Goal: Transaction & Acquisition: Purchase product/service

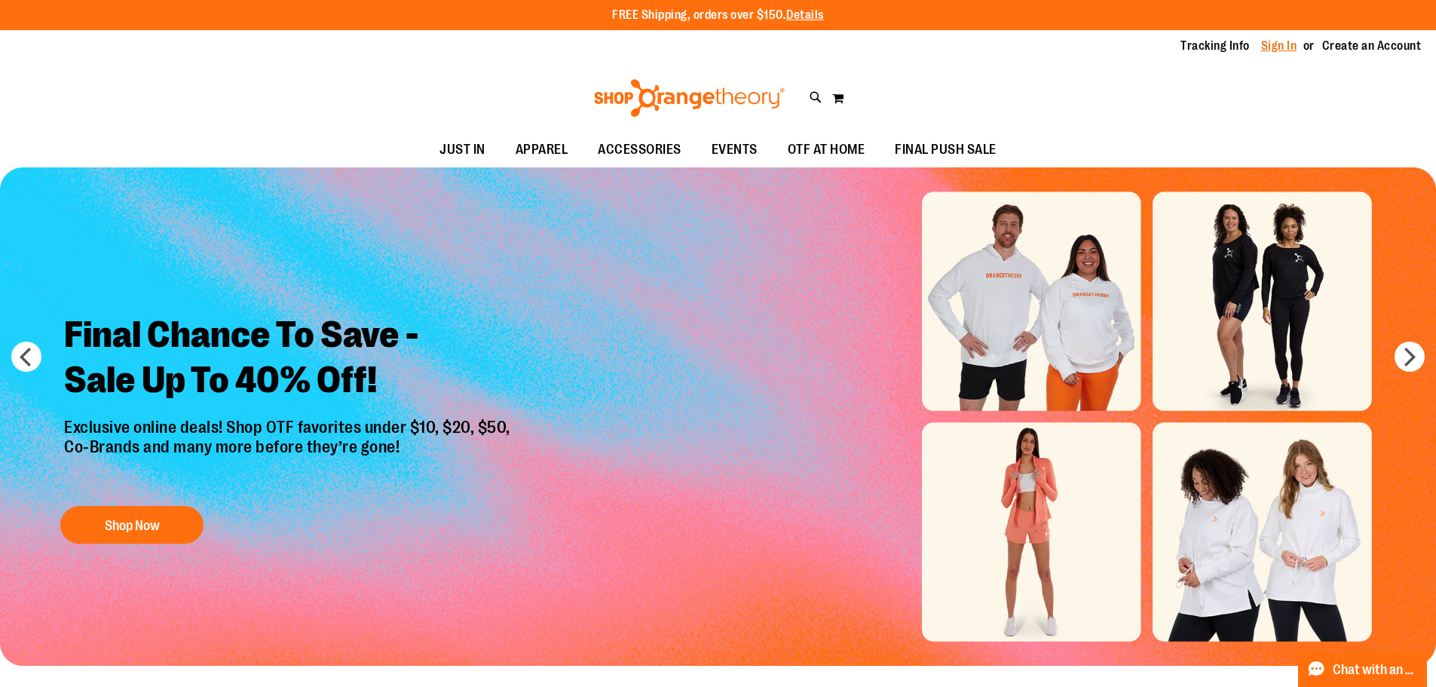
type input "**********"
click at [1273, 48] on link "Sign In" at bounding box center [1279, 46] width 36 height 17
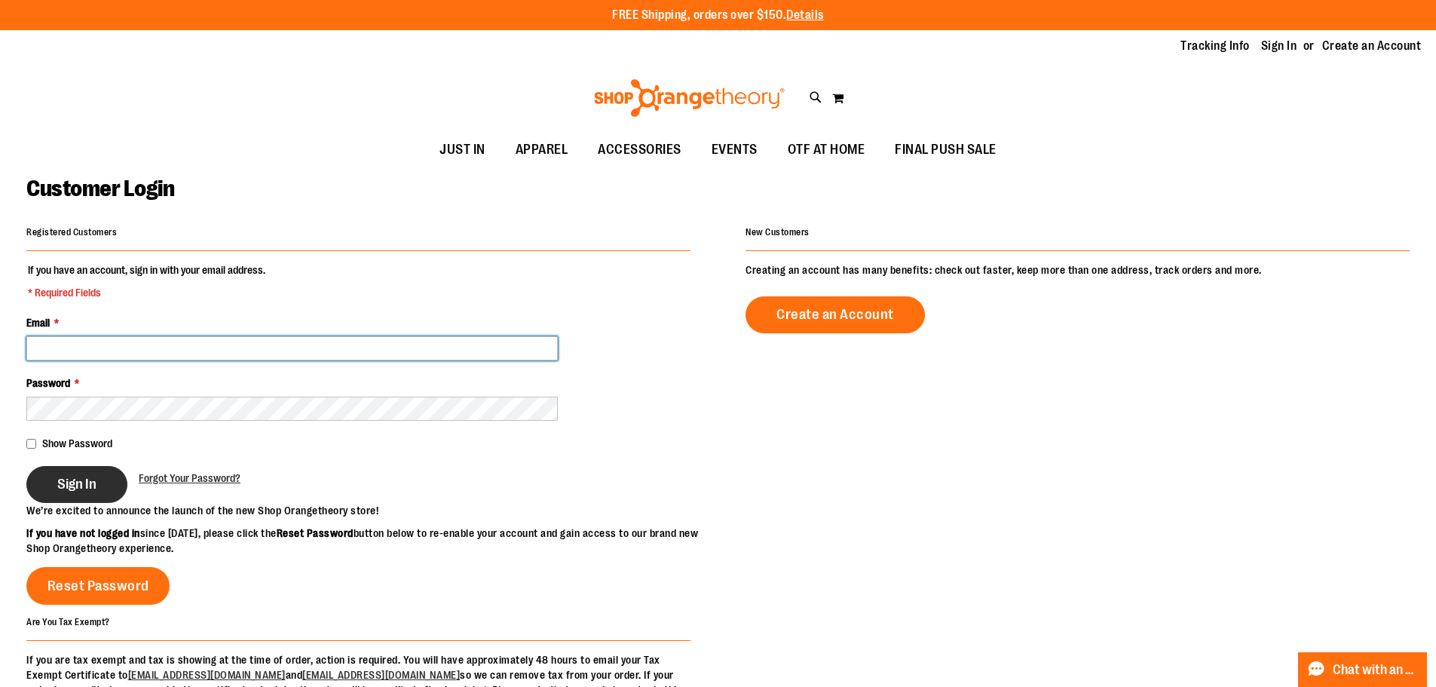
type input "**********"
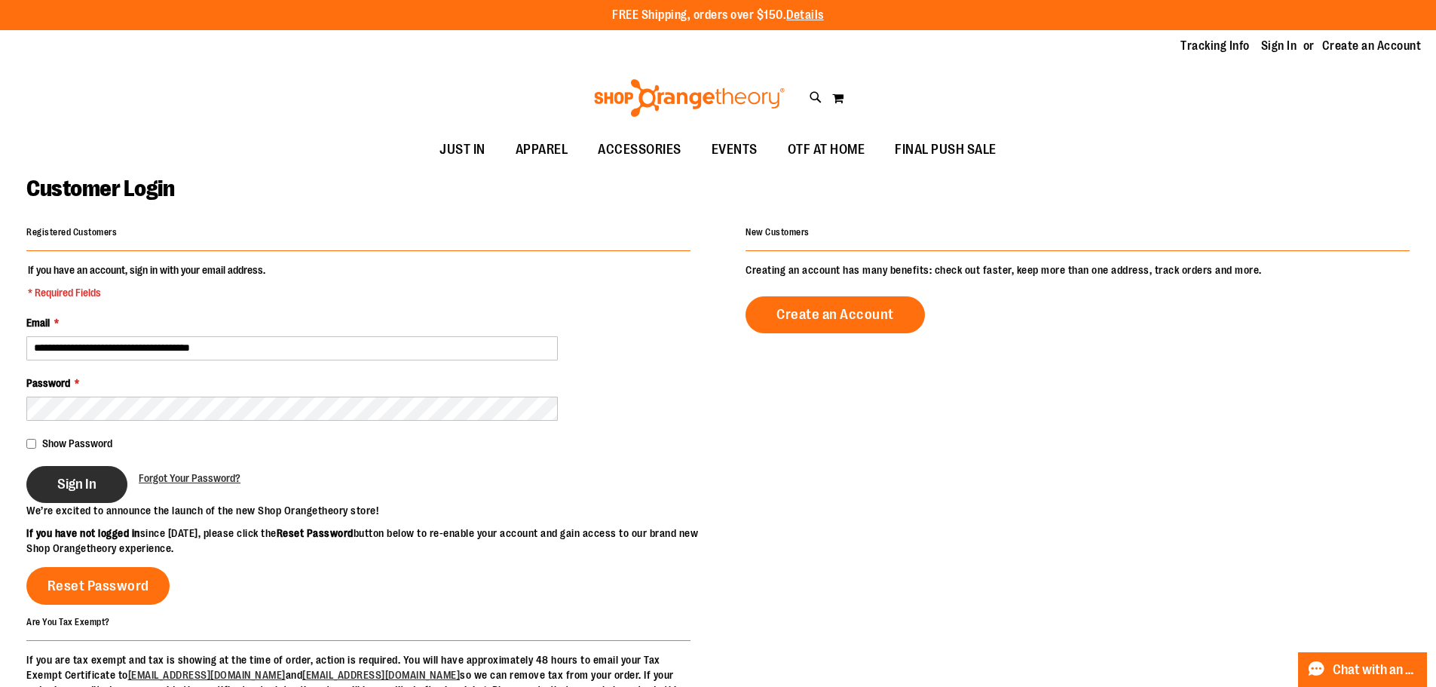
type input "**********"
click at [62, 494] on button "Sign In" at bounding box center [76, 484] width 101 height 37
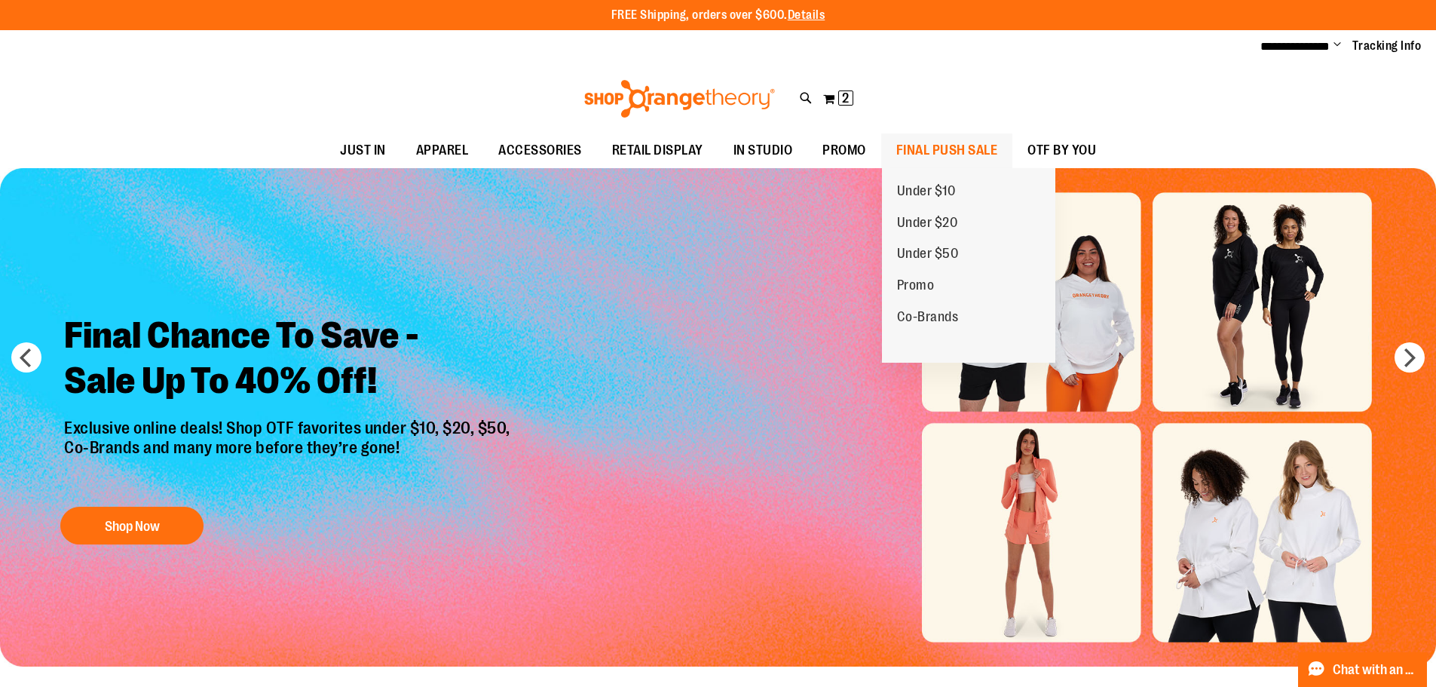
type input "**********"
click at [927, 149] on span "FINAL PUSH SALE" at bounding box center [948, 150] width 102 height 34
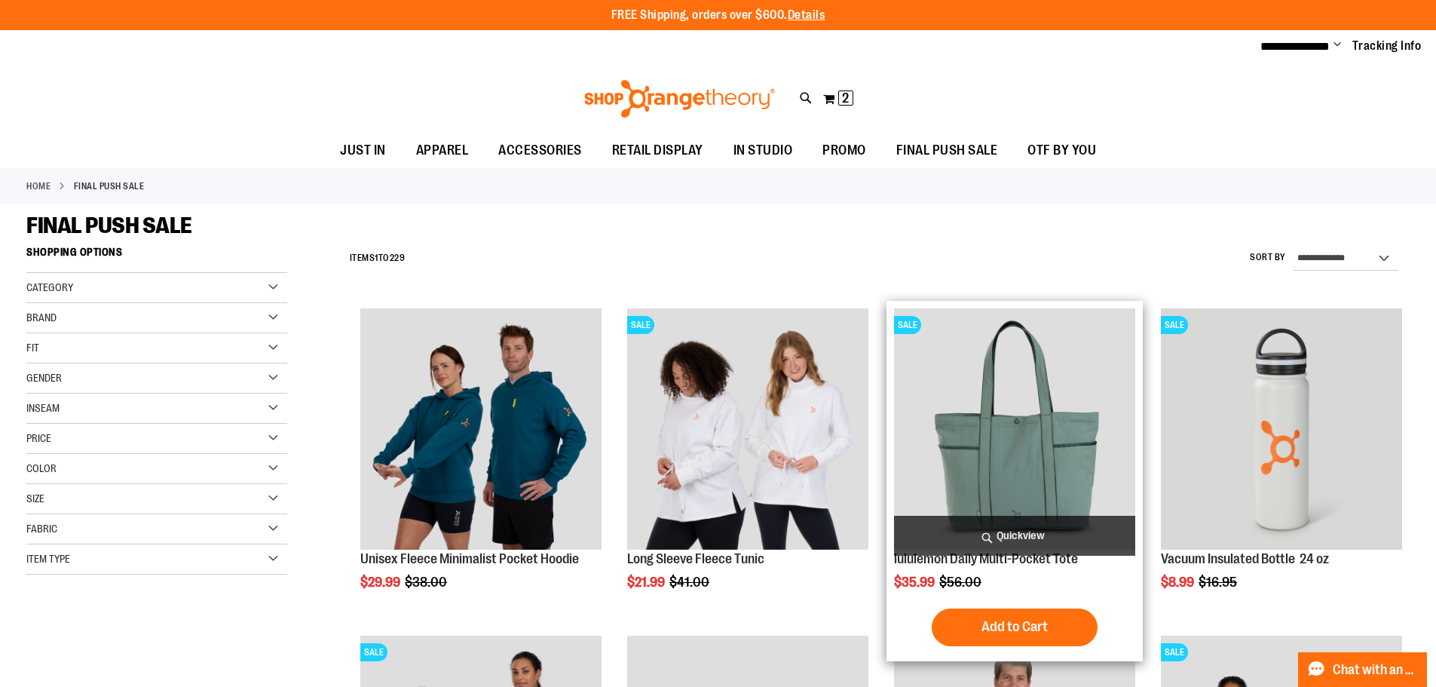
type input "**********"
click at [1025, 538] on span "Quickview" at bounding box center [1014, 536] width 241 height 40
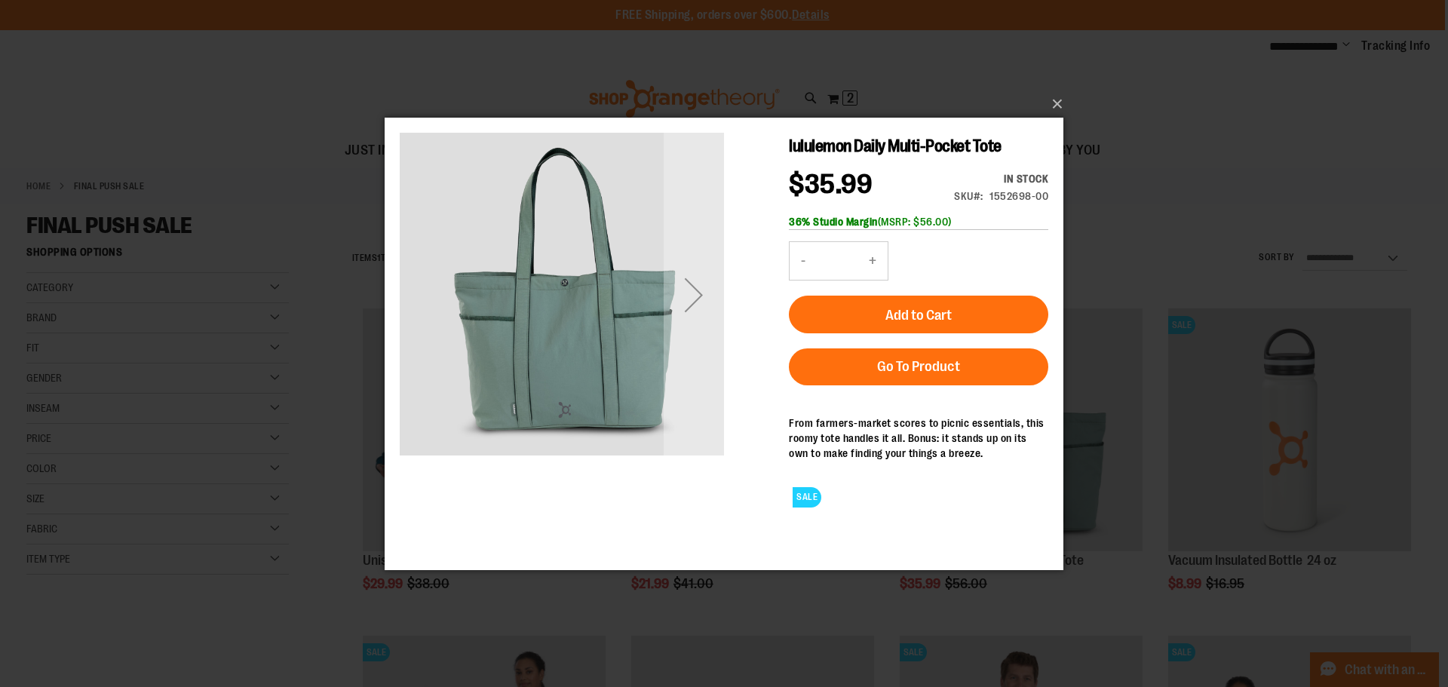
click at [688, 299] on div "Next" at bounding box center [694, 294] width 60 height 60
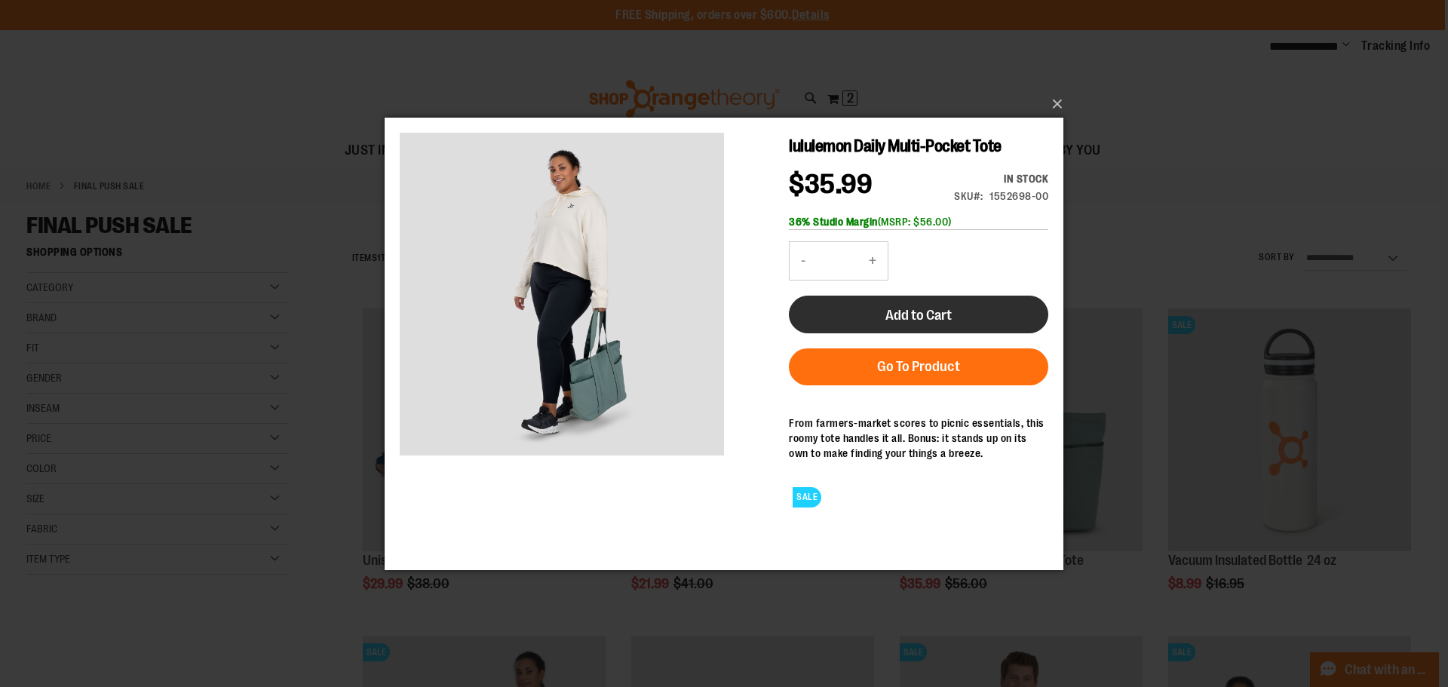
click at [894, 316] on span "Add to Cart" at bounding box center [918, 314] width 66 height 17
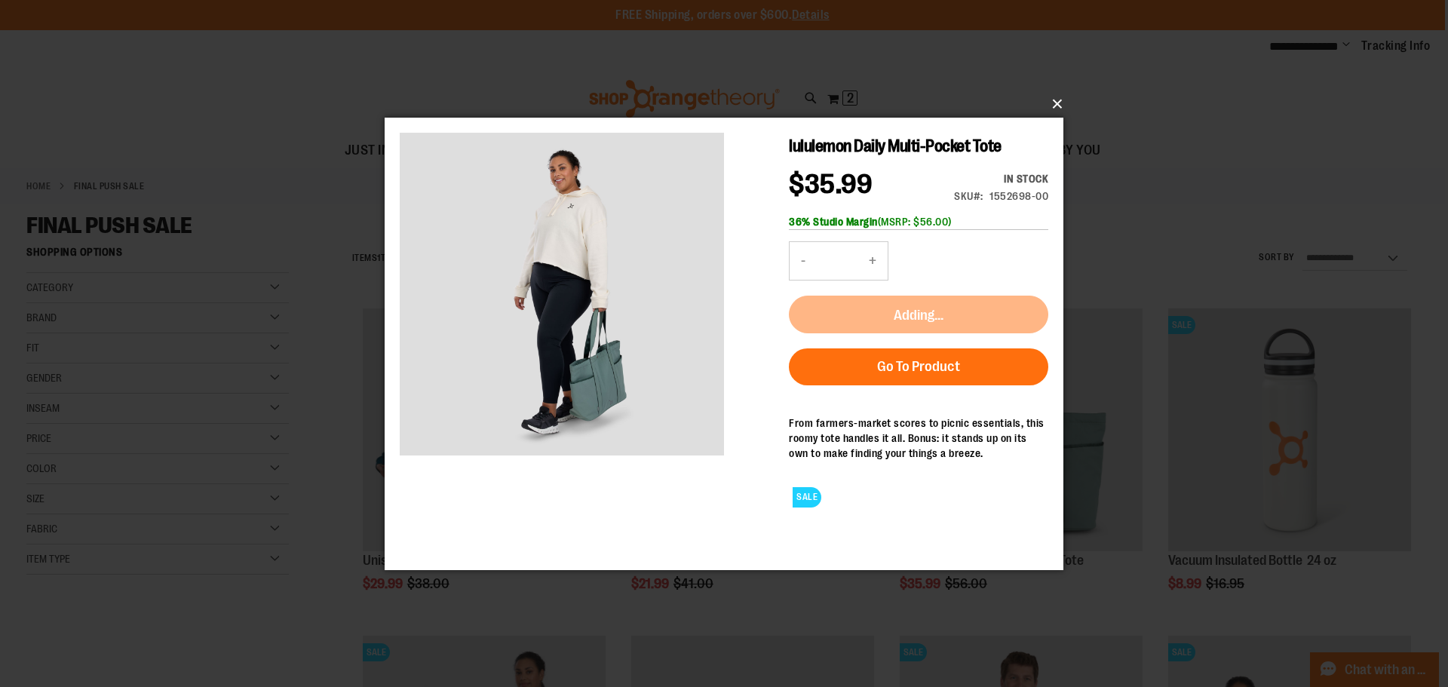
click at [1060, 103] on button "×" at bounding box center [728, 103] width 679 height 33
click at [1058, 106] on button "×" at bounding box center [728, 103] width 679 height 33
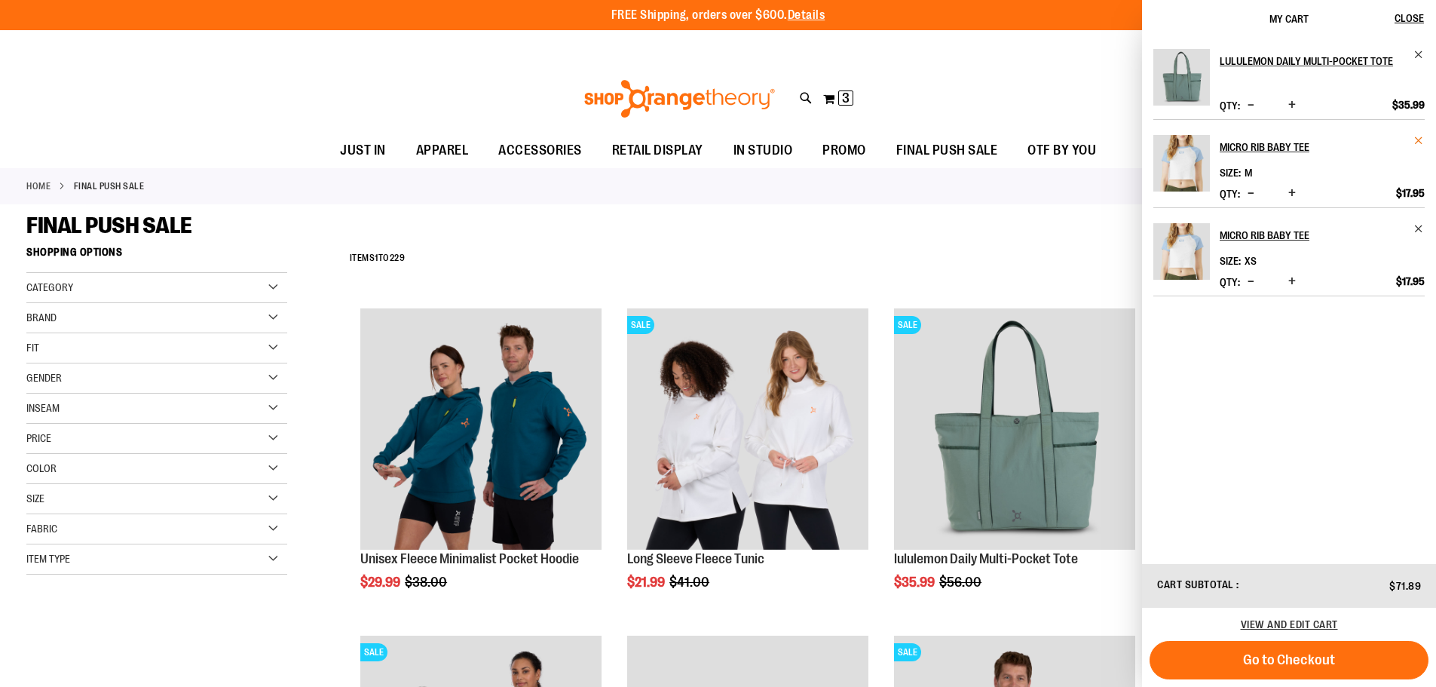
click at [1418, 136] on span "Remove item" at bounding box center [1419, 140] width 11 height 11
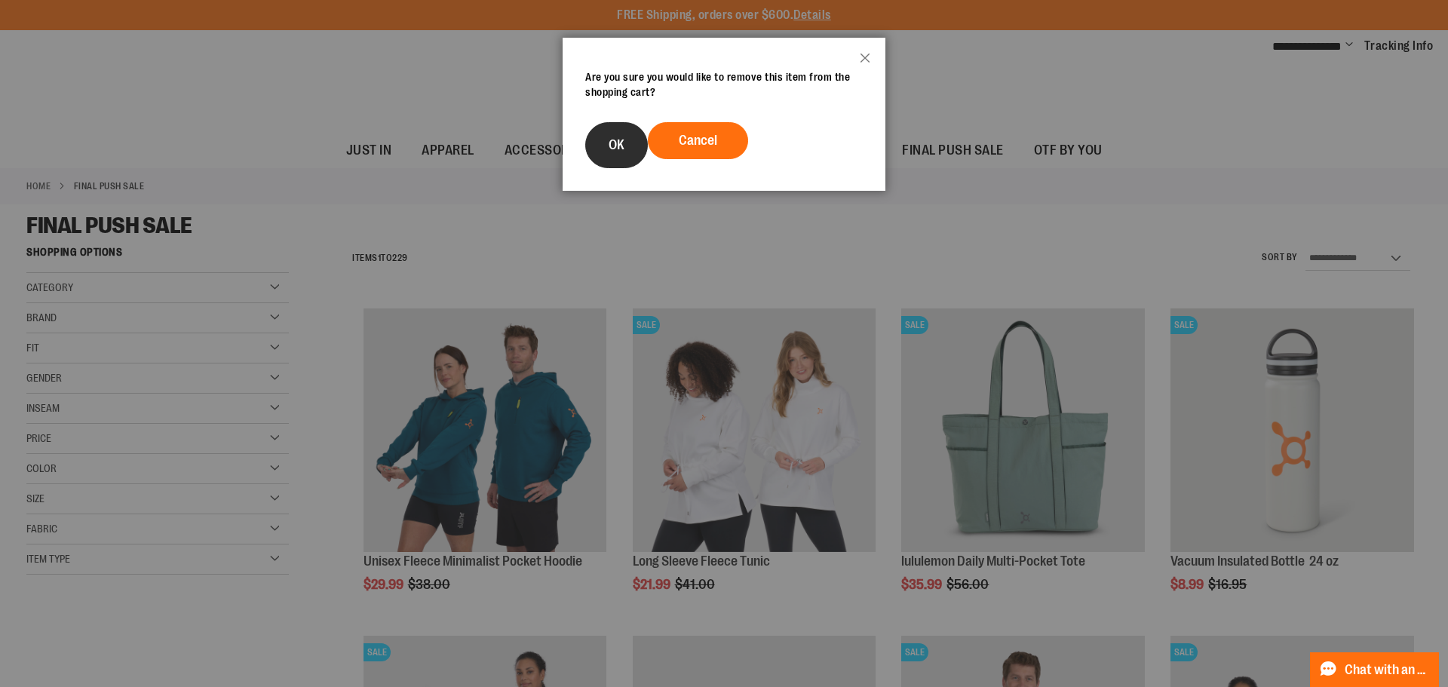
click at [618, 147] on span "OK" at bounding box center [616, 144] width 16 height 15
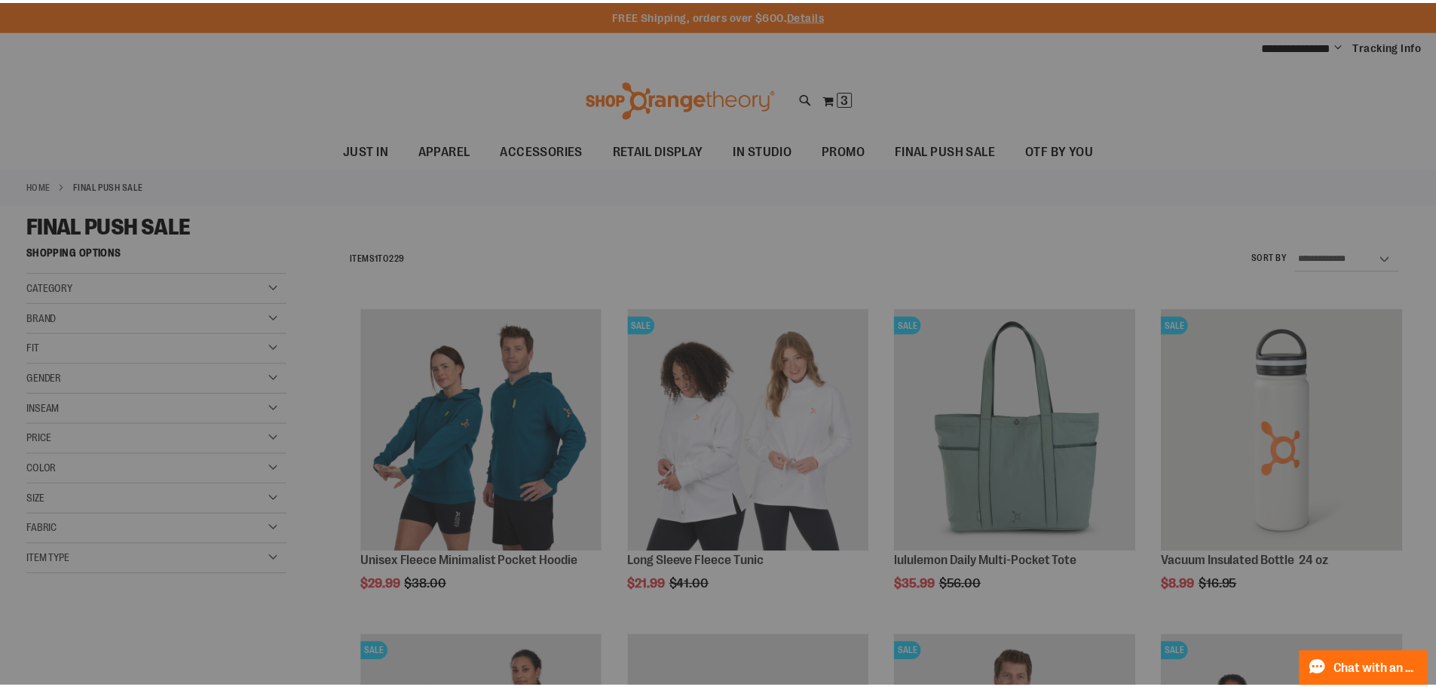
scroll to position [483, 0]
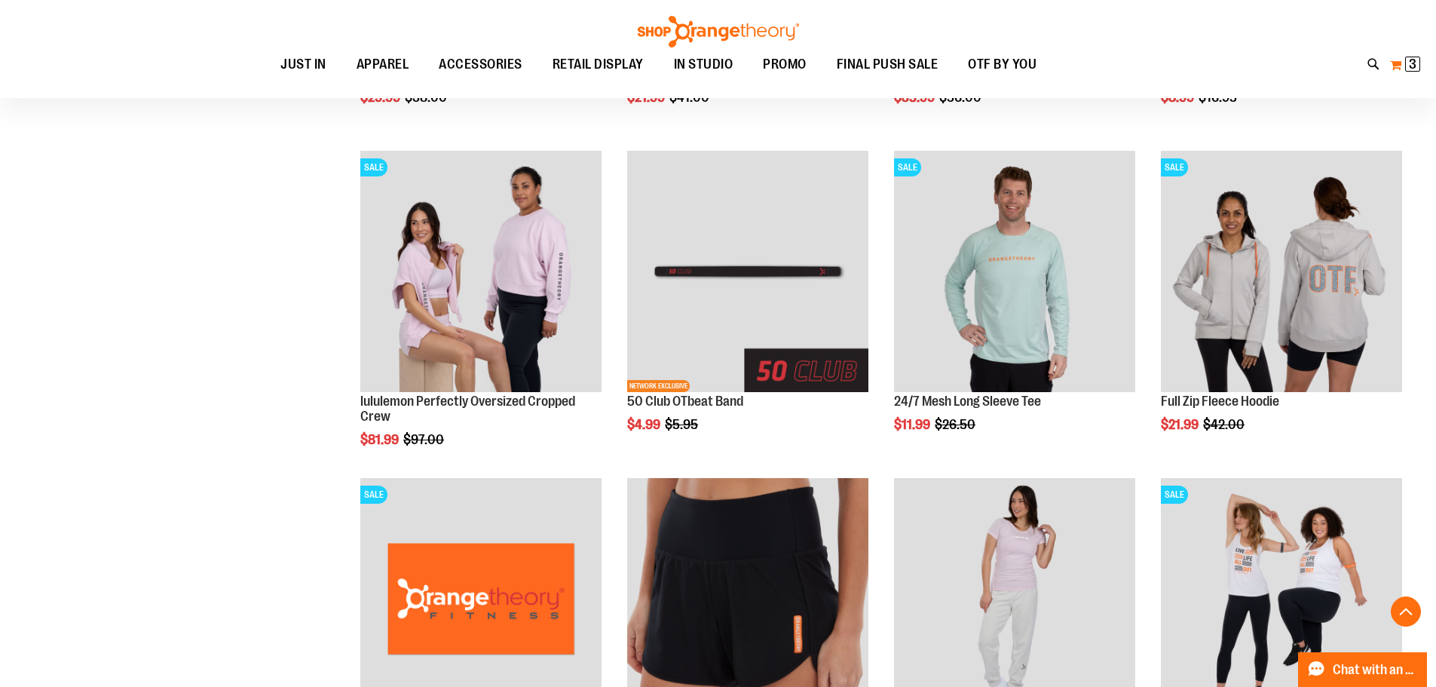
click at [1396, 69] on button "My Cart 3 3 items" at bounding box center [1406, 65] width 32 height 24
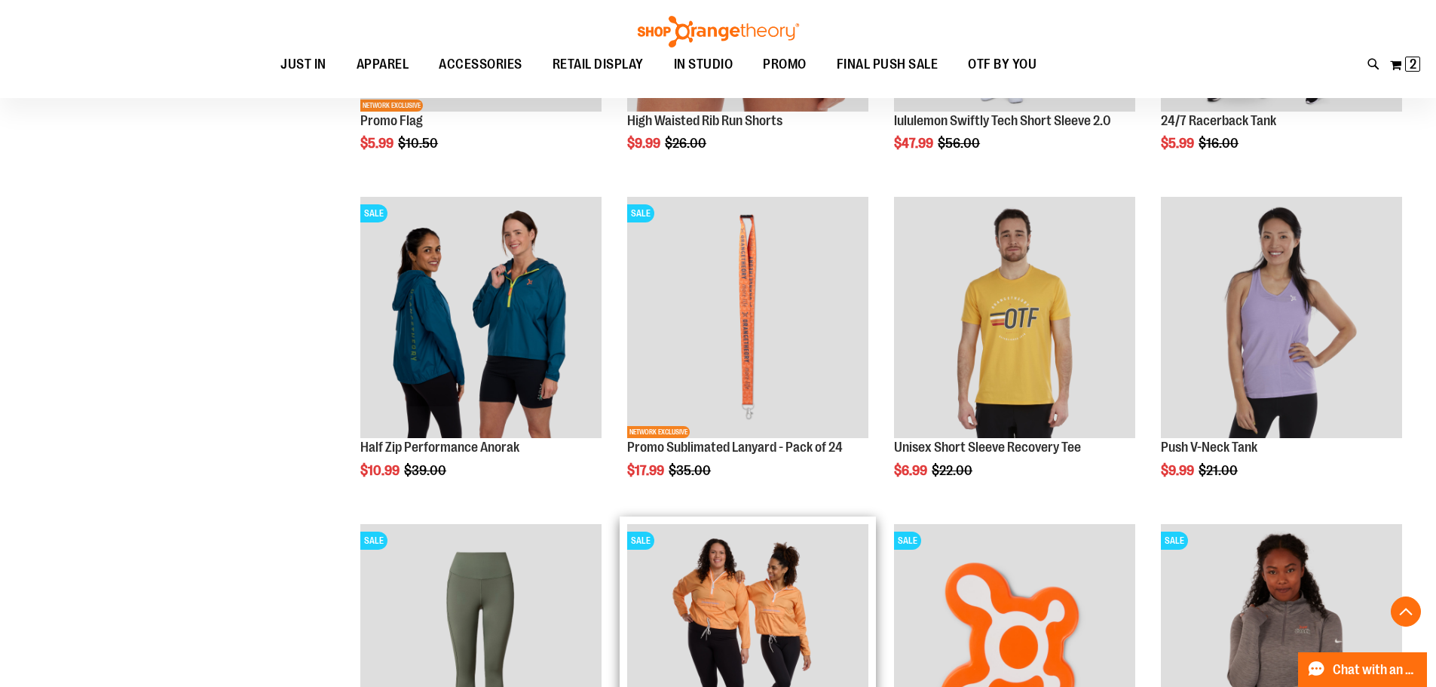
scroll to position [1087, 0]
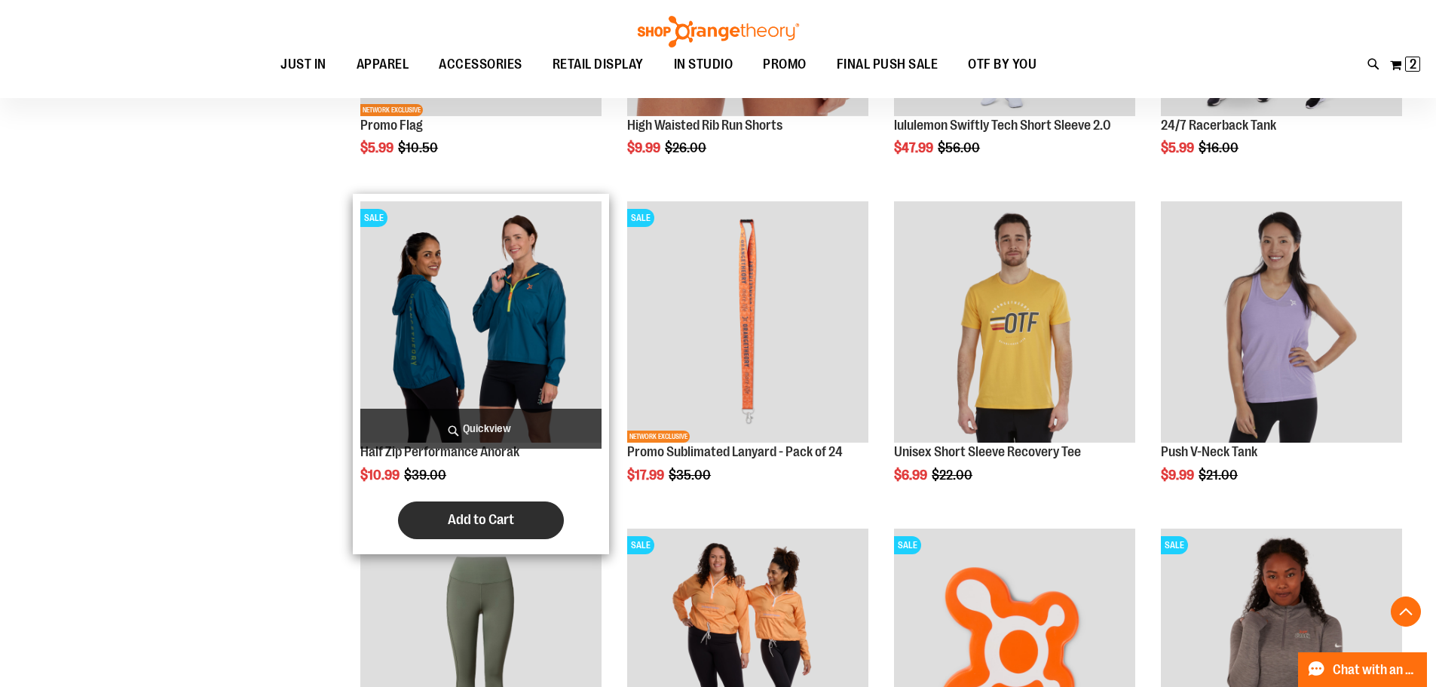
click at [483, 523] on span "Add to Cart" at bounding box center [481, 519] width 66 height 17
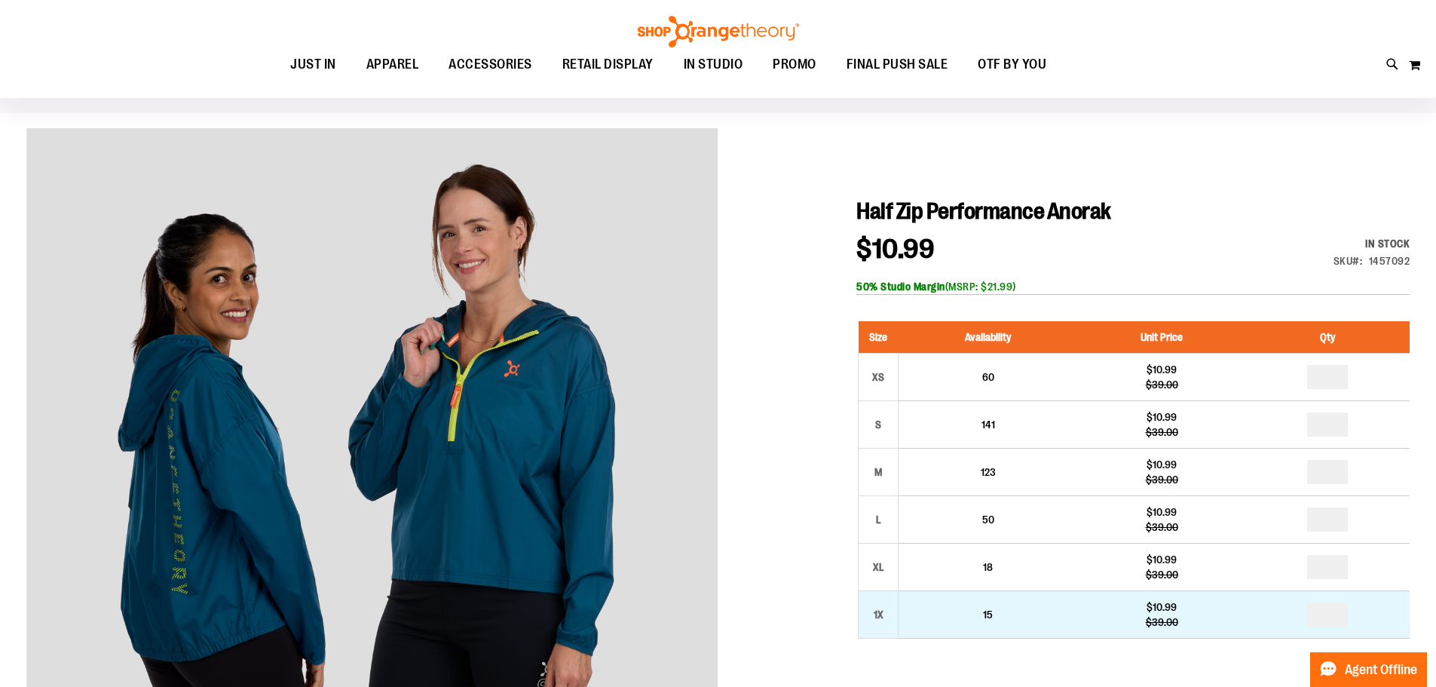
scroll to position [150, 0]
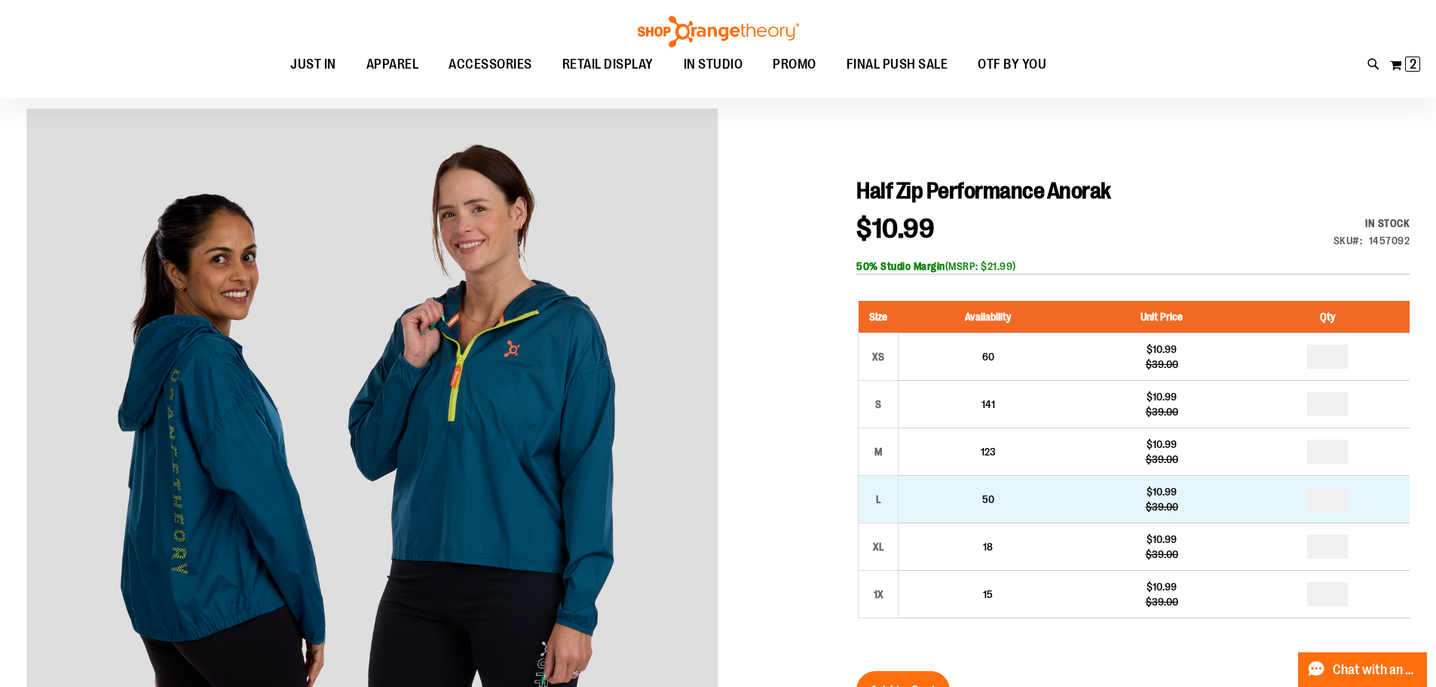
type input "**********"
click at [1334, 501] on input "number" at bounding box center [1327, 499] width 41 height 24
type input "*"
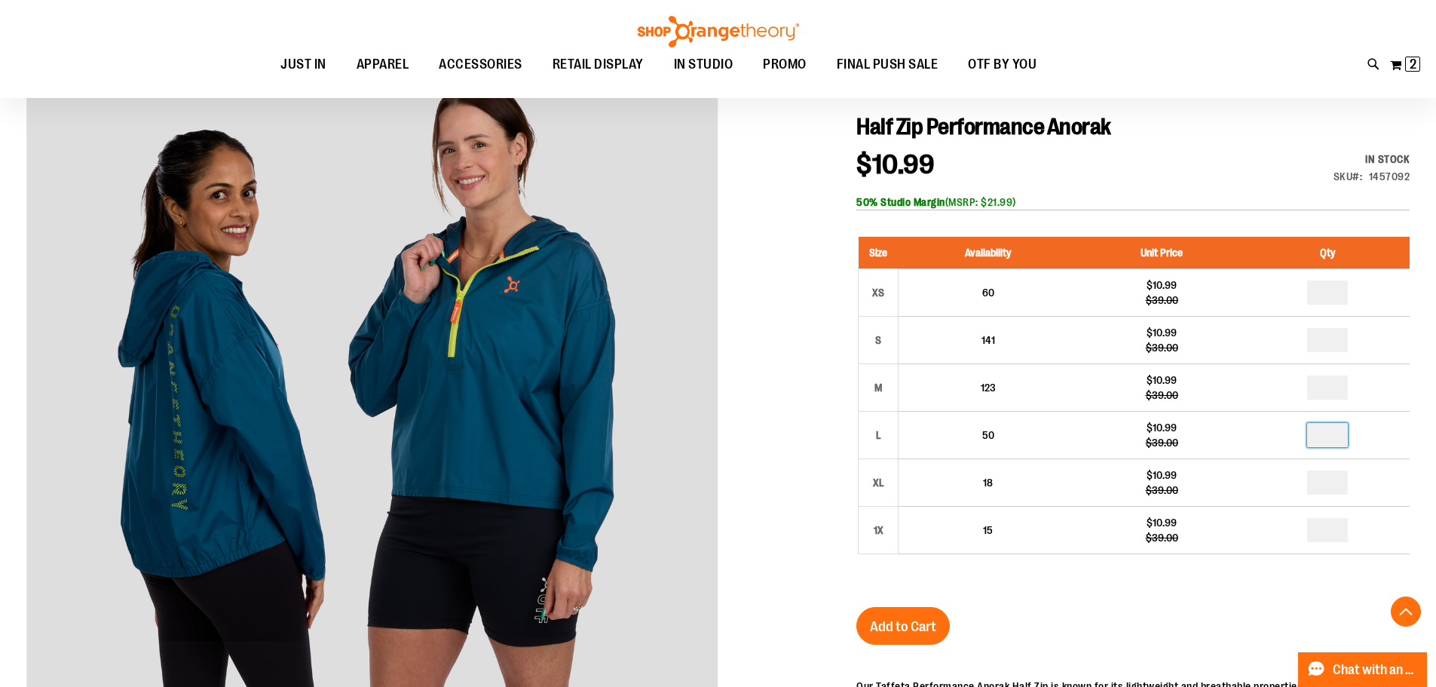
scroll to position [301, 0]
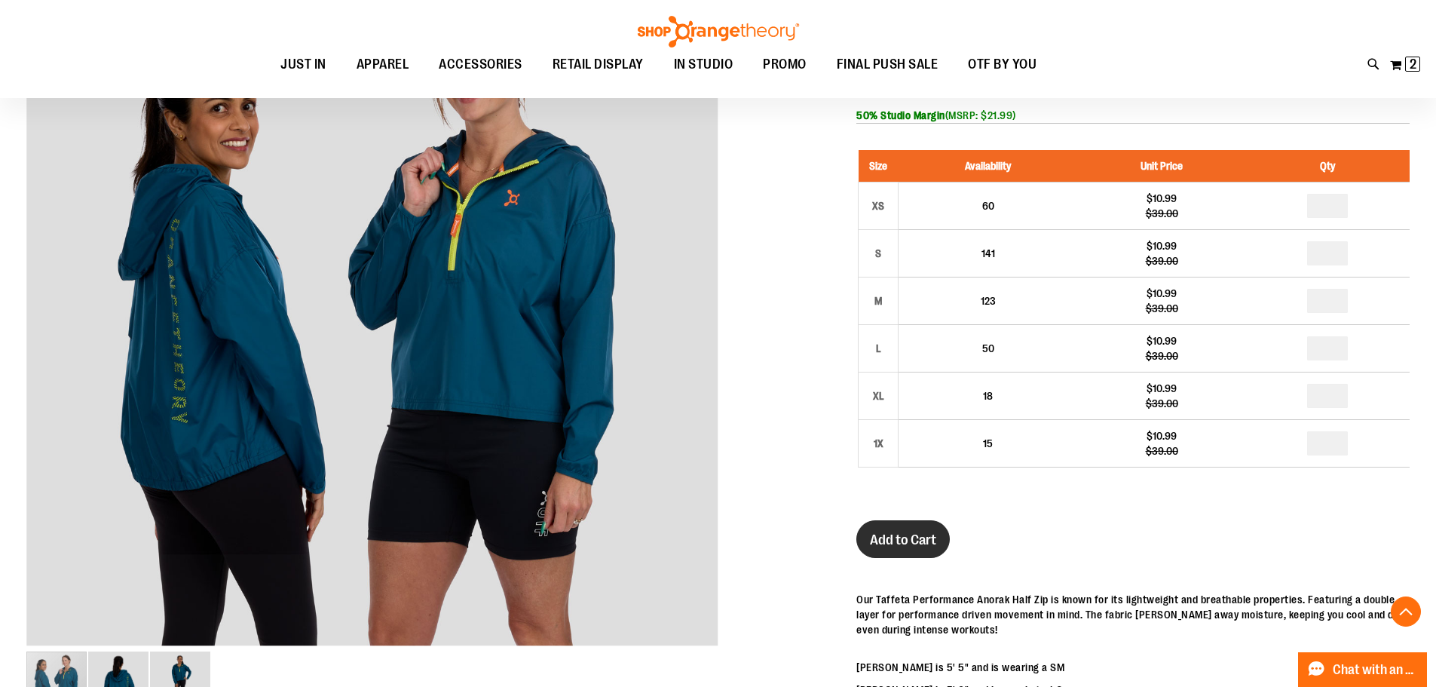
click at [895, 540] on span "Add to Cart" at bounding box center [903, 540] width 66 height 17
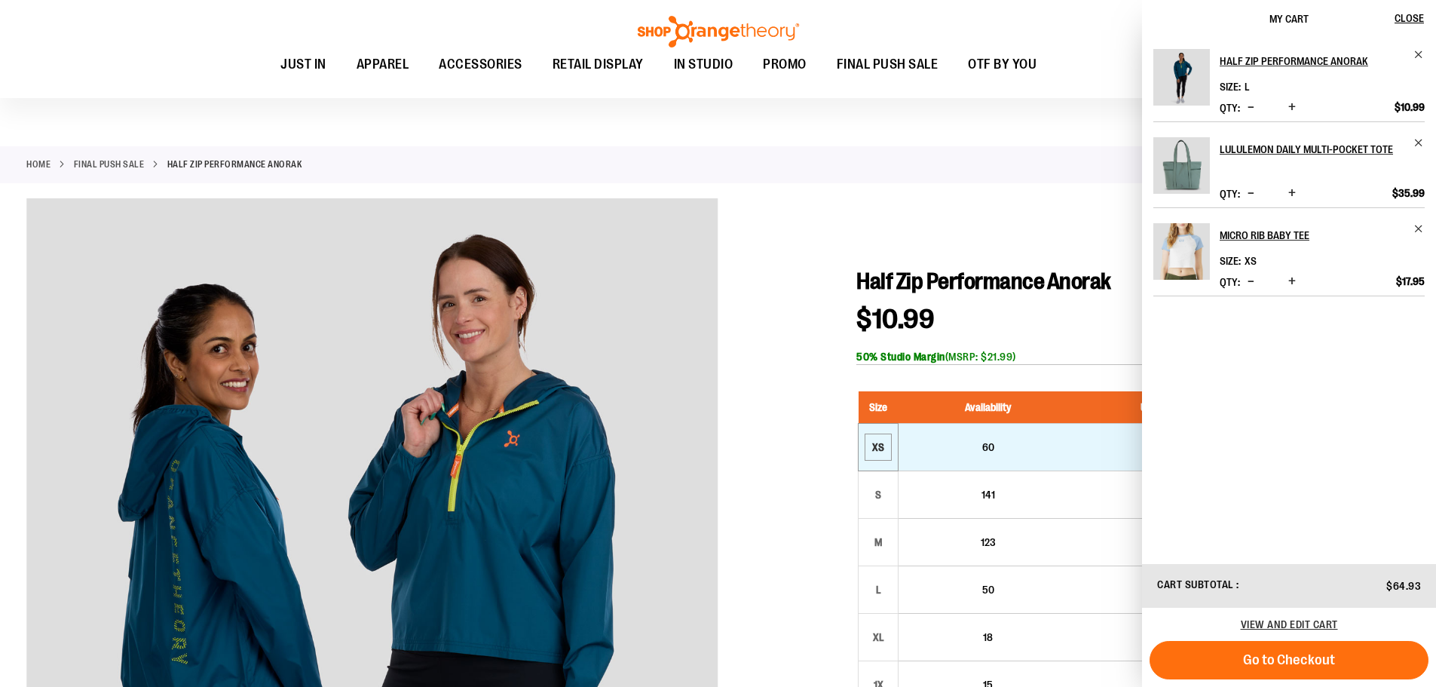
scroll to position [0, 0]
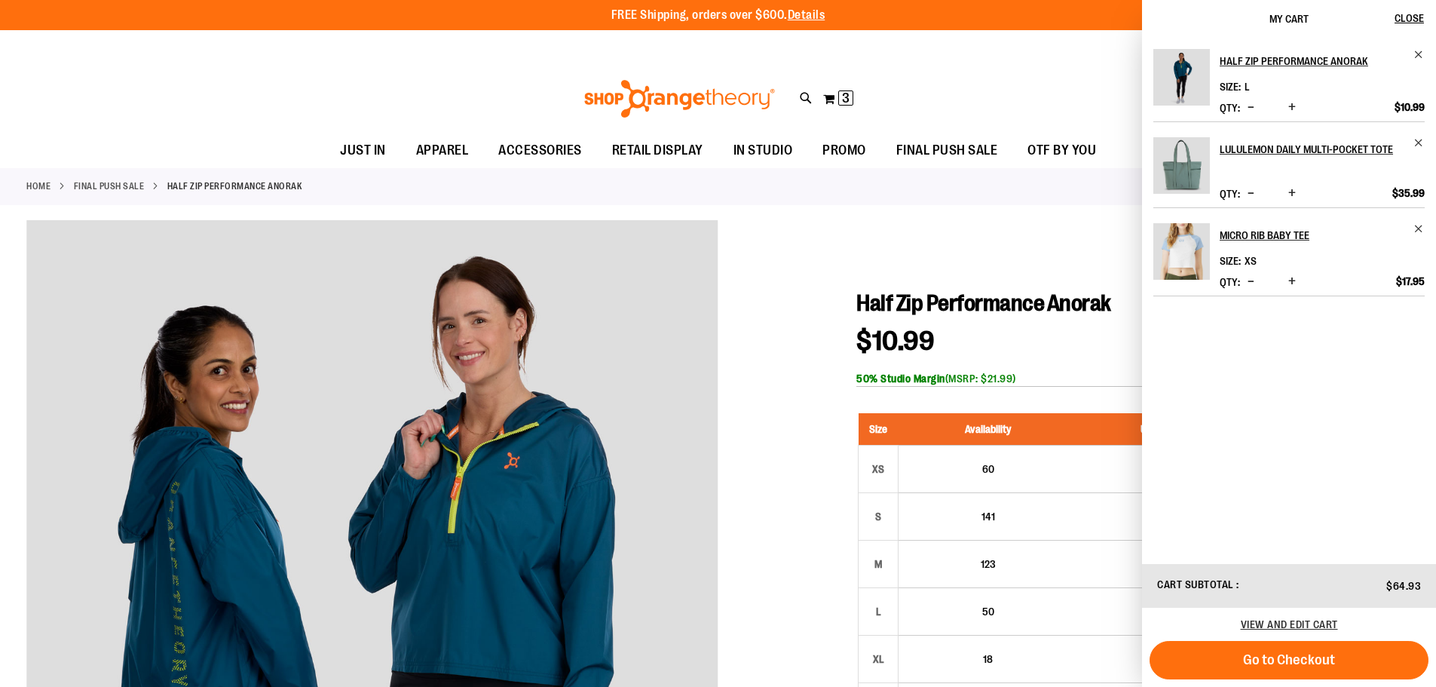
click at [110, 96] on div "Toggle Nav Search Popular Suggestions Advanced Search" at bounding box center [718, 98] width 1436 height 69
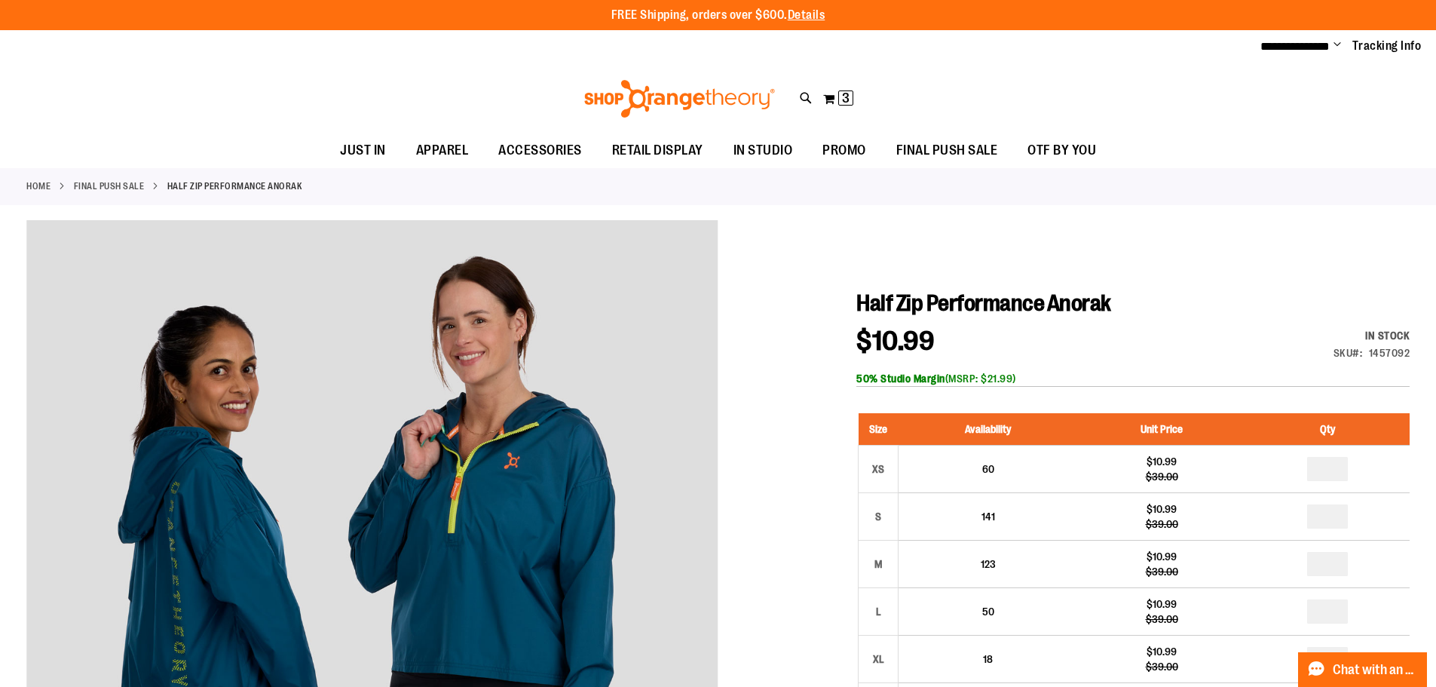
click at [101, 187] on link "FINAL PUSH SALE" at bounding box center [109, 186] width 71 height 14
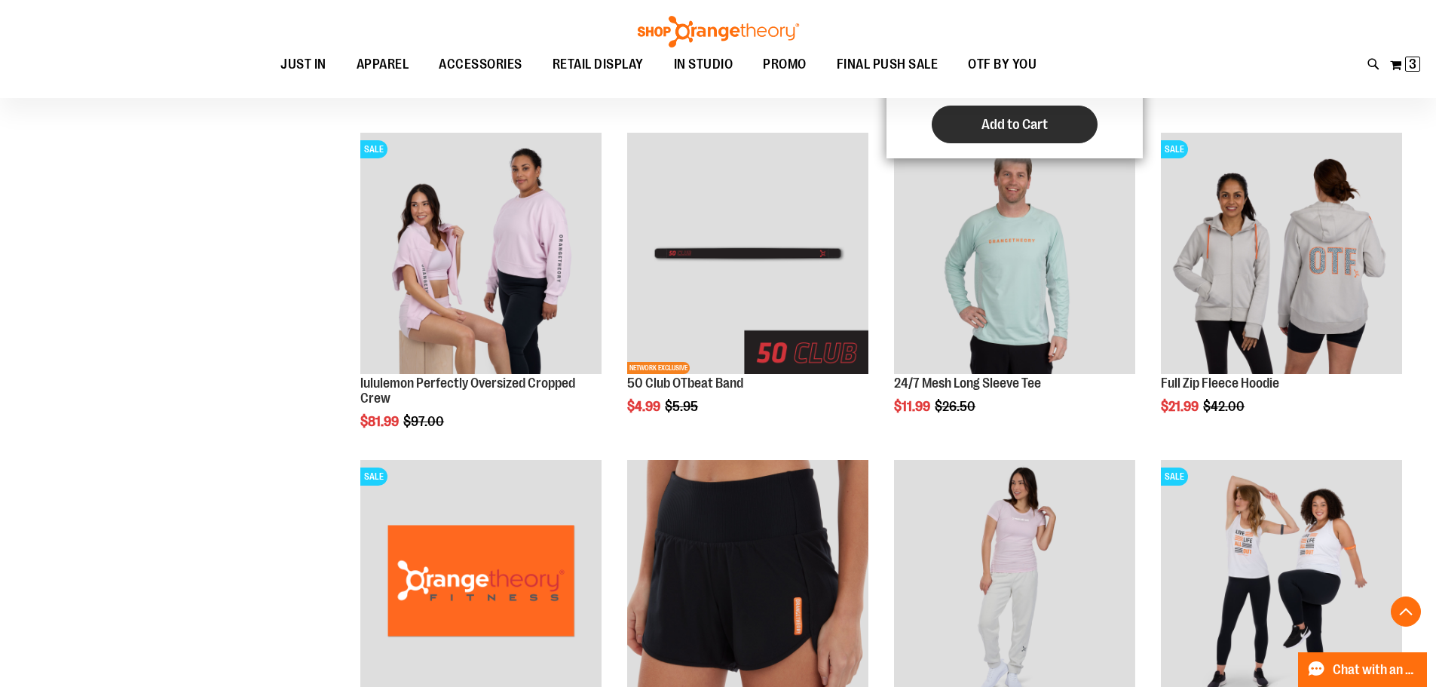
scroll to position [527, 0]
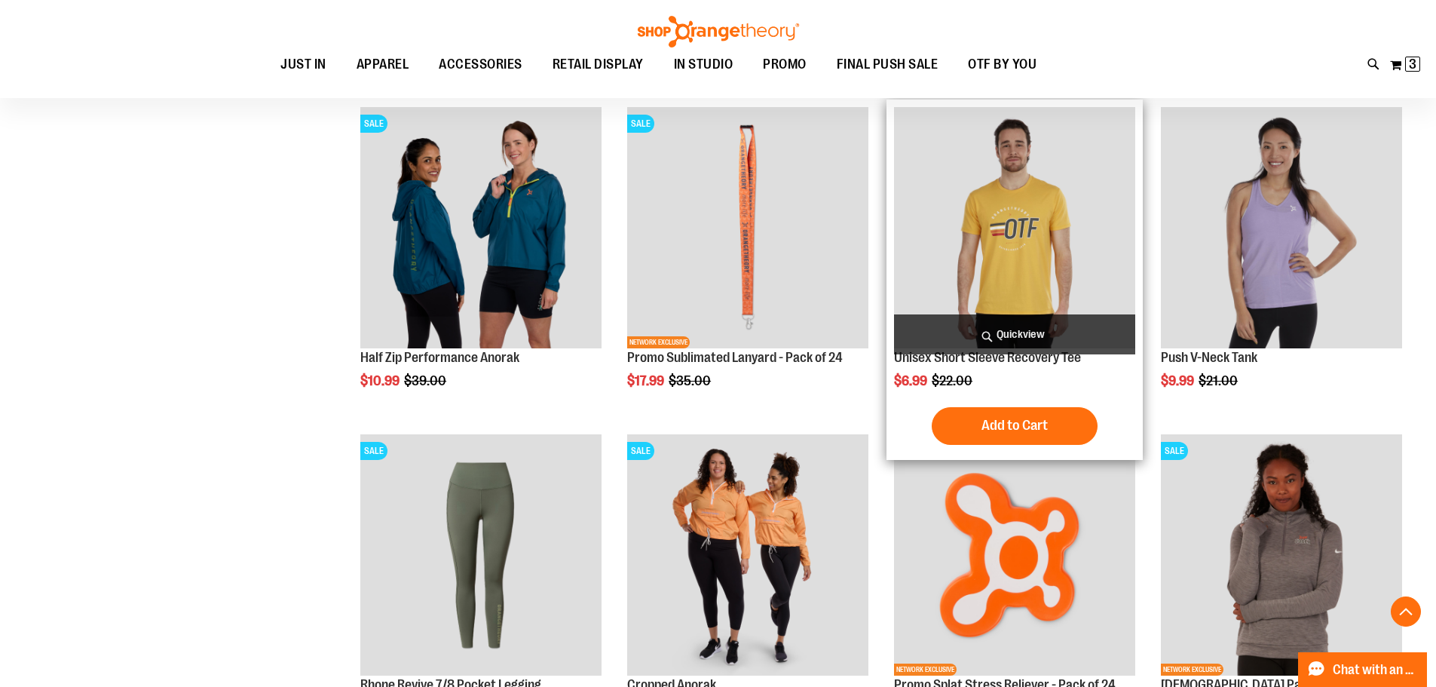
scroll to position [1356, 0]
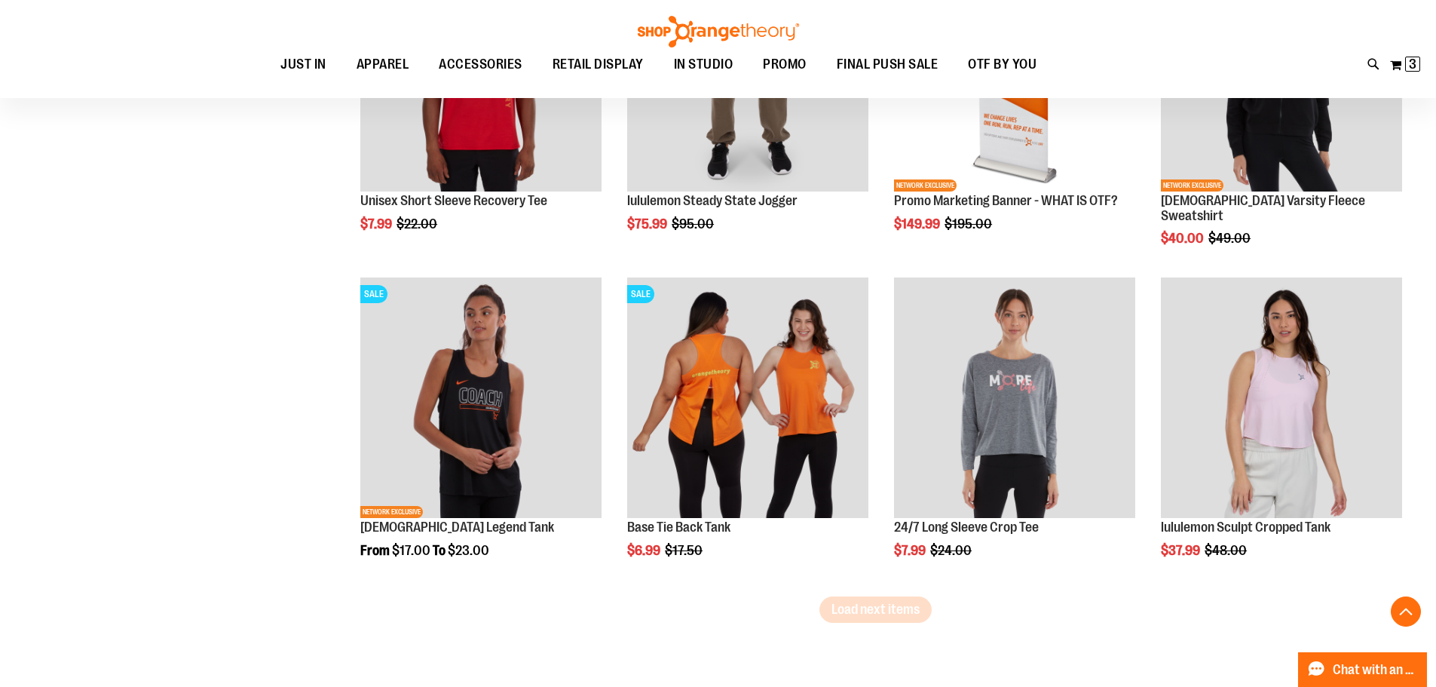
scroll to position [2714, 0]
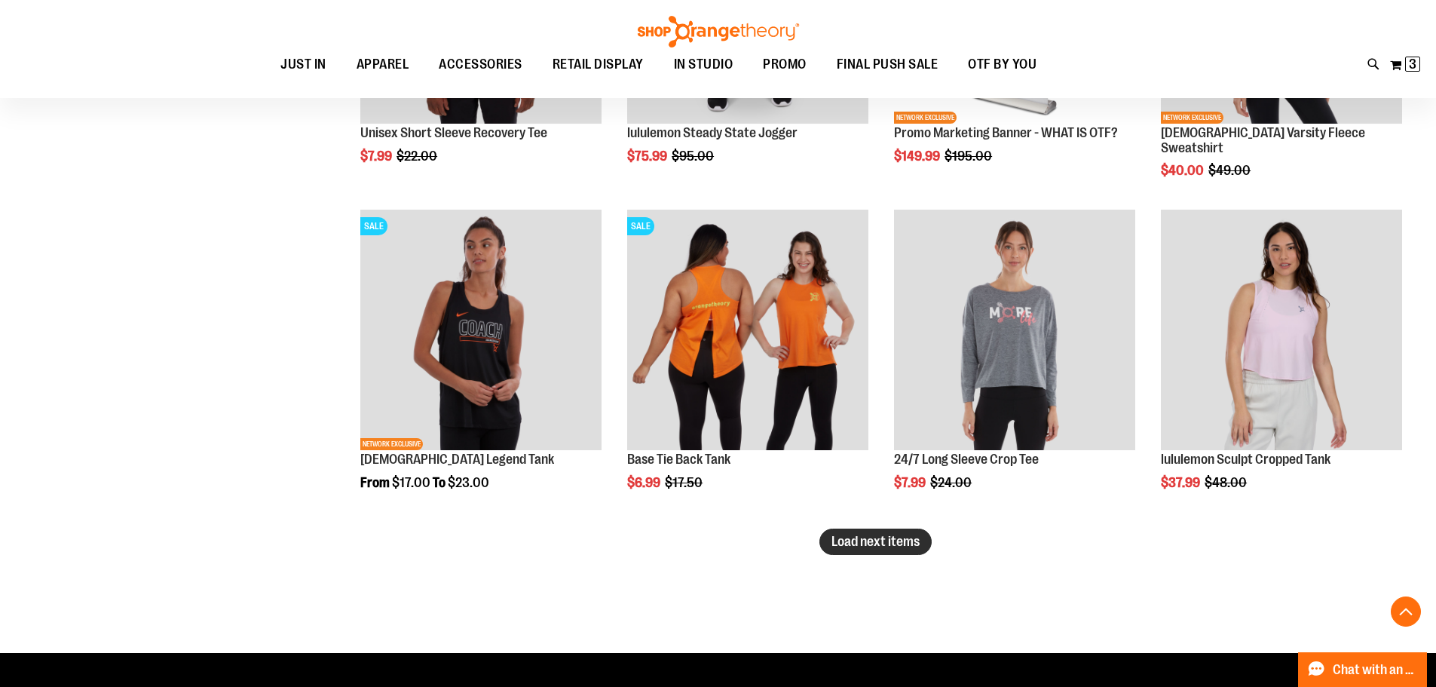
type input "**********"
click at [863, 547] on span "Load next items" at bounding box center [876, 541] width 88 height 15
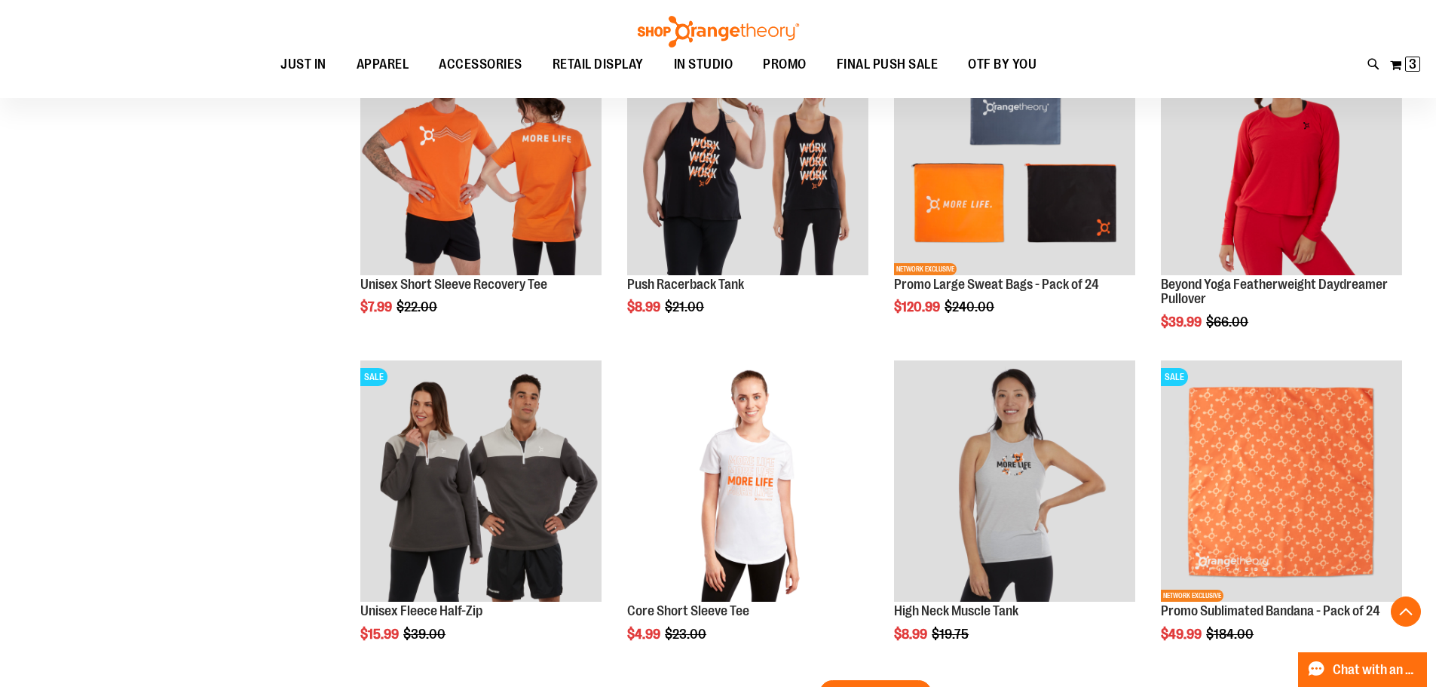
scroll to position [3619, 0]
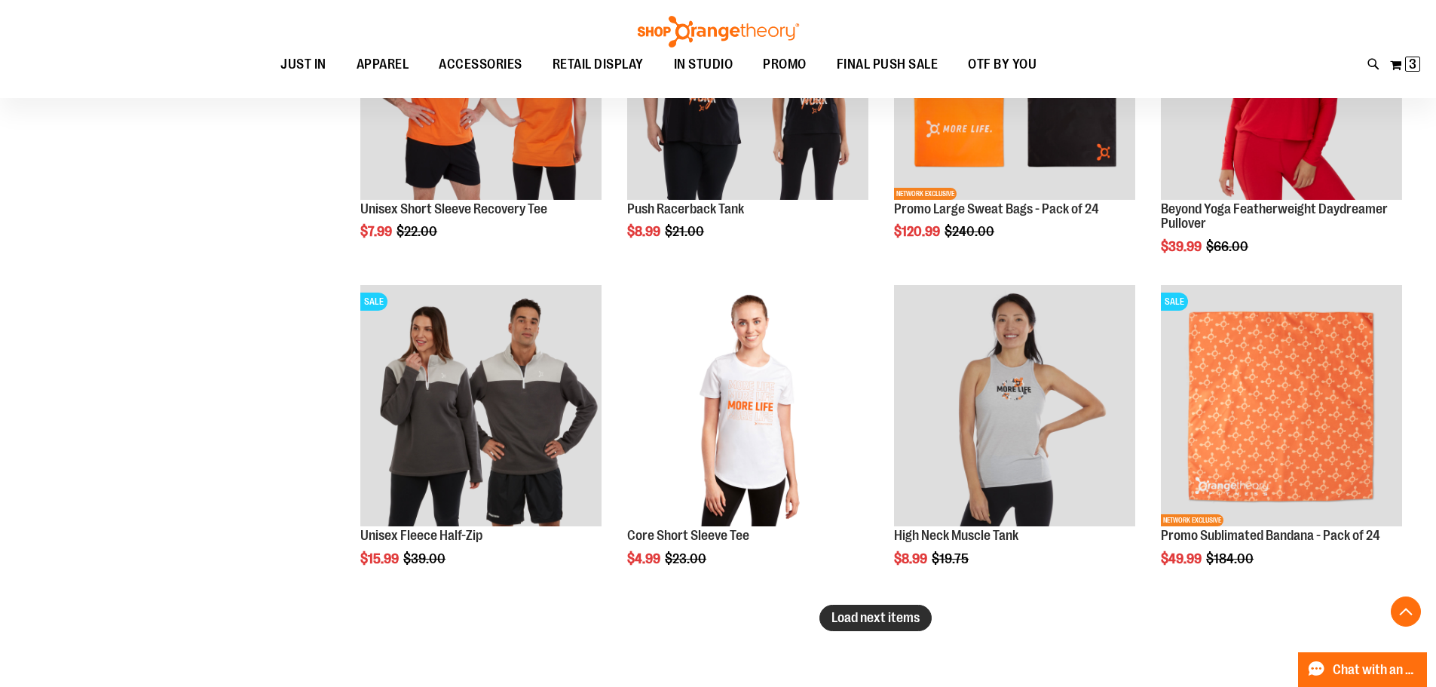
click at [860, 608] on button "Load next items" at bounding box center [876, 618] width 112 height 26
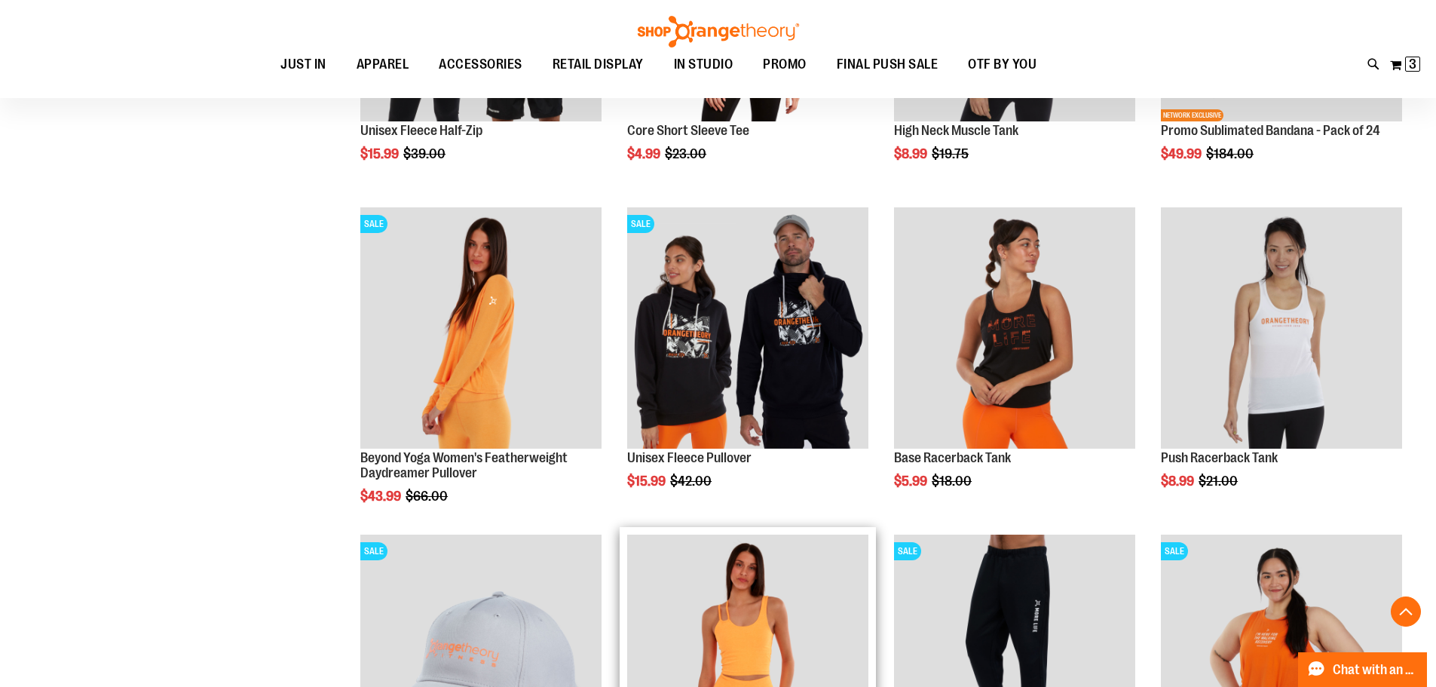
scroll to position [4071, 0]
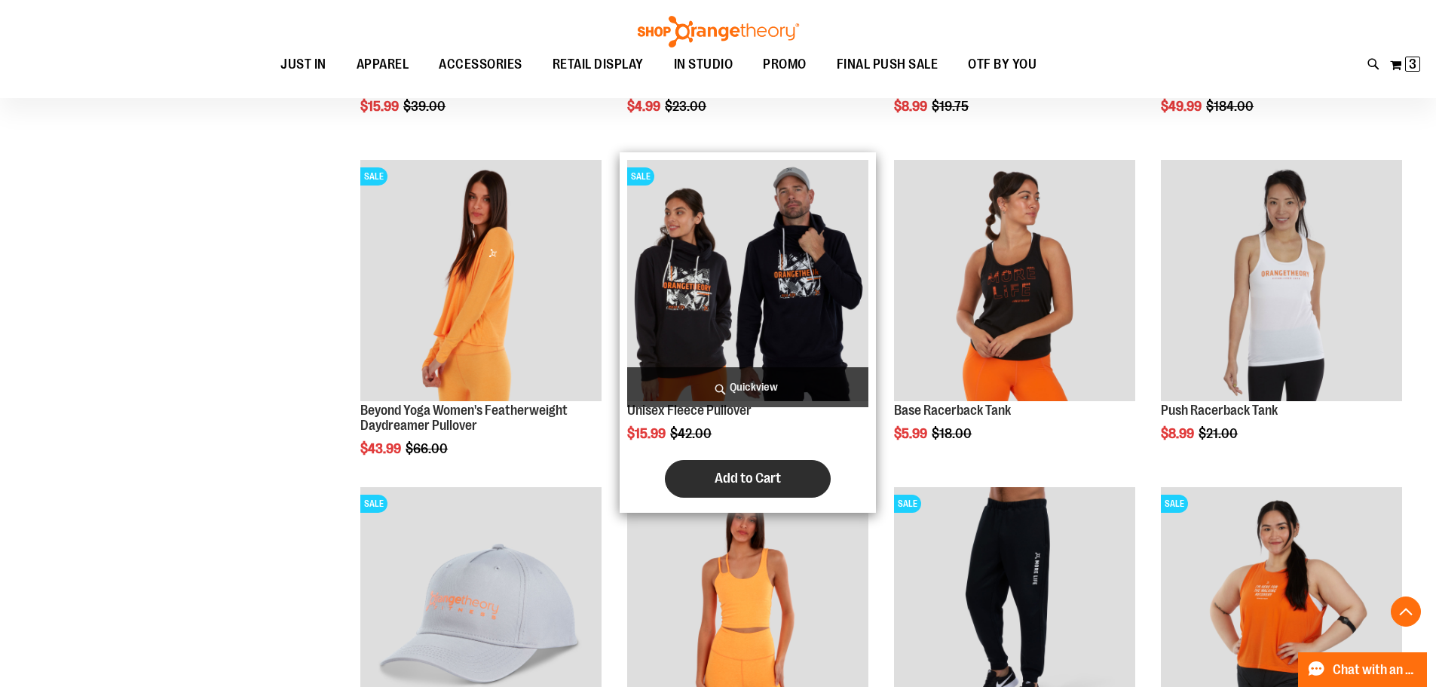
click at [768, 480] on span "Add to Cart" at bounding box center [748, 478] width 66 height 17
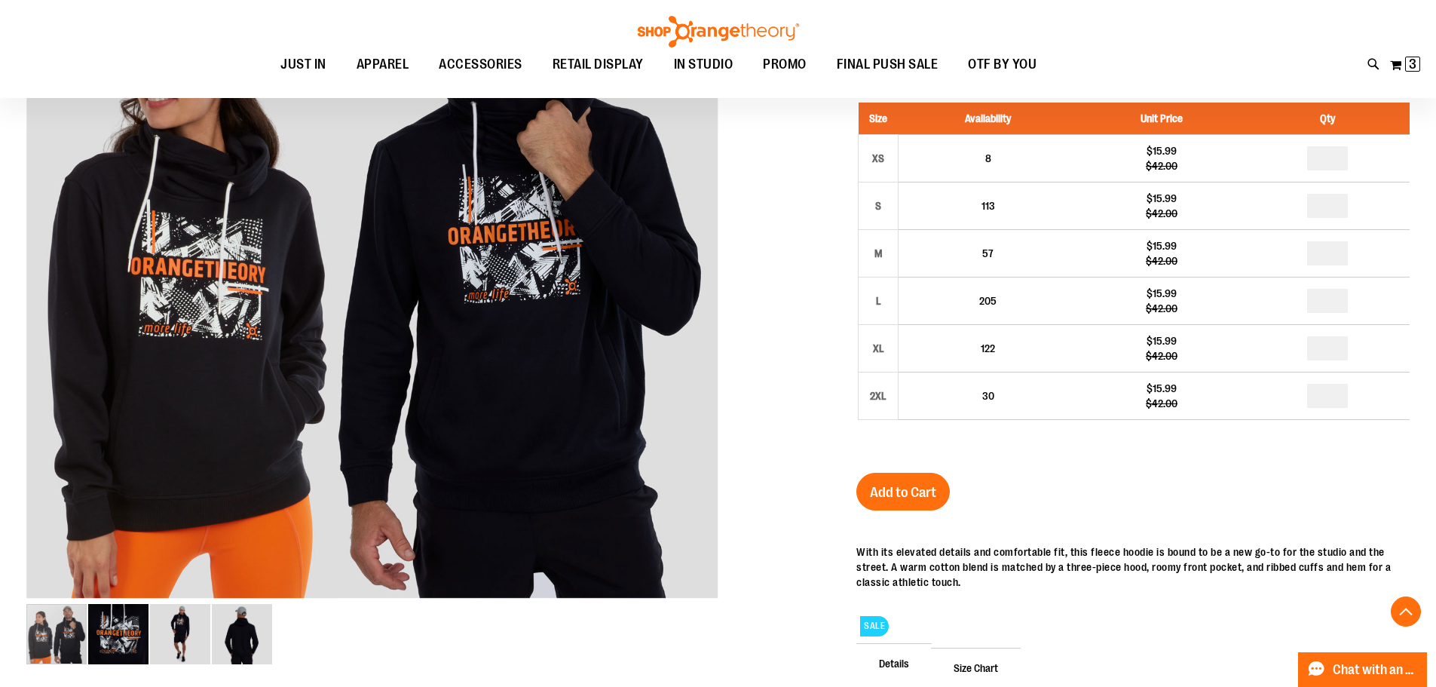
scroll to position [265, 0]
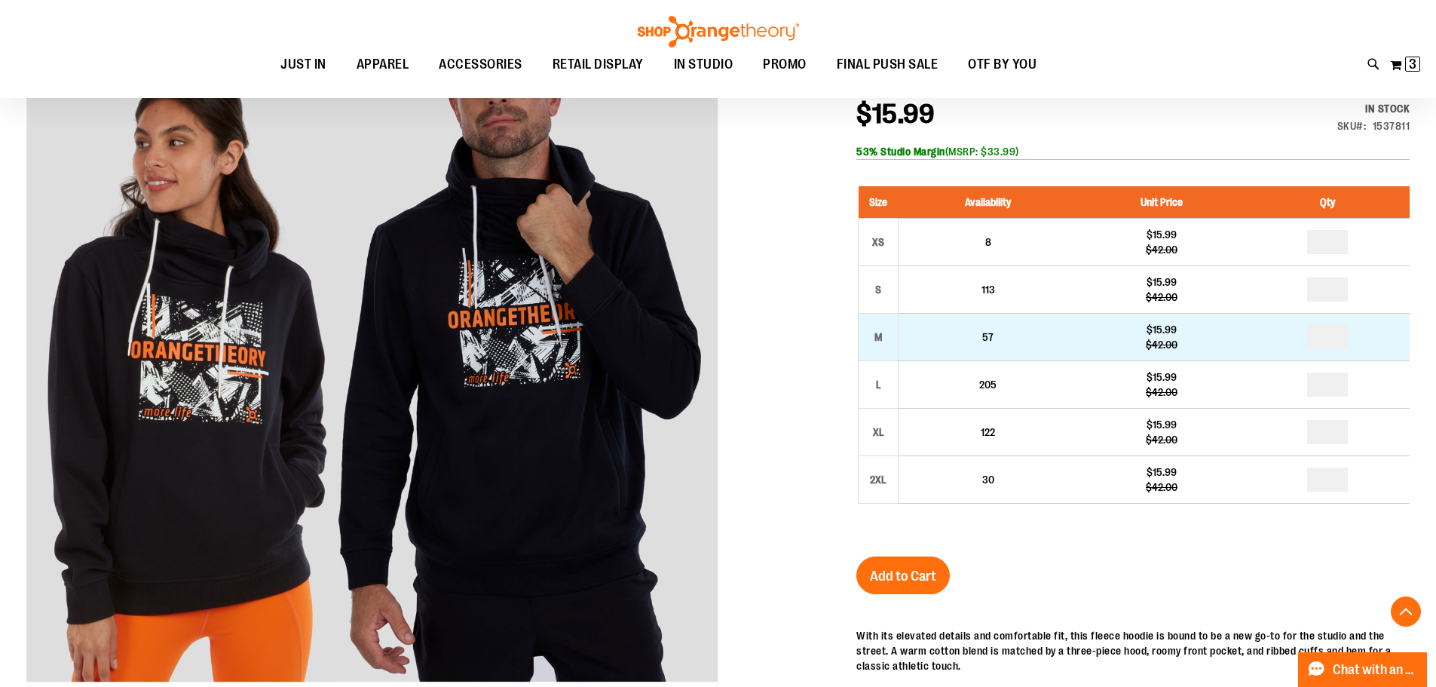
type input "**********"
click at [1338, 336] on input "number" at bounding box center [1327, 337] width 41 height 24
type input "*"
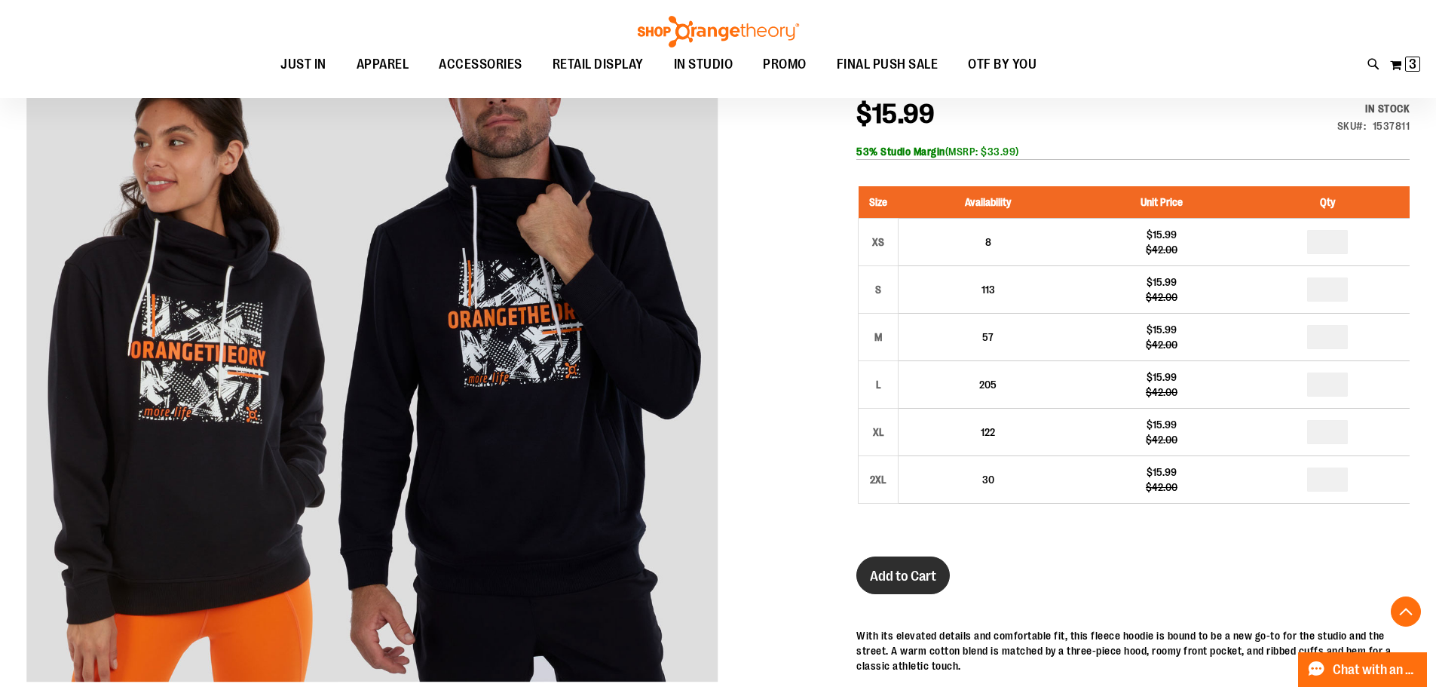
click at [906, 578] on span "Add to Cart" at bounding box center [903, 576] width 66 height 17
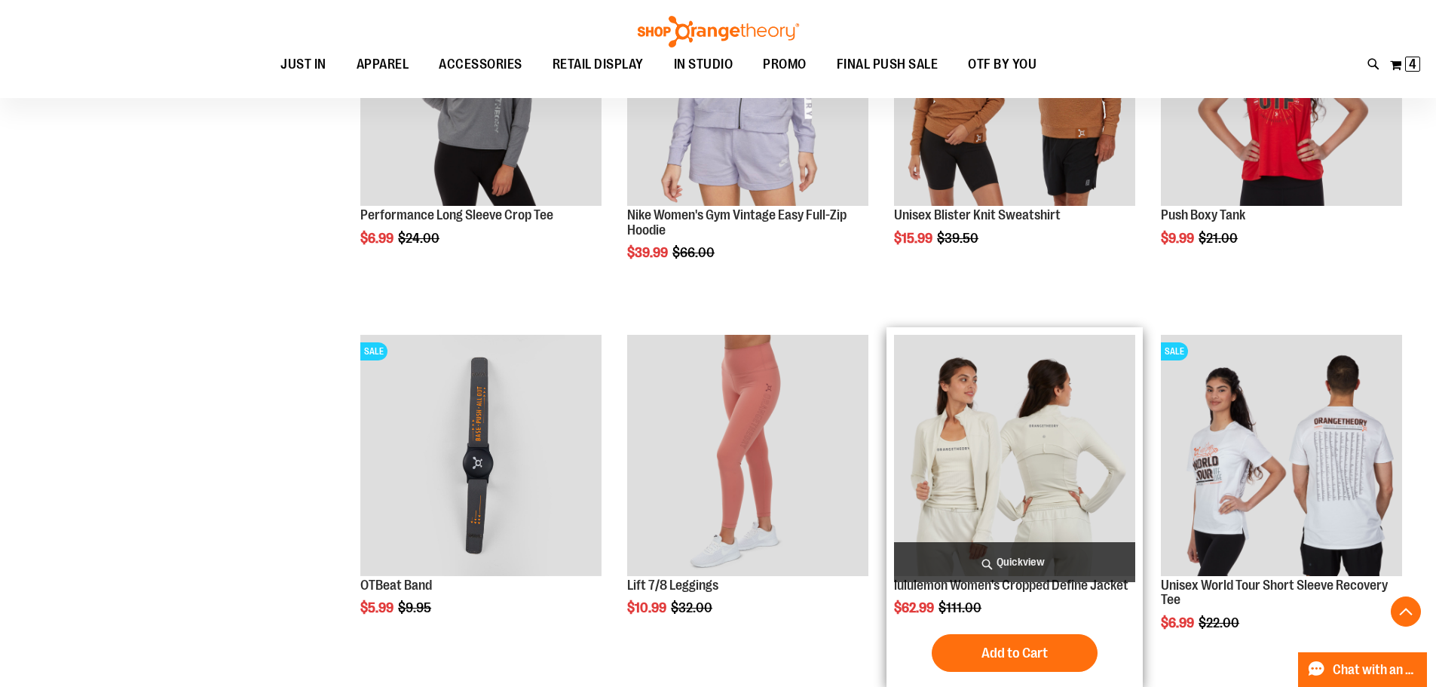
scroll to position [1517, 0]
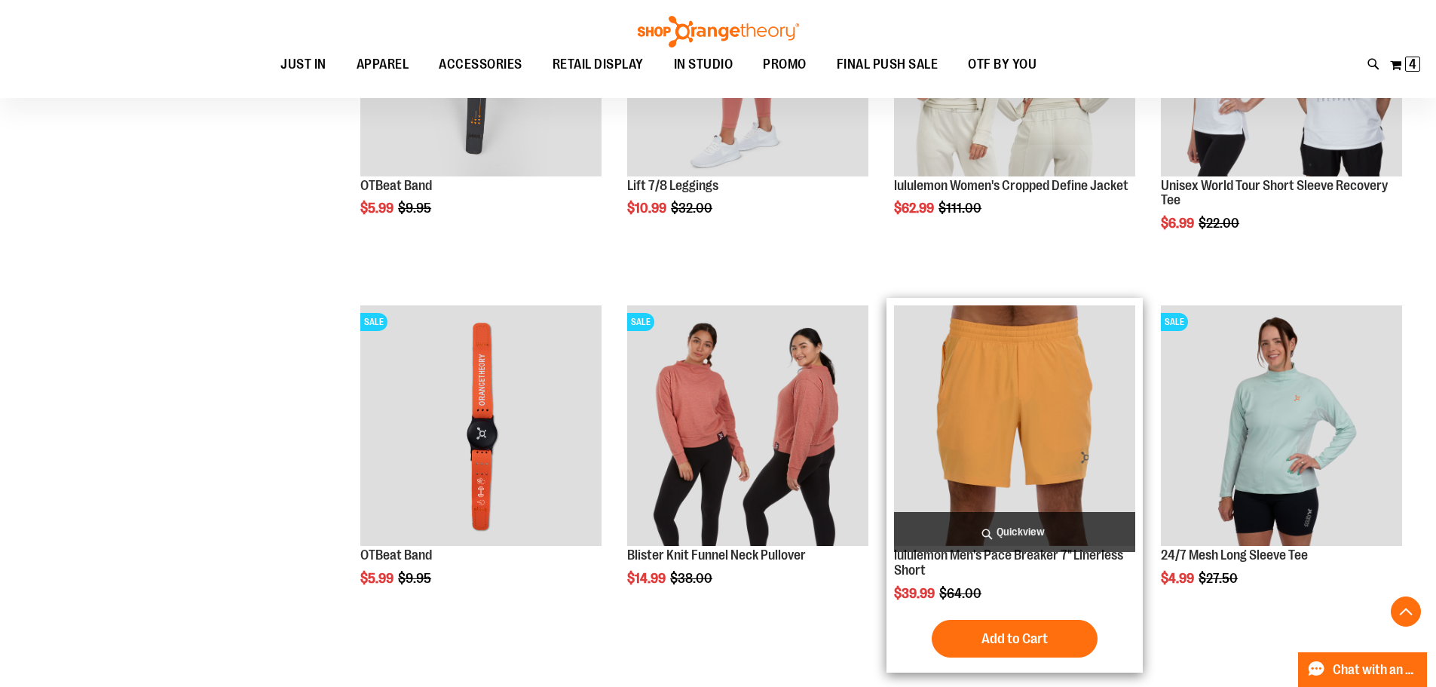
scroll to position [1894, 0]
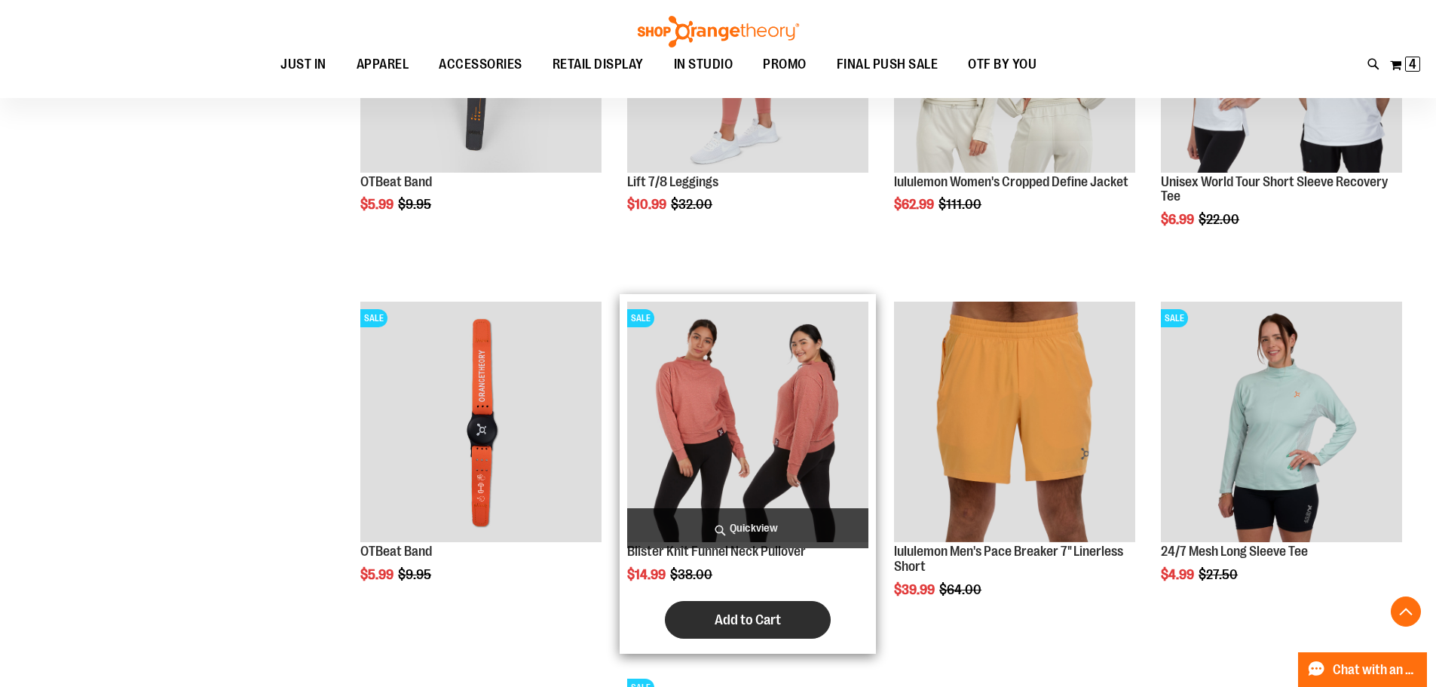
type input "**********"
click at [764, 624] on span "Add to Cart" at bounding box center [748, 620] width 66 height 17
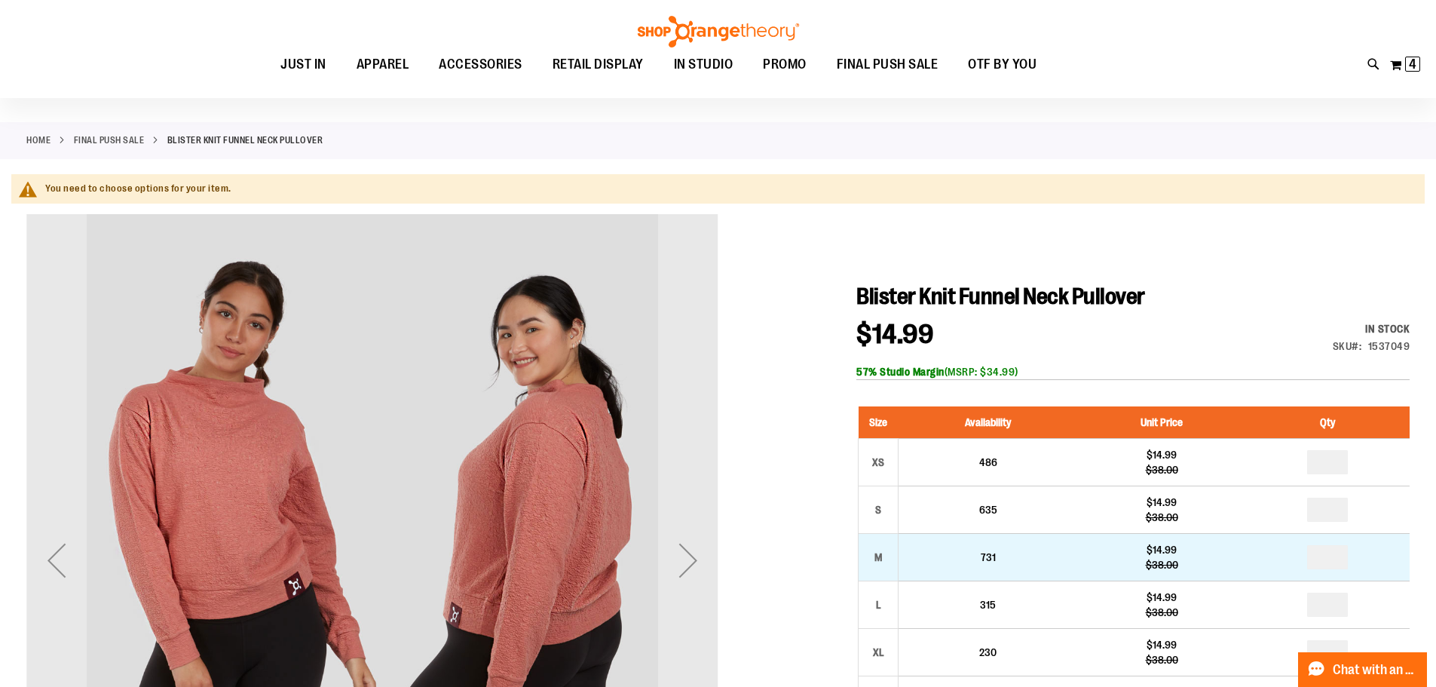
scroll to position [225, 0]
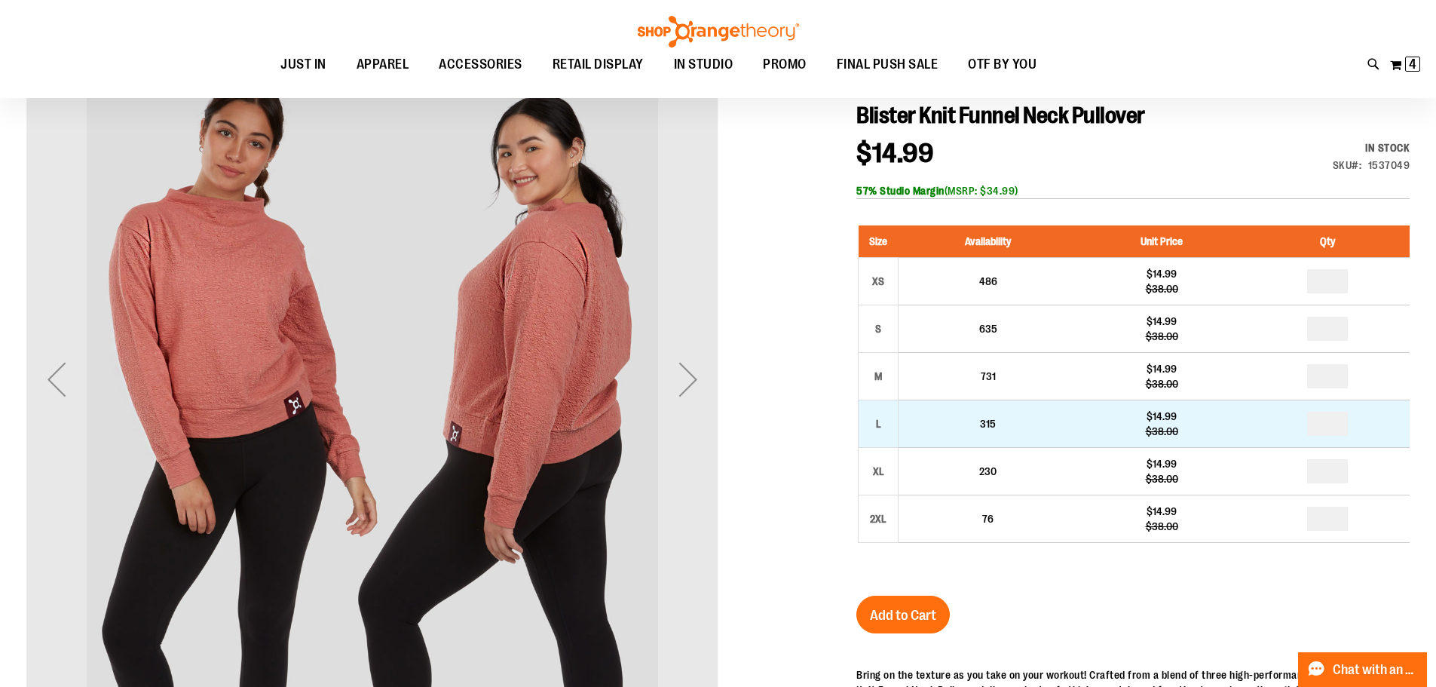
type input "**********"
click at [1332, 427] on input "number" at bounding box center [1327, 424] width 41 height 24
type input "*"
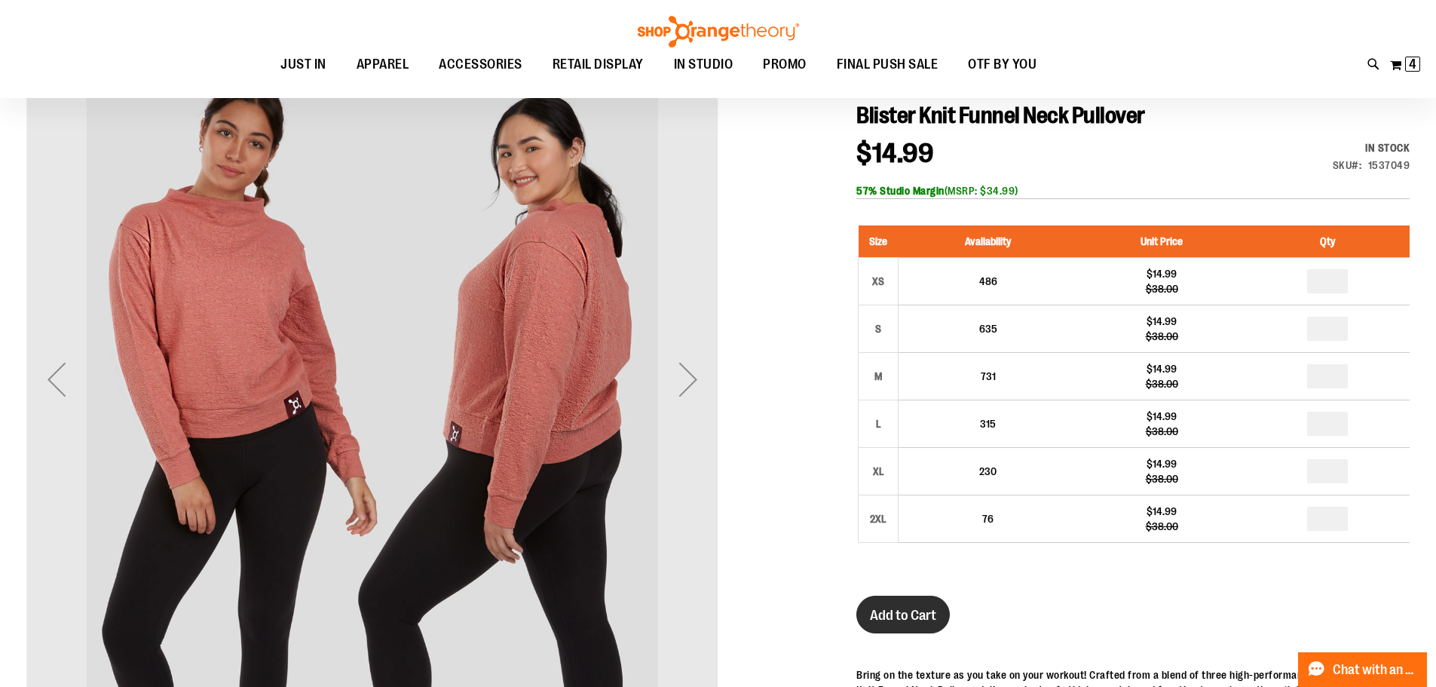
click at [872, 618] on span "Add to Cart" at bounding box center [903, 615] width 66 height 17
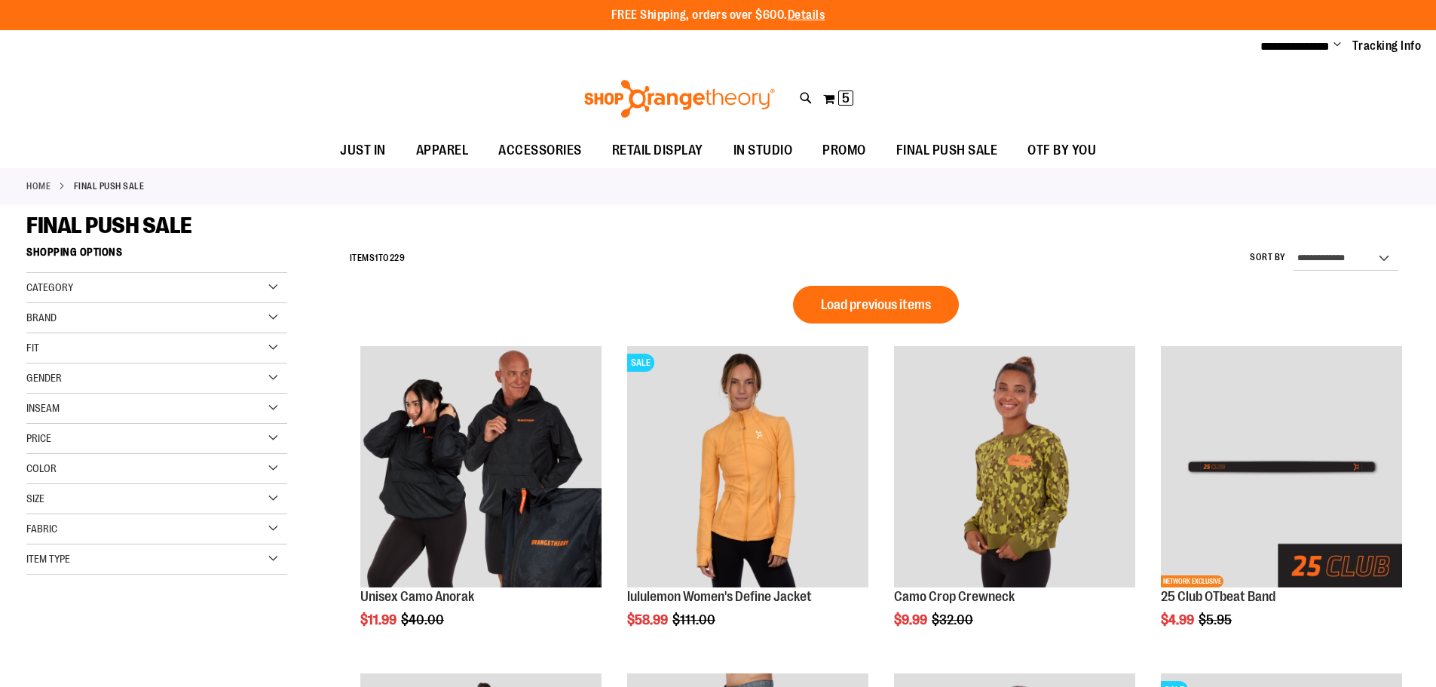
scroll to position [1010, 0]
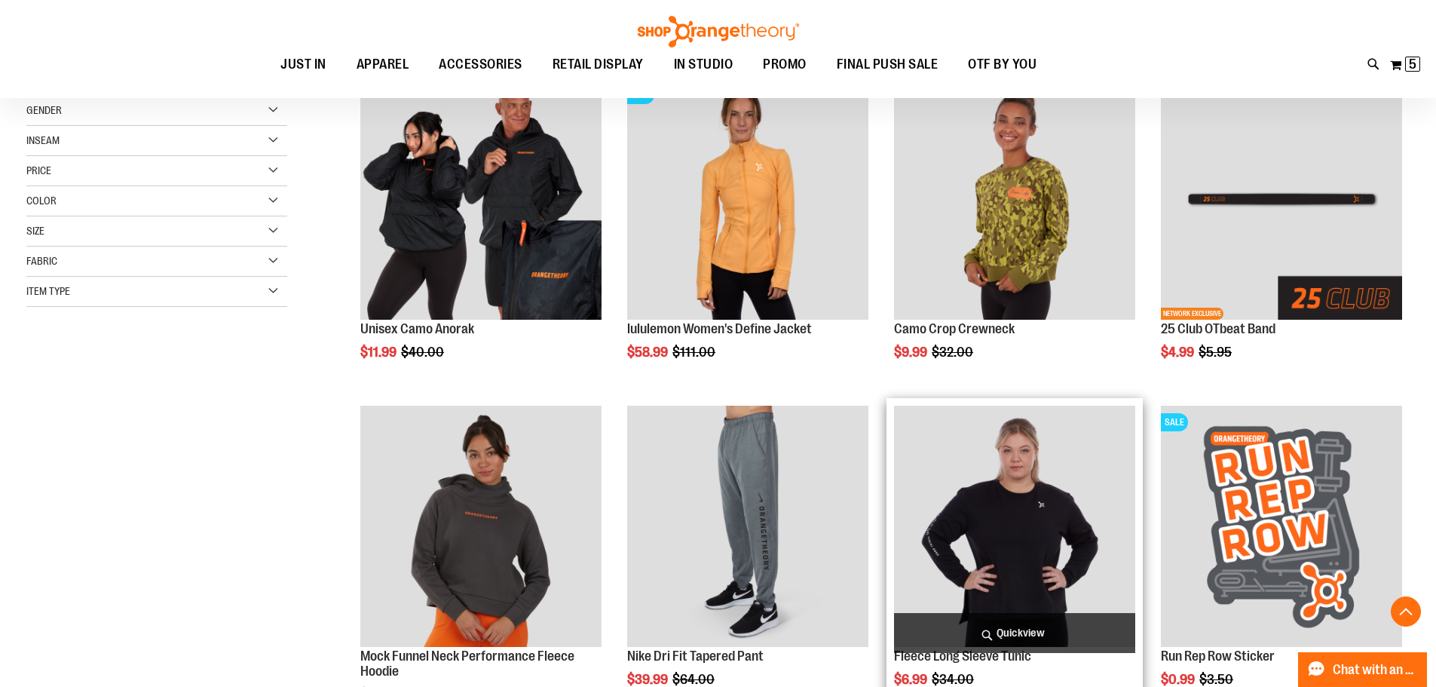
scroll to position [181, 0]
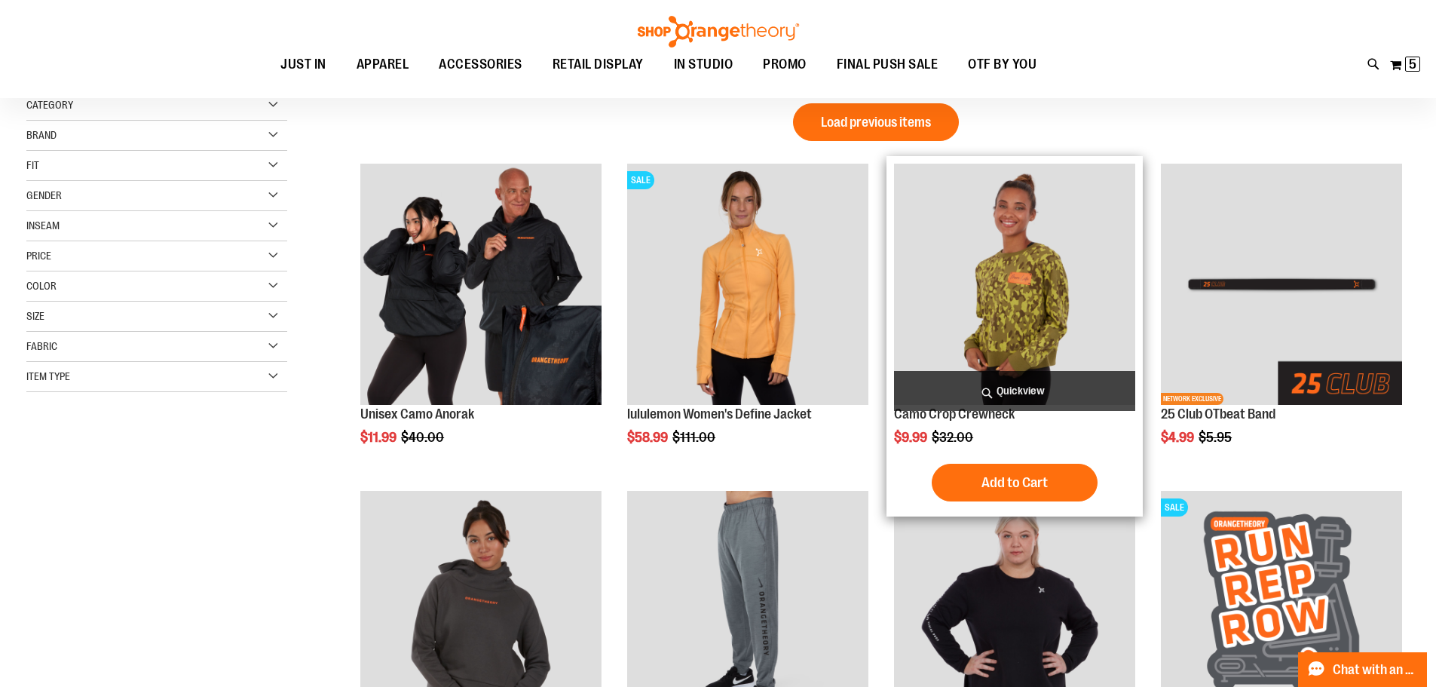
type input "**********"
click at [1007, 259] on img "product" at bounding box center [1014, 284] width 241 height 241
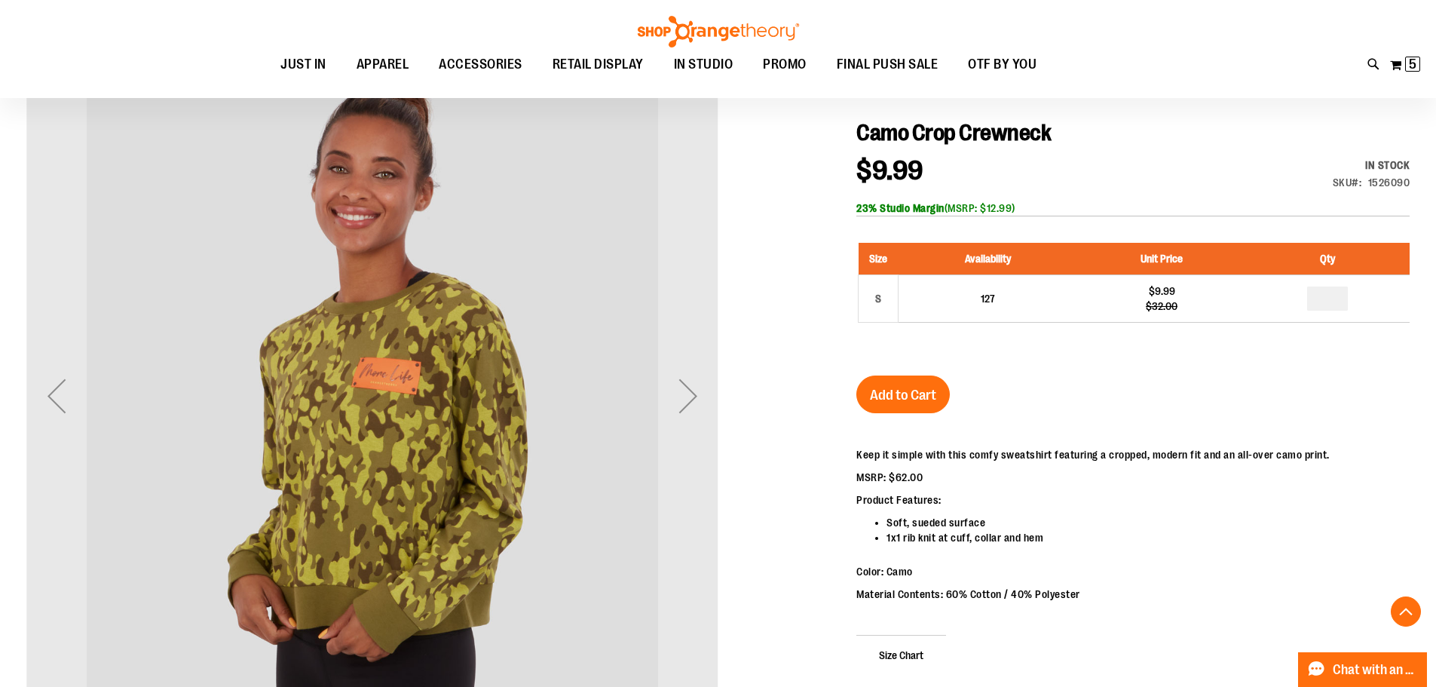
scroll to position [149, 0]
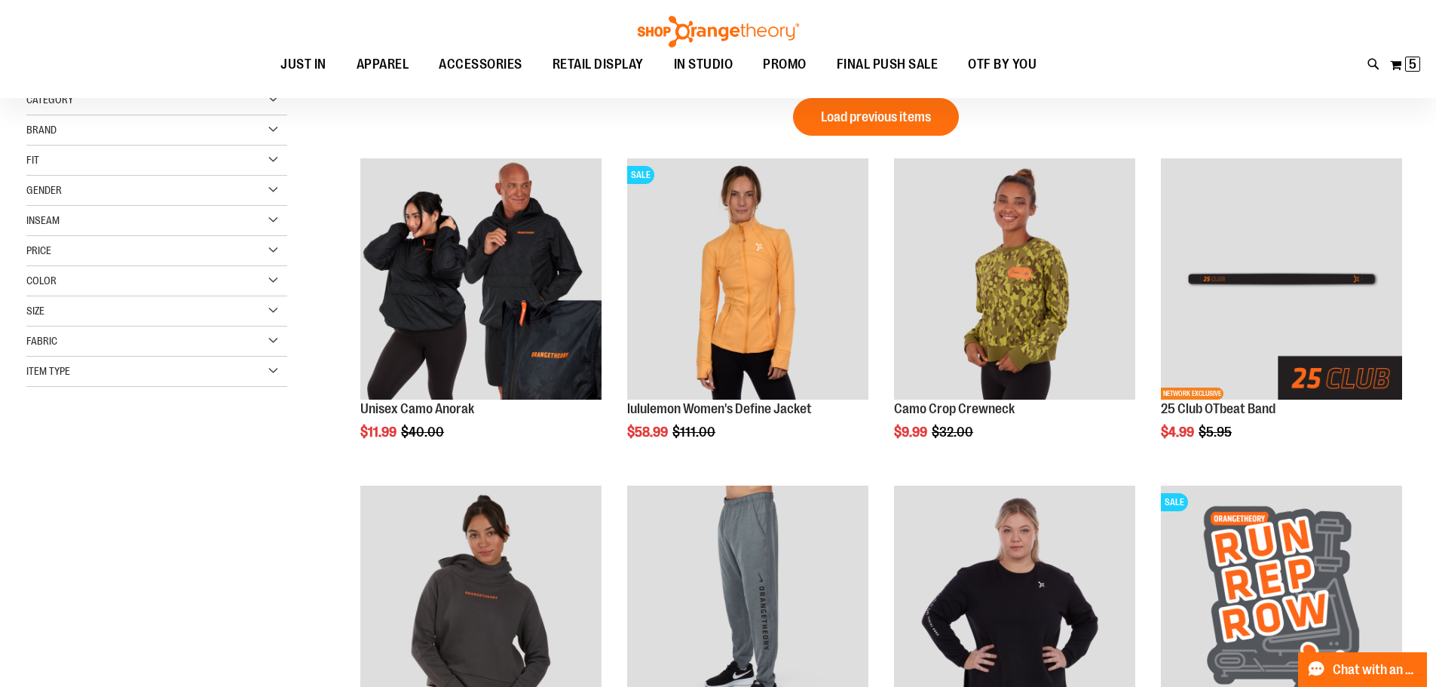
scroll to position [181, 0]
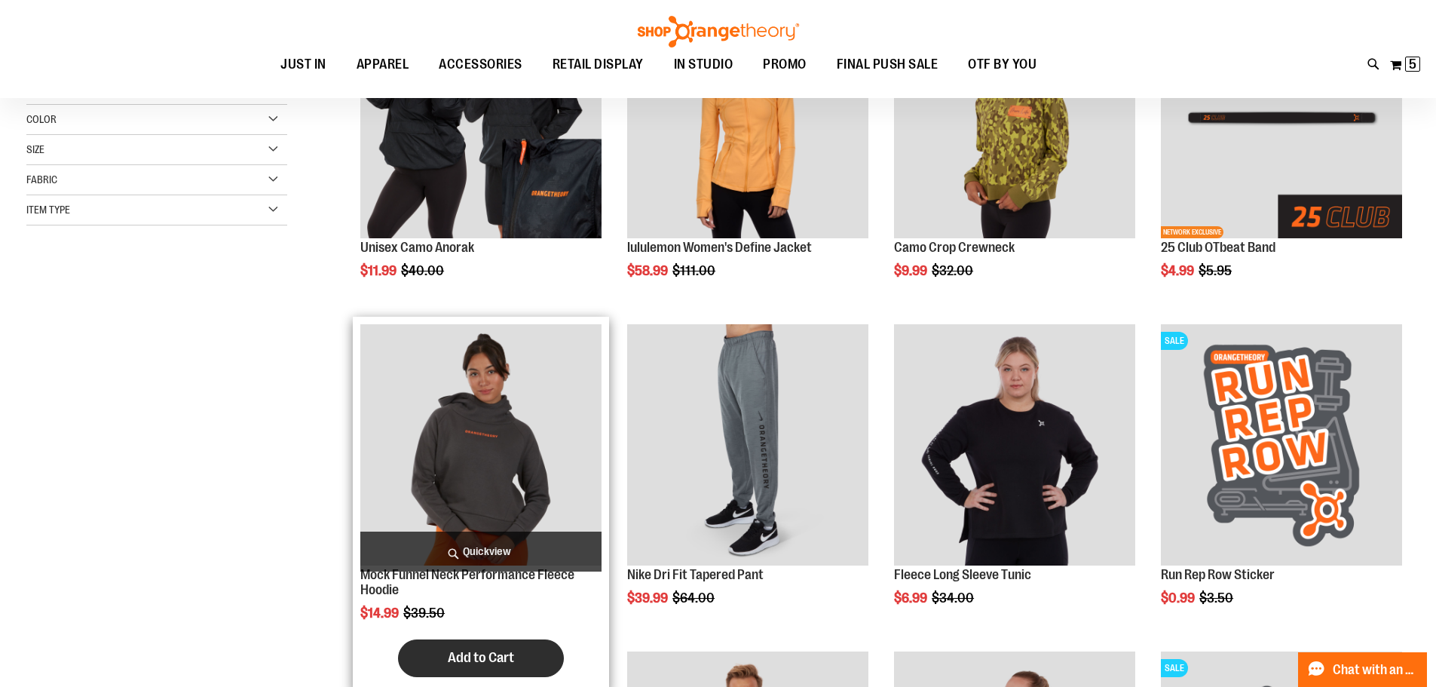
type input "**********"
click at [485, 660] on span "Add to Cart" at bounding box center [481, 657] width 66 height 17
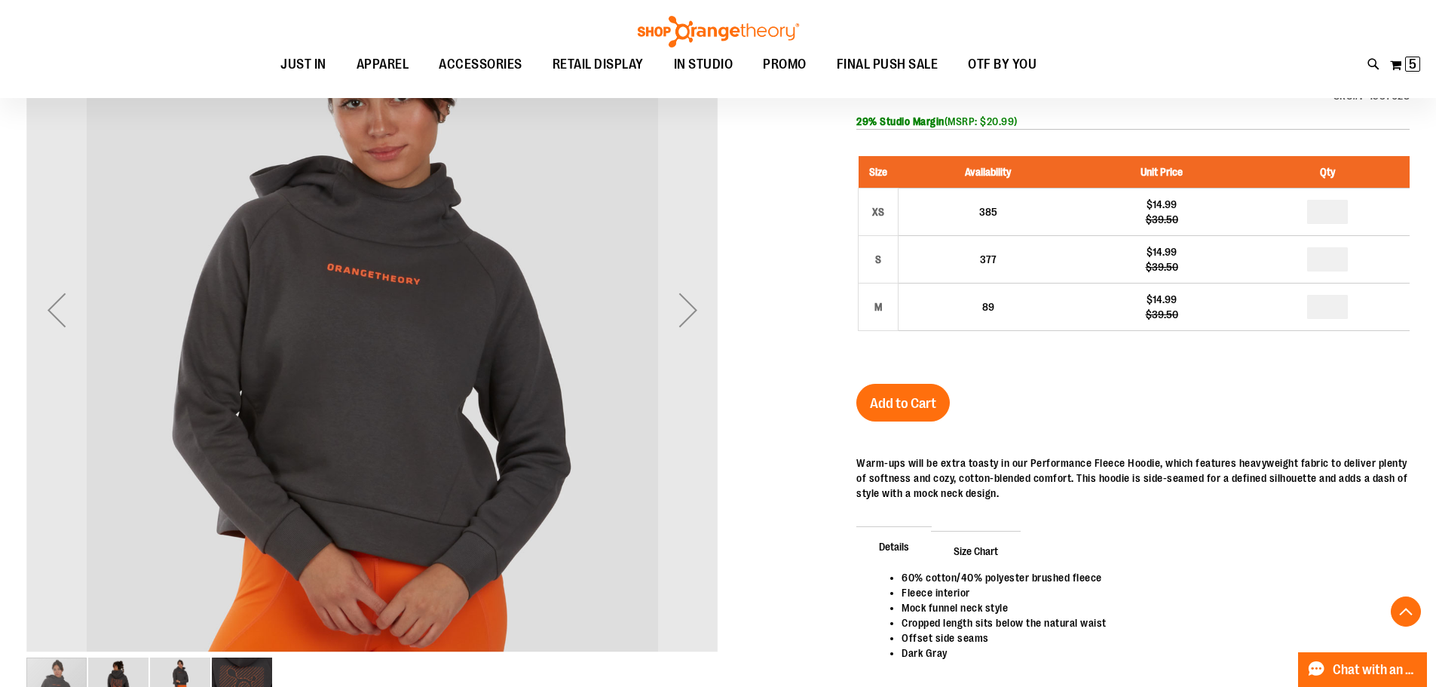
scroll to position [301, 0]
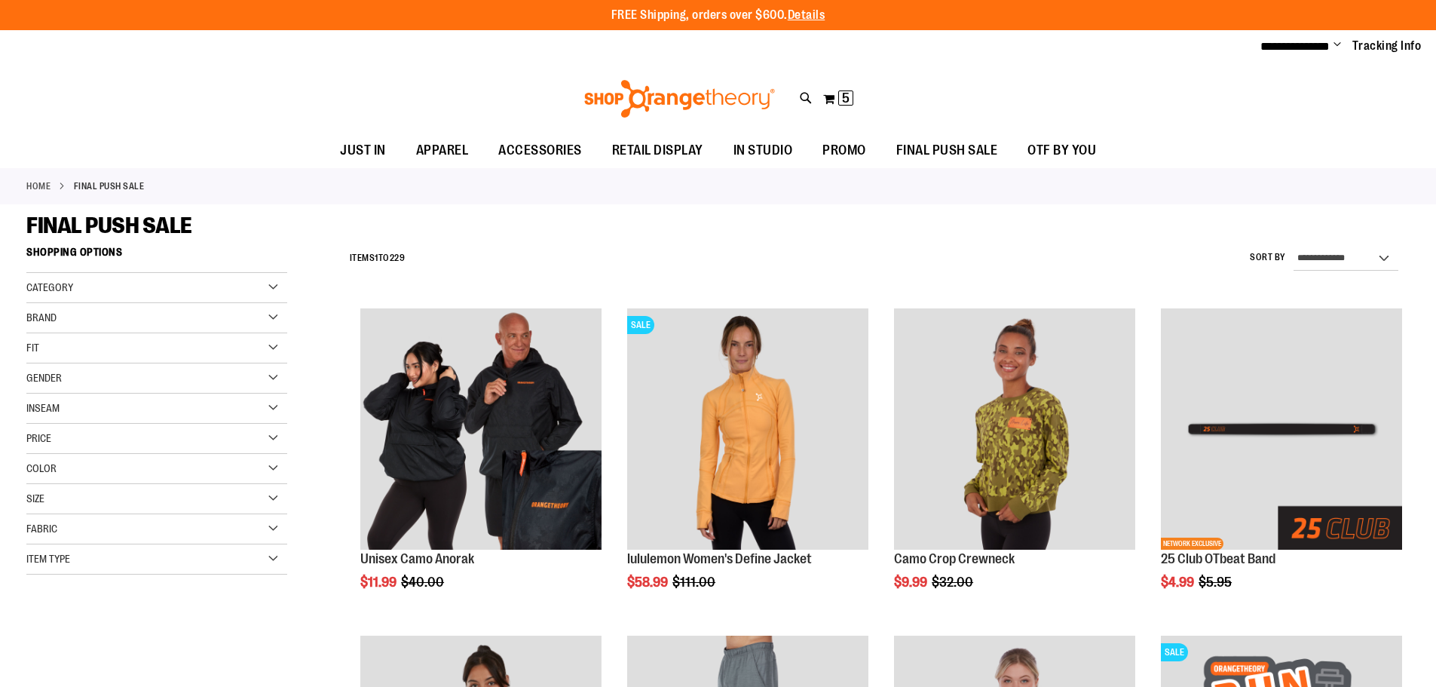
scroll to position [431, 0]
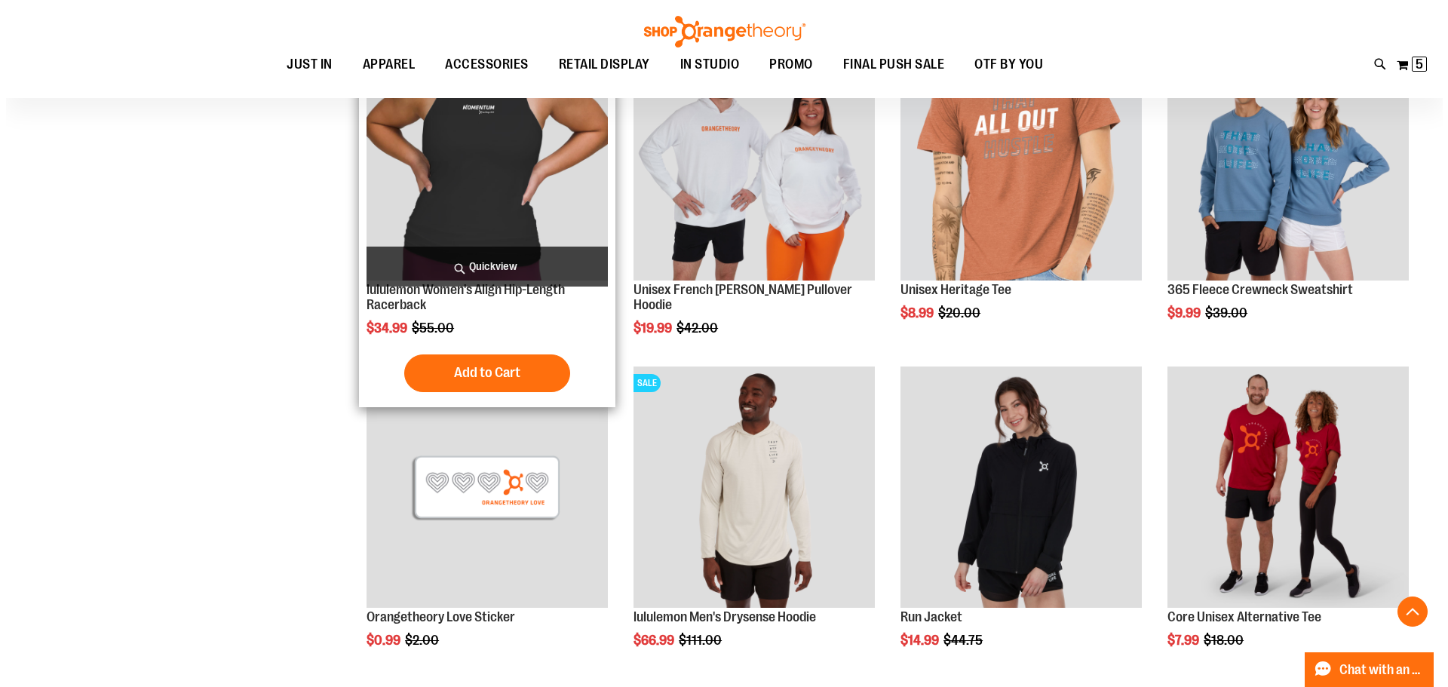
scroll to position [1260, 0]
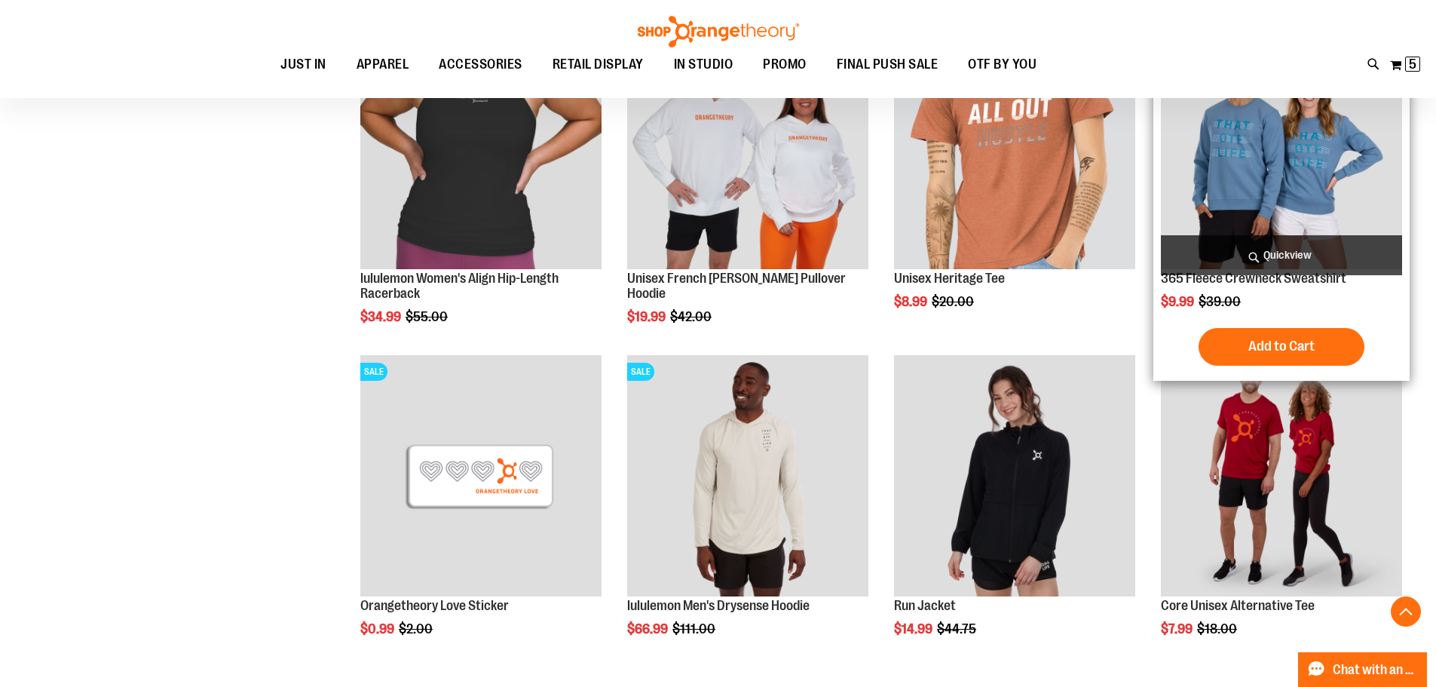
type input "**********"
click at [1271, 250] on span "Quickview" at bounding box center [1281, 255] width 241 height 40
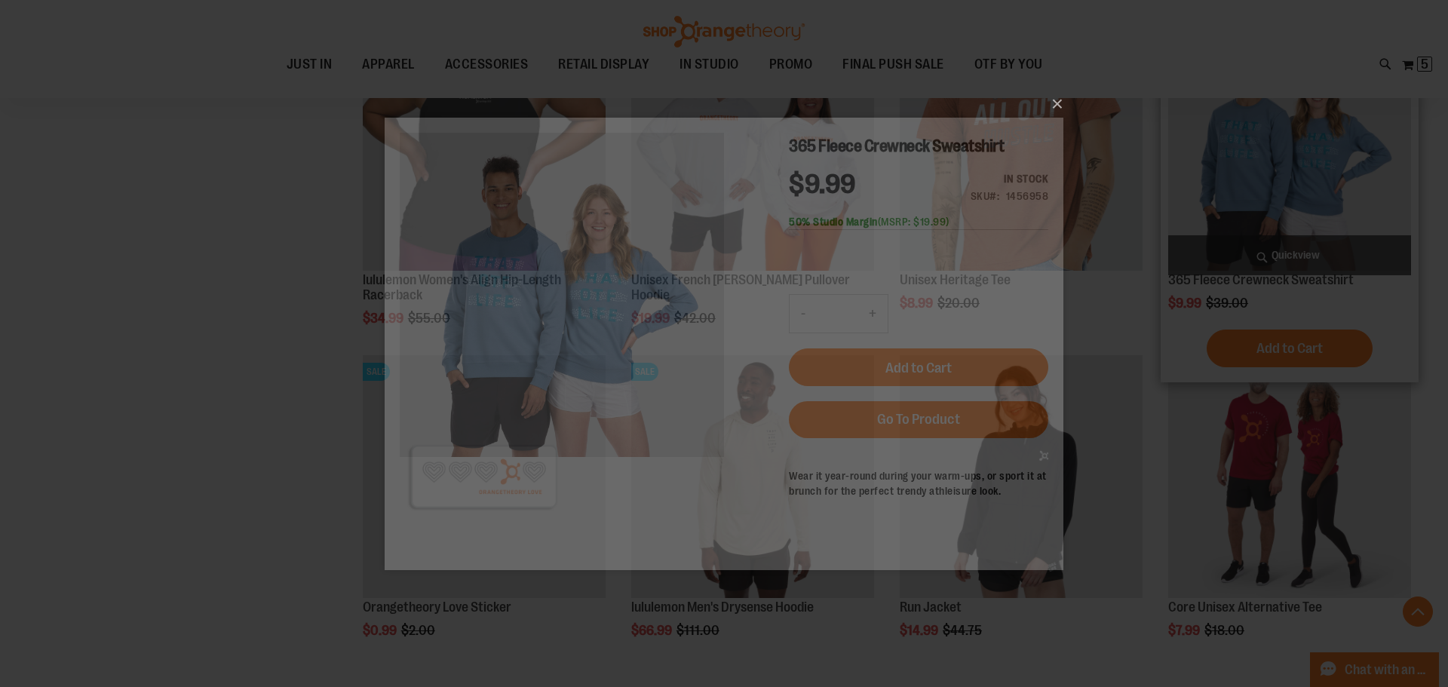
scroll to position [0, 0]
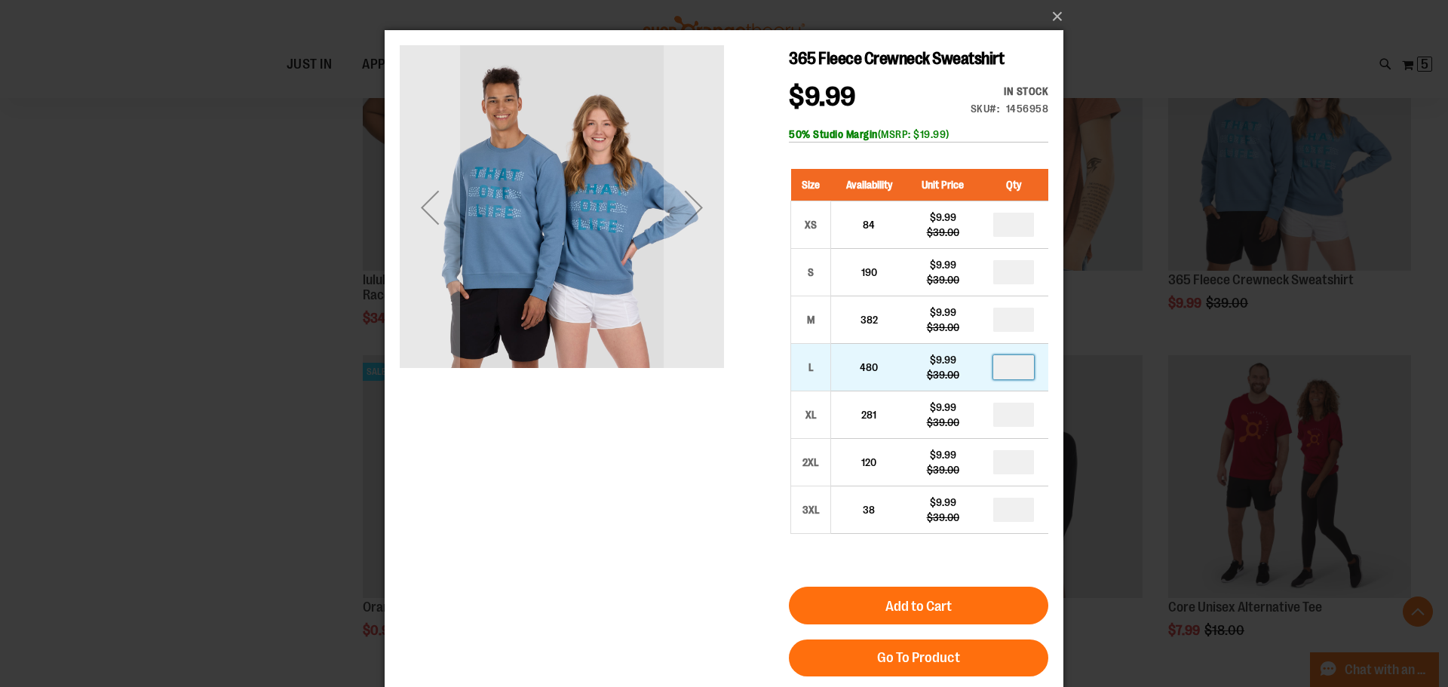
click at [1019, 361] on input "number" at bounding box center [1013, 367] width 41 height 24
type input "*"
click at [916, 622] on button "Add to Cart" at bounding box center [918, 606] width 259 height 38
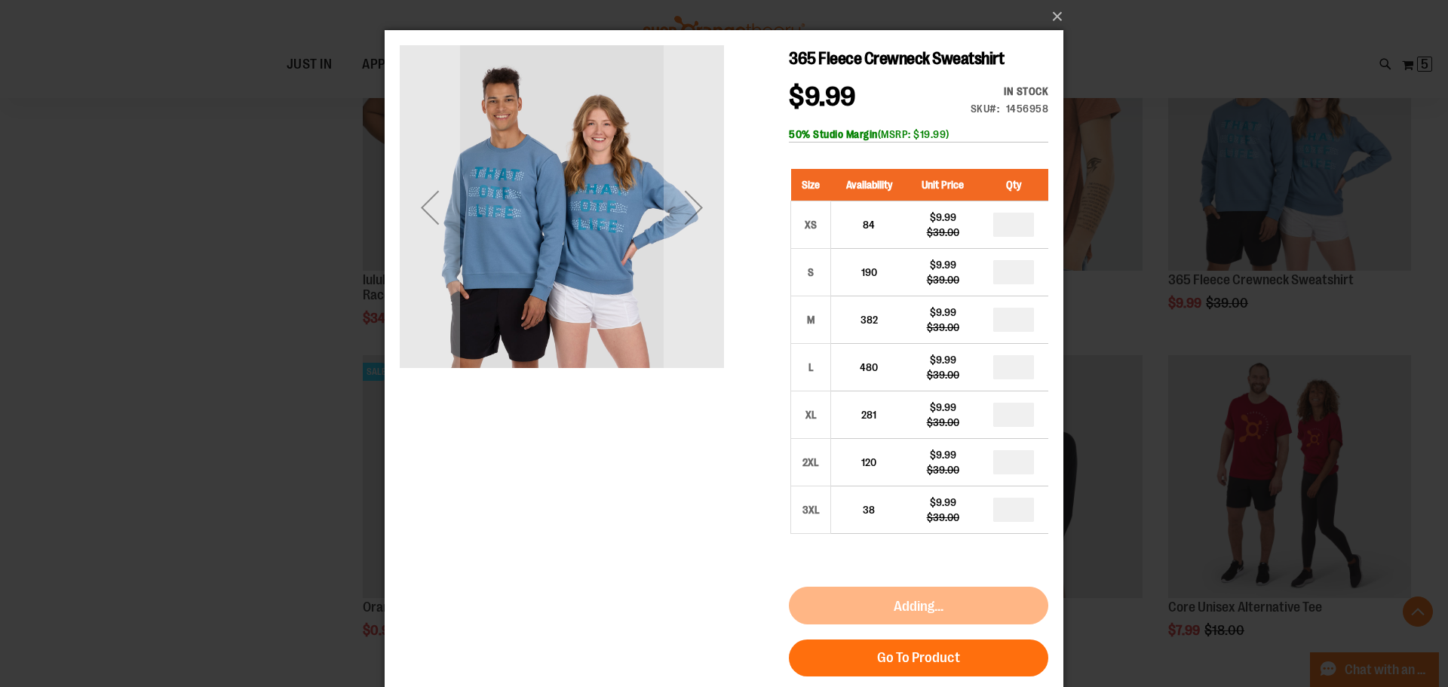
click at [916, 618] on div "Adding..." at bounding box center [918, 606] width 259 height 38
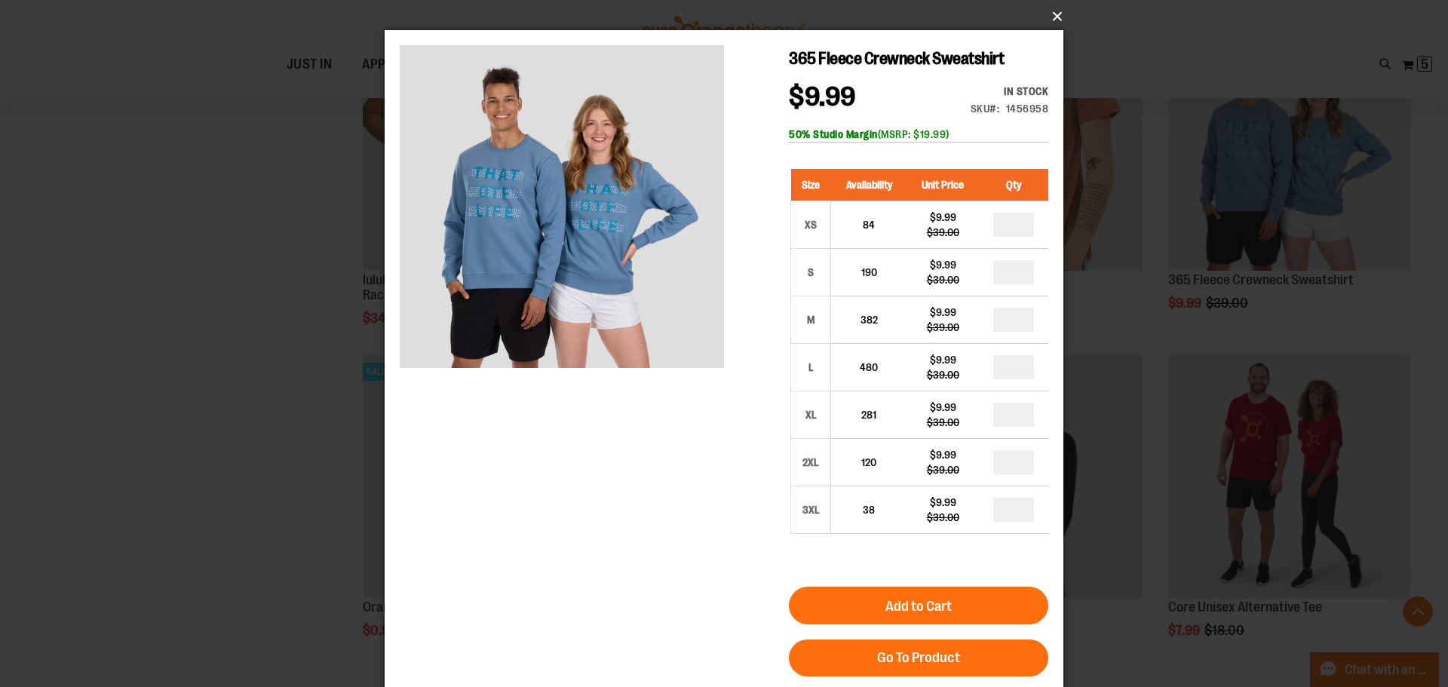
click at [1053, 19] on button "×" at bounding box center [728, 16] width 679 height 33
click at [1059, 15] on button "×" at bounding box center [728, 16] width 679 height 33
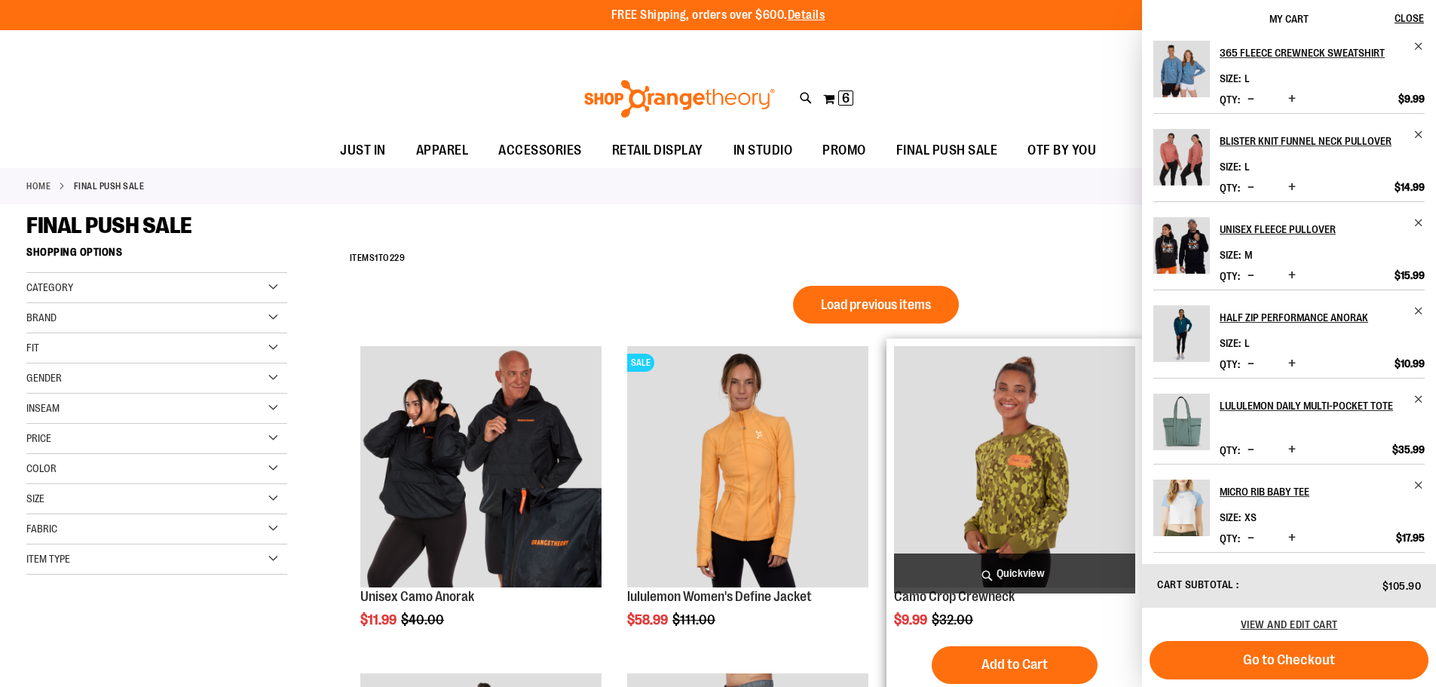
scroll to position [10, 0]
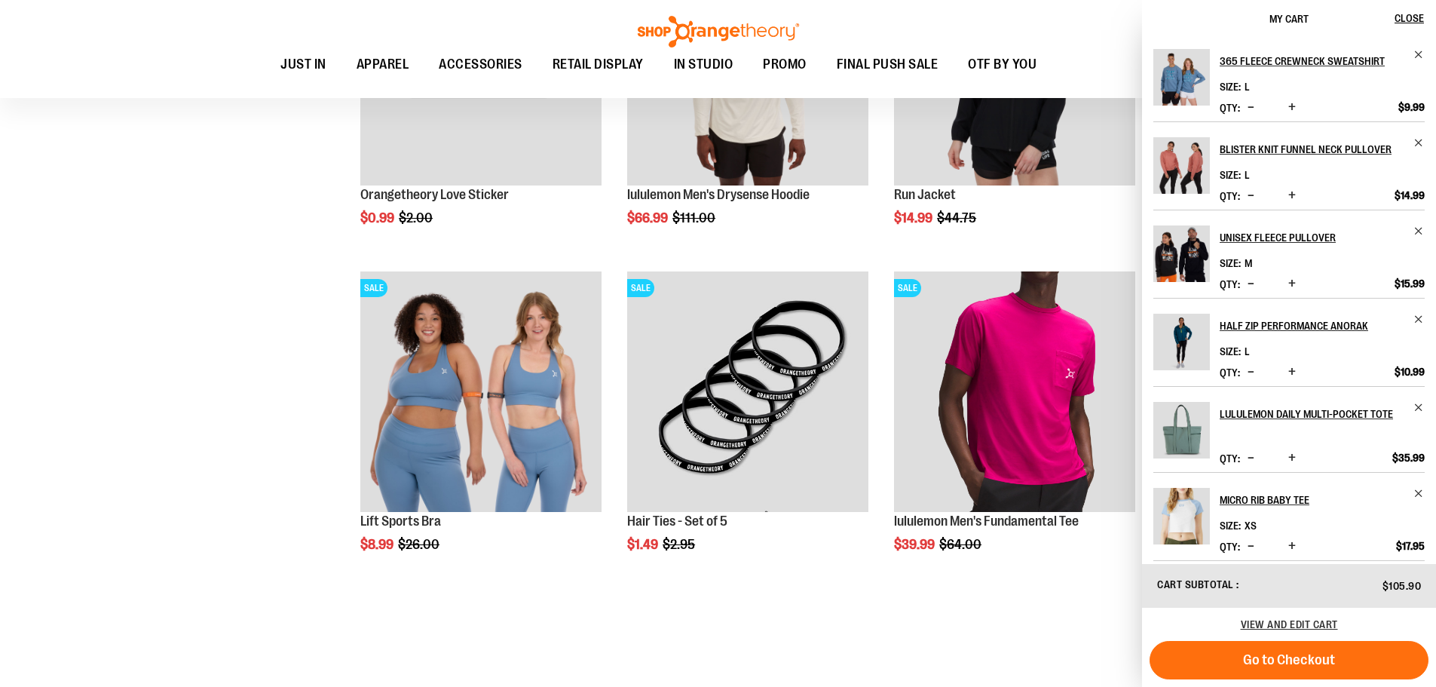
scroll to position [1991, 0]
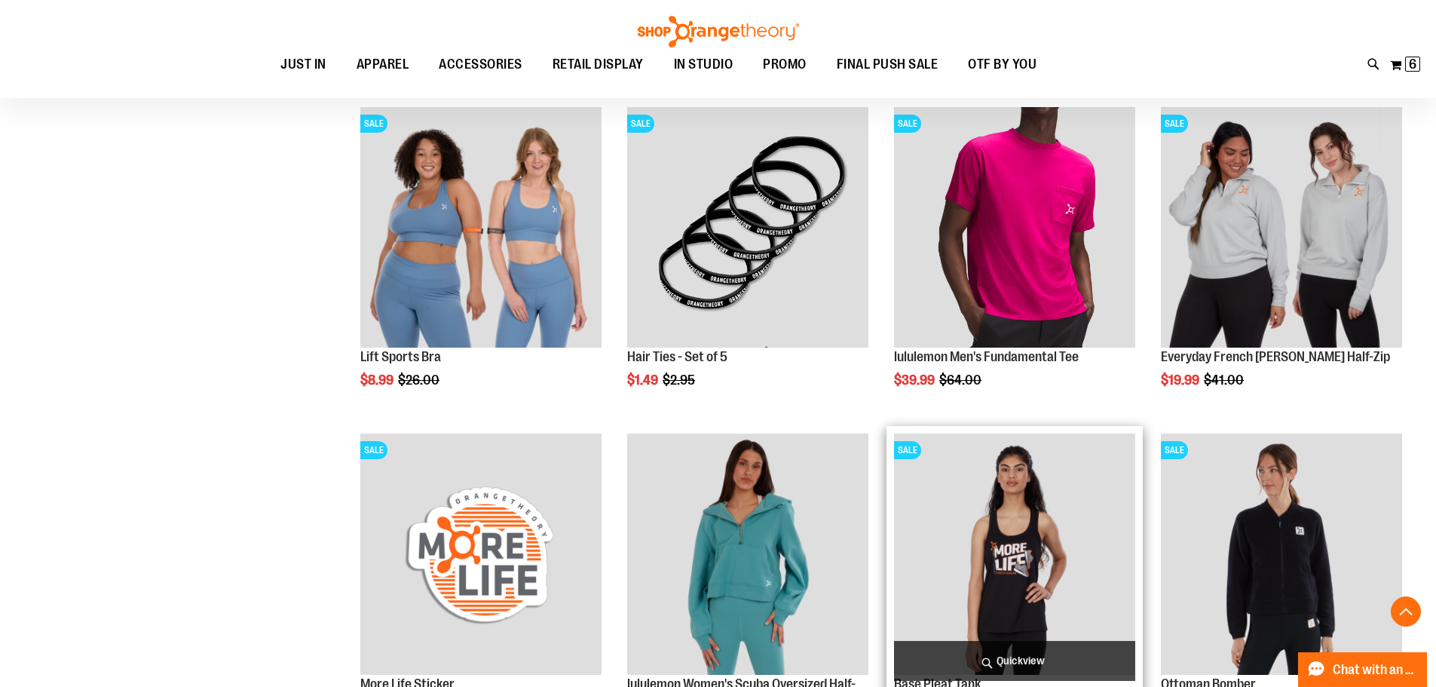
scroll to position [1877, 0]
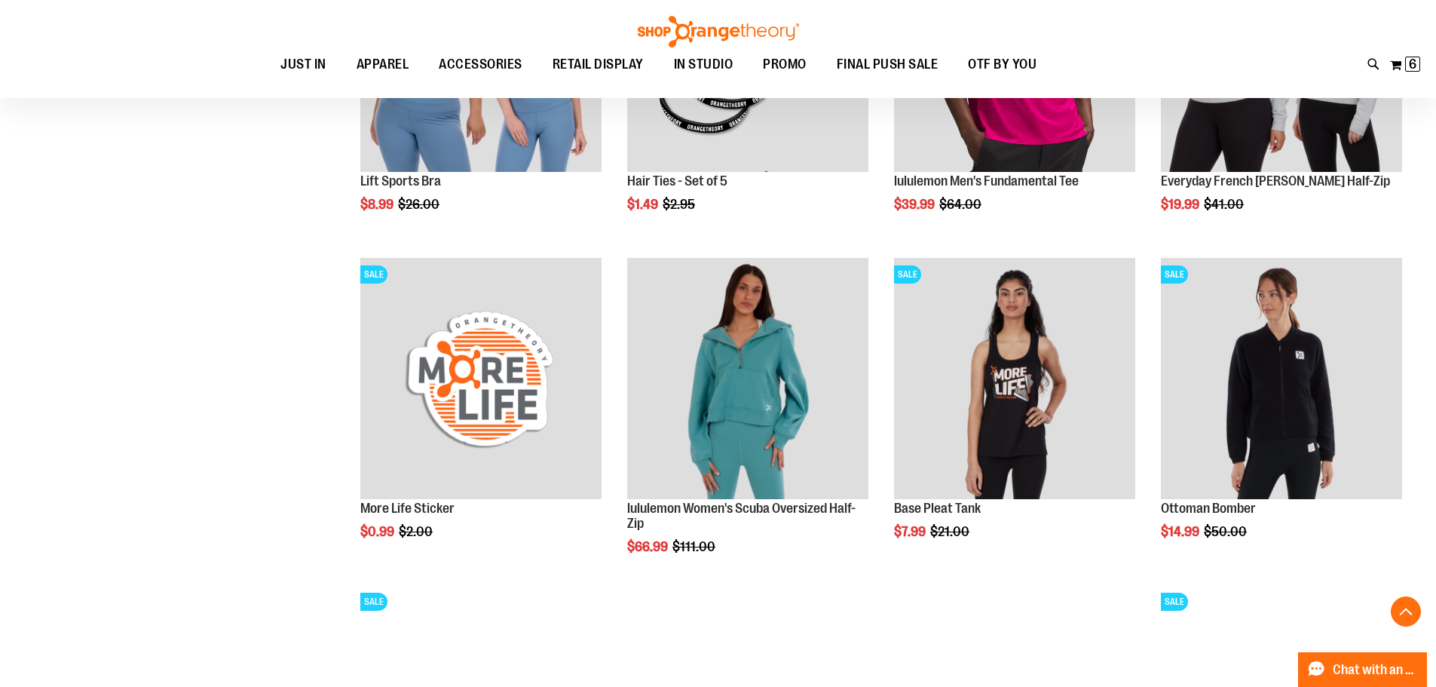
scroll to position [2103, 0]
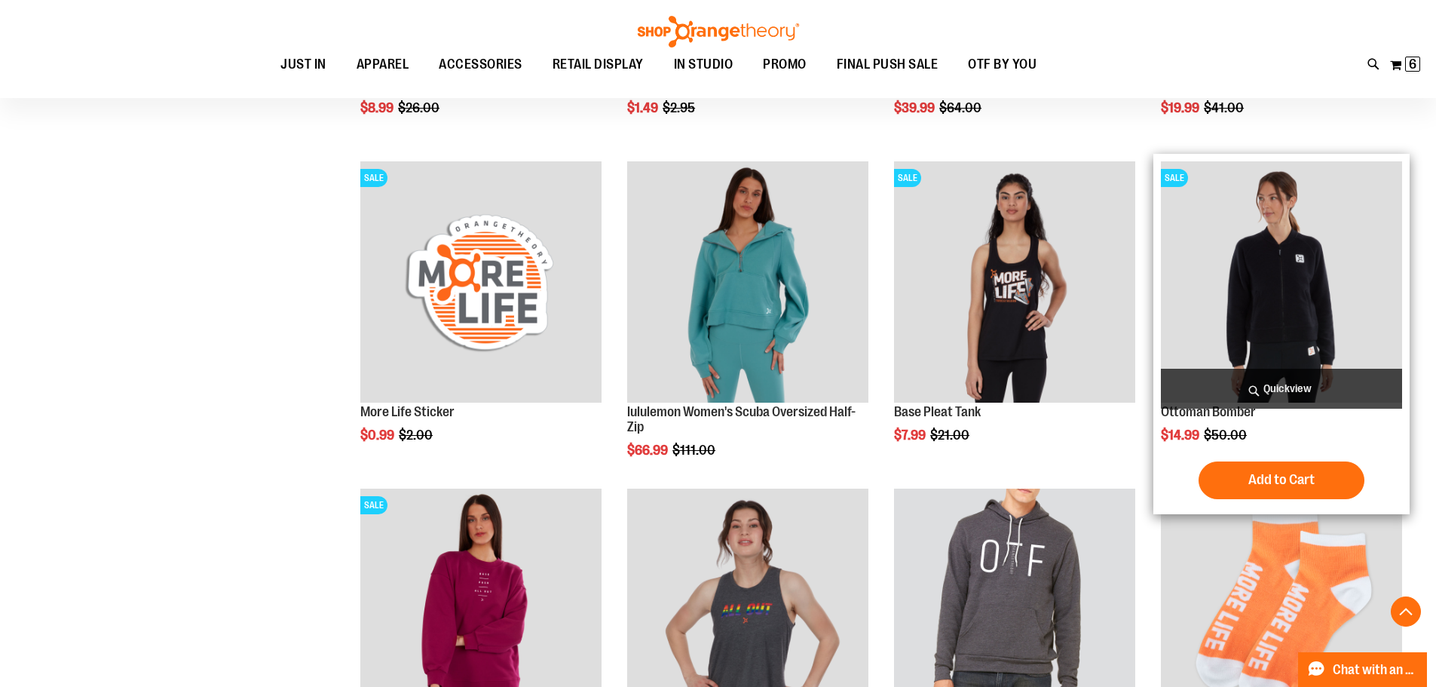
scroll to position [2178, 0]
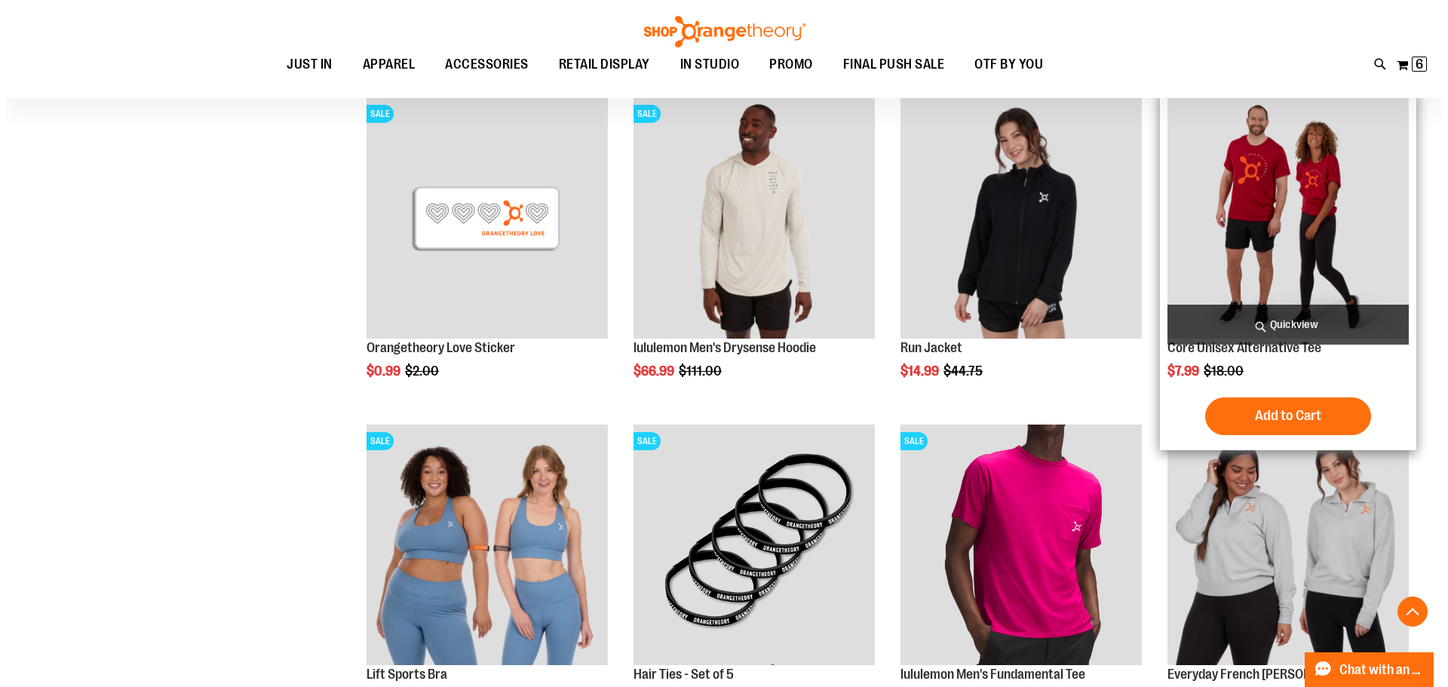
scroll to position [1500, 0]
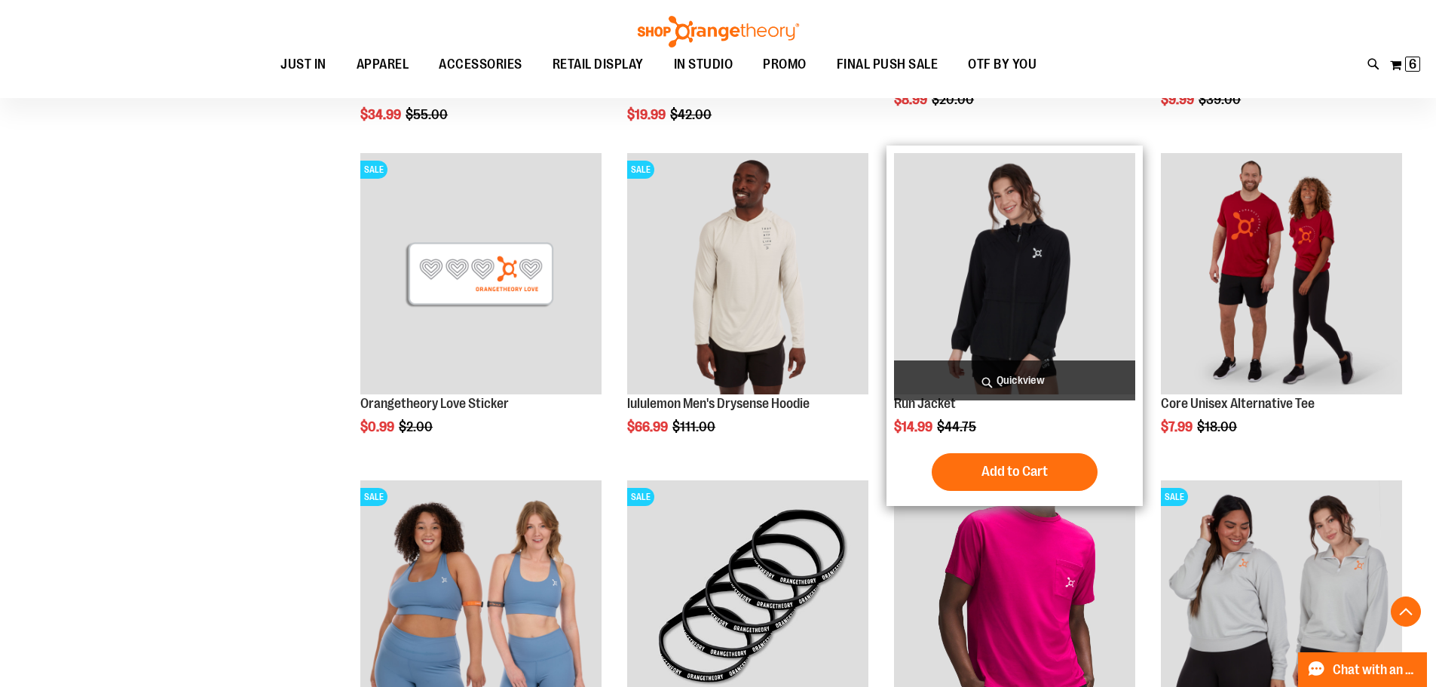
click at [1032, 384] on span "Quickview" at bounding box center [1014, 380] width 241 height 40
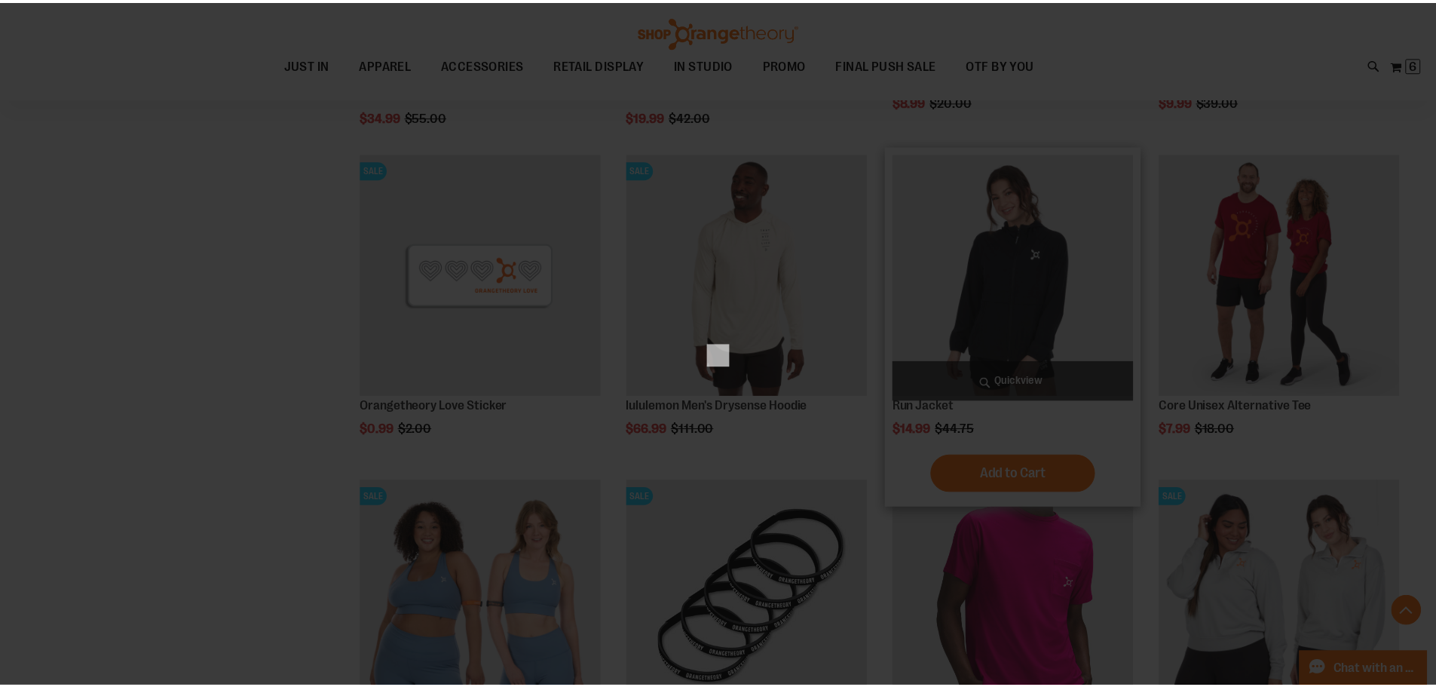
scroll to position [0, 0]
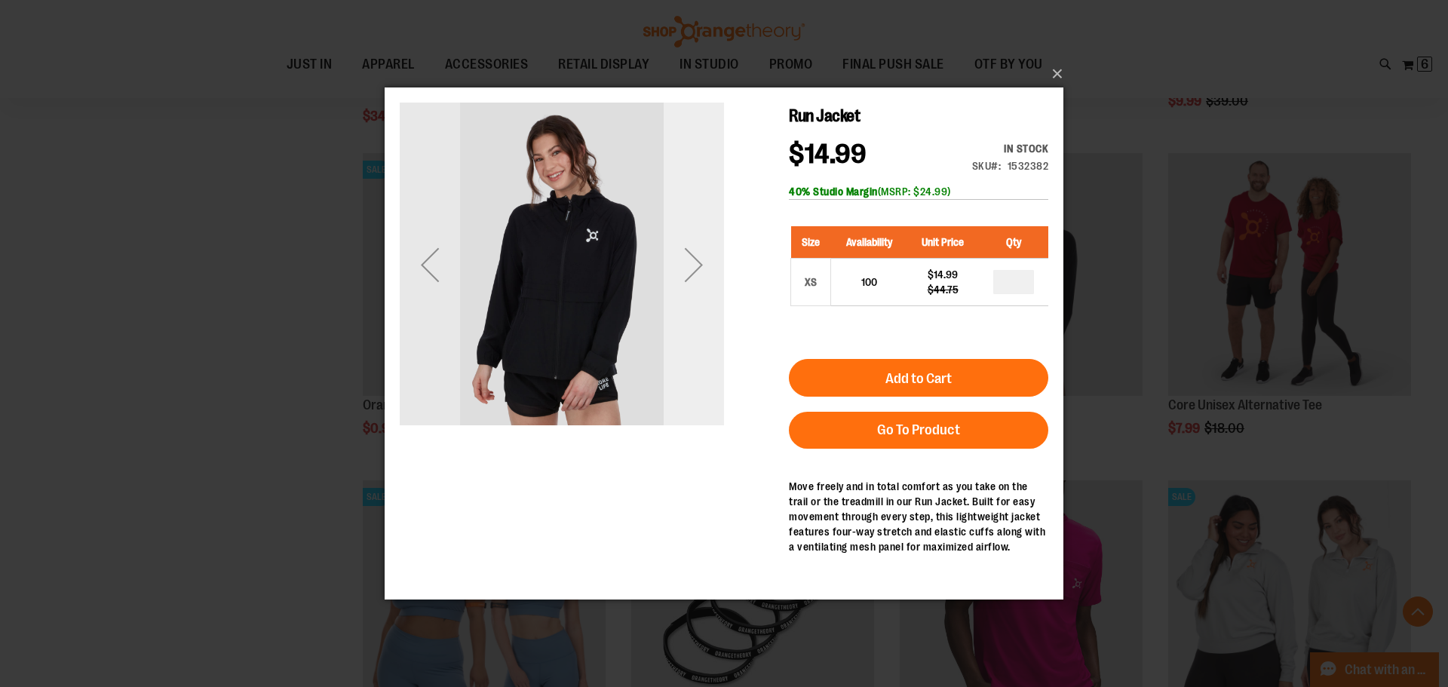
click at [685, 271] on div "Next" at bounding box center [694, 265] width 60 height 60
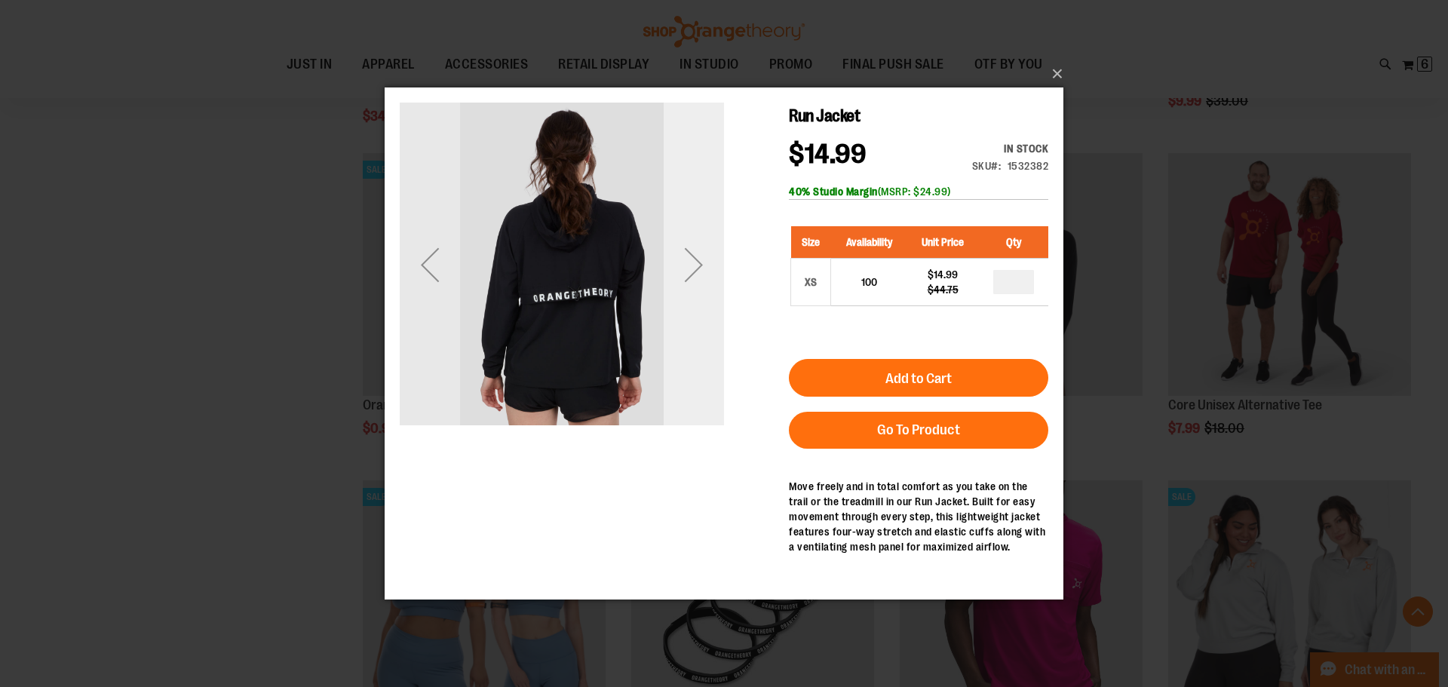
click at [687, 270] on div "Next" at bounding box center [694, 265] width 60 height 60
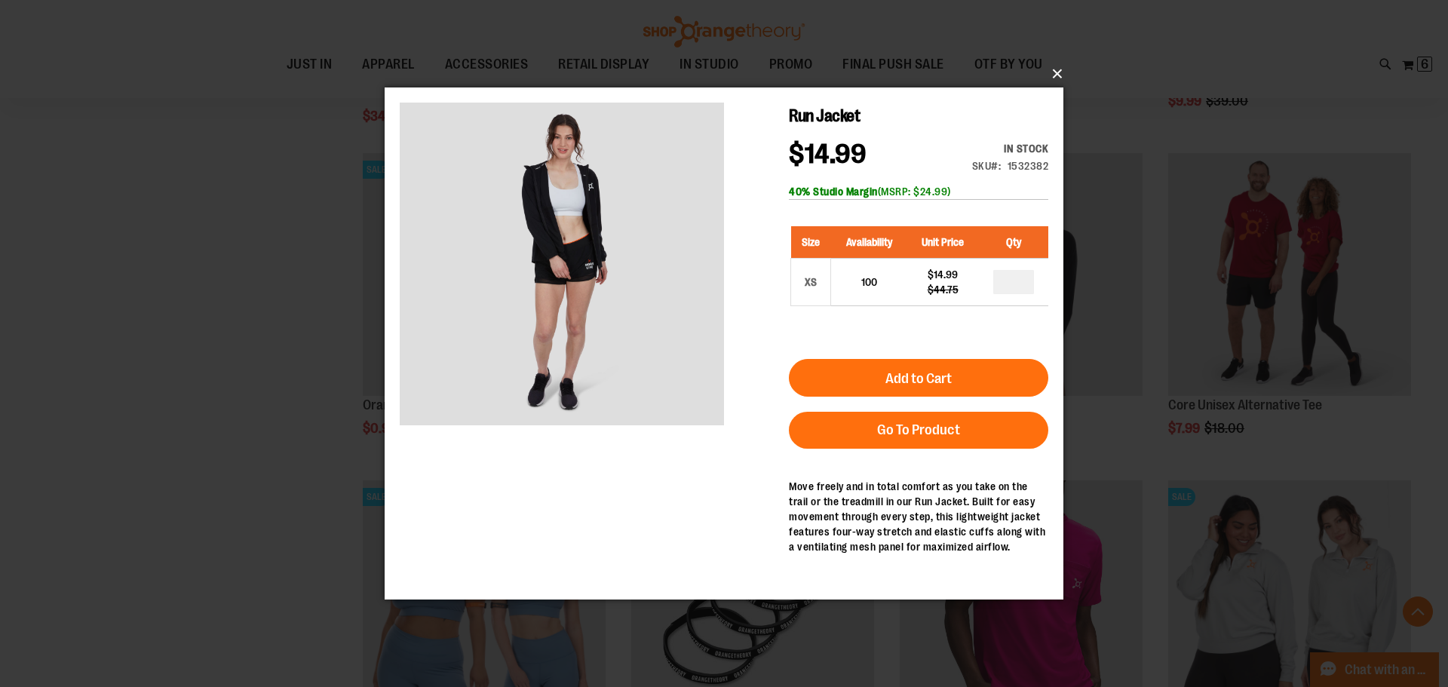
click at [1054, 76] on button "×" at bounding box center [728, 73] width 679 height 33
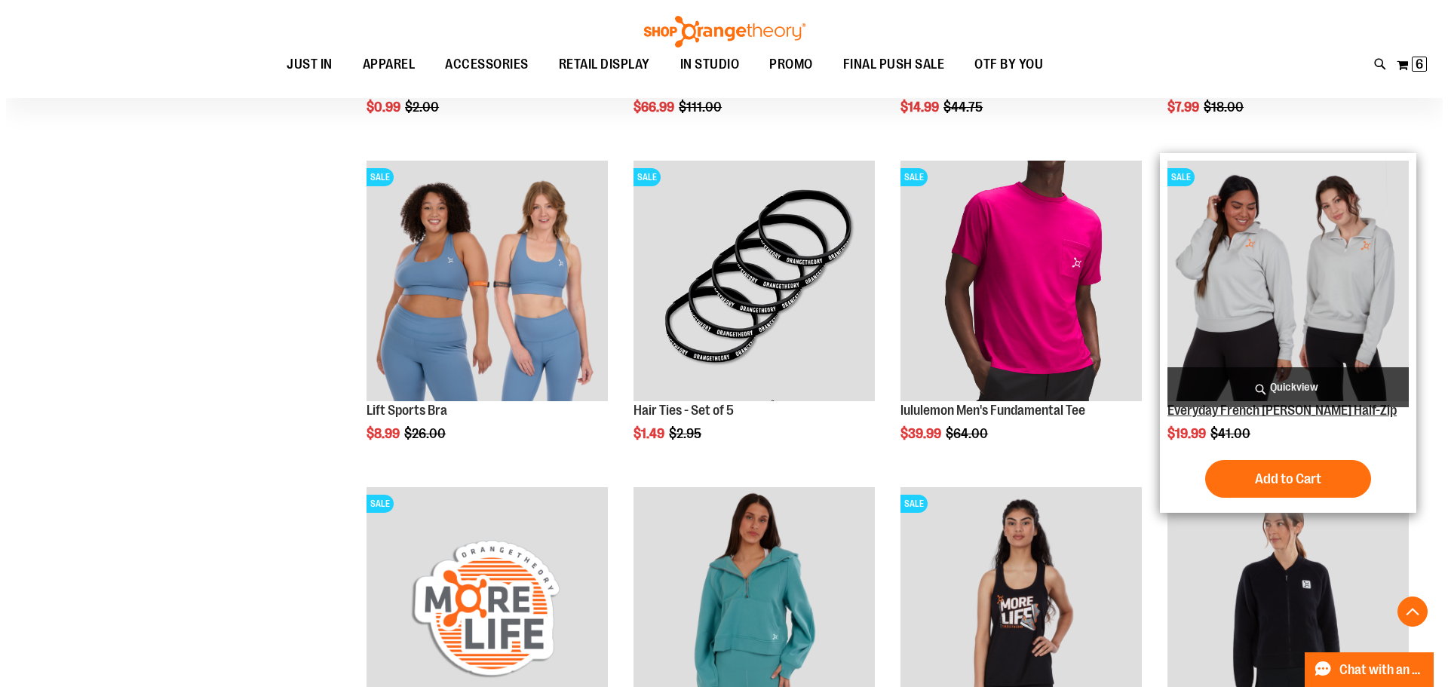
scroll to position [1952, 0]
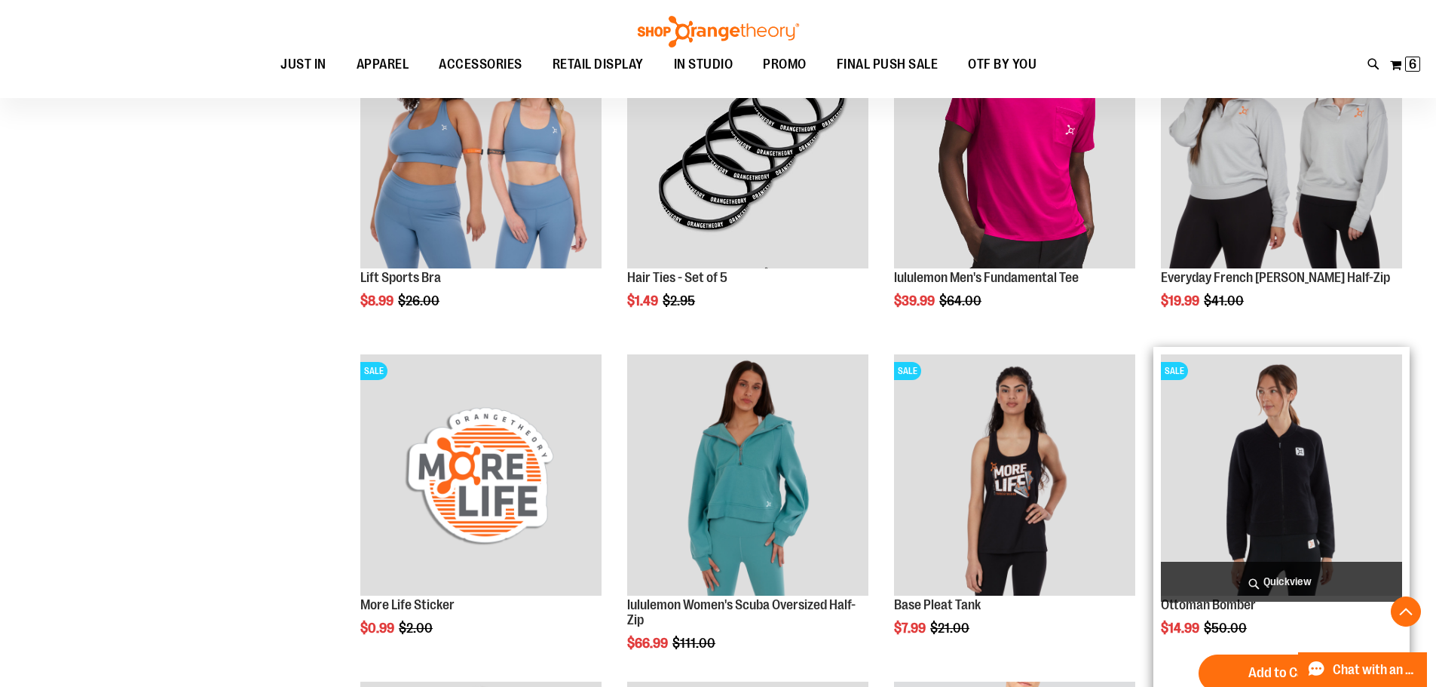
click at [1267, 581] on span "Quickview" at bounding box center [1281, 582] width 241 height 40
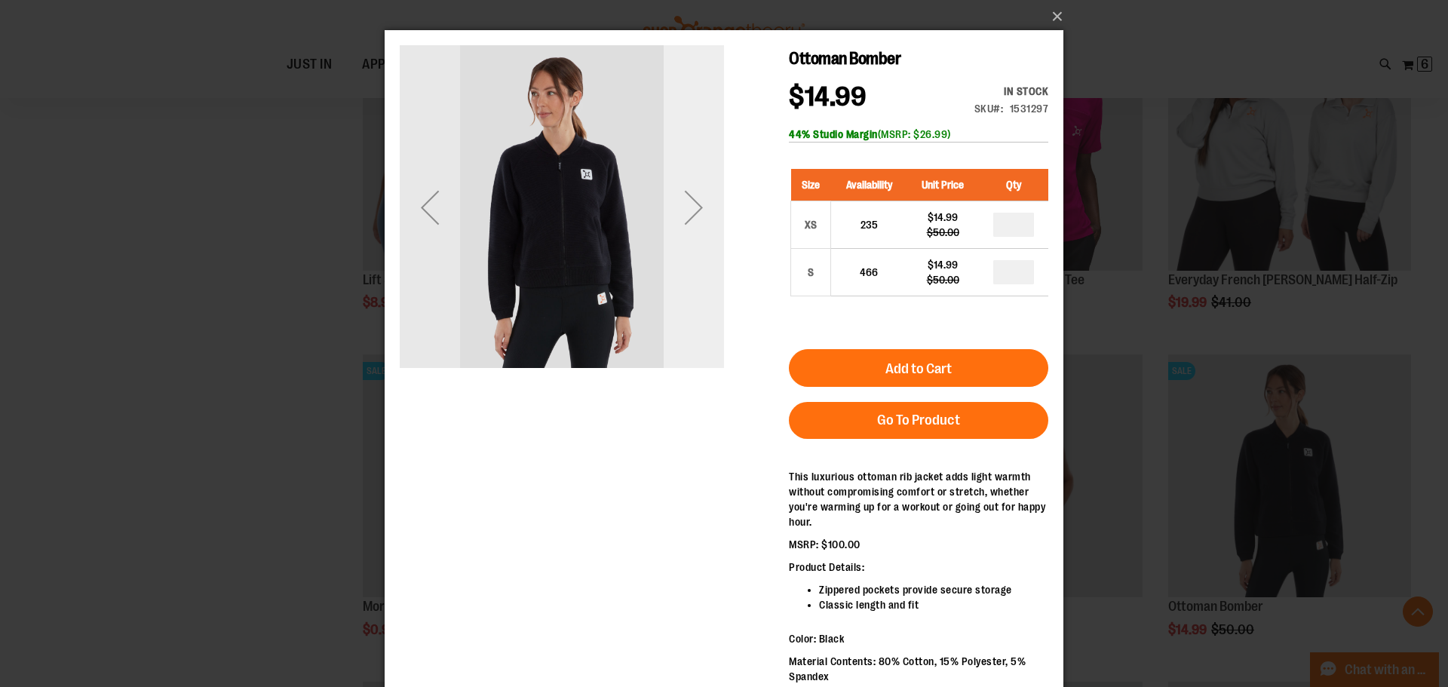
click at [697, 210] on div "Next" at bounding box center [694, 207] width 60 height 60
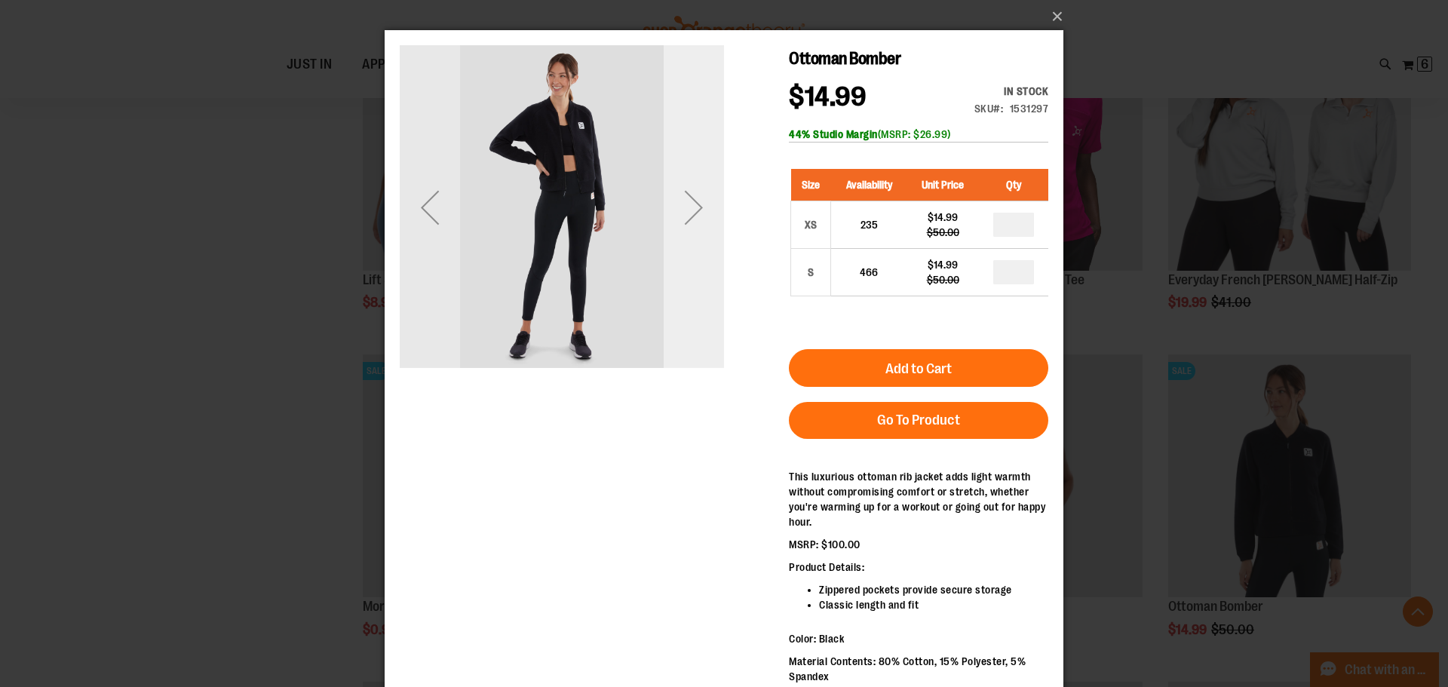
click at [697, 210] on div "Next" at bounding box center [694, 207] width 60 height 60
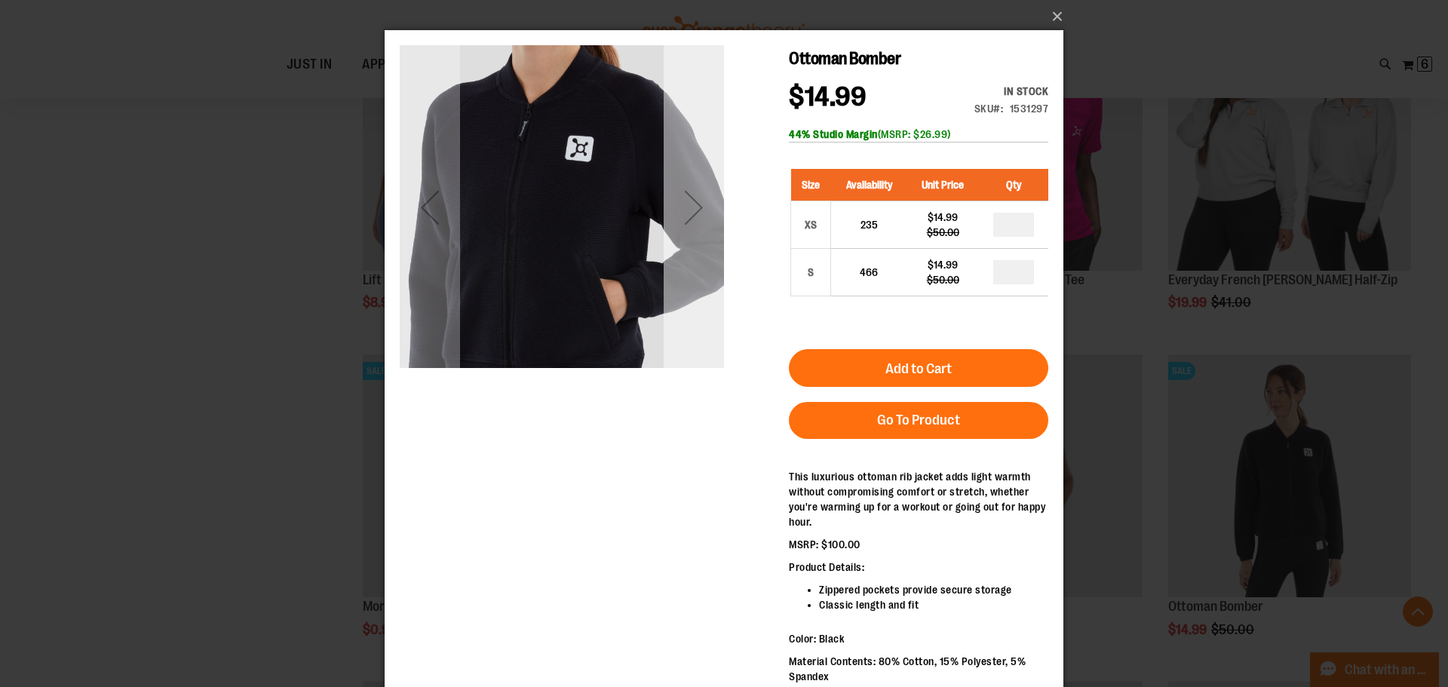
click at [697, 210] on div "Next" at bounding box center [694, 207] width 60 height 60
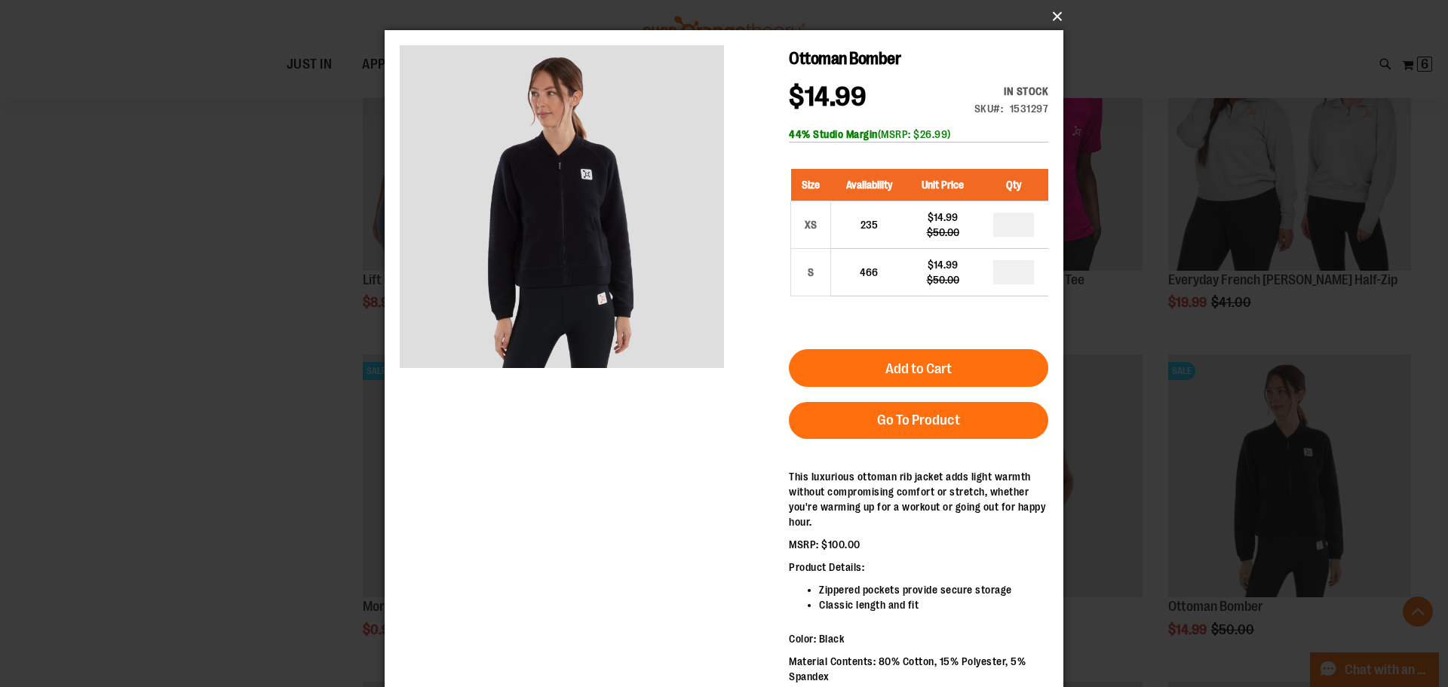
click at [1054, 15] on button "×" at bounding box center [728, 16] width 679 height 33
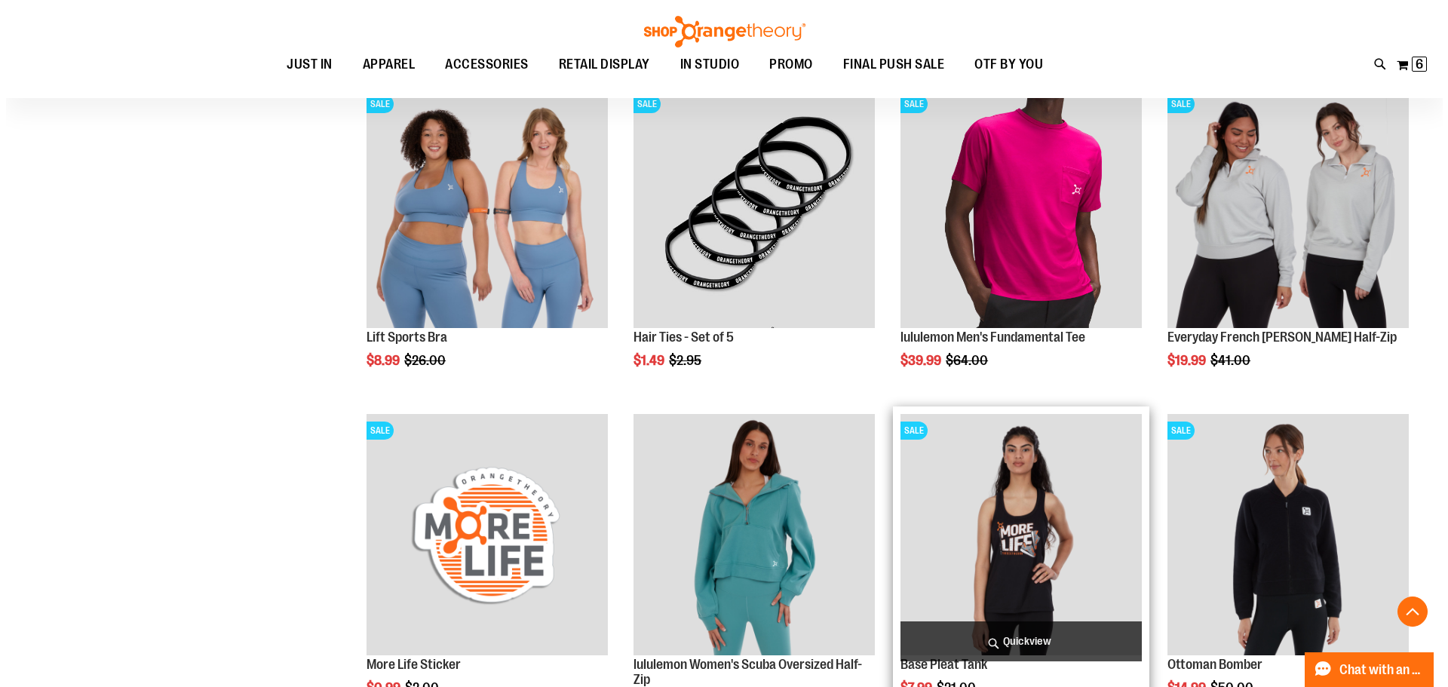
scroll to position [1801, 0]
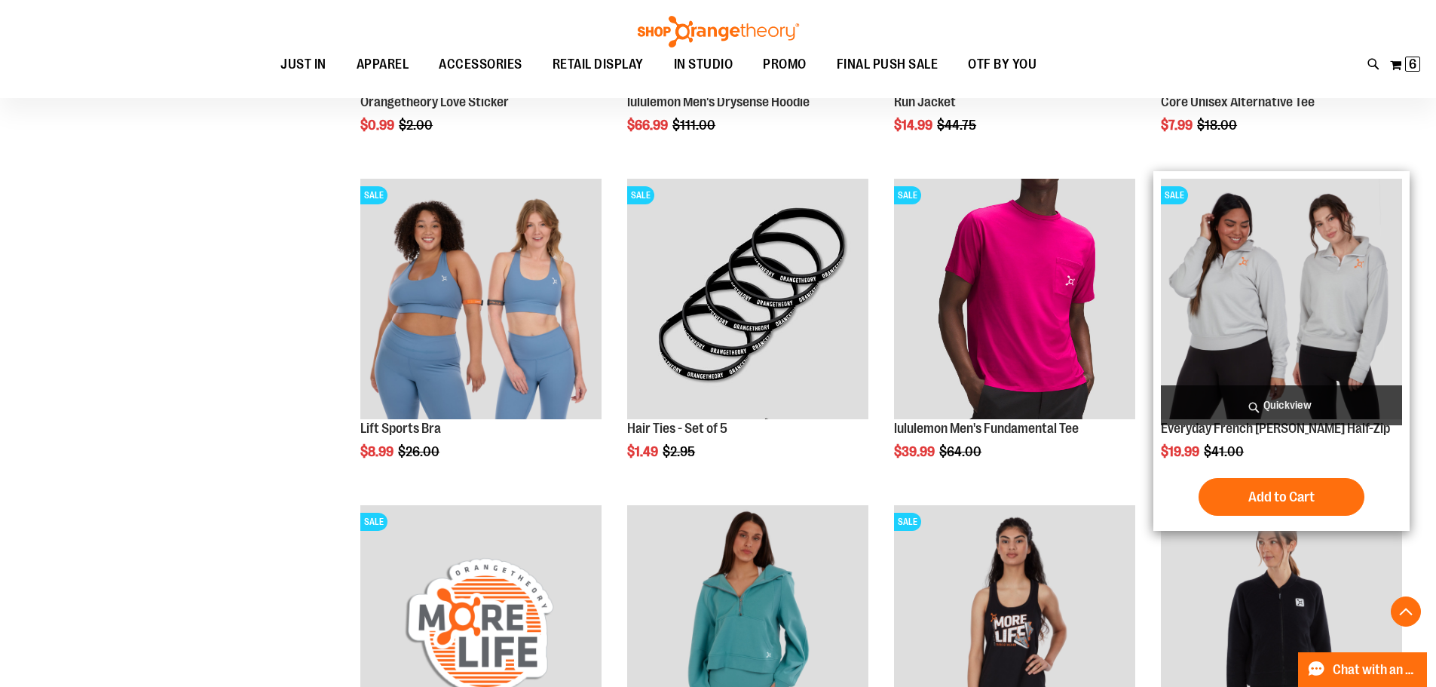
click at [1294, 401] on span "Quickview" at bounding box center [1281, 405] width 241 height 40
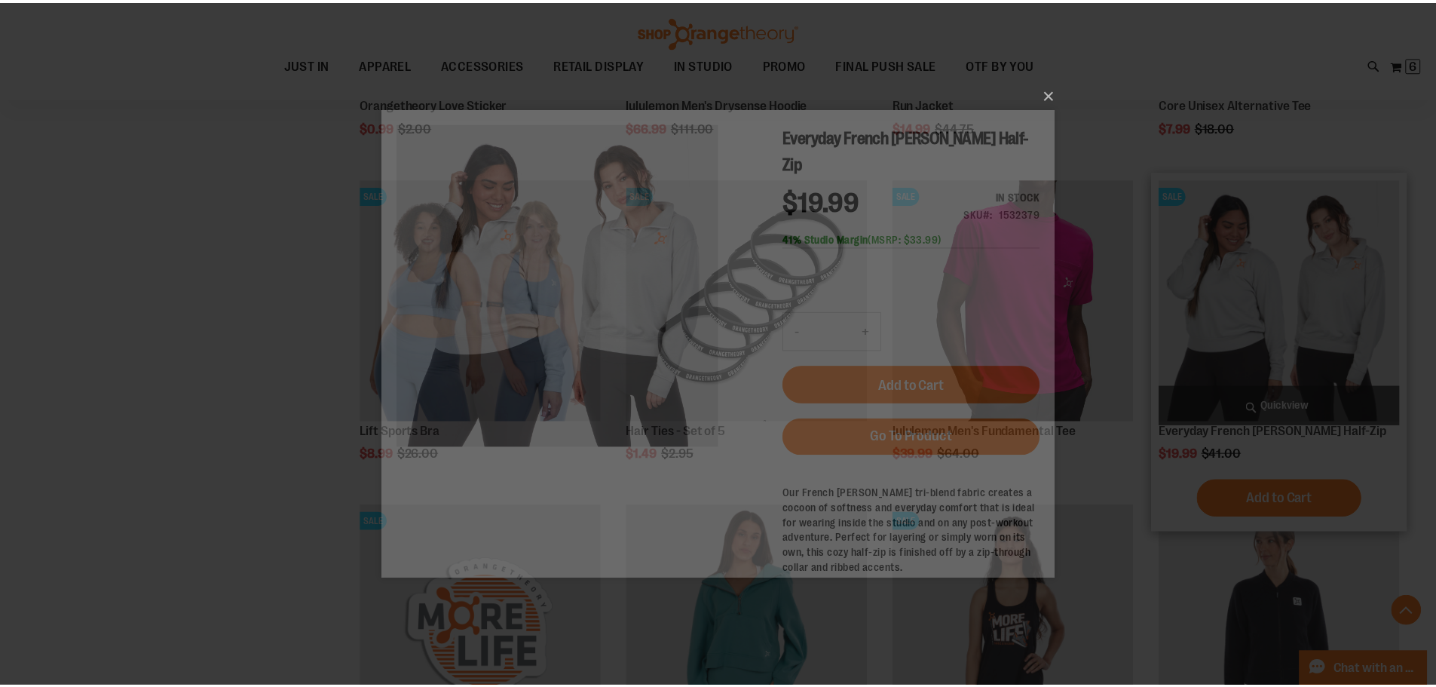
scroll to position [0, 0]
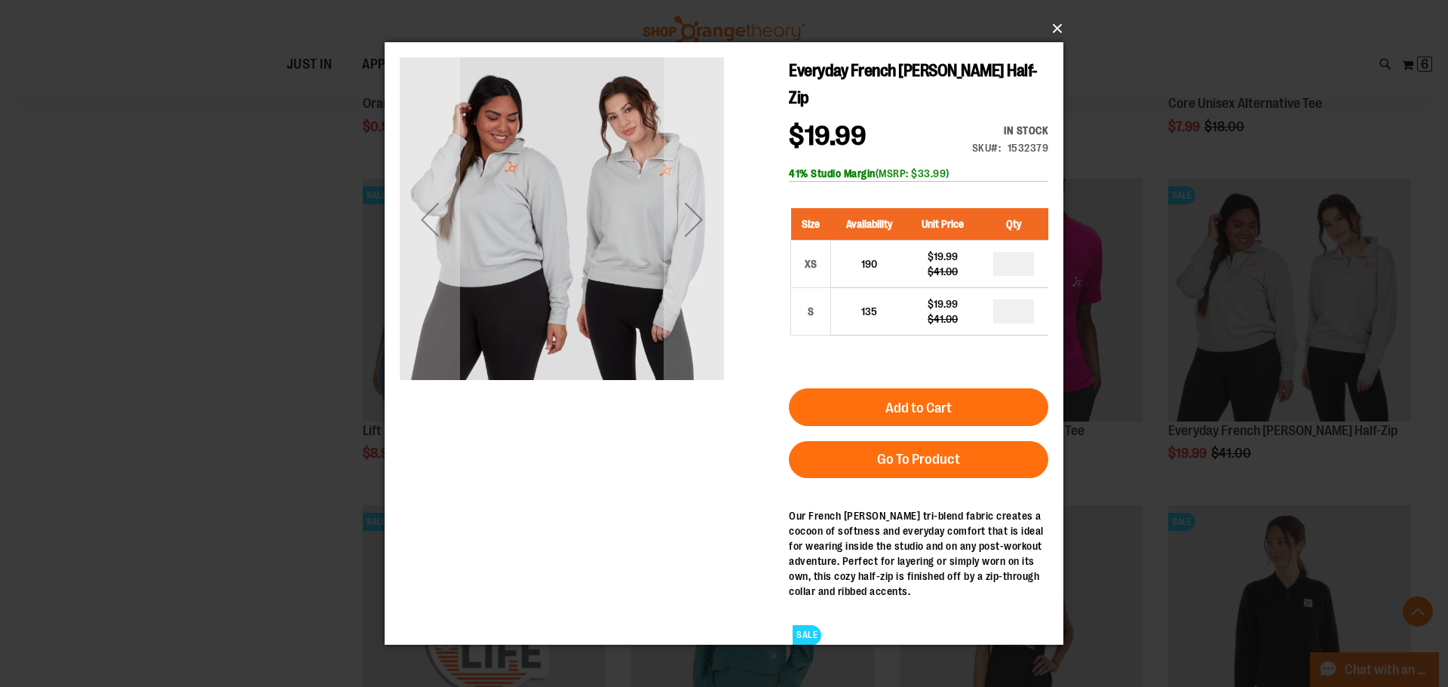
click at [1058, 29] on button "×" at bounding box center [728, 28] width 679 height 33
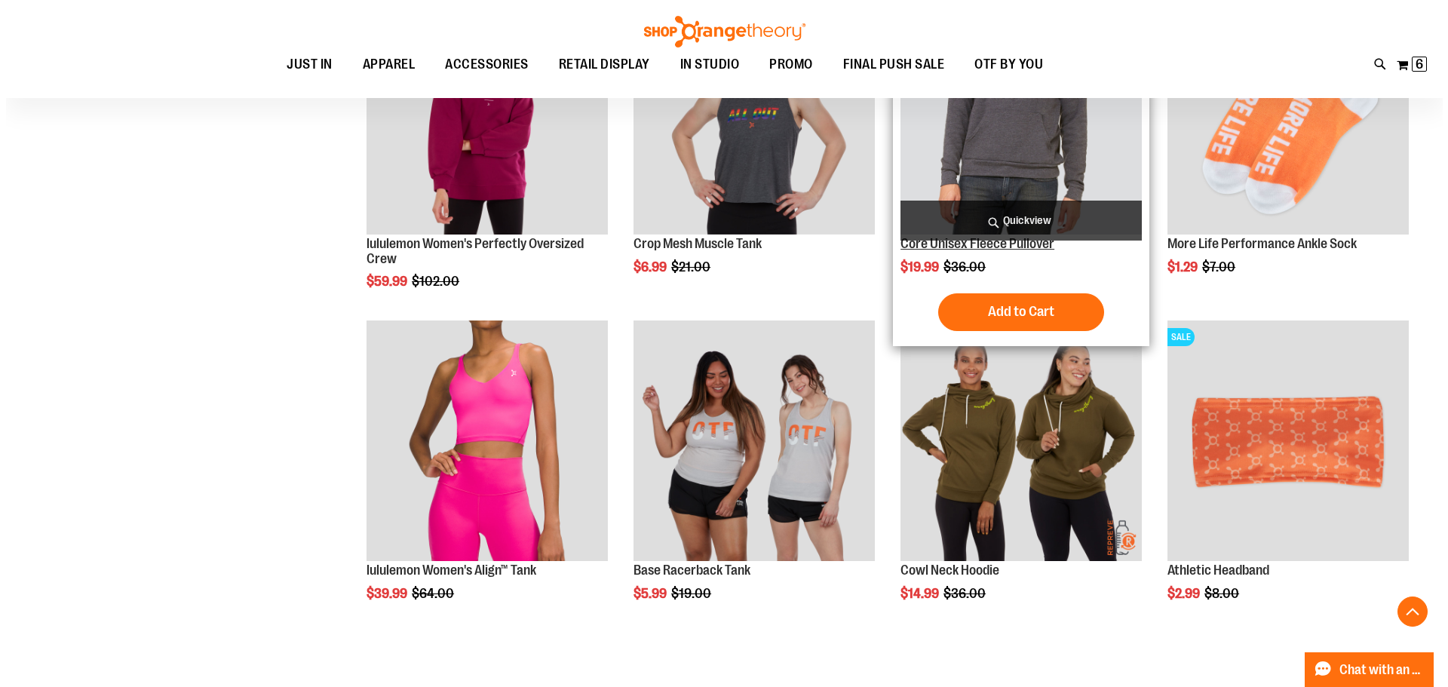
scroll to position [2706, 0]
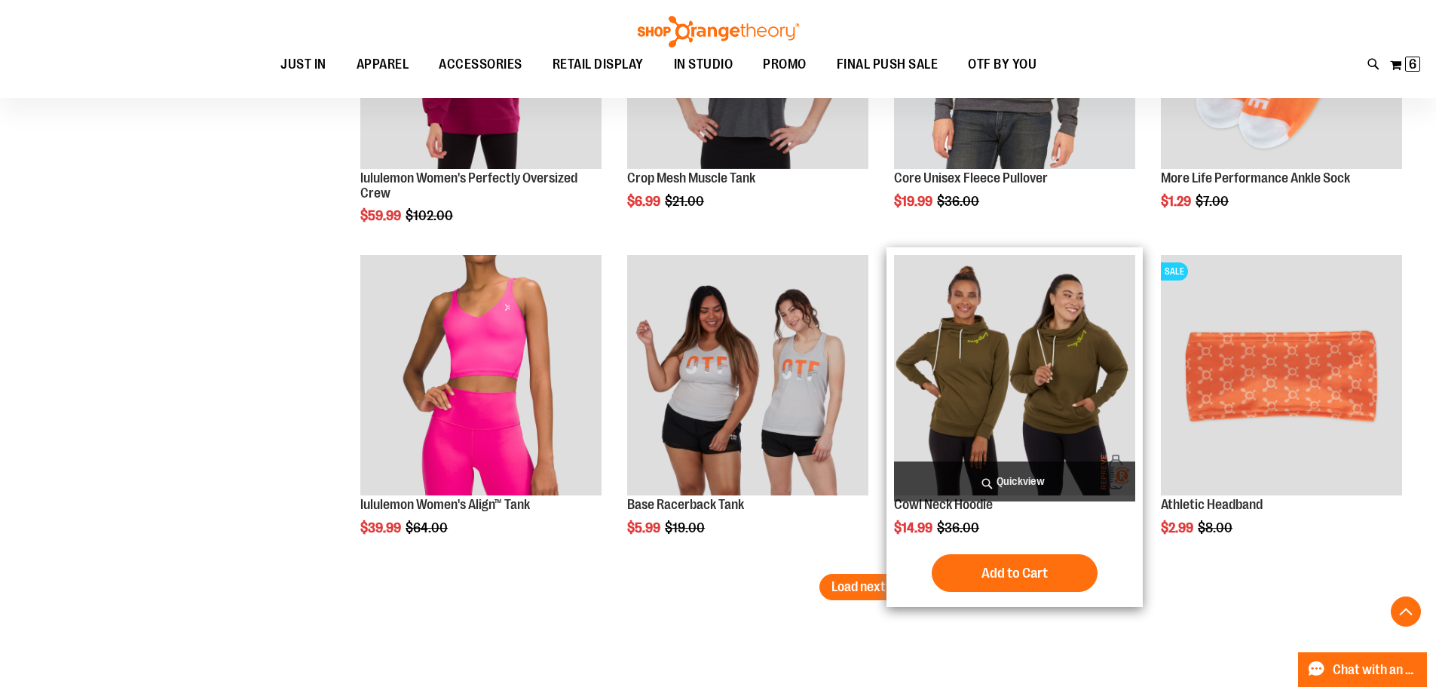
click at [1010, 475] on span "Quickview" at bounding box center [1014, 481] width 241 height 40
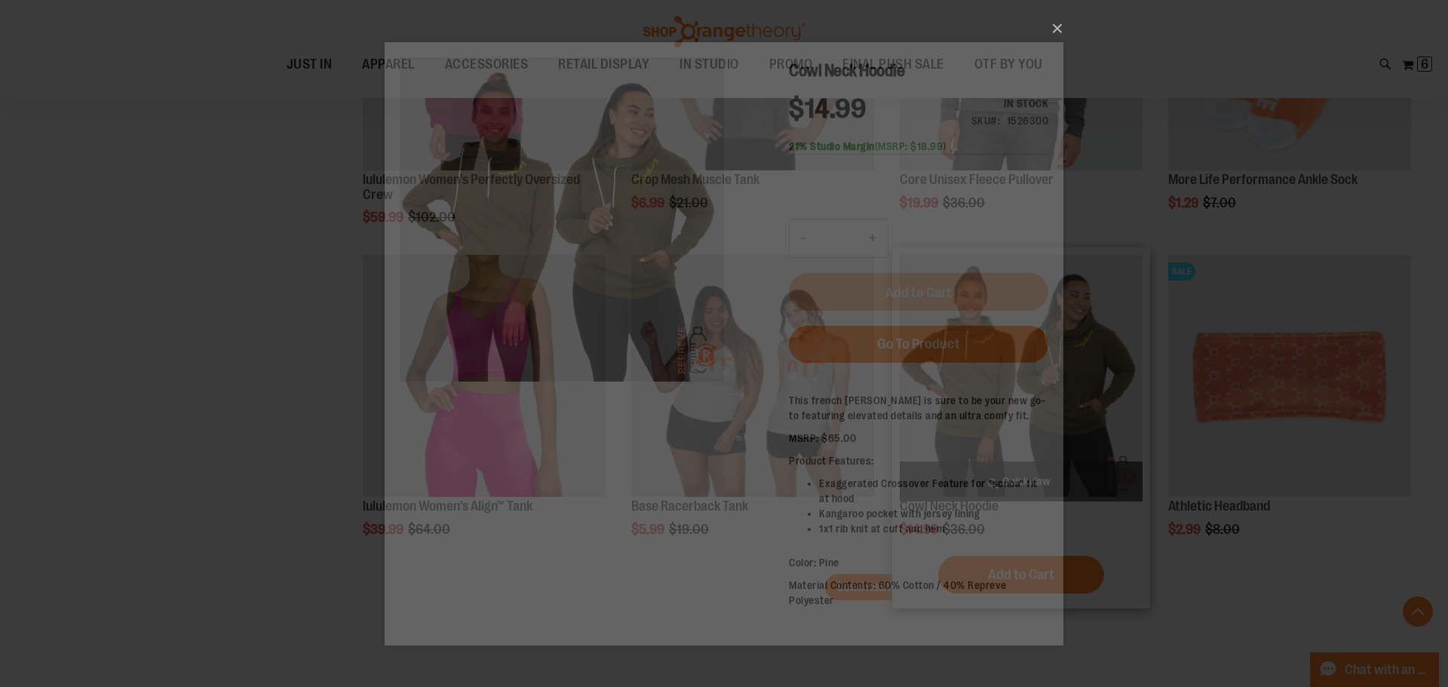
scroll to position [0, 0]
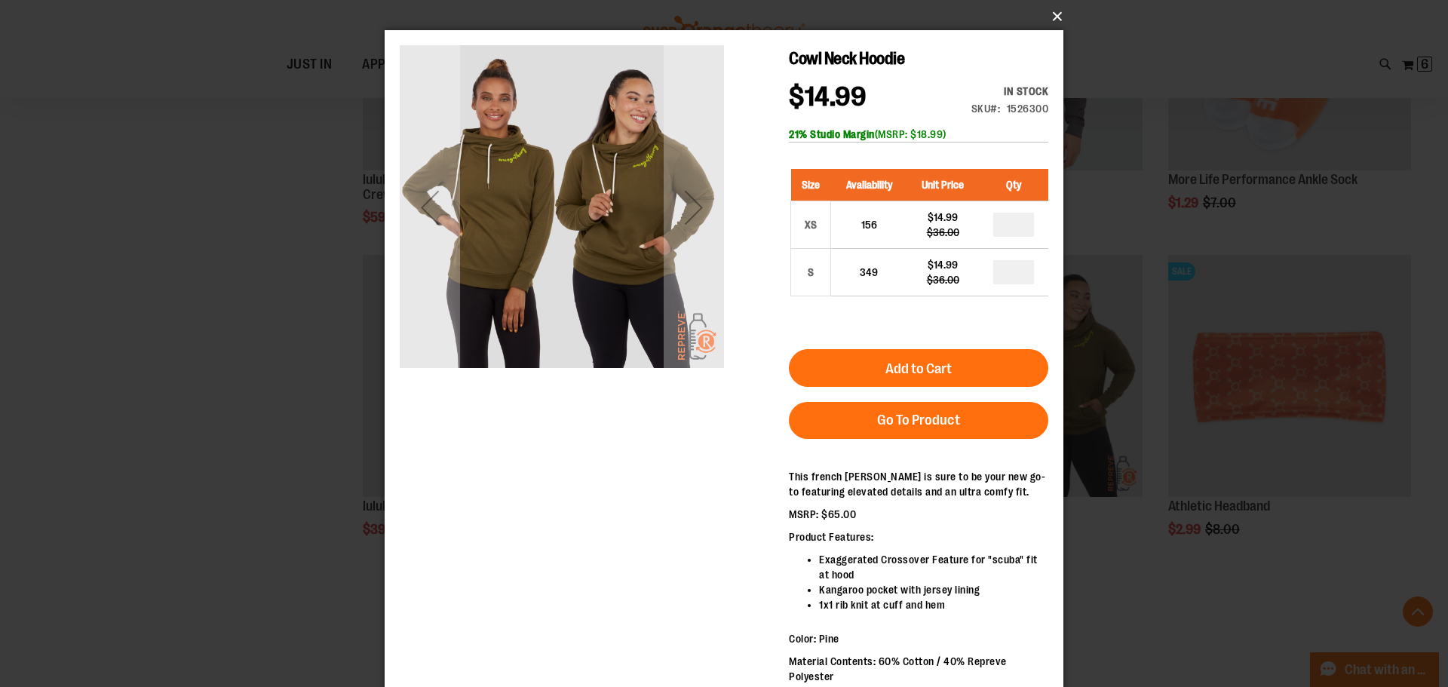
click at [1052, 13] on button "×" at bounding box center [728, 16] width 679 height 33
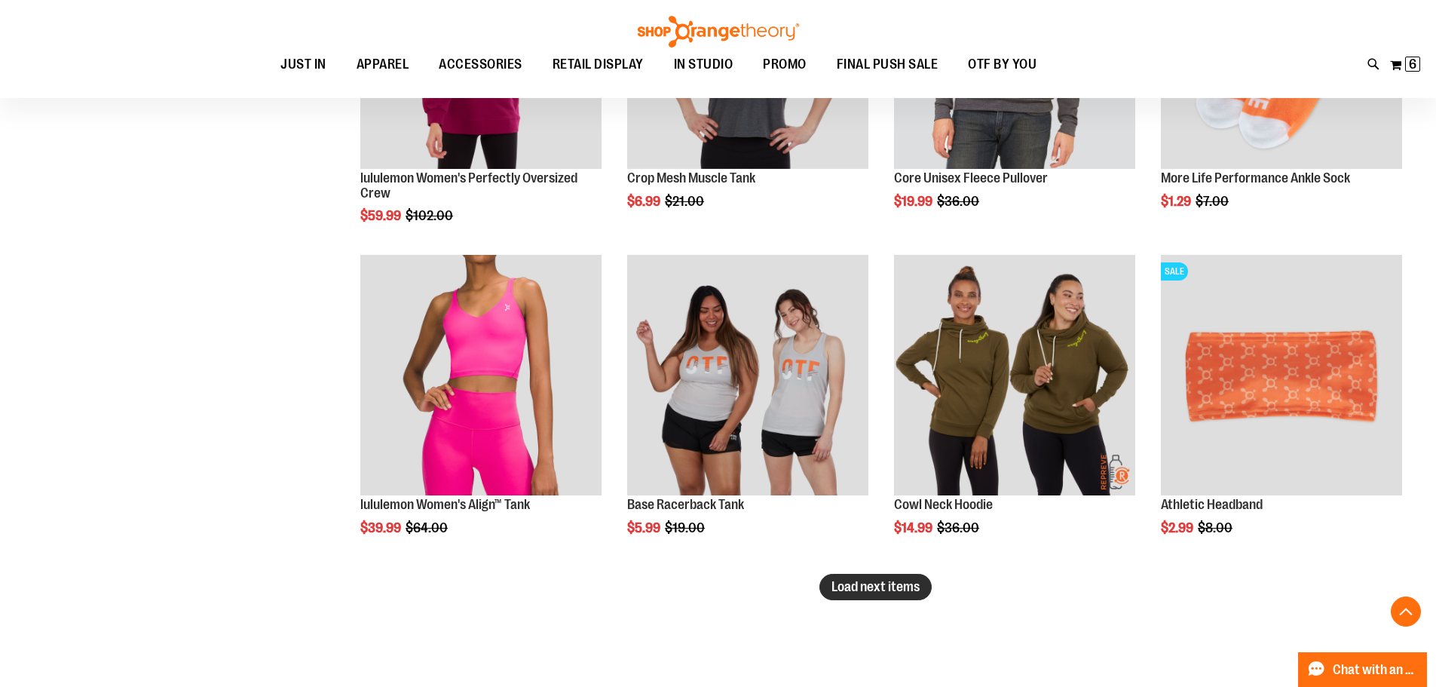
click at [828, 594] on button "Load next items" at bounding box center [876, 587] width 112 height 26
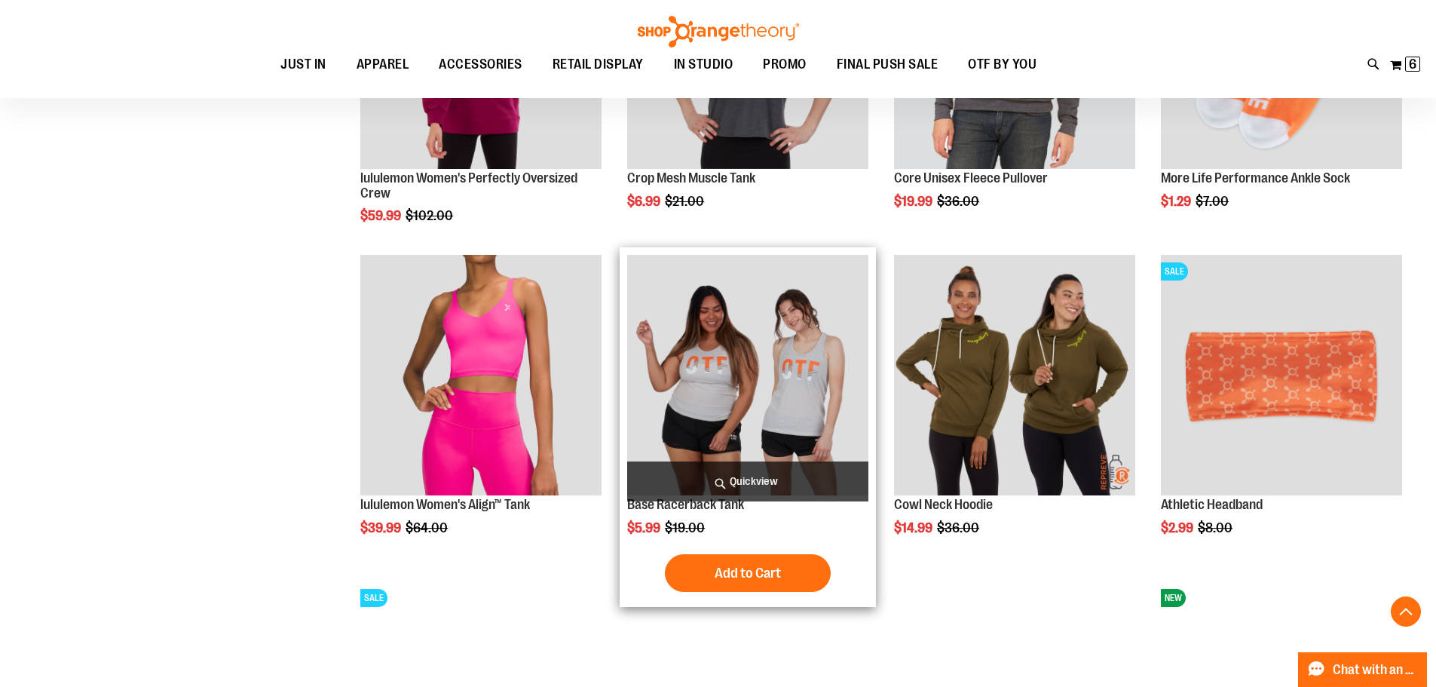
click at [656, 292] on img "product" at bounding box center [747, 375] width 241 height 241
click at [789, 489] on span "Quickview" at bounding box center [747, 481] width 241 height 40
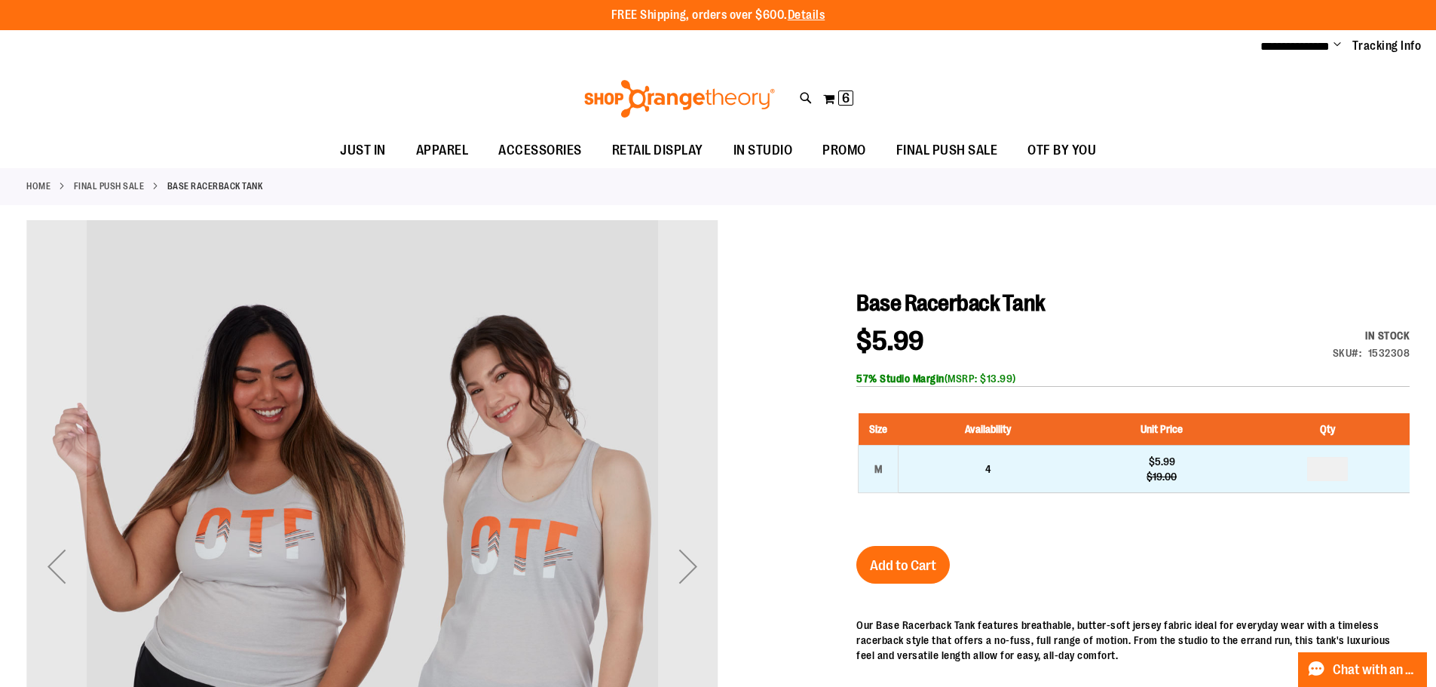
type input "**********"
click at [1331, 471] on input "number" at bounding box center [1327, 469] width 41 height 24
type input "*"
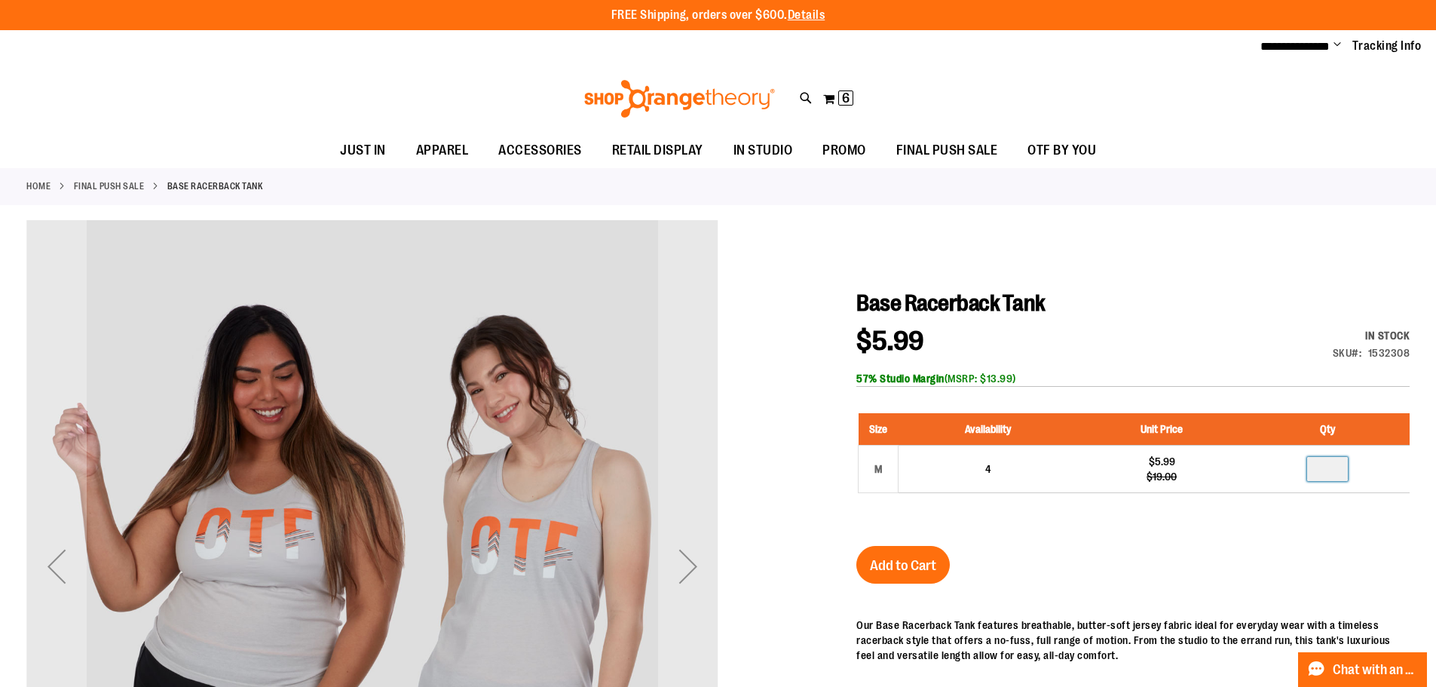
click at [894, 583] on div "Add to Cart" at bounding box center [903, 574] width 93 height 57
click at [889, 567] on span "Add to Cart" at bounding box center [903, 565] width 66 height 17
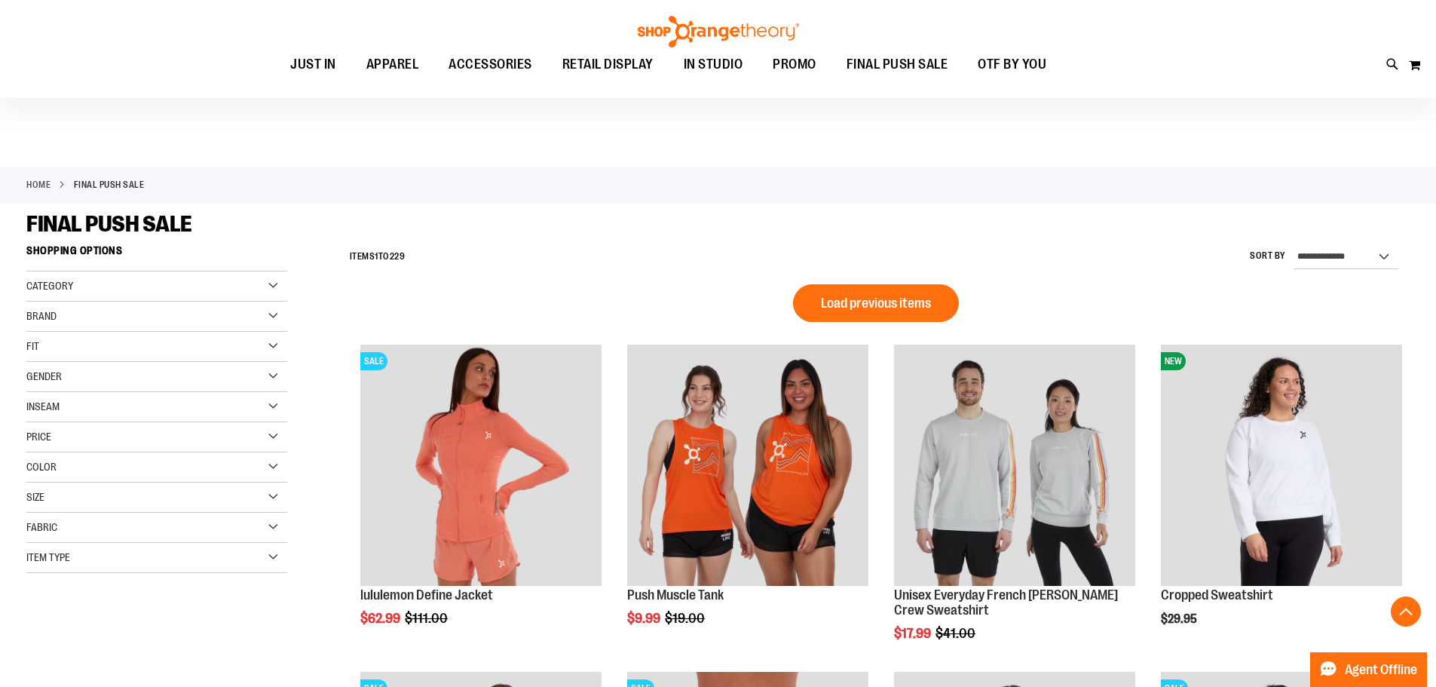
scroll to position [1010, 0]
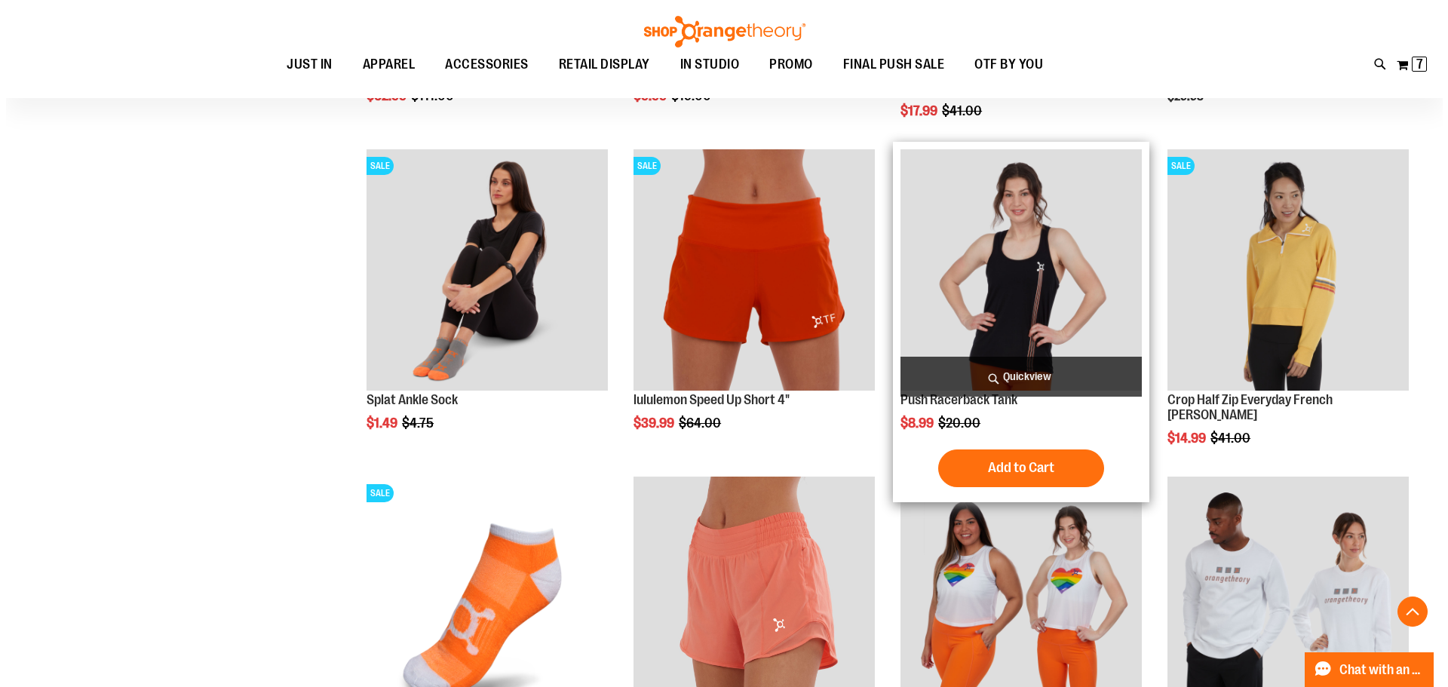
scroll to position [558, 0]
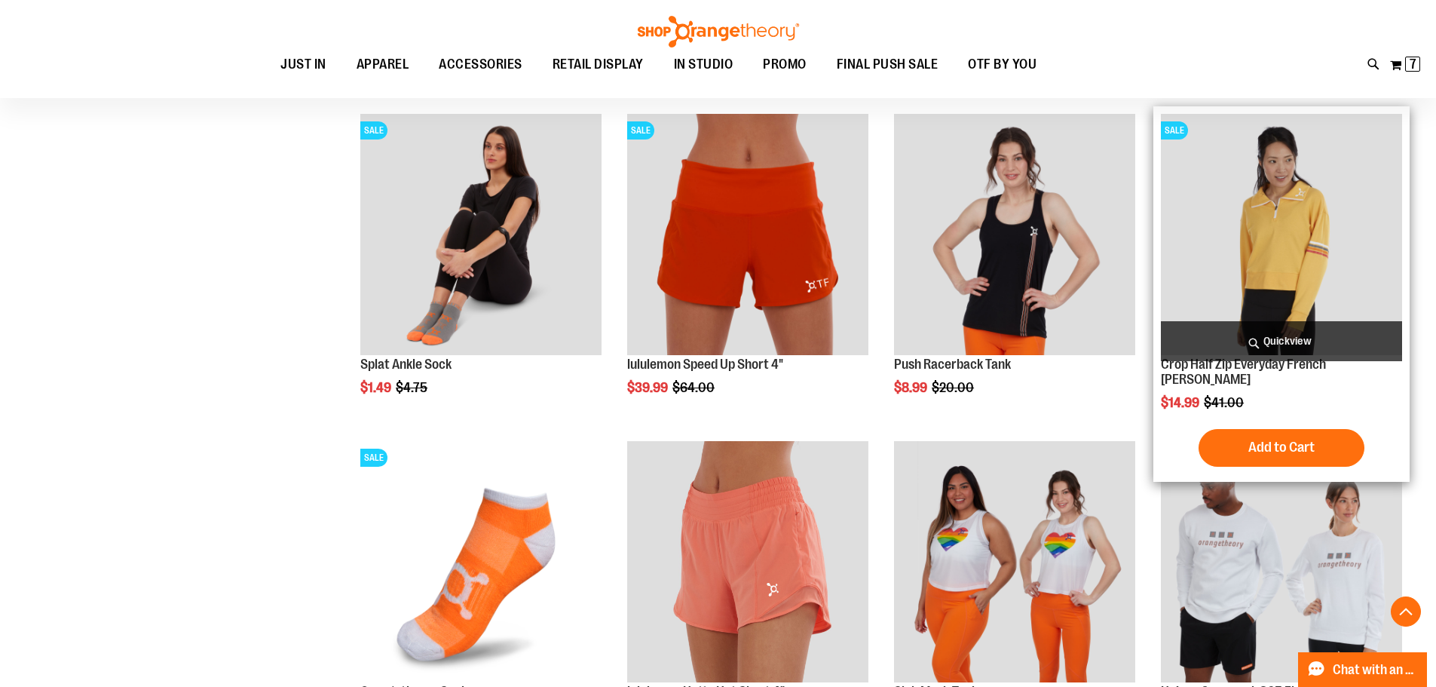
type input "**********"
click at [1280, 339] on span "Quickview" at bounding box center [1281, 341] width 241 height 40
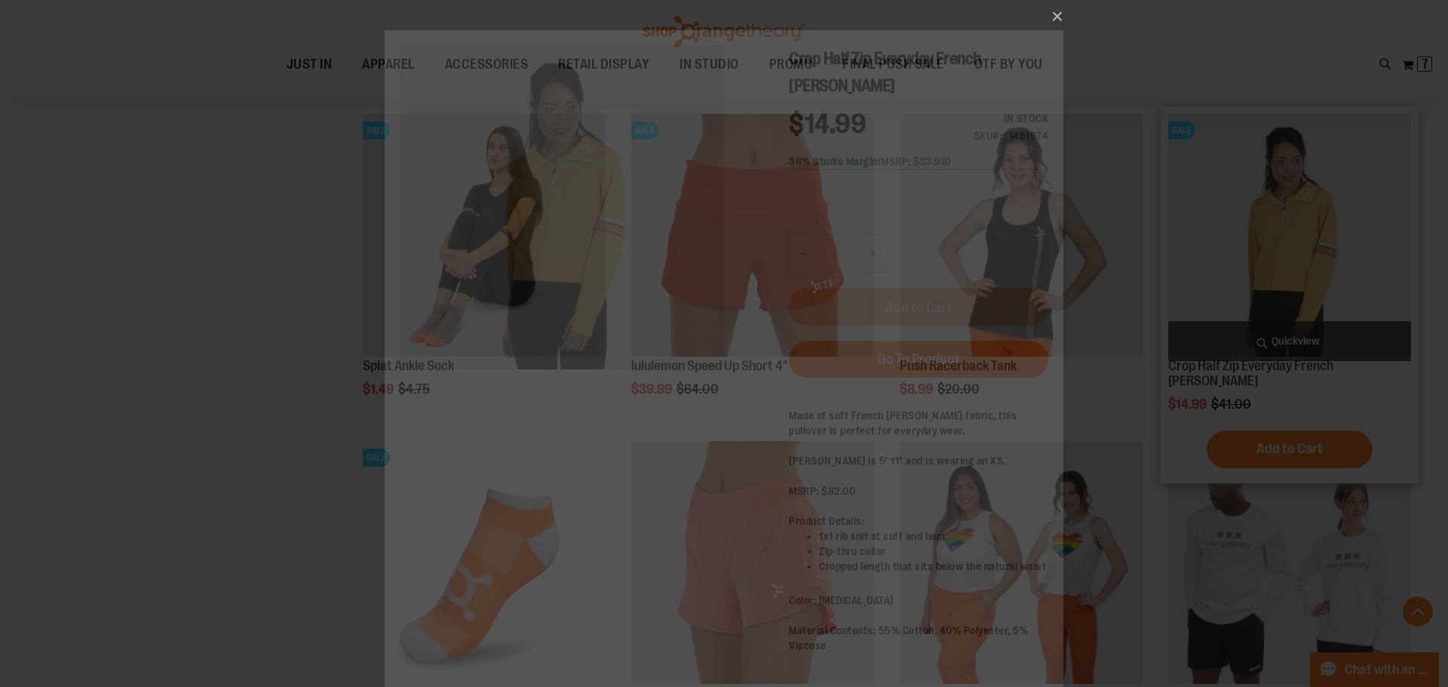
scroll to position [0, 0]
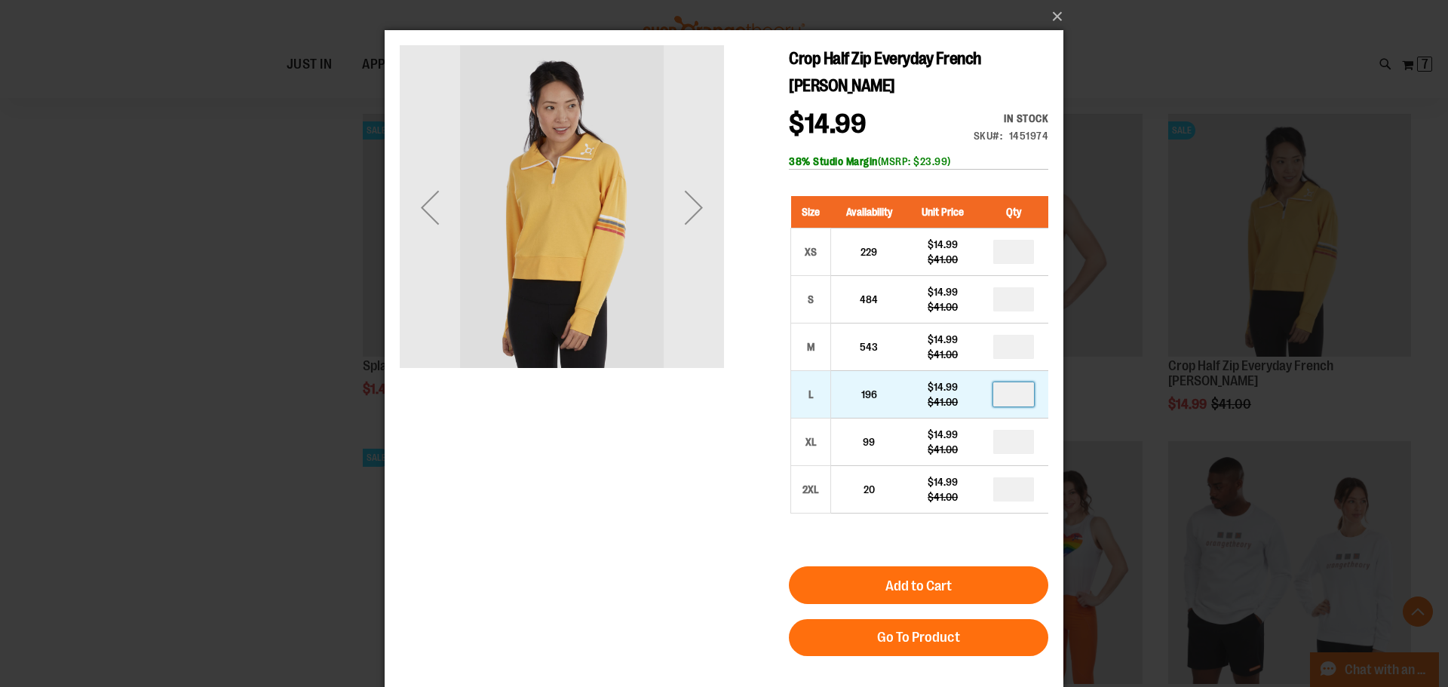
click at [1025, 396] on input "number" at bounding box center [1013, 394] width 41 height 24
type input "*"
click at [913, 581] on span "Add to Cart" at bounding box center [918, 586] width 66 height 17
click at [1057, 16] on button "×" at bounding box center [728, 16] width 679 height 33
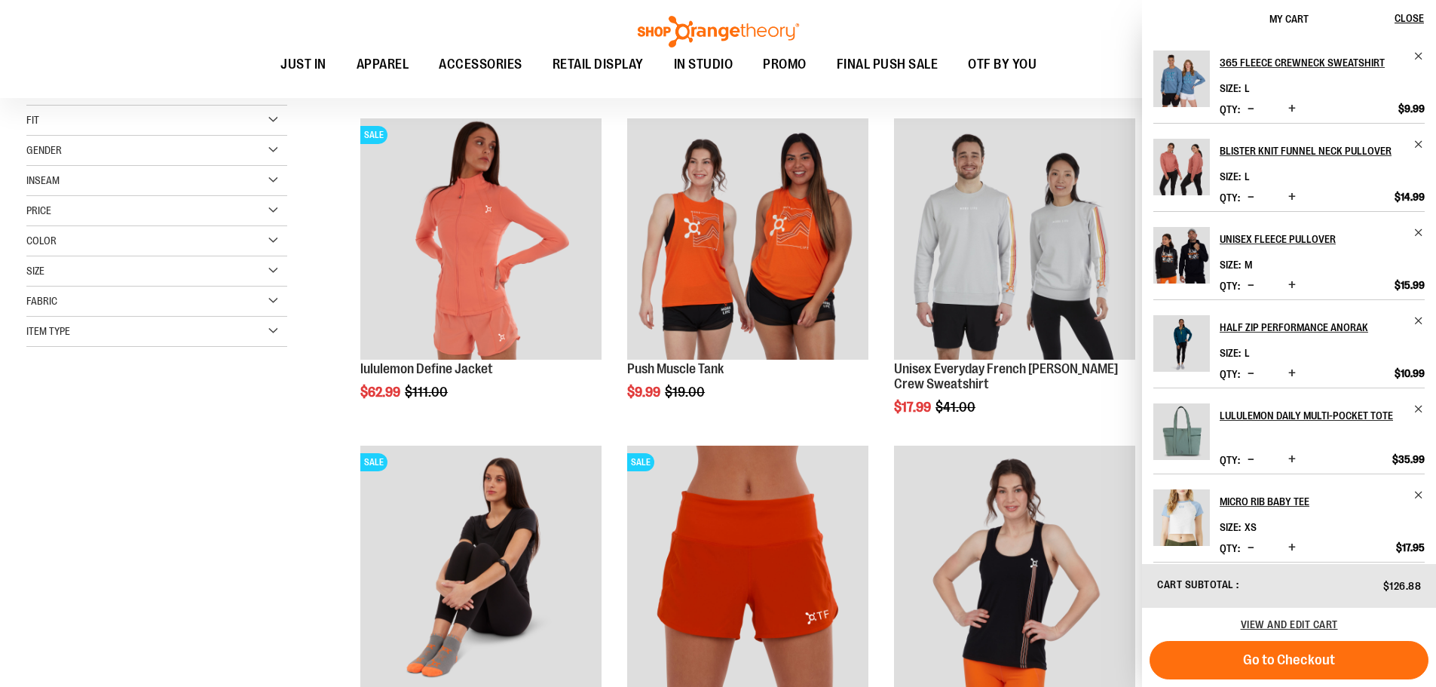
scroll to position [210, 0]
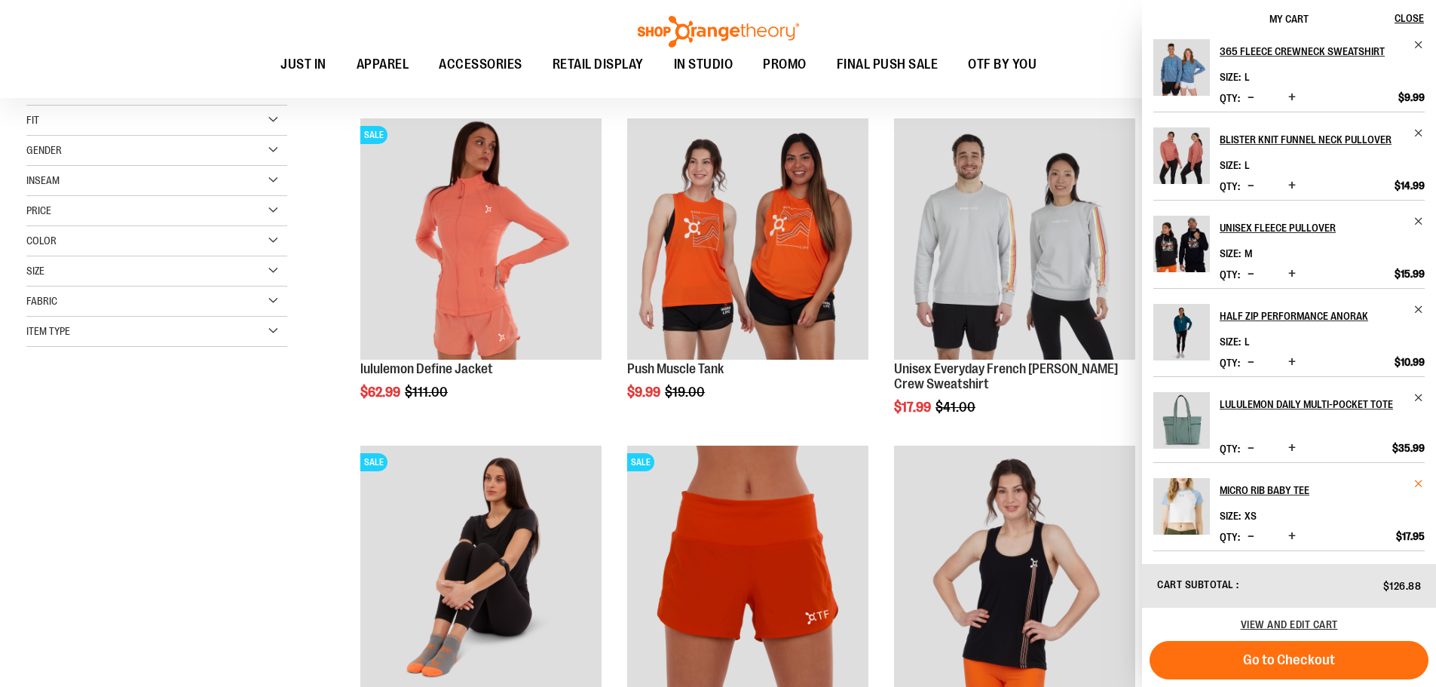
click at [1414, 483] on span "Remove item" at bounding box center [1419, 483] width 11 height 11
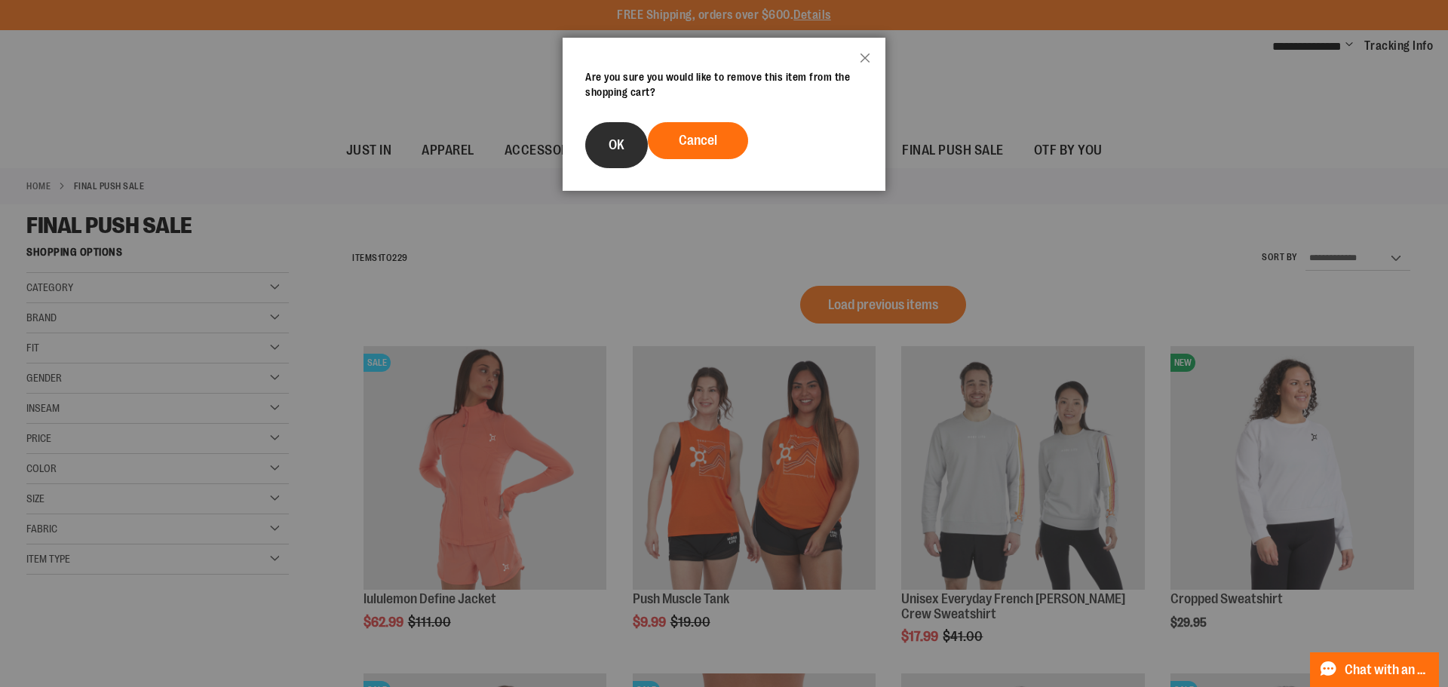
click at [609, 145] on span "OK" at bounding box center [616, 144] width 16 height 15
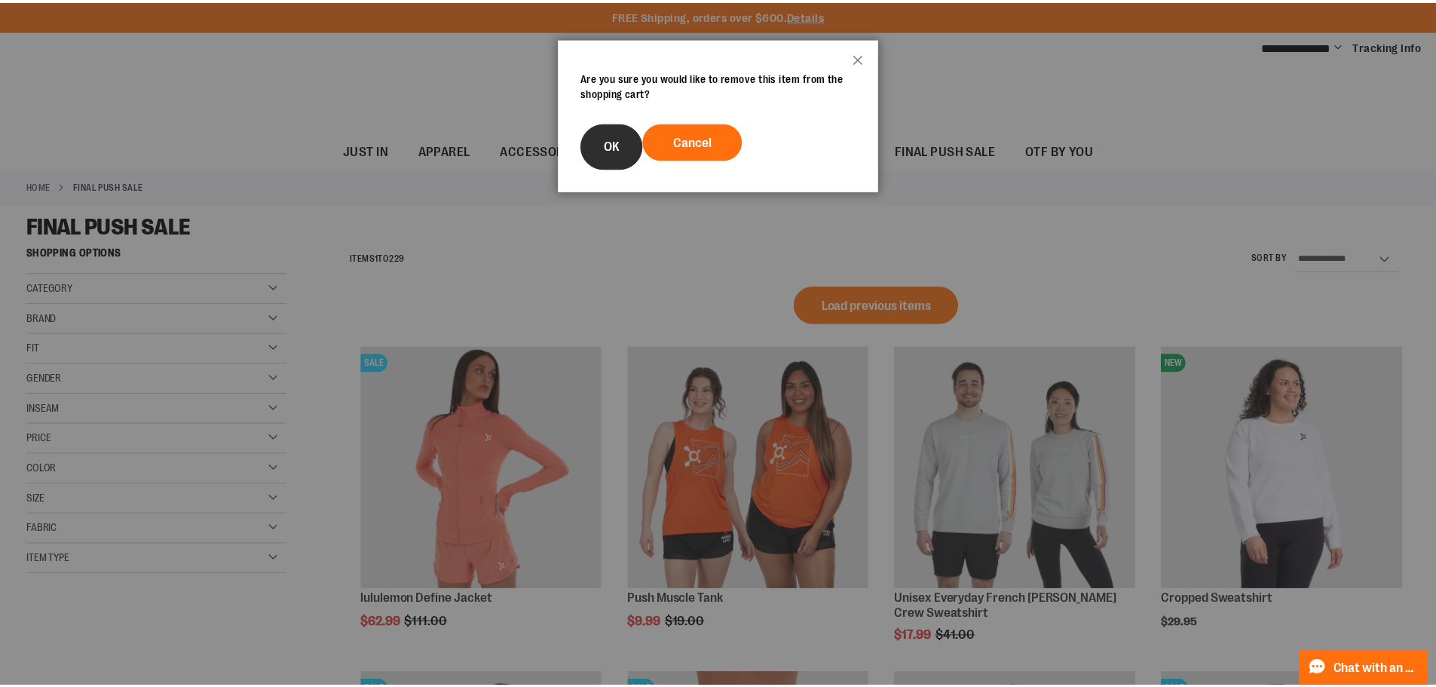
scroll to position [863, 0]
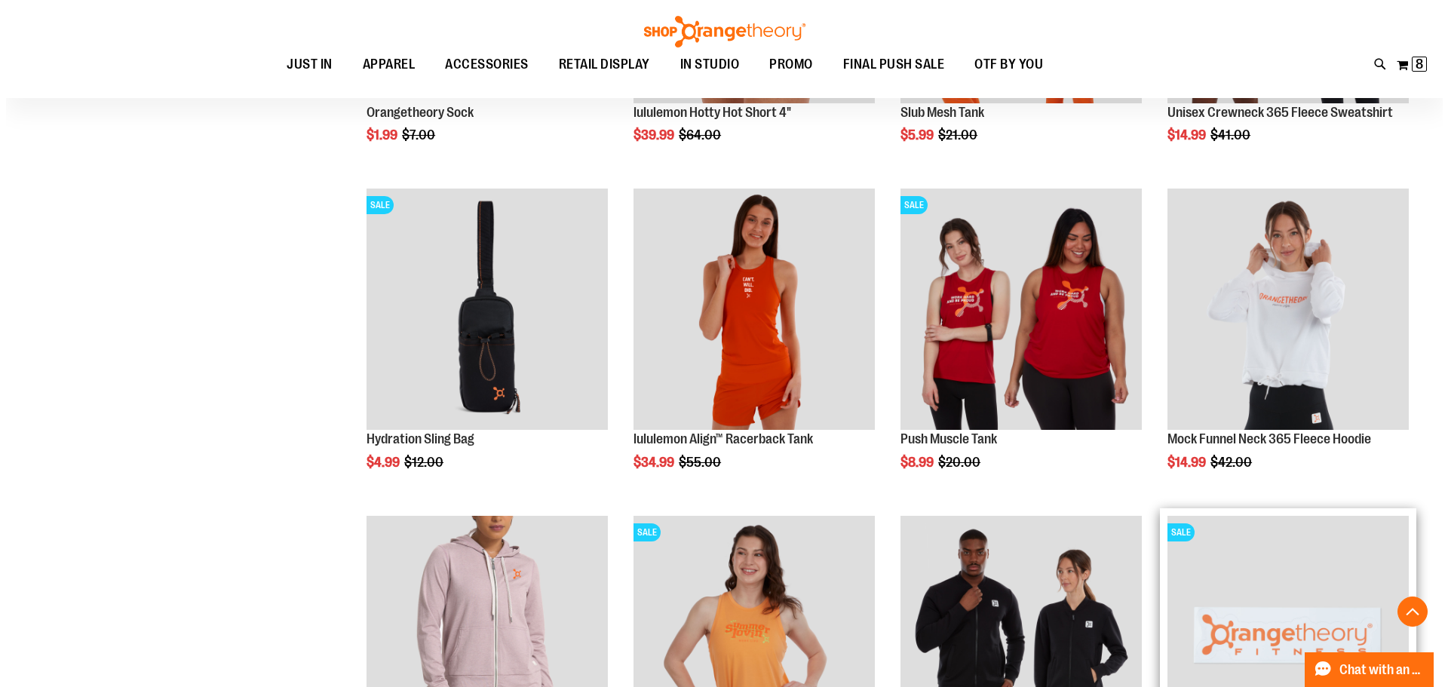
scroll to position [1164, 0]
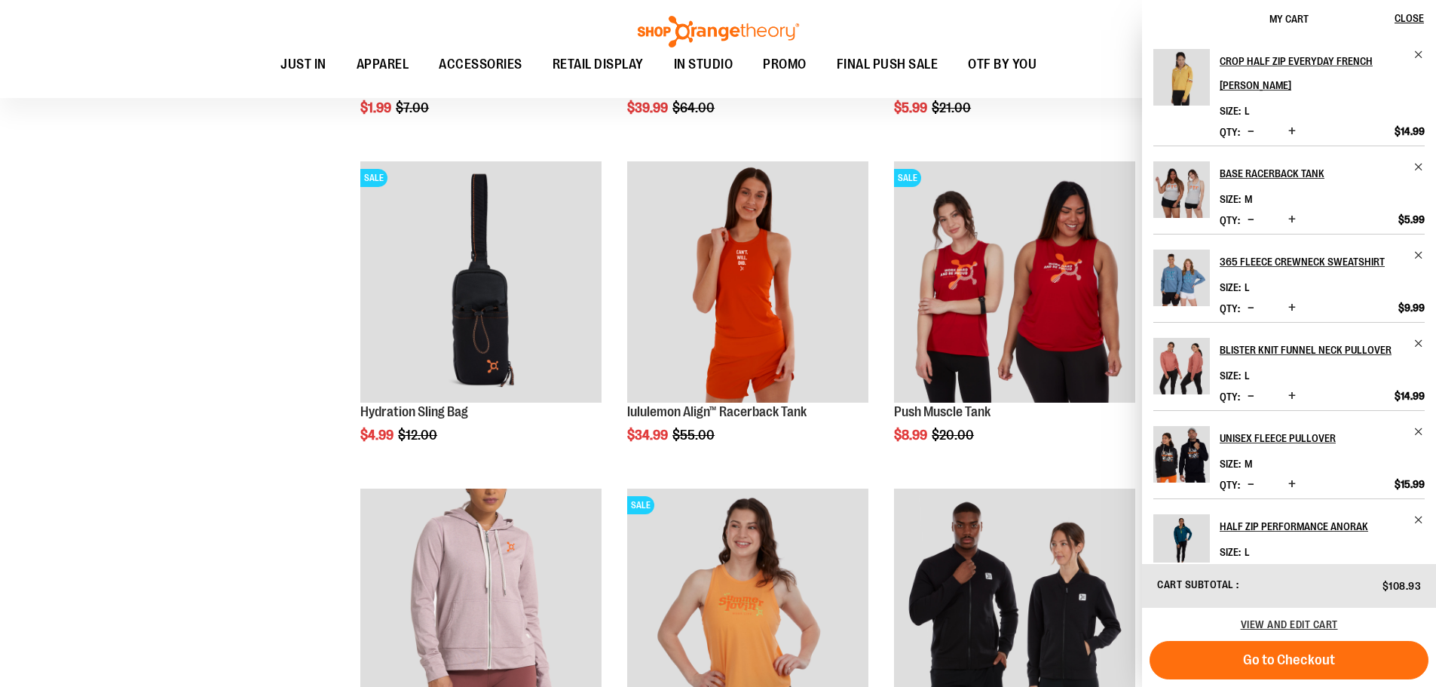
click at [135, 355] on div "**********" at bounding box center [718, 149] width 1384 height 2152
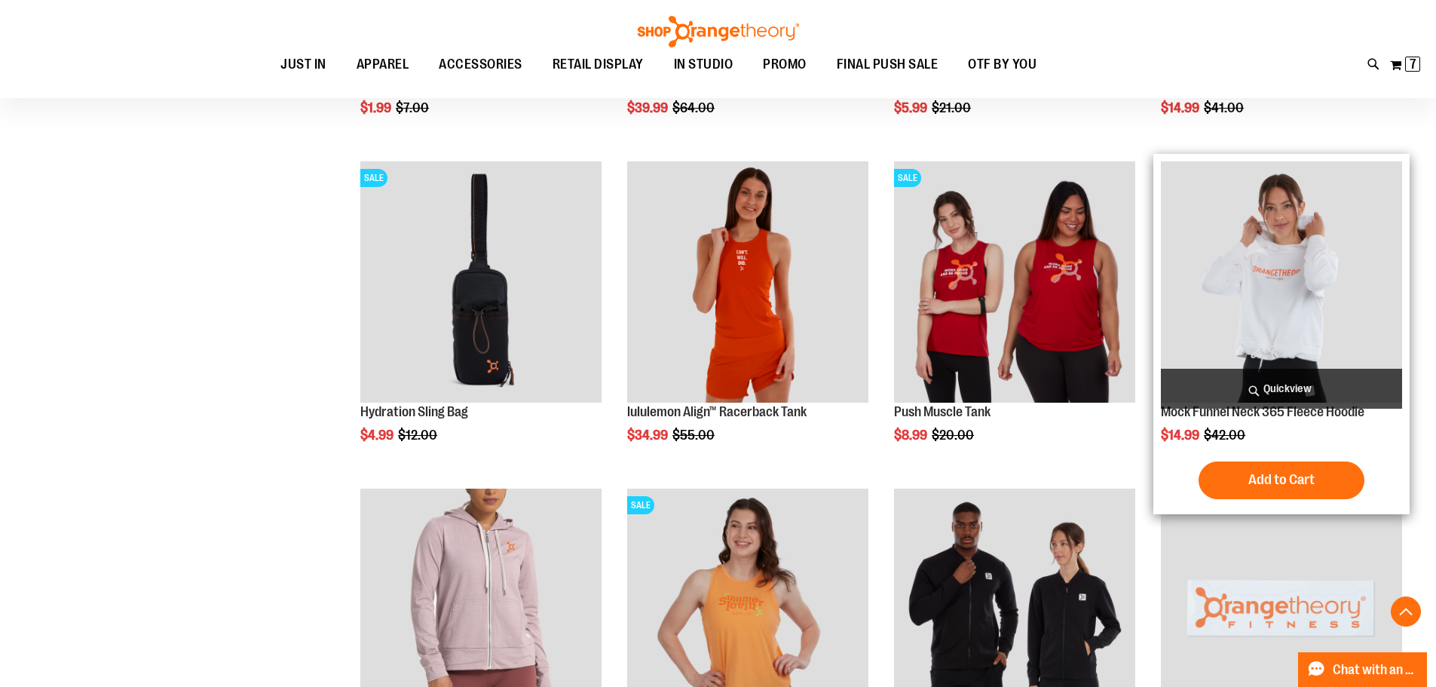
click at [1274, 392] on span "Quickview" at bounding box center [1281, 389] width 241 height 40
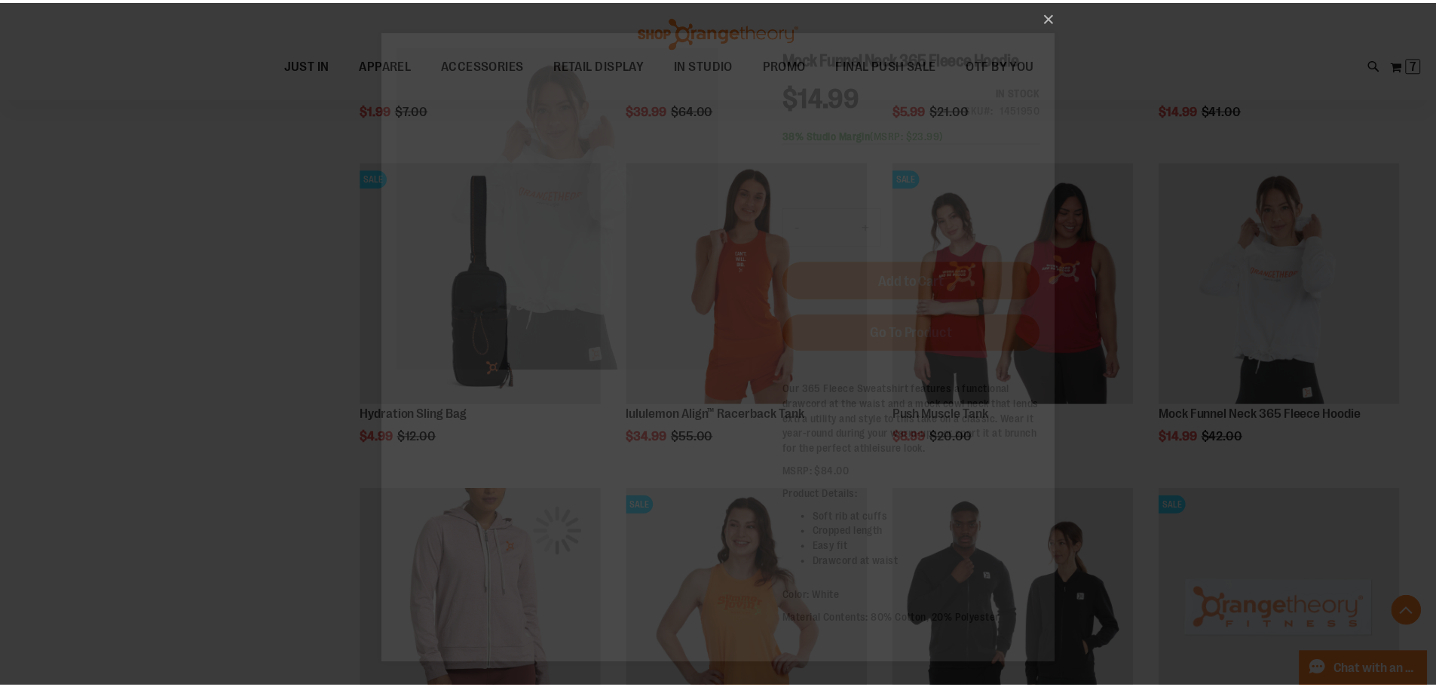
scroll to position [0, 0]
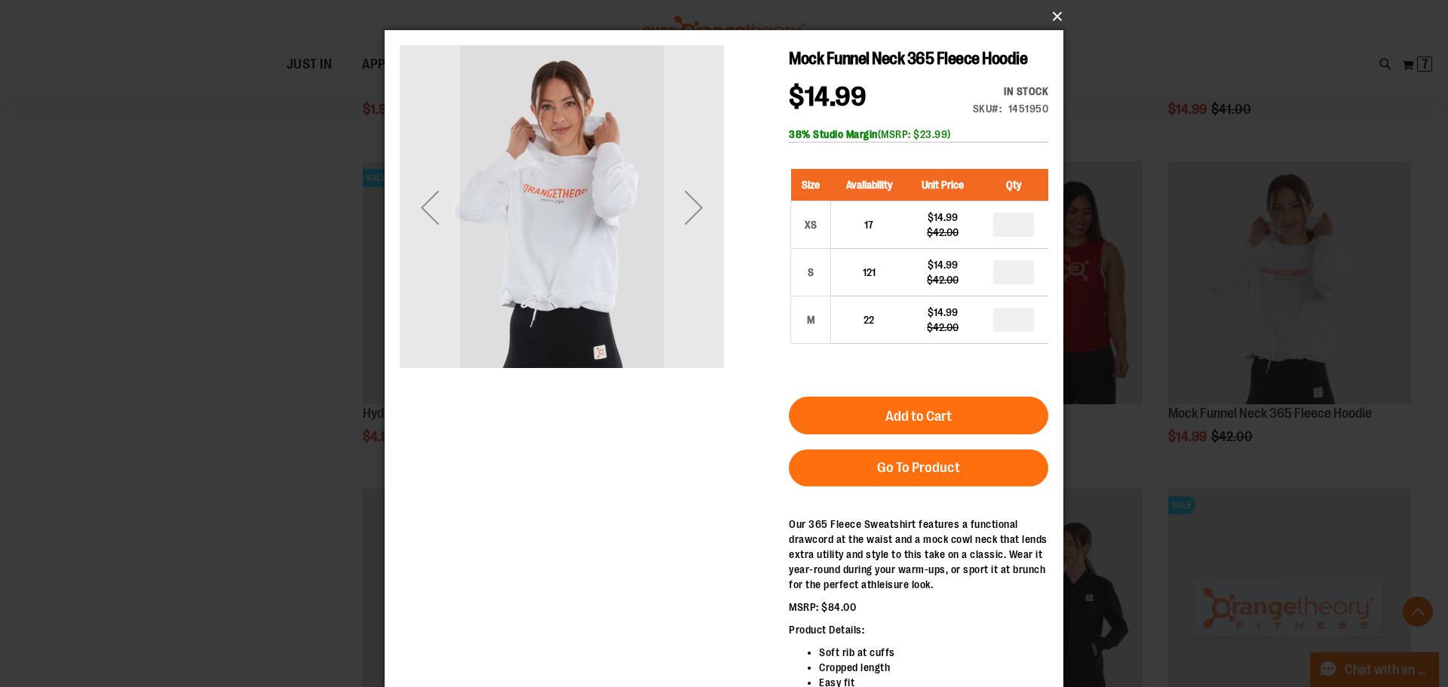
click at [1053, 12] on button "×" at bounding box center [728, 16] width 679 height 33
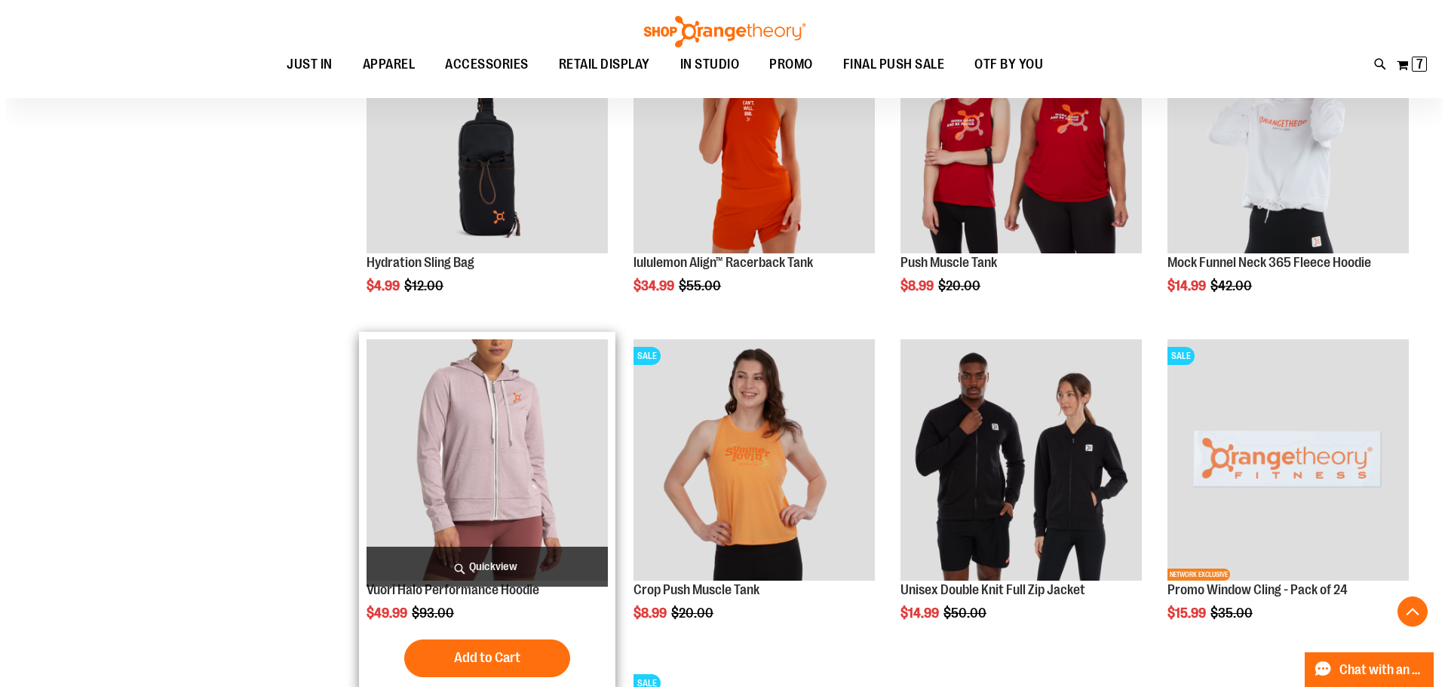
scroll to position [1315, 0]
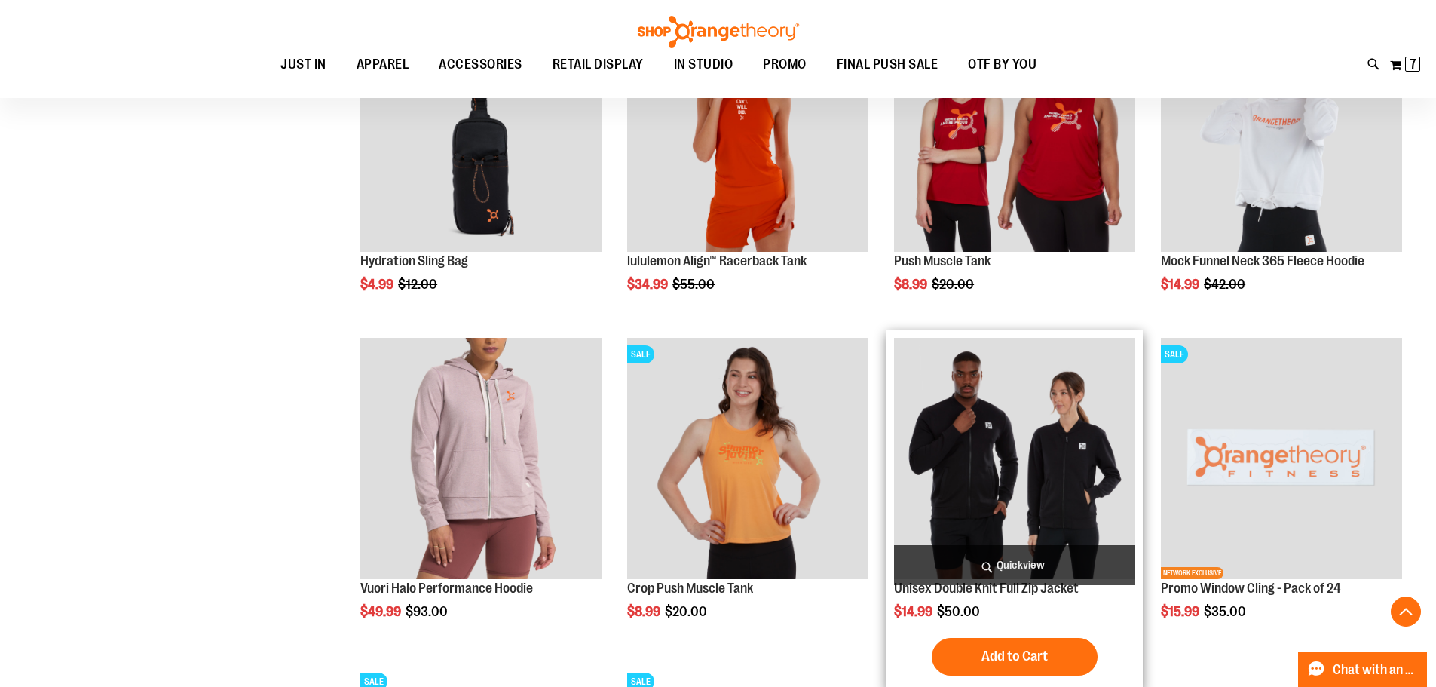
click at [986, 553] on span "Quickview" at bounding box center [1014, 565] width 241 height 40
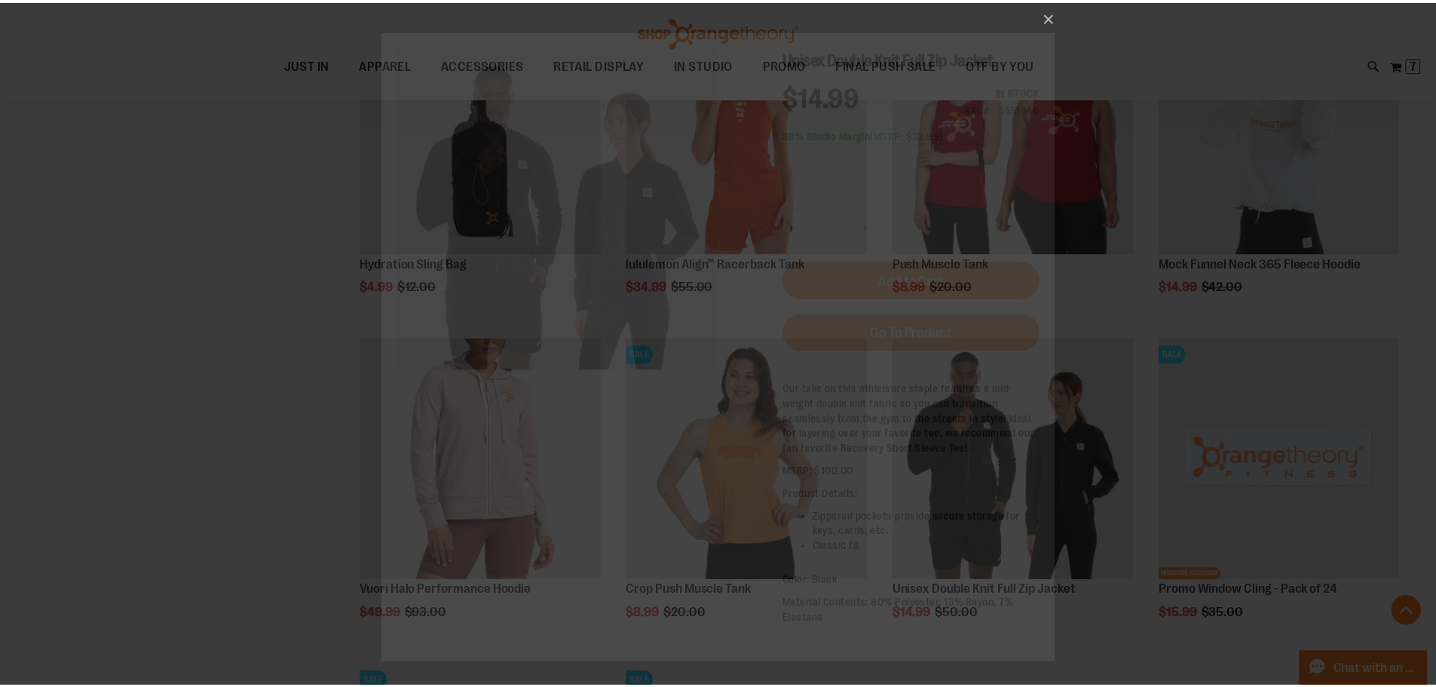
scroll to position [0, 0]
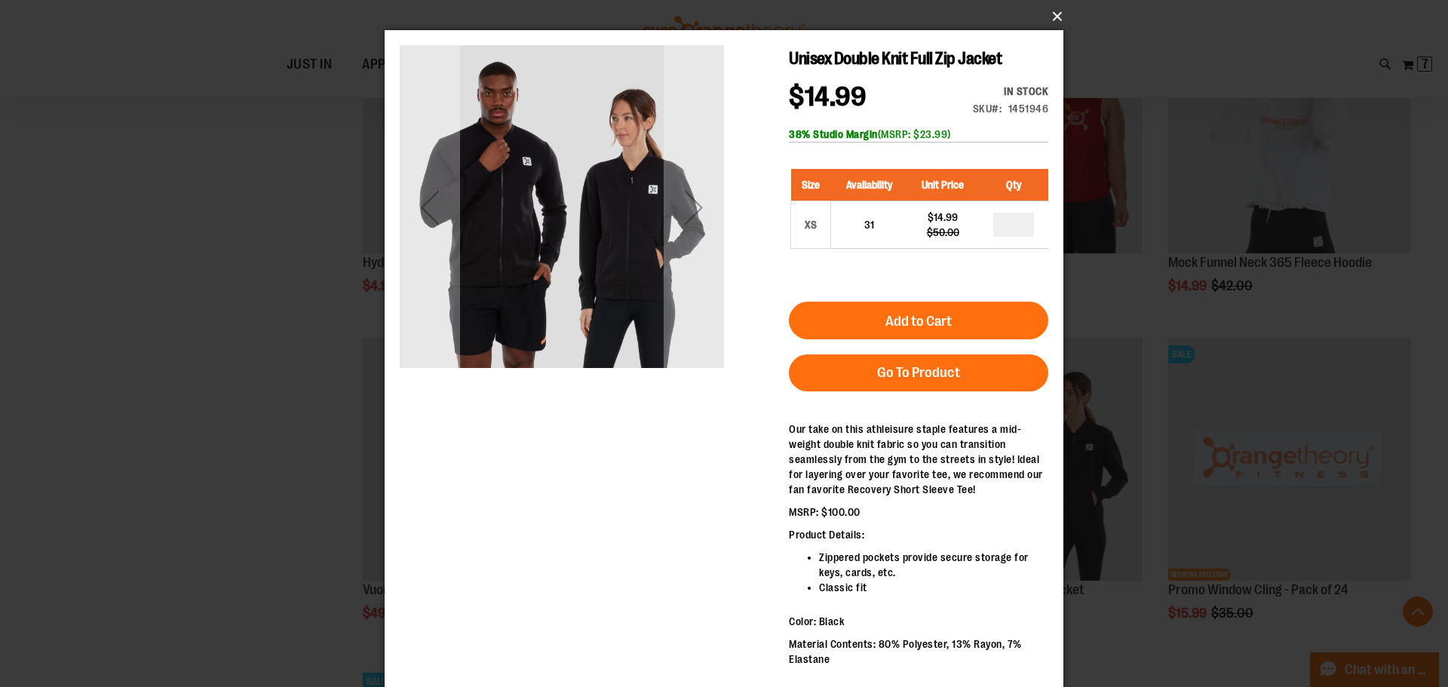
click at [1056, 23] on button "×" at bounding box center [728, 16] width 679 height 33
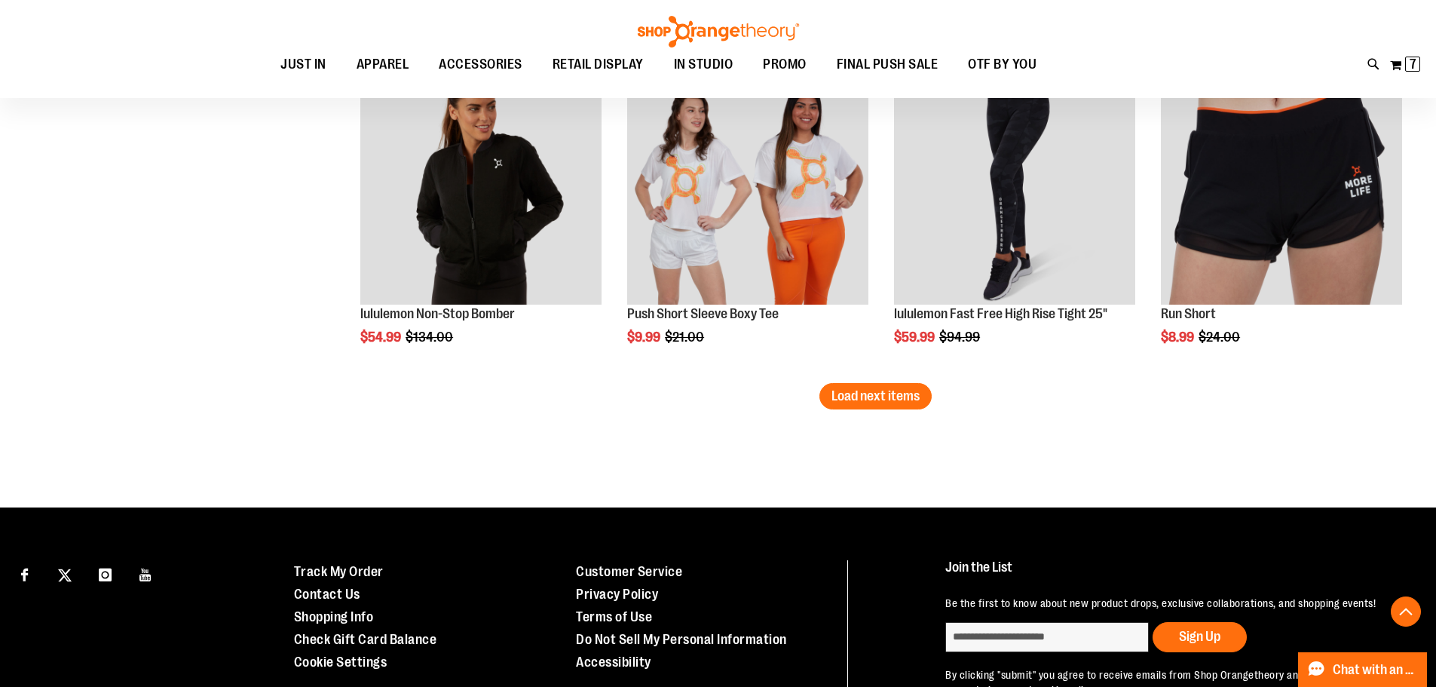
scroll to position [2898, 0]
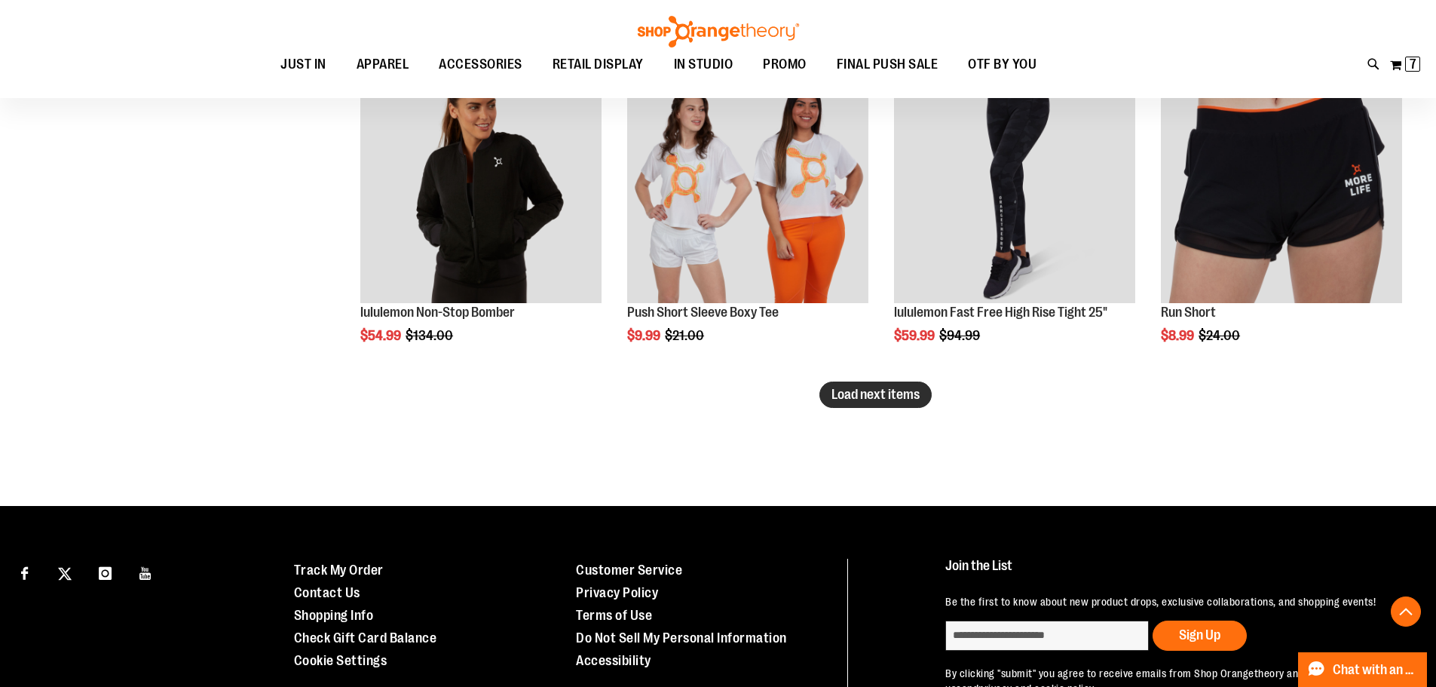
click at [897, 402] on span "Load next items" at bounding box center [876, 394] width 88 height 15
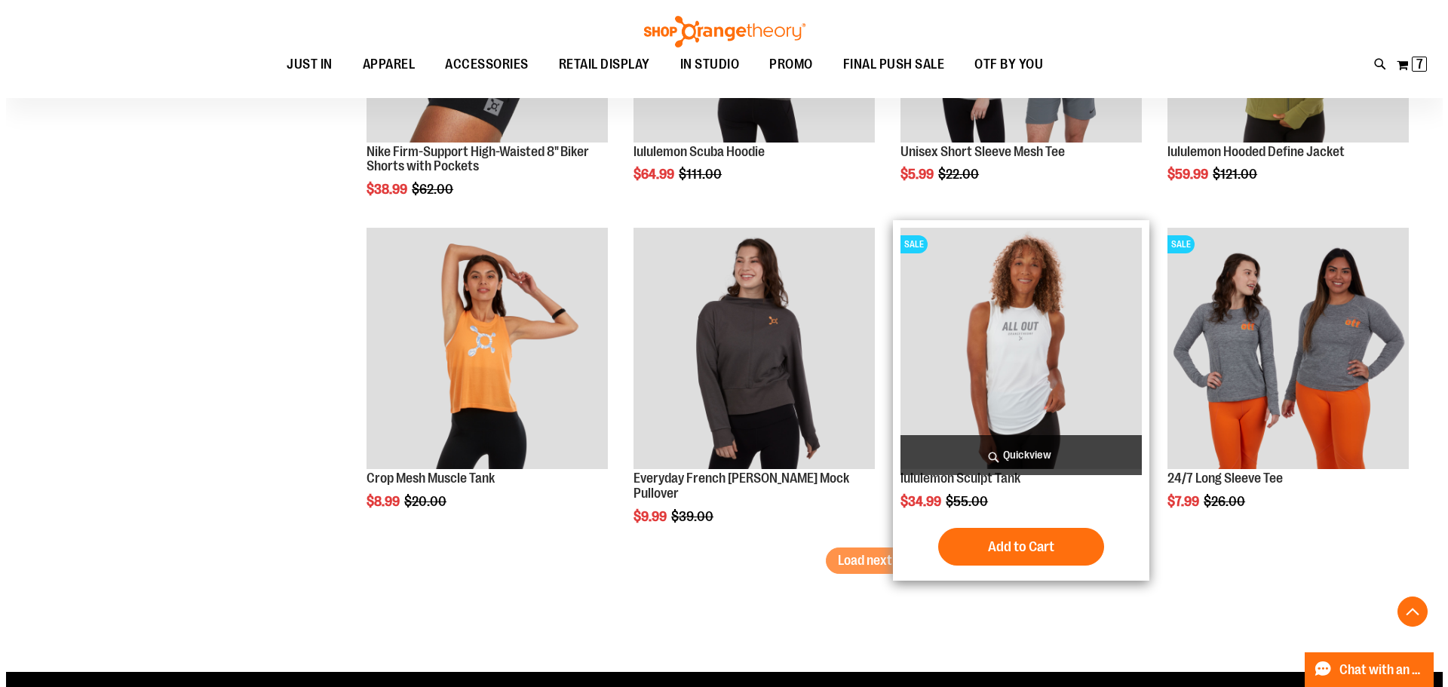
scroll to position [3728, 0]
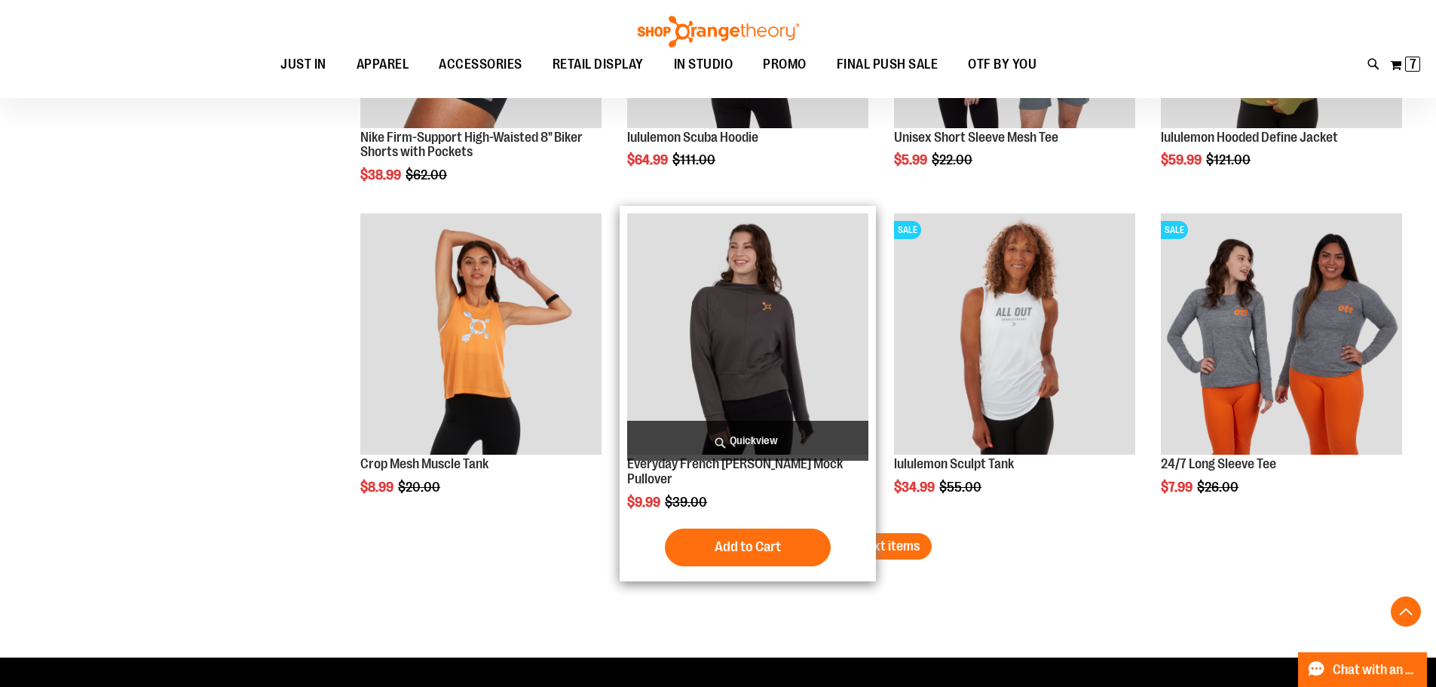
click at [763, 434] on span "Quickview" at bounding box center [747, 441] width 241 height 40
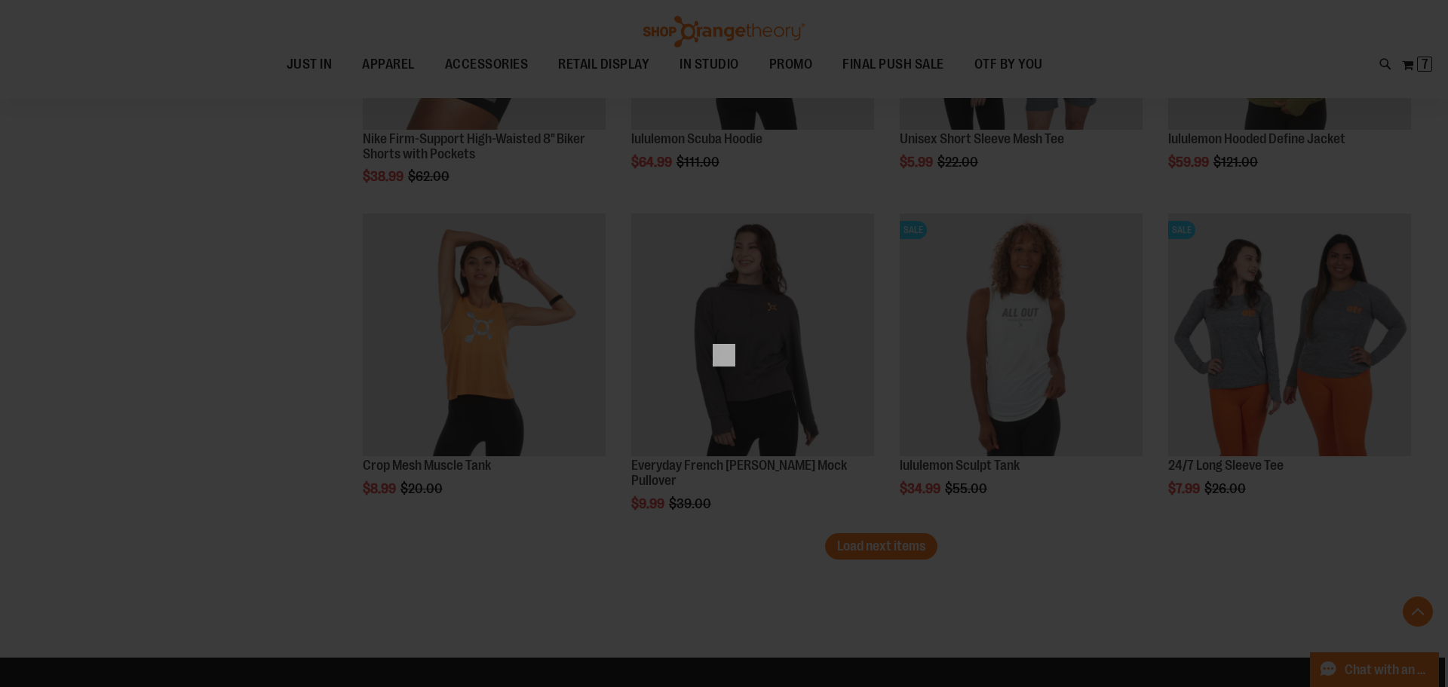
scroll to position [0, 0]
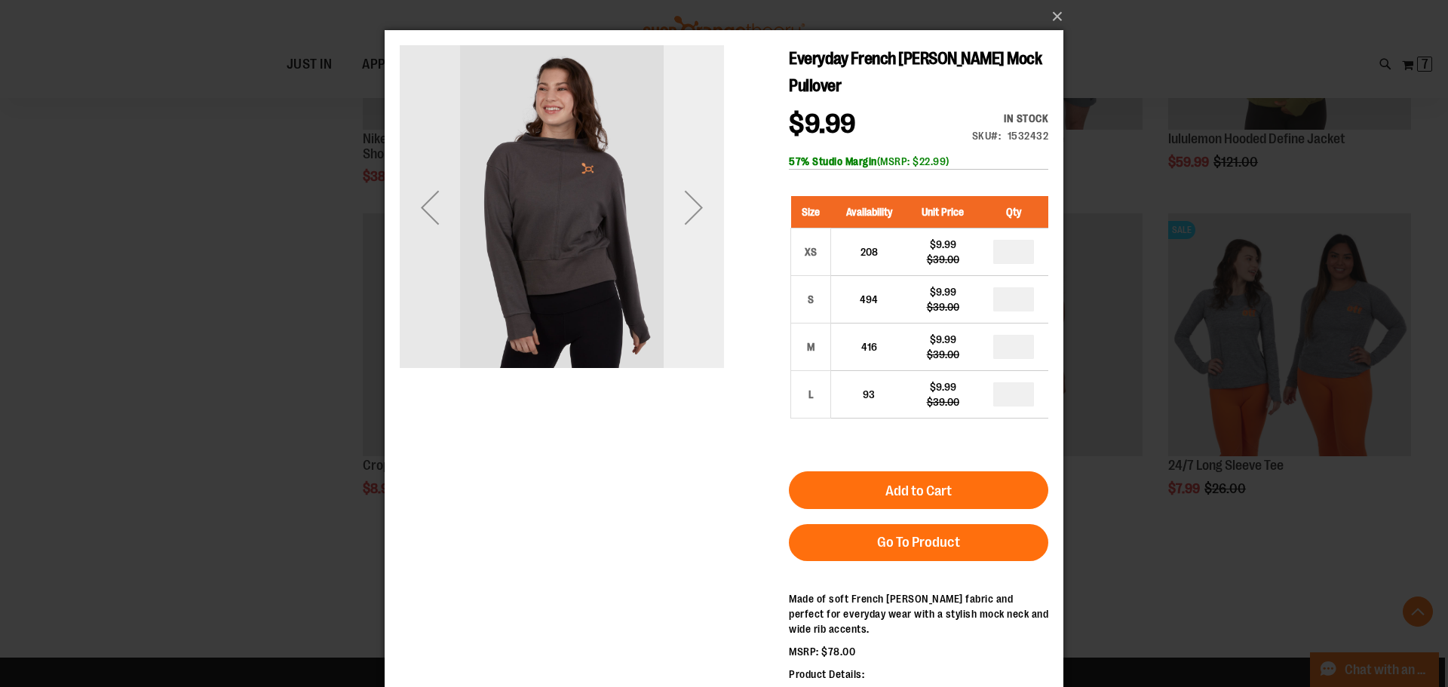
click at [699, 210] on div "Next" at bounding box center [694, 207] width 60 height 60
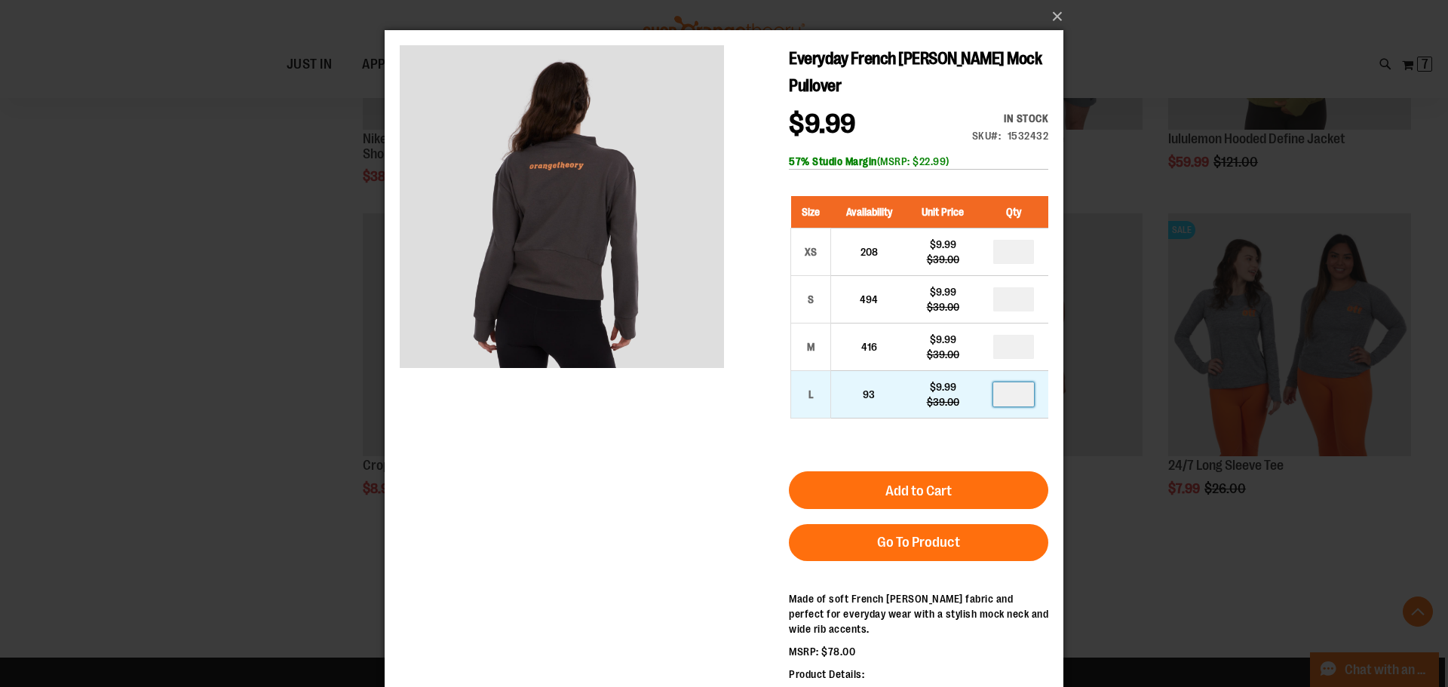
click at [1015, 397] on input "number" at bounding box center [1013, 394] width 41 height 24
type input "*"
click at [969, 500] on button "Add to Cart" at bounding box center [918, 490] width 259 height 38
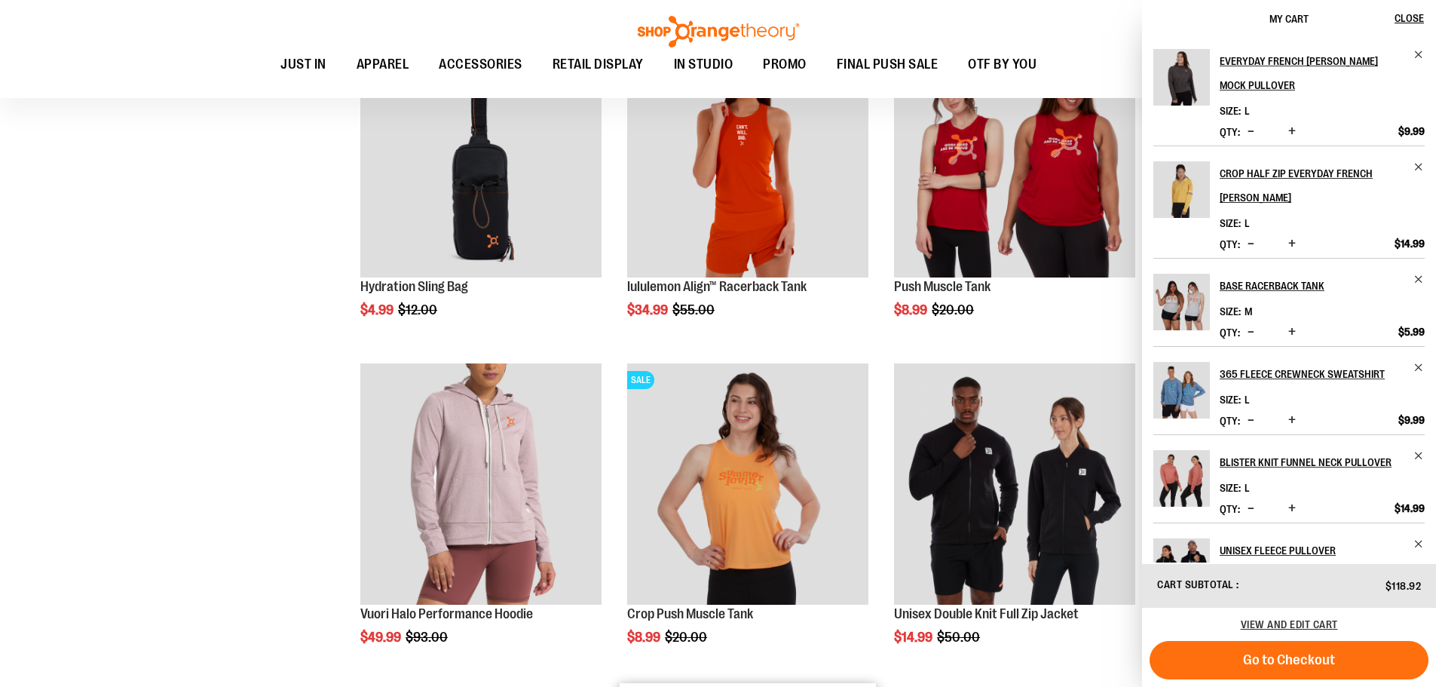
scroll to position [1734, 0]
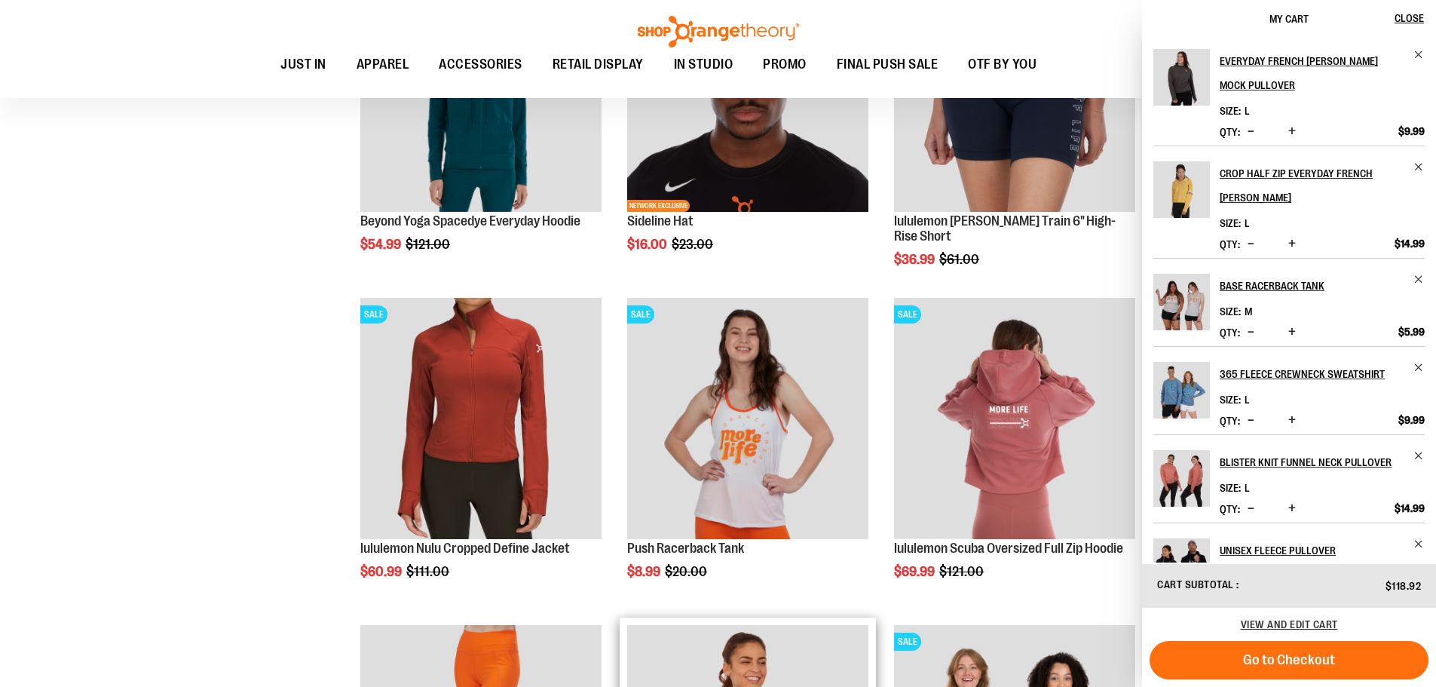
scroll to position [2413, 0]
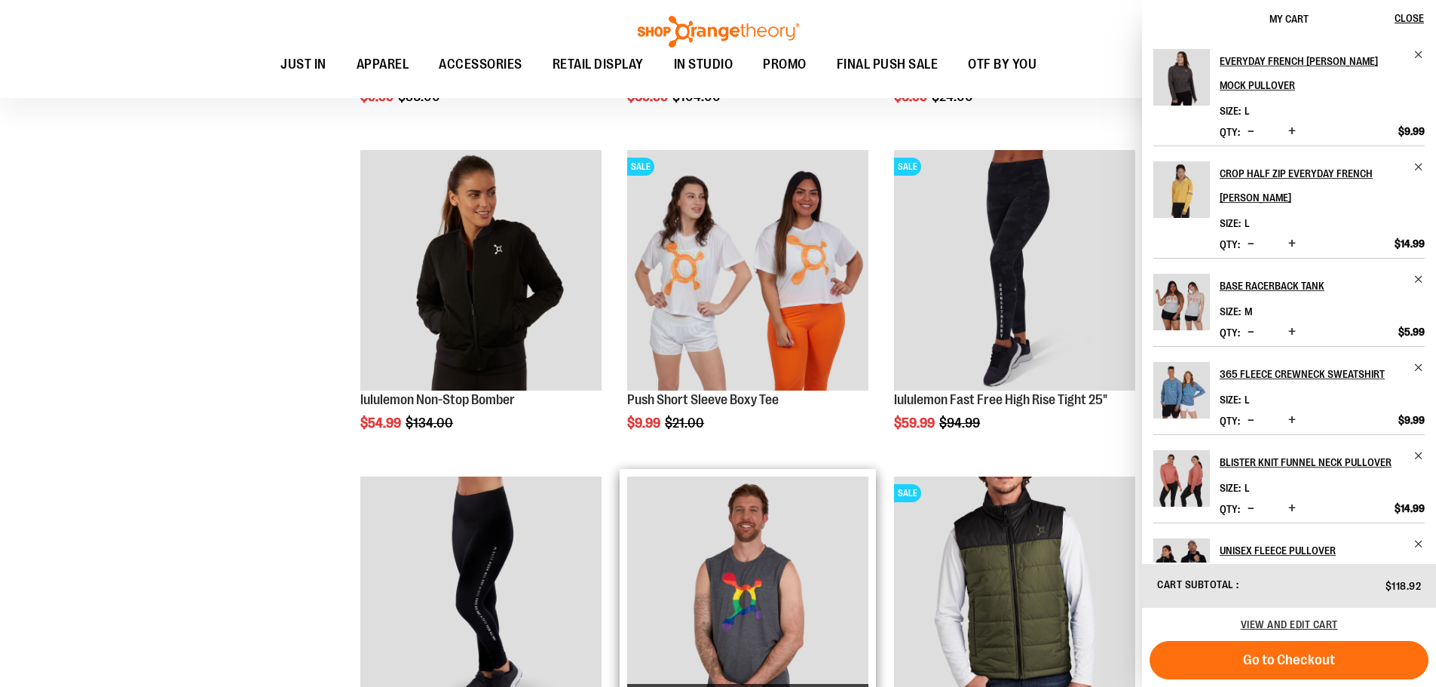
scroll to position [3092, 0]
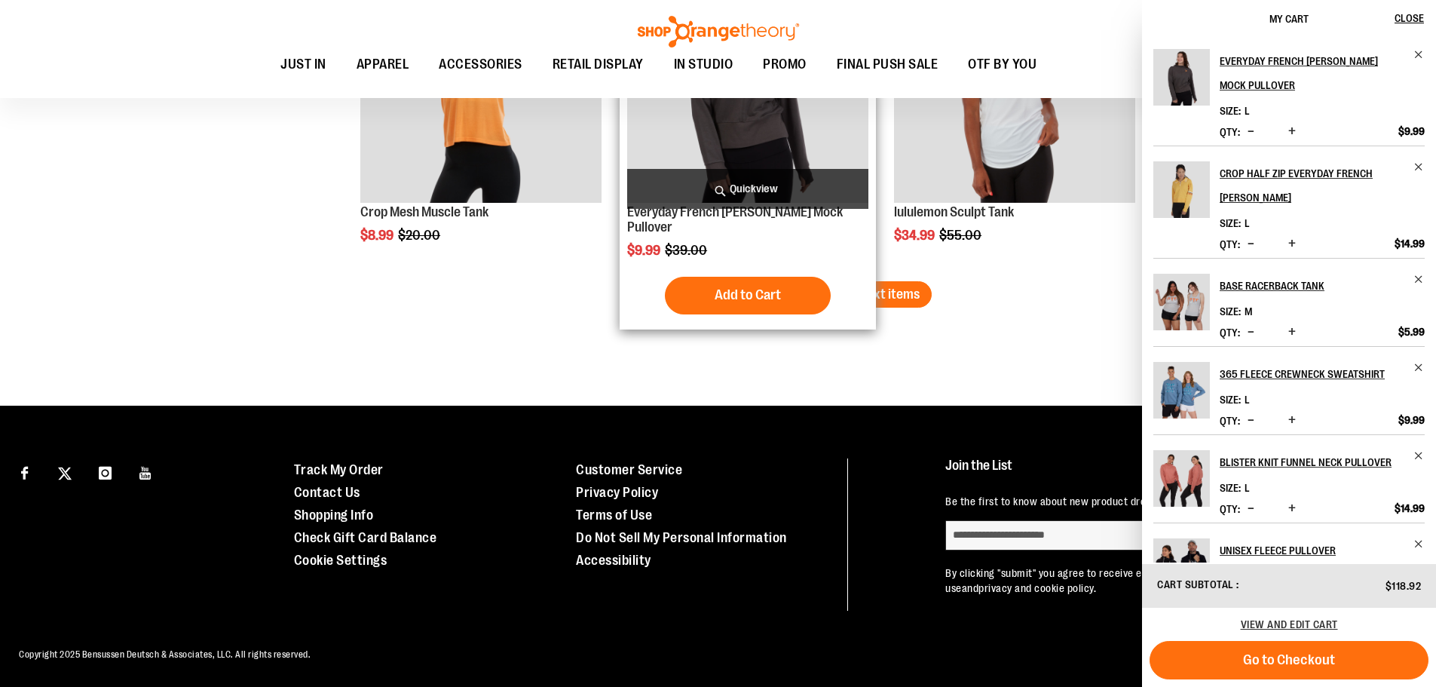
click at [849, 296] on span "Load next items" at bounding box center [876, 294] width 88 height 15
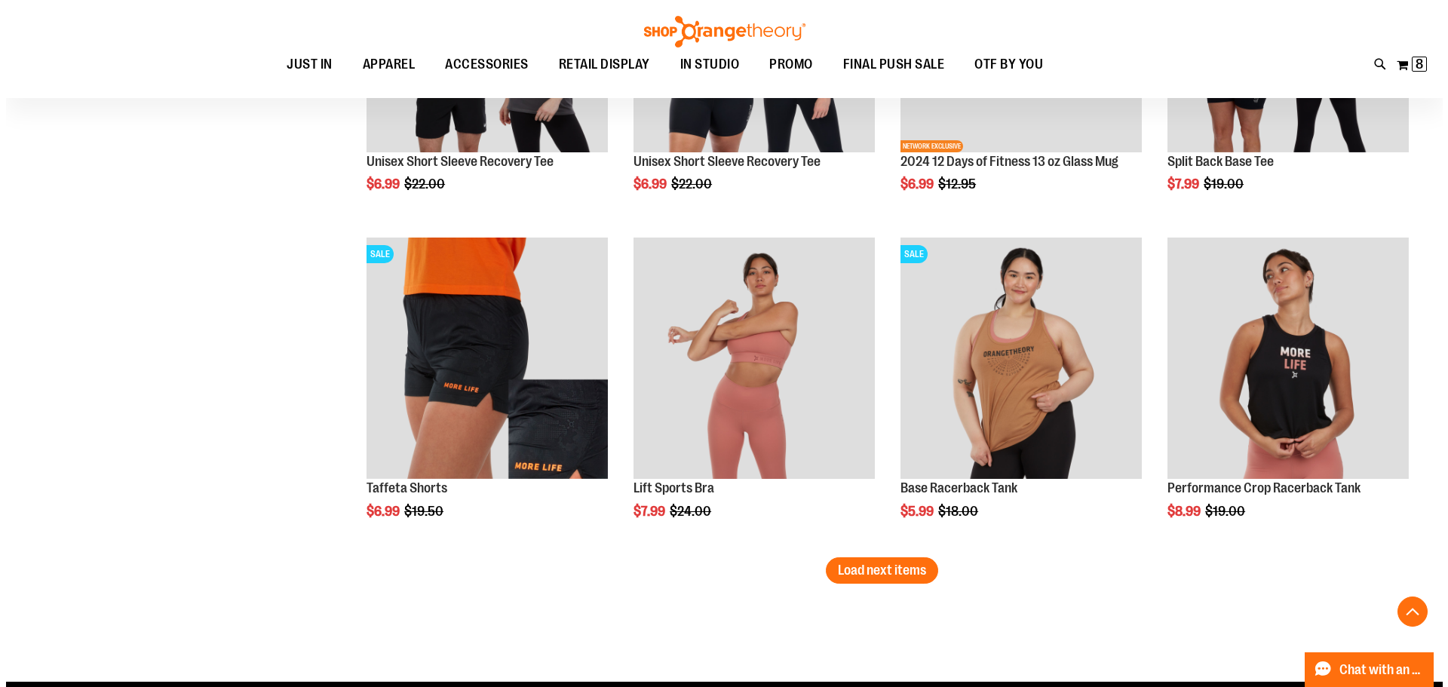
scroll to position [4640, 0]
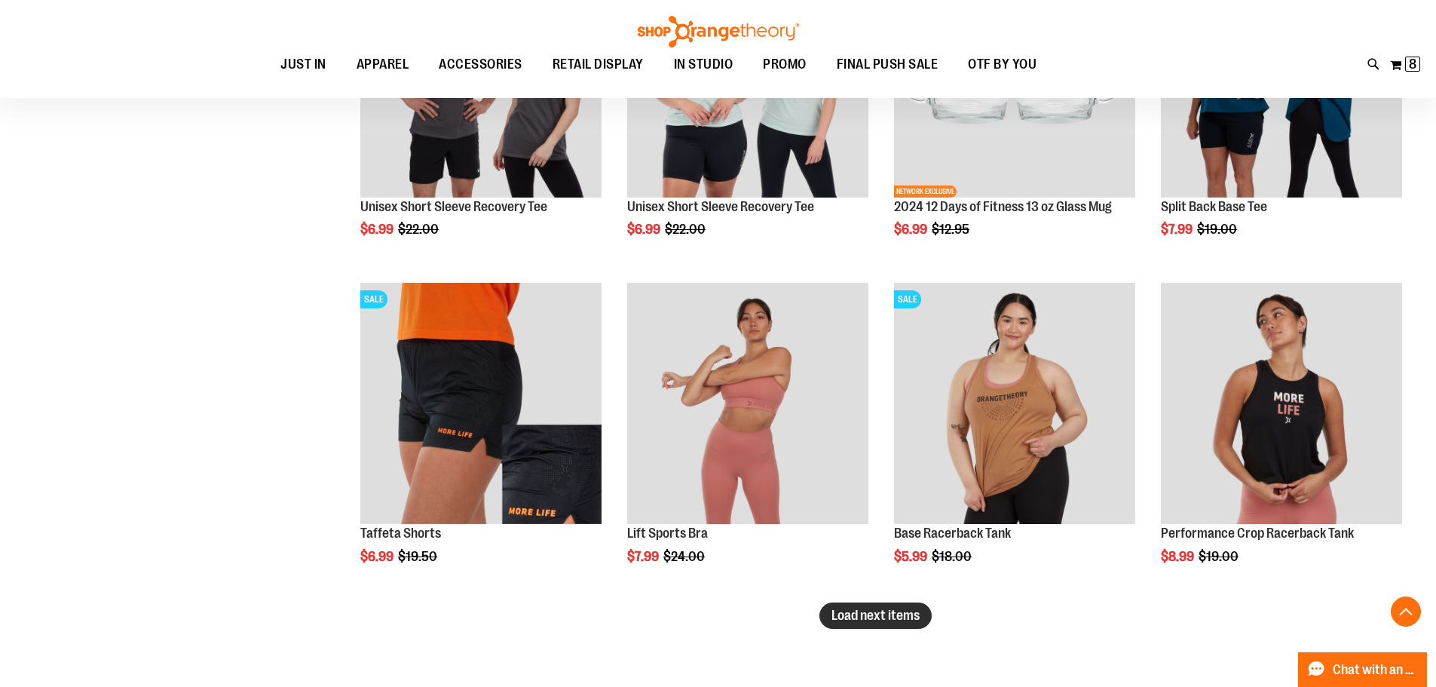
click at [881, 613] on span "Load next items" at bounding box center [876, 615] width 88 height 15
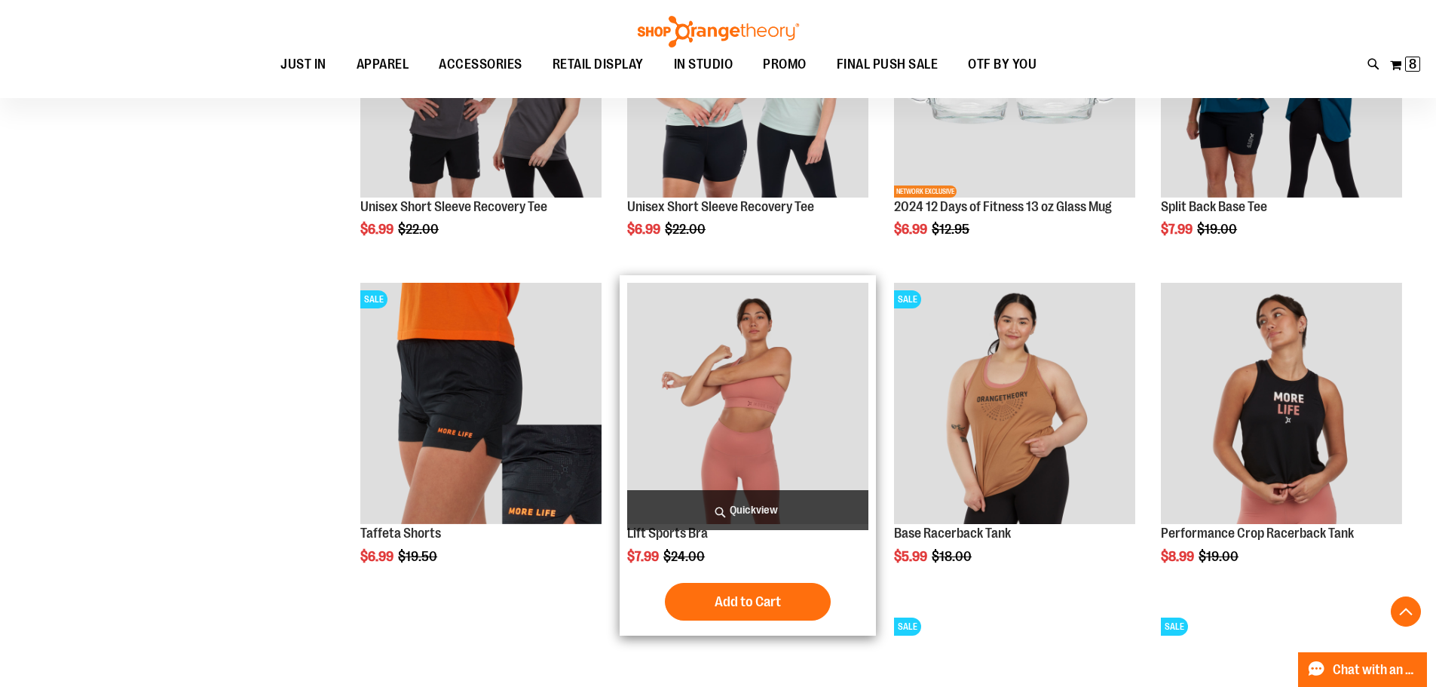
click at [771, 510] on span "Quickview" at bounding box center [747, 510] width 241 height 40
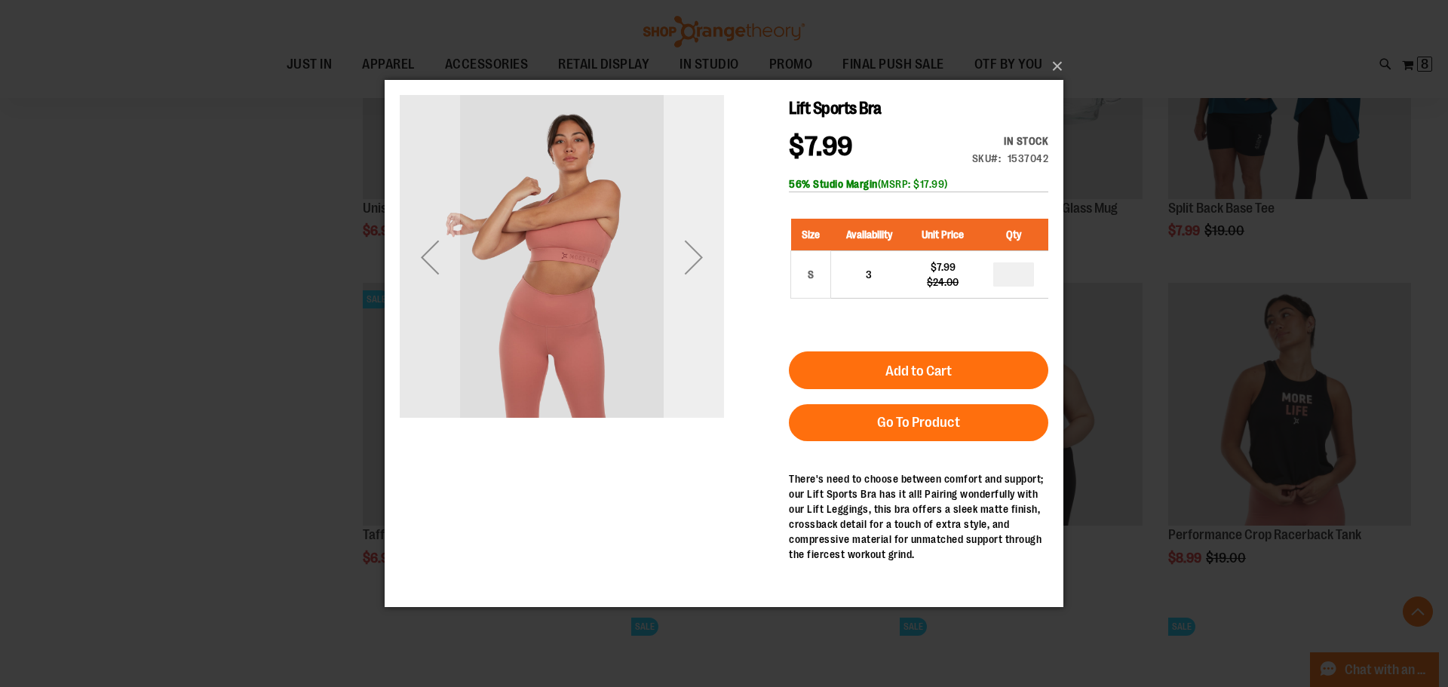
click at [694, 256] on div "Next" at bounding box center [694, 257] width 60 height 60
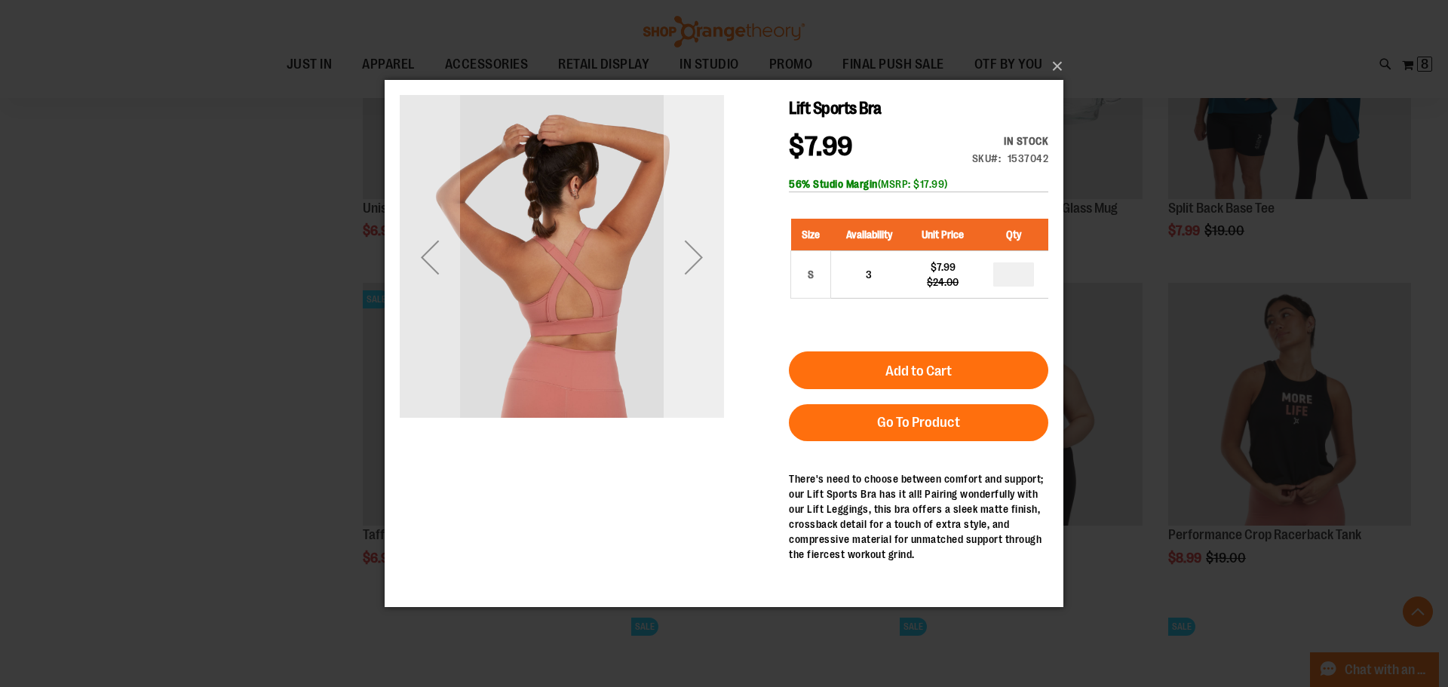
click at [694, 256] on div "Next" at bounding box center [694, 257] width 60 height 60
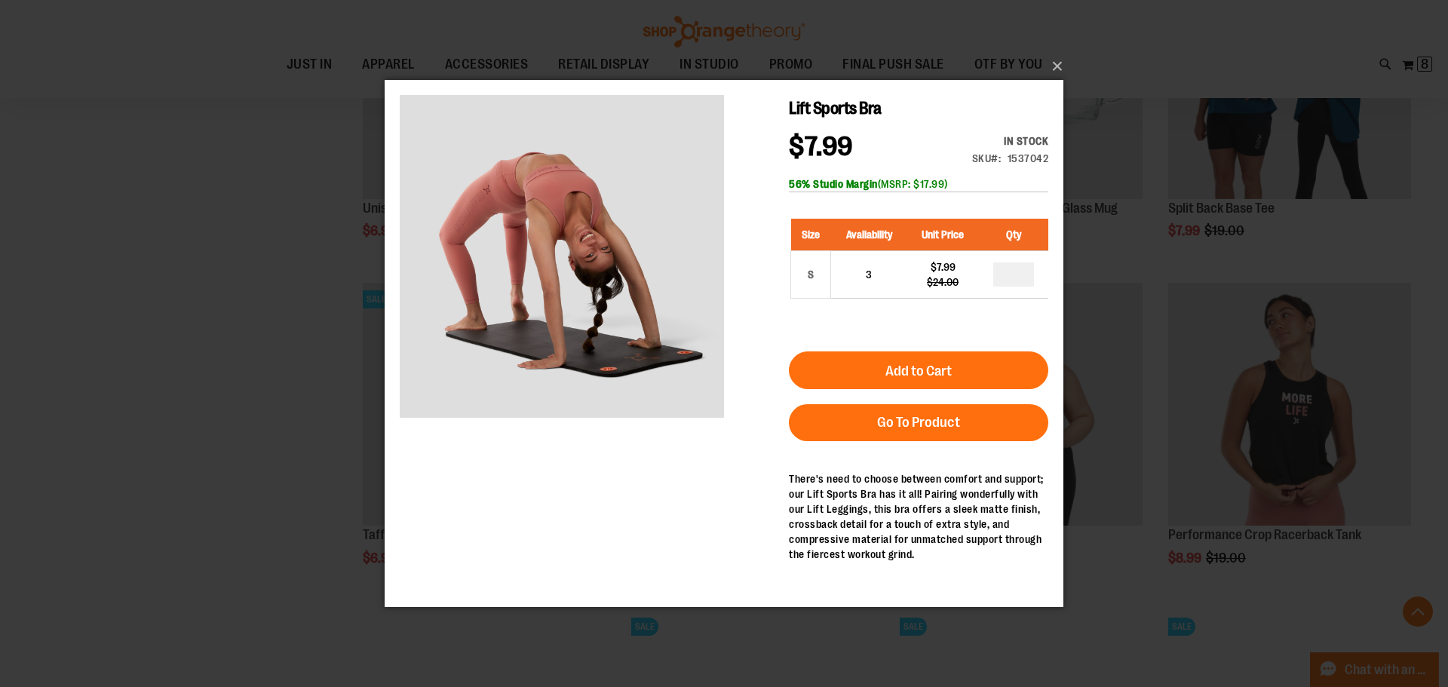
click at [930, 367] on span "Add to Cart" at bounding box center [918, 371] width 66 height 17
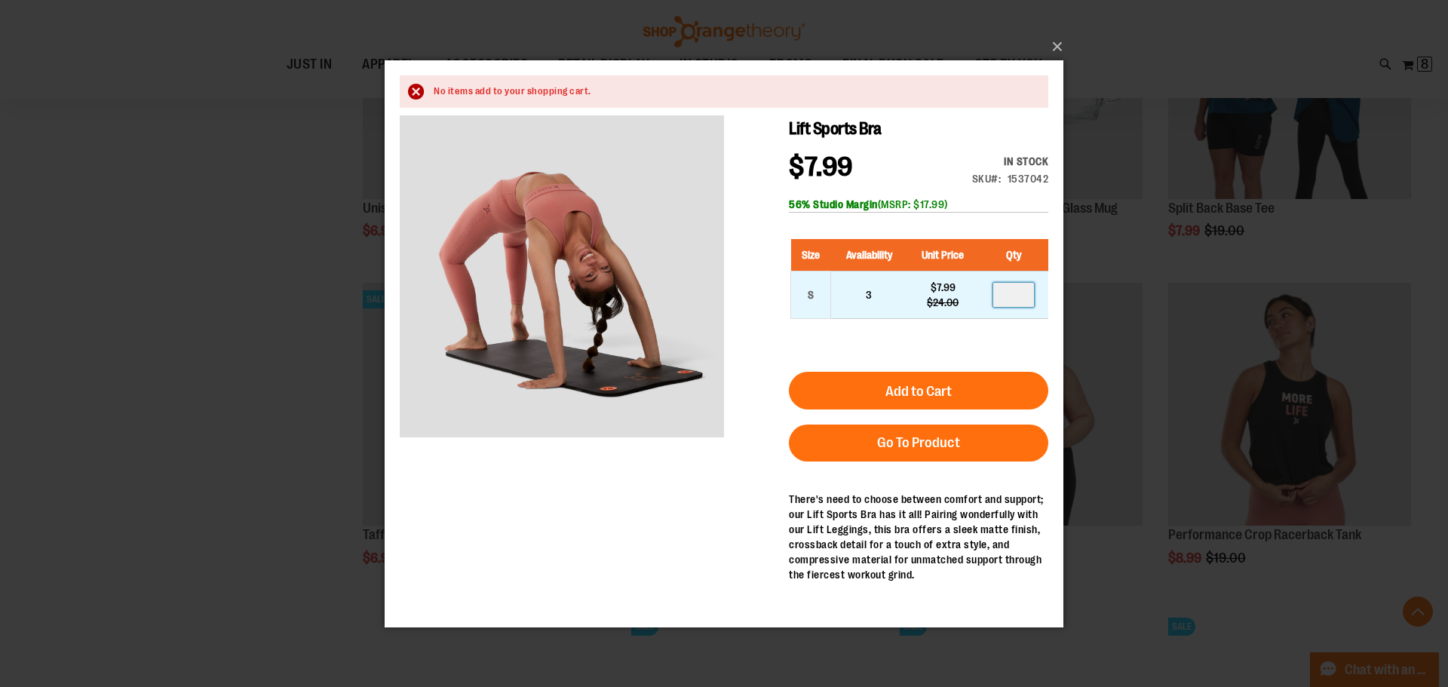
click at [1009, 299] on input "number" at bounding box center [1013, 294] width 41 height 24
type input "*"
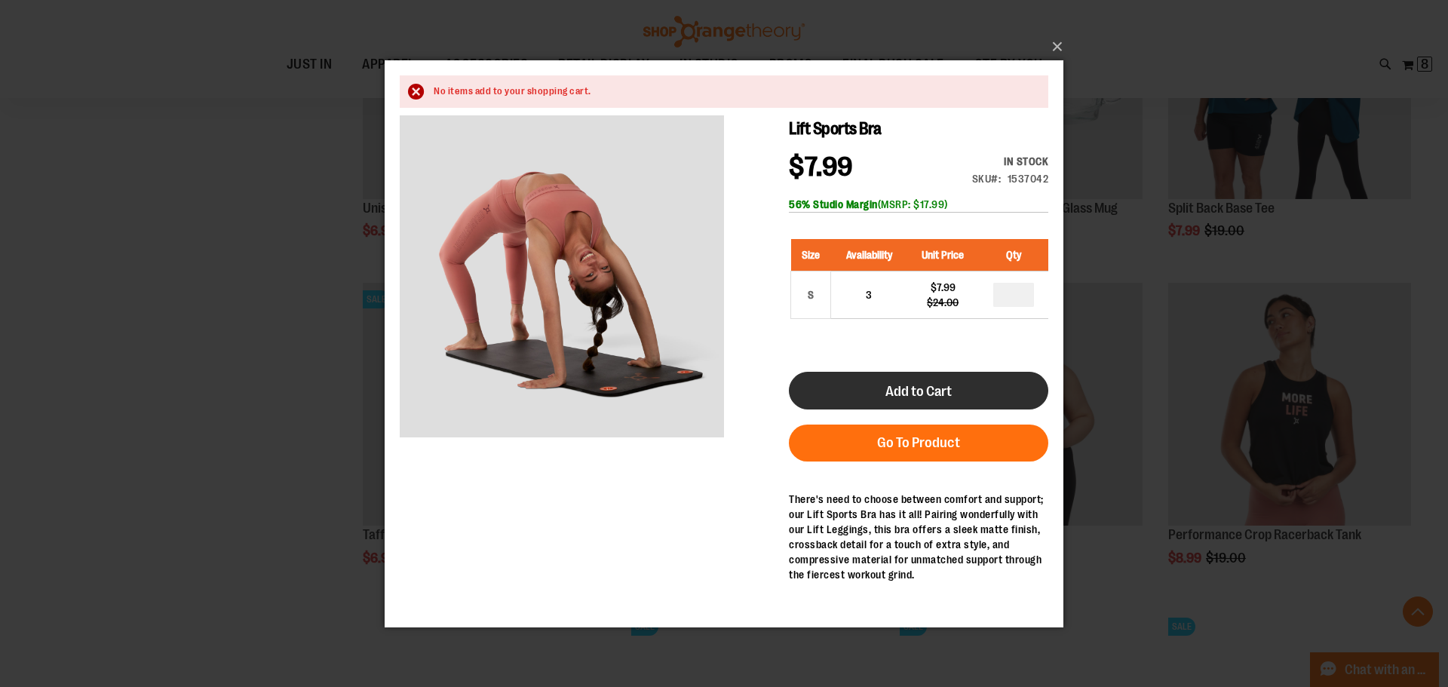
click at [933, 391] on span "Add to Cart" at bounding box center [918, 390] width 66 height 17
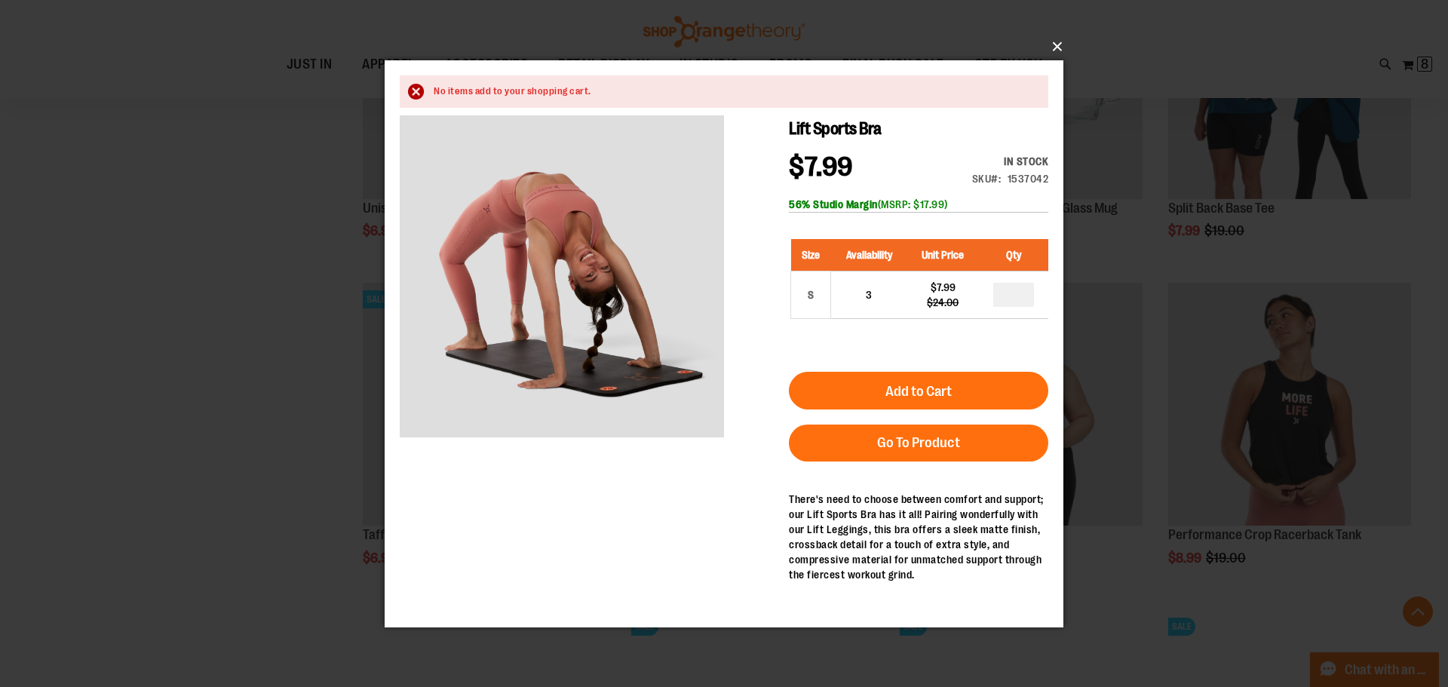
click at [1062, 41] on button "×" at bounding box center [728, 46] width 679 height 33
click at [1062, 46] on button "×" at bounding box center [728, 46] width 679 height 33
click at [1056, 46] on button "×" at bounding box center [728, 46] width 679 height 33
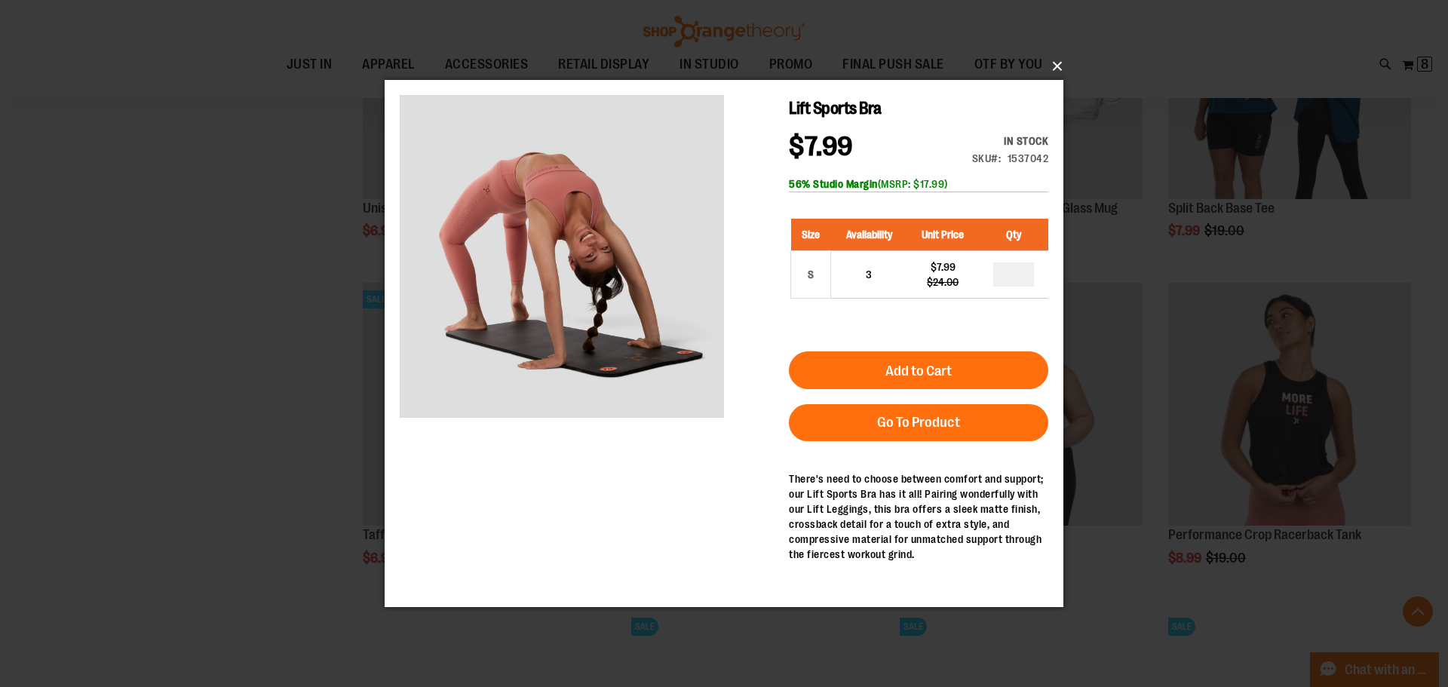
click at [1057, 71] on button "×" at bounding box center [728, 66] width 679 height 33
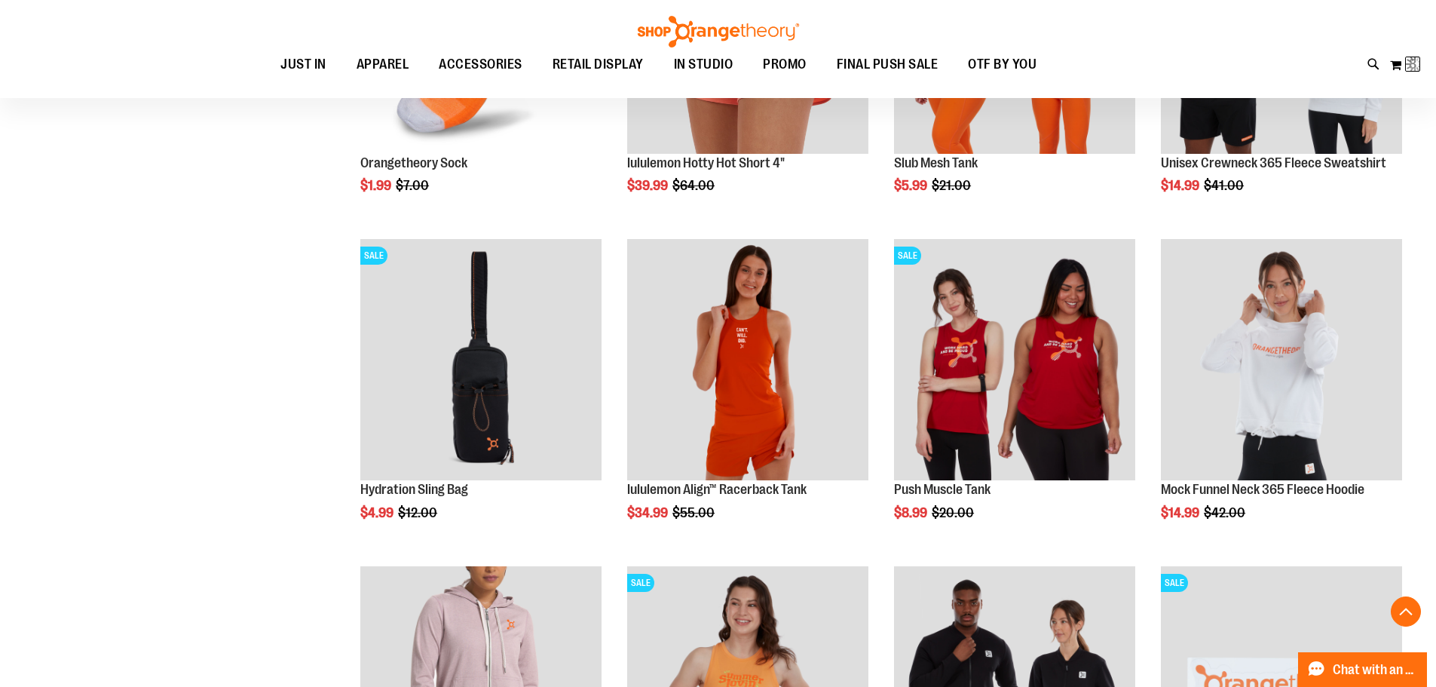
scroll to position [11, 0]
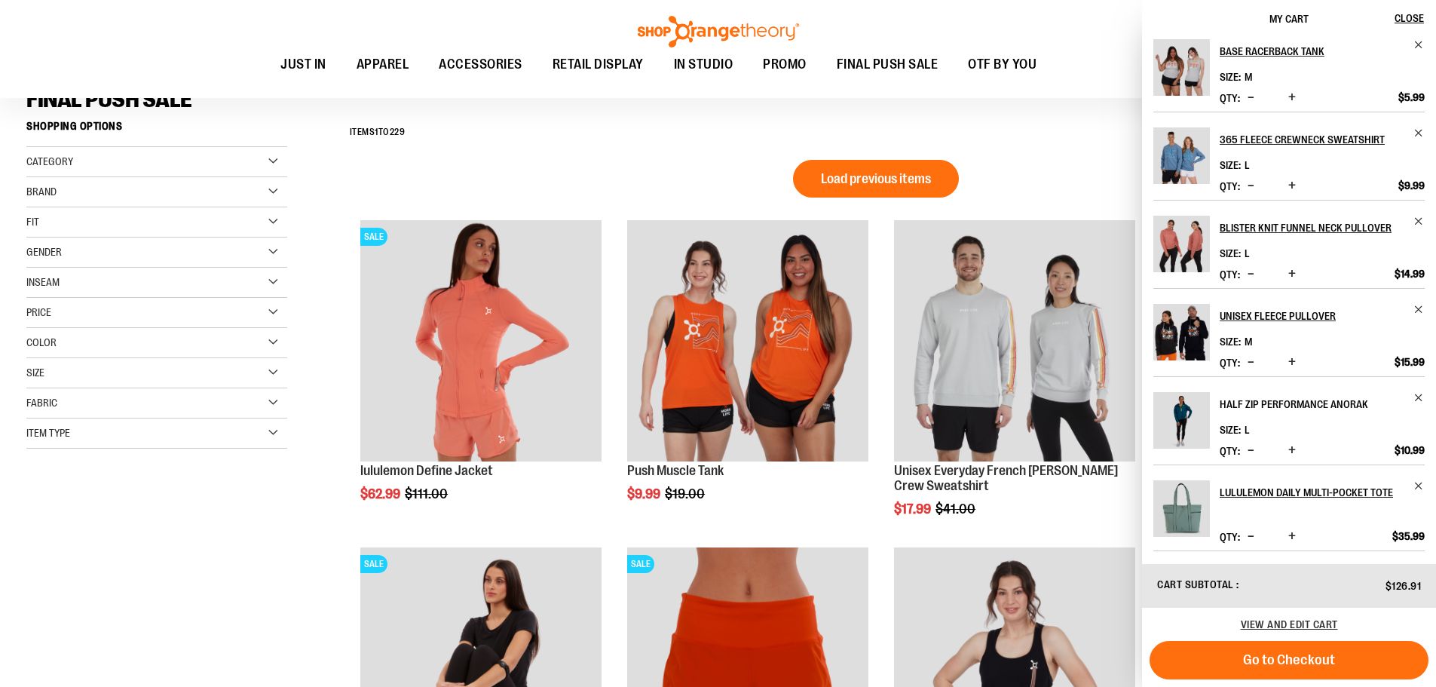
scroll to position [151, 0]
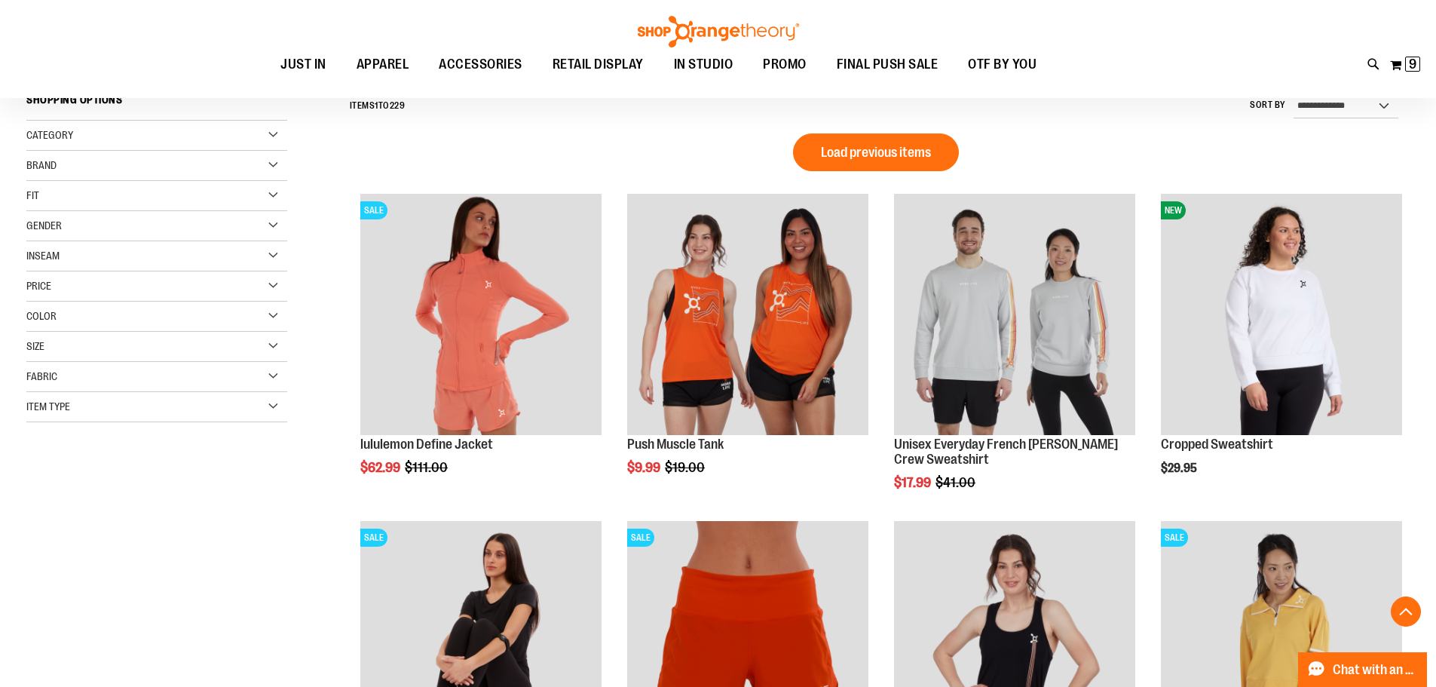
scroll to position [5096, 0]
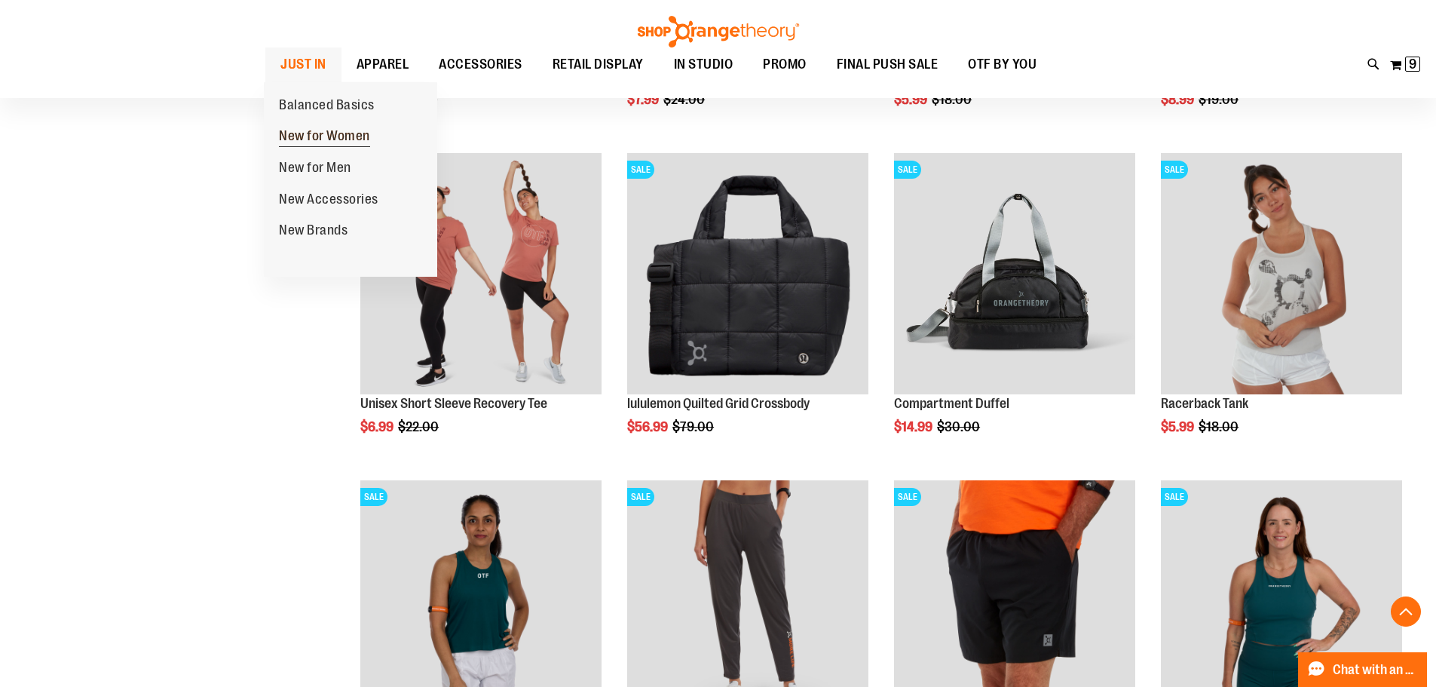
click at [336, 133] on span "New for Women" at bounding box center [324, 137] width 91 height 19
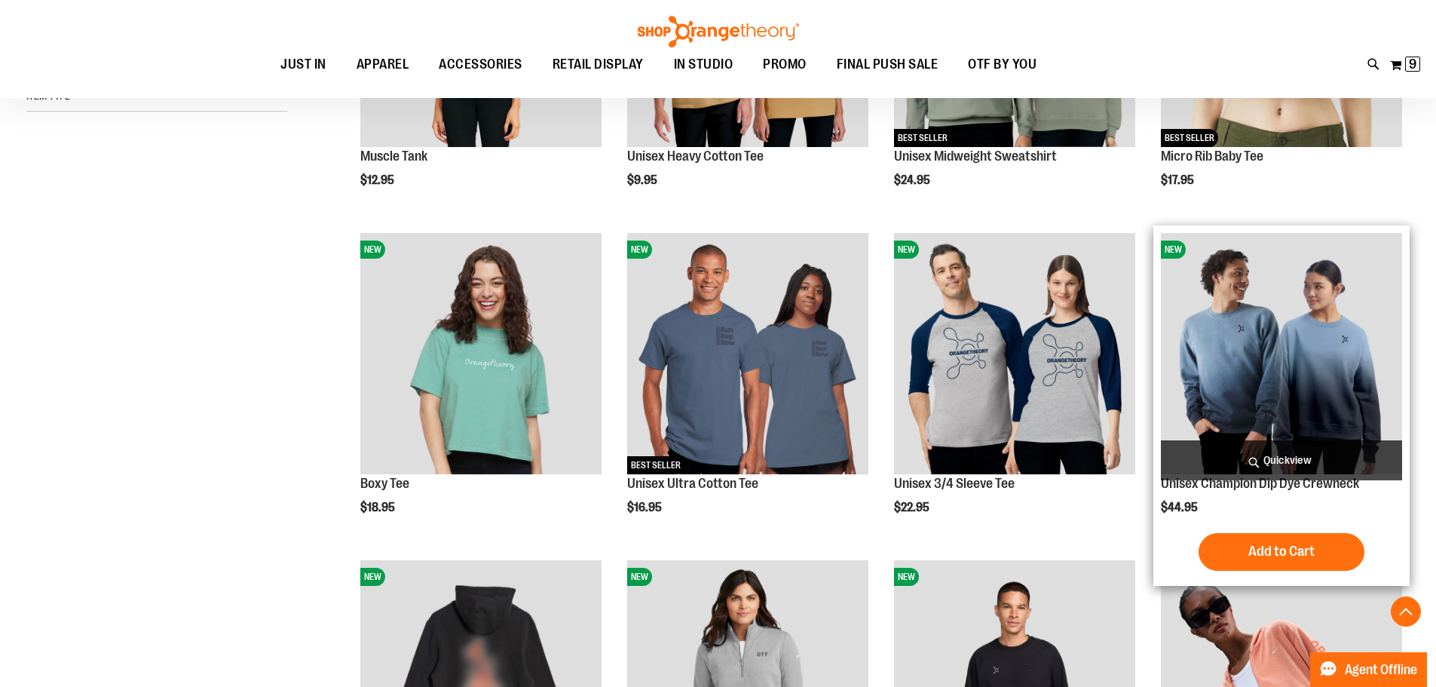
scroll to position [452, 0]
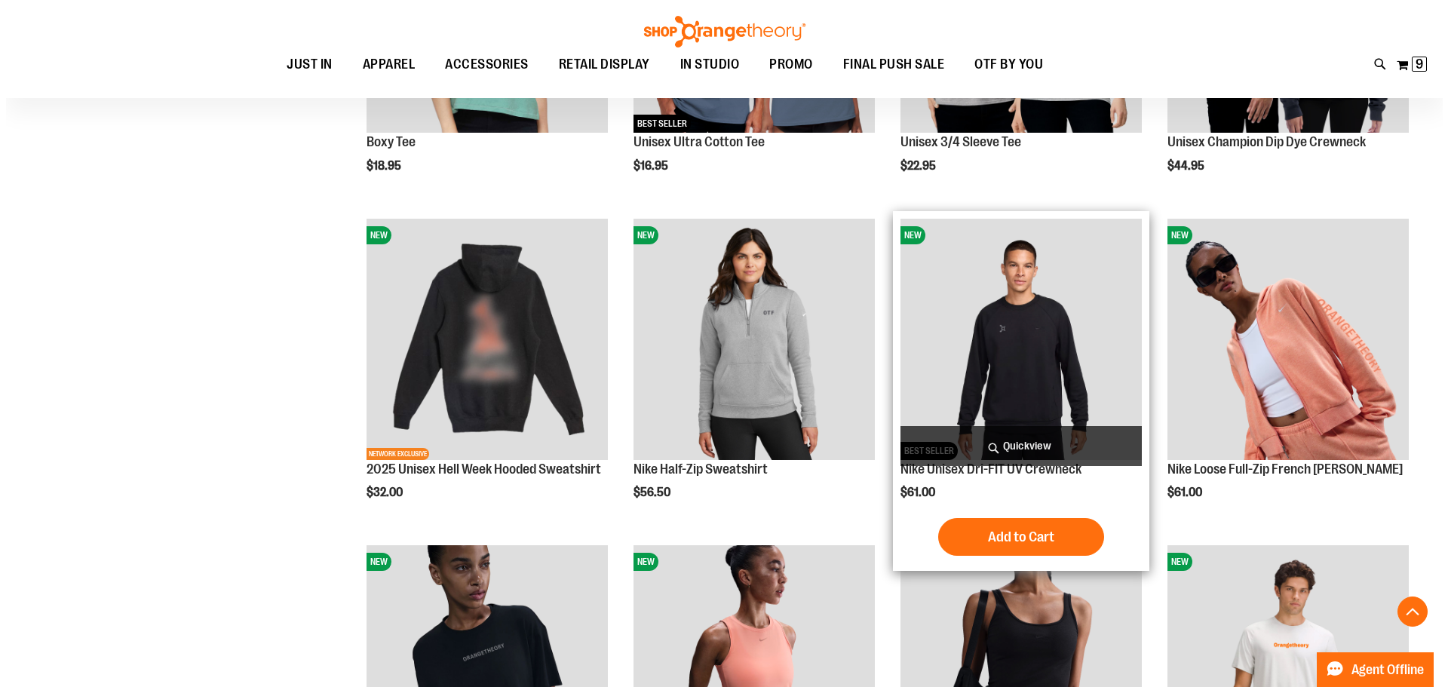
scroll to position [753, 0]
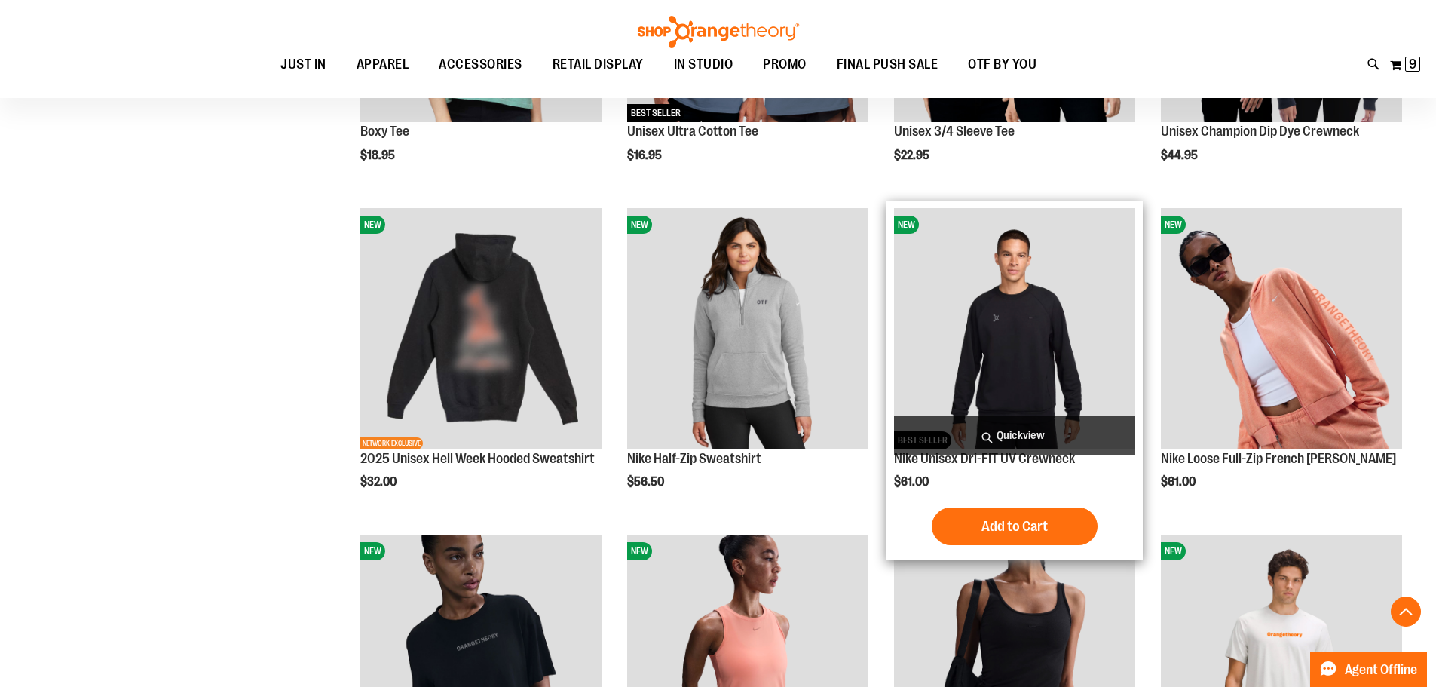
type input "**********"
click at [1026, 432] on span "Quickview" at bounding box center [1014, 435] width 241 height 40
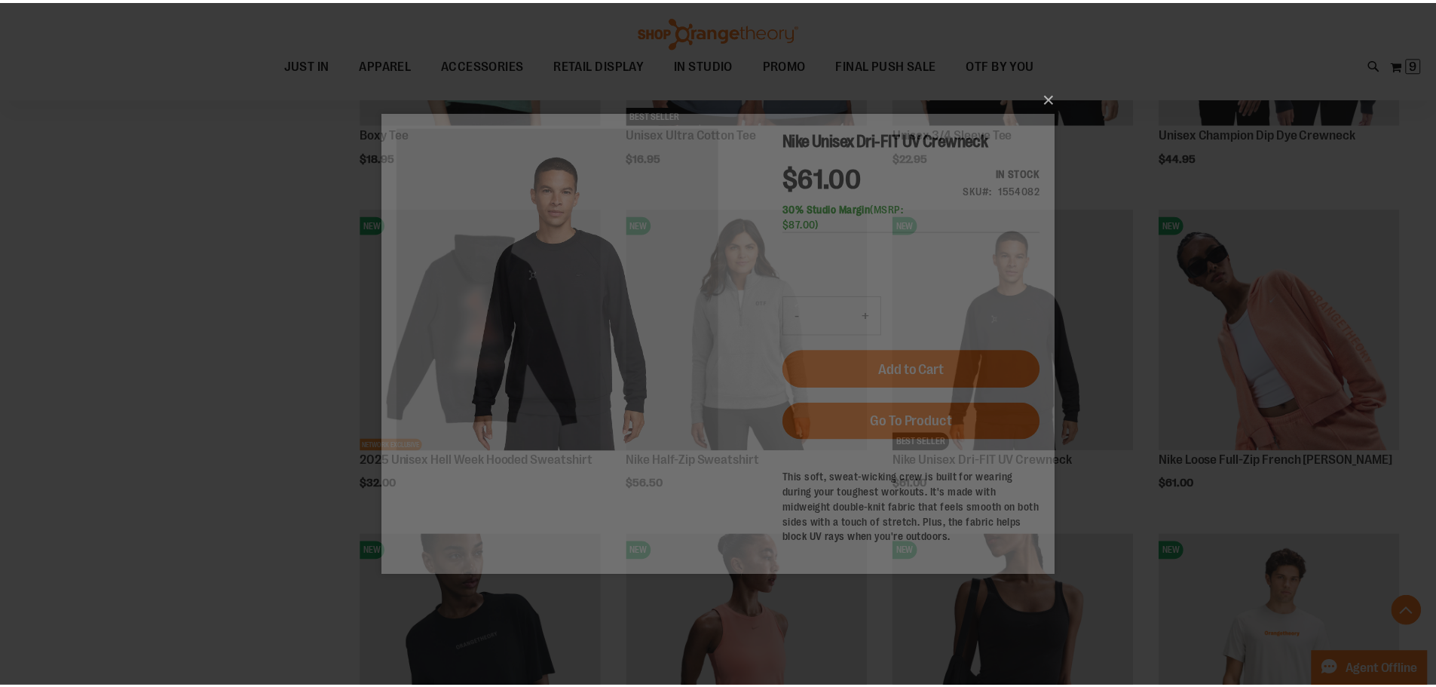
scroll to position [0, 0]
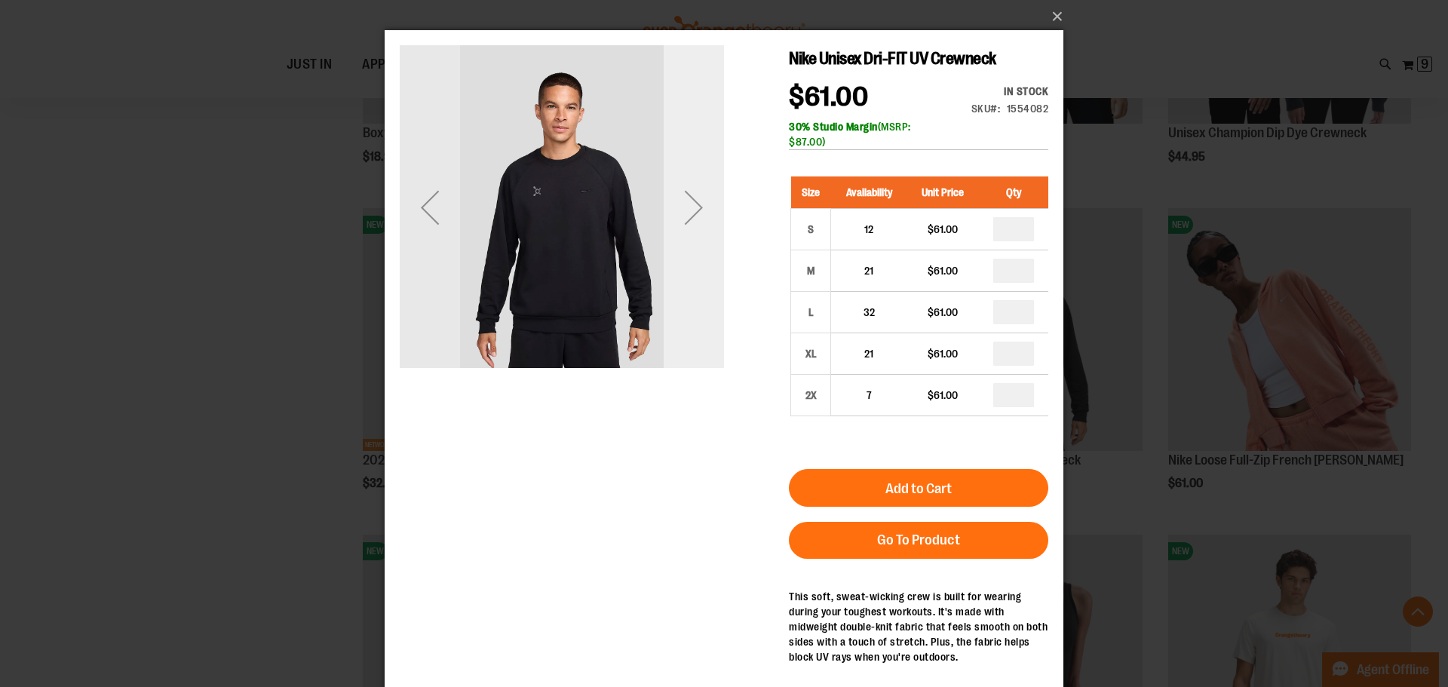
click at [695, 210] on div "Next" at bounding box center [694, 207] width 60 height 60
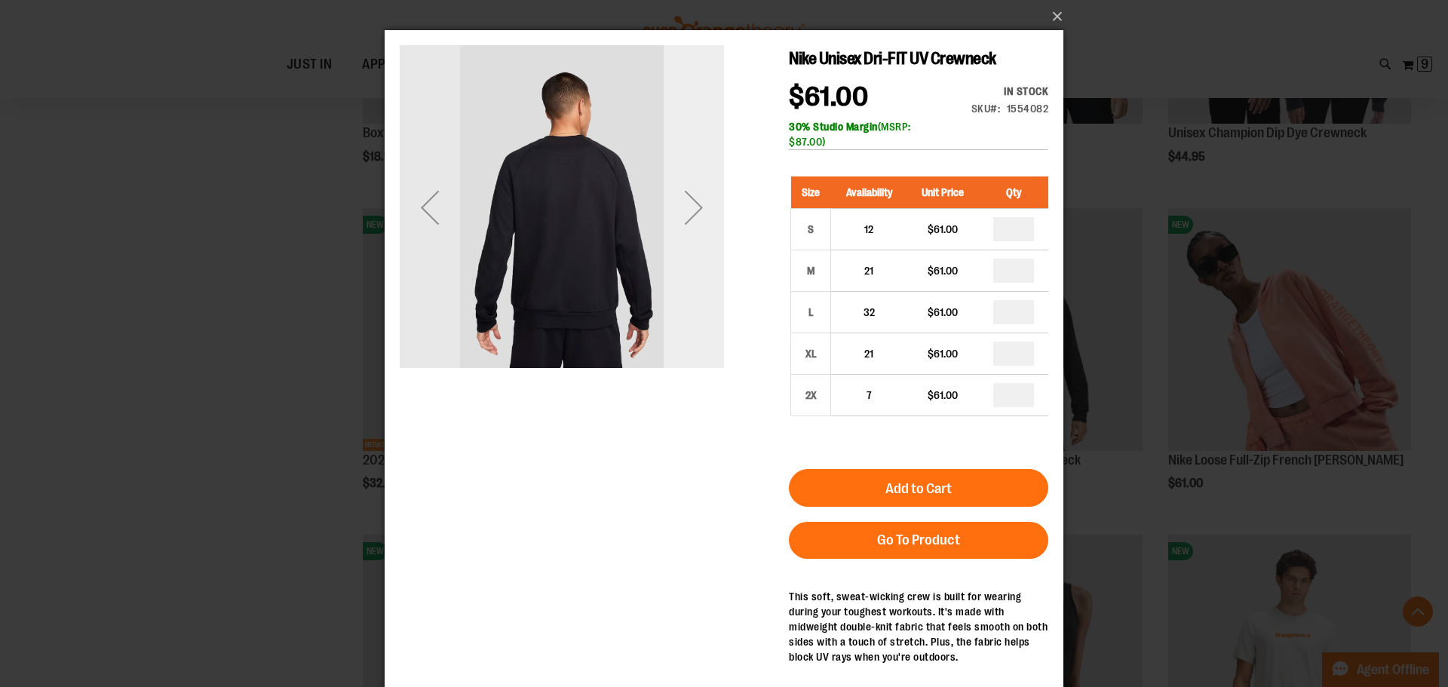
click at [695, 210] on div "Next" at bounding box center [694, 207] width 60 height 60
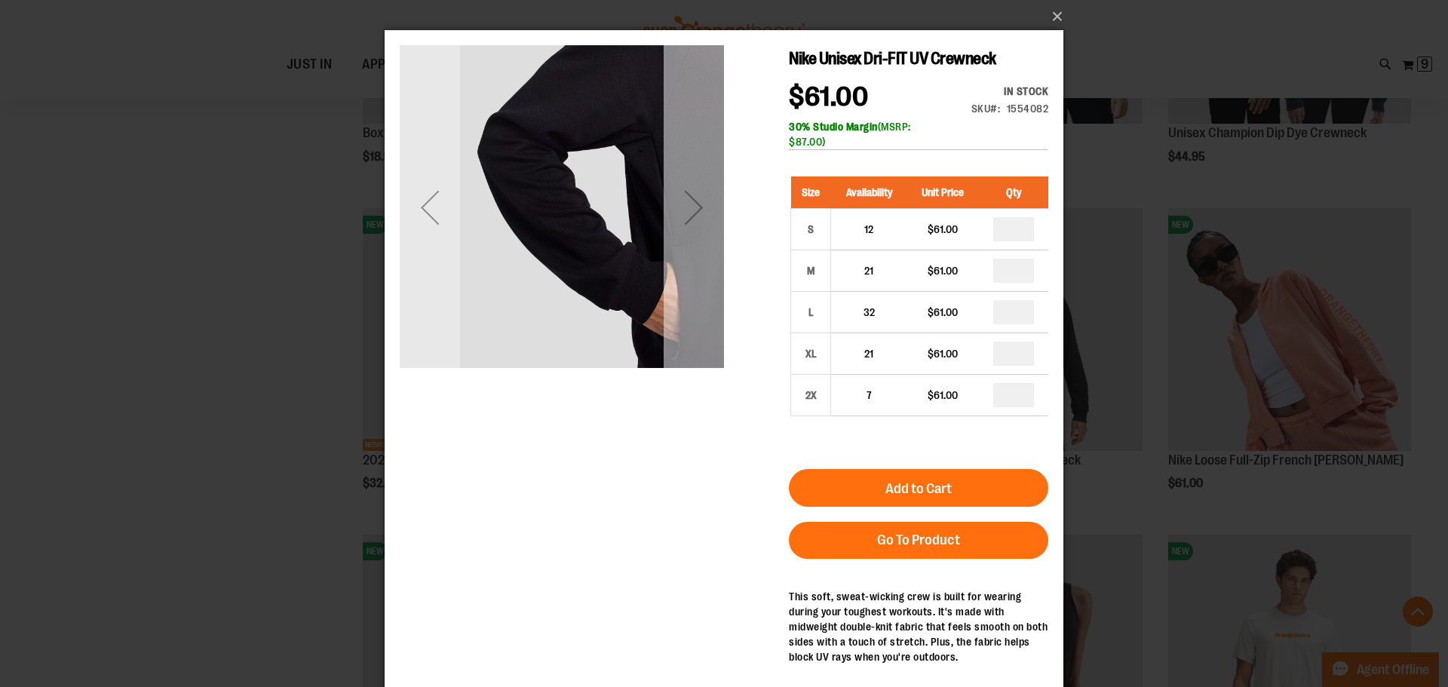
click at [695, 210] on div "Next" at bounding box center [694, 207] width 60 height 60
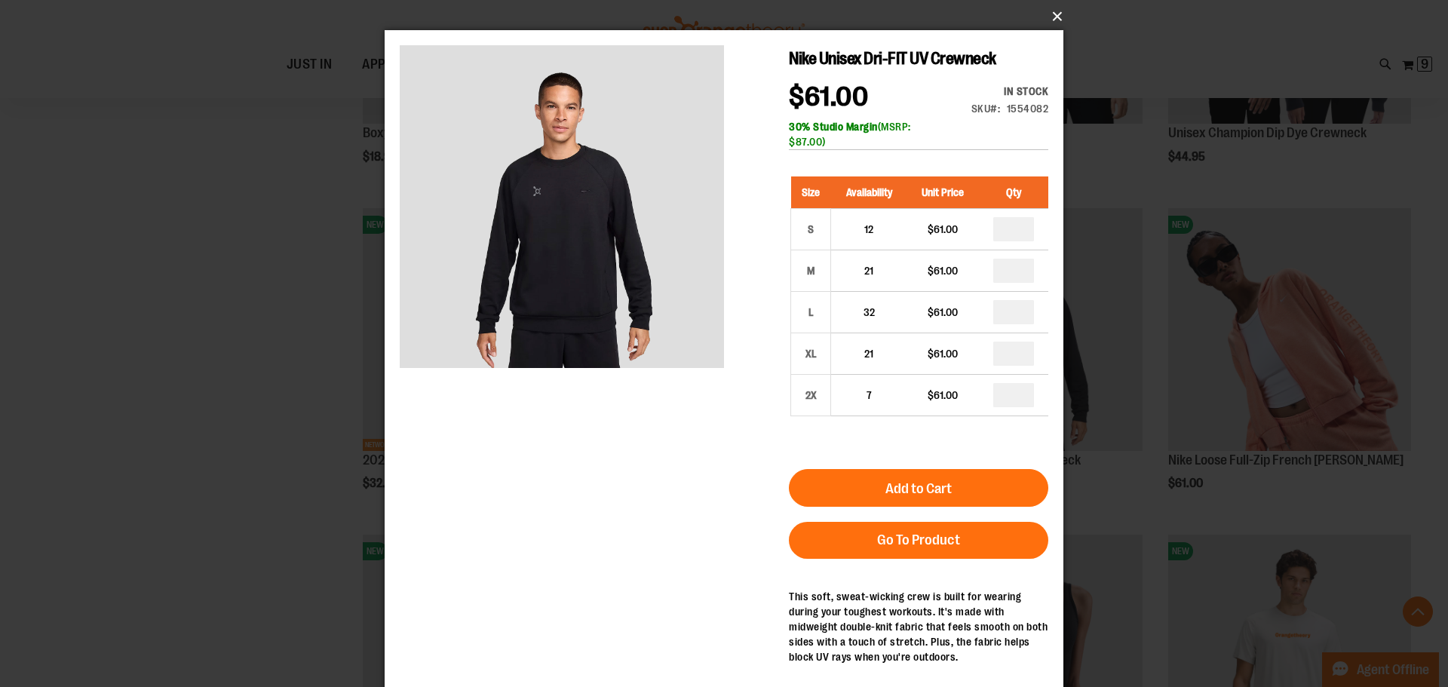
click at [1055, 19] on button "×" at bounding box center [728, 16] width 679 height 33
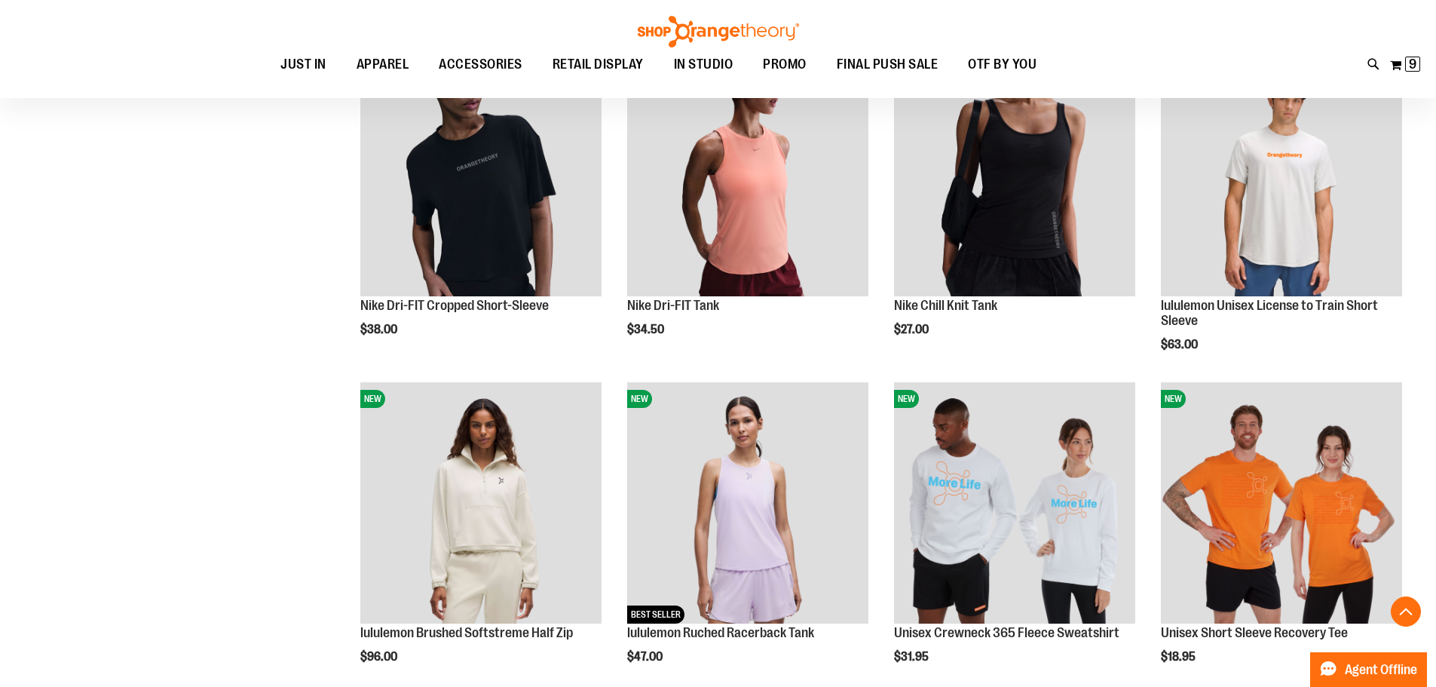
scroll to position [1281, 0]
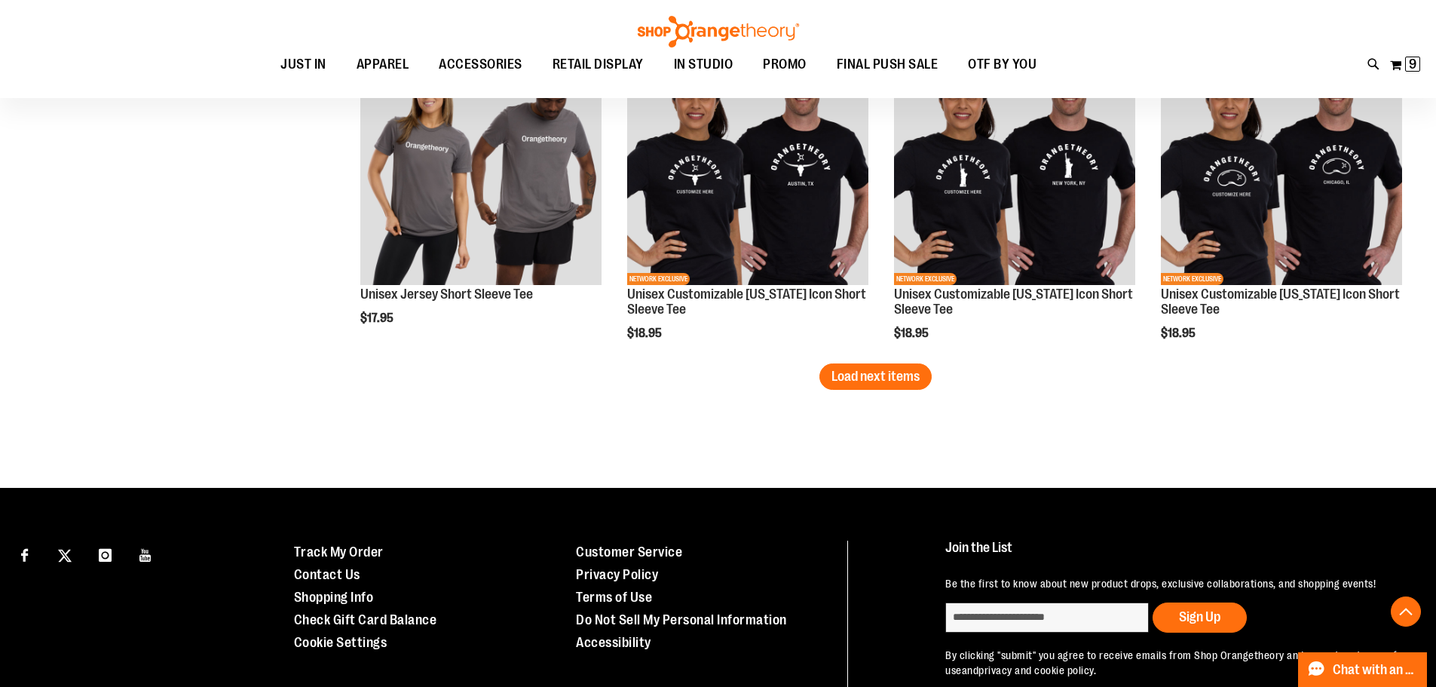
scroll to position [2961, 0]
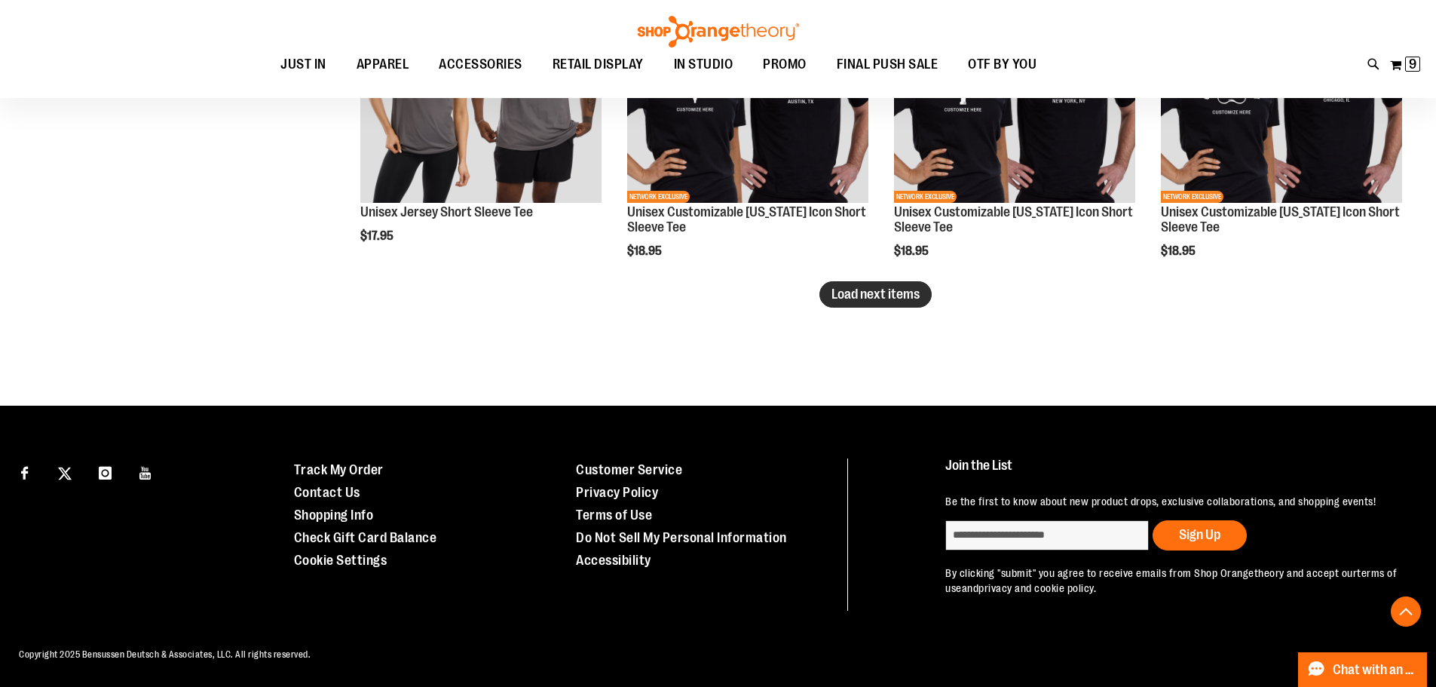
click at [904, 299] on span "Load next items" at bounding box center [876, 294] width 88 height 15
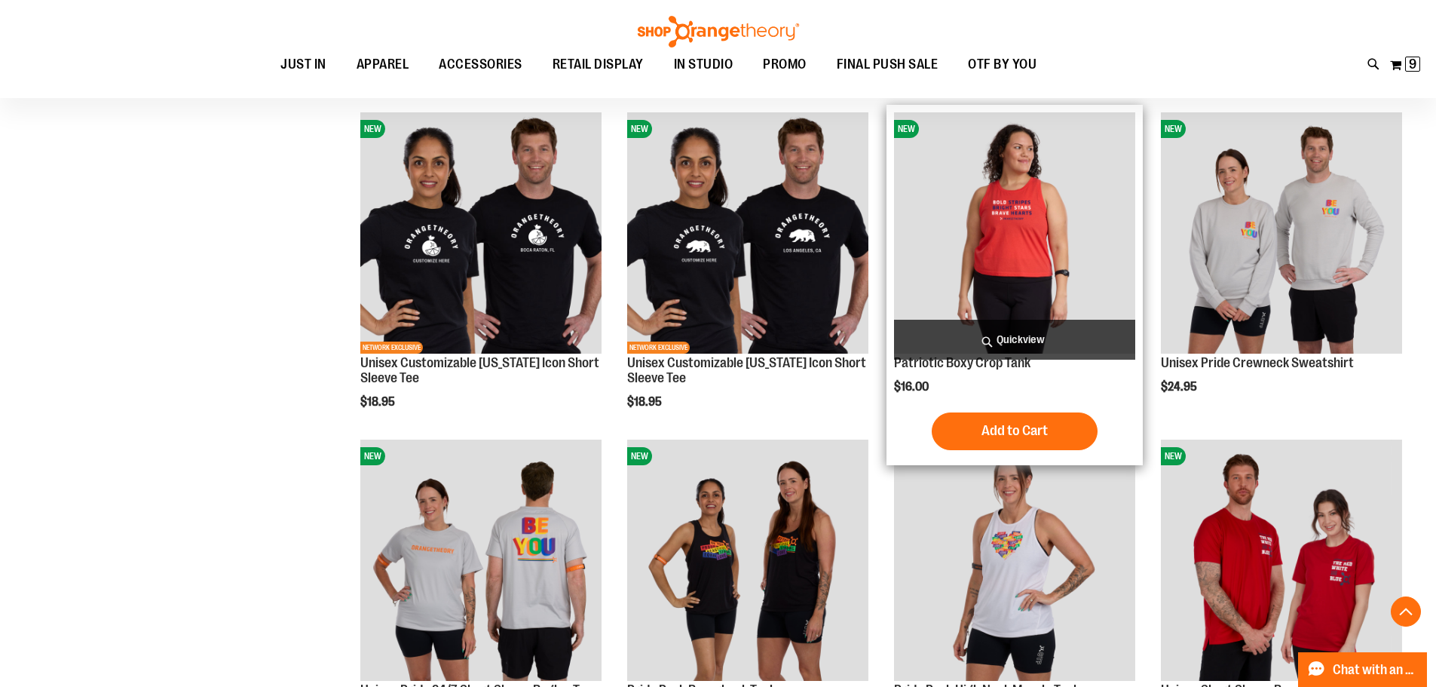
scroll to position [3413, 0]
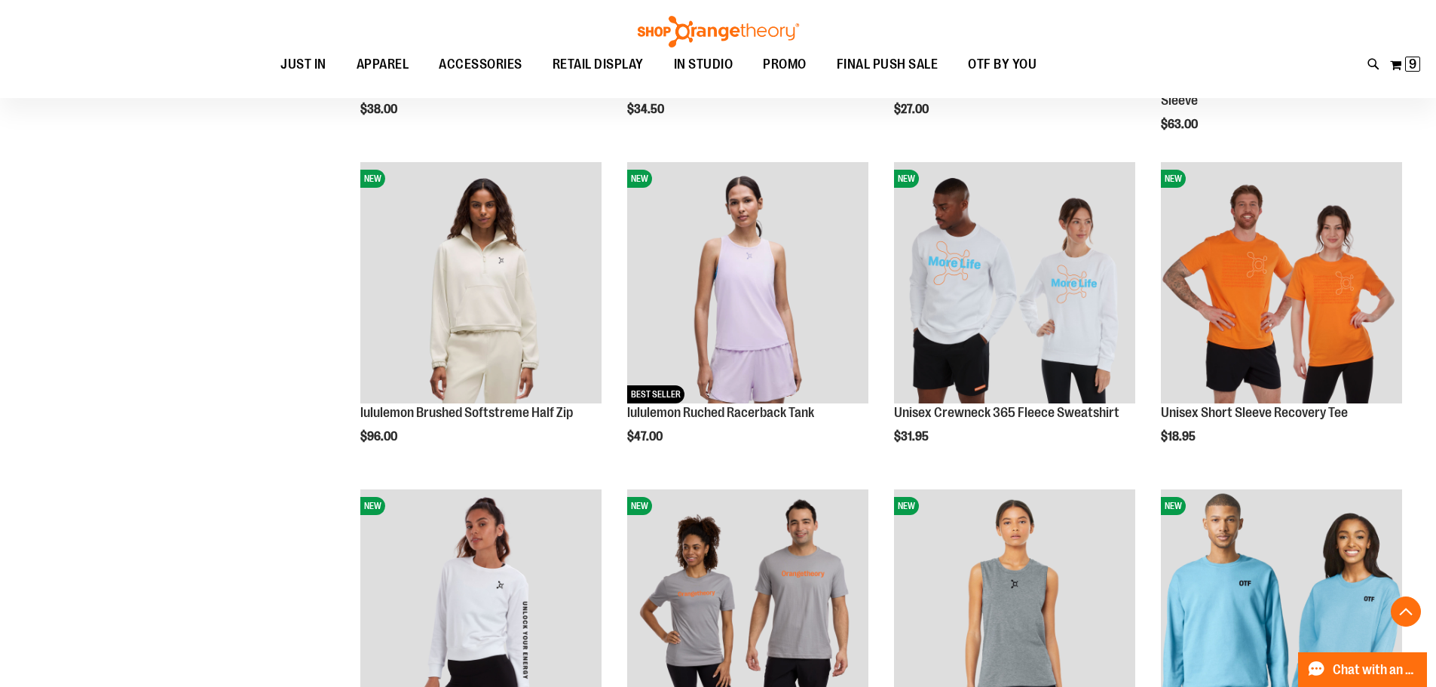
scroll to position [850, 0]
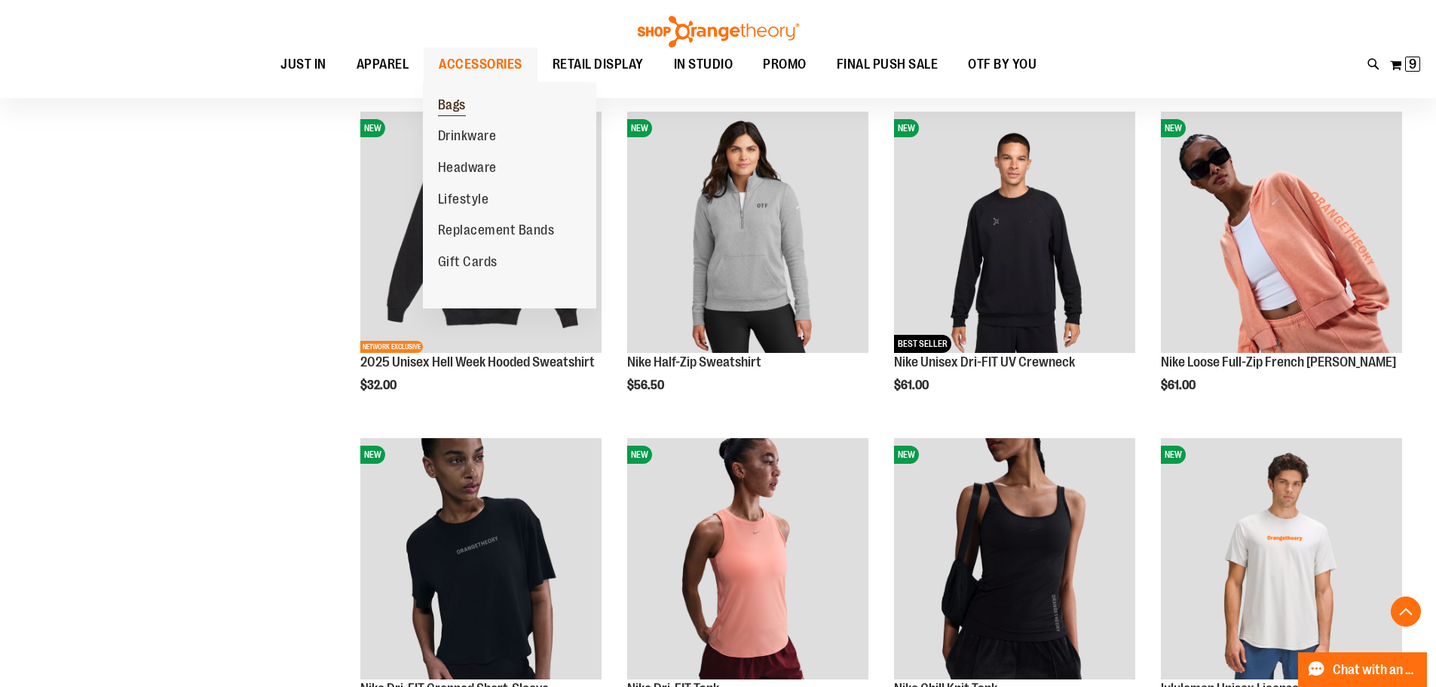
click at [454, 107] on span "Bags" at bounding box center [452, 106] width 28 height 19
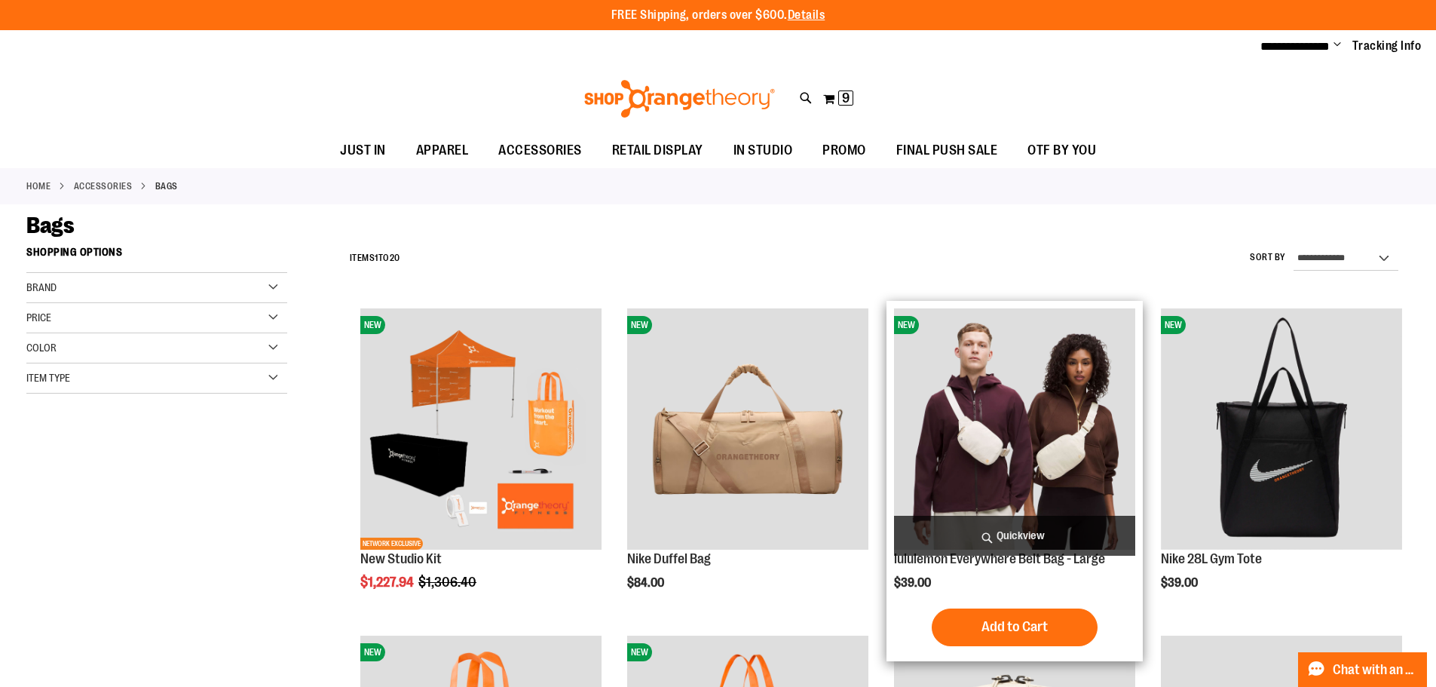
type input "**********"
click at [1016, 523] on span "Quickview" at bounding box center [1014, 536] width 241 height 40
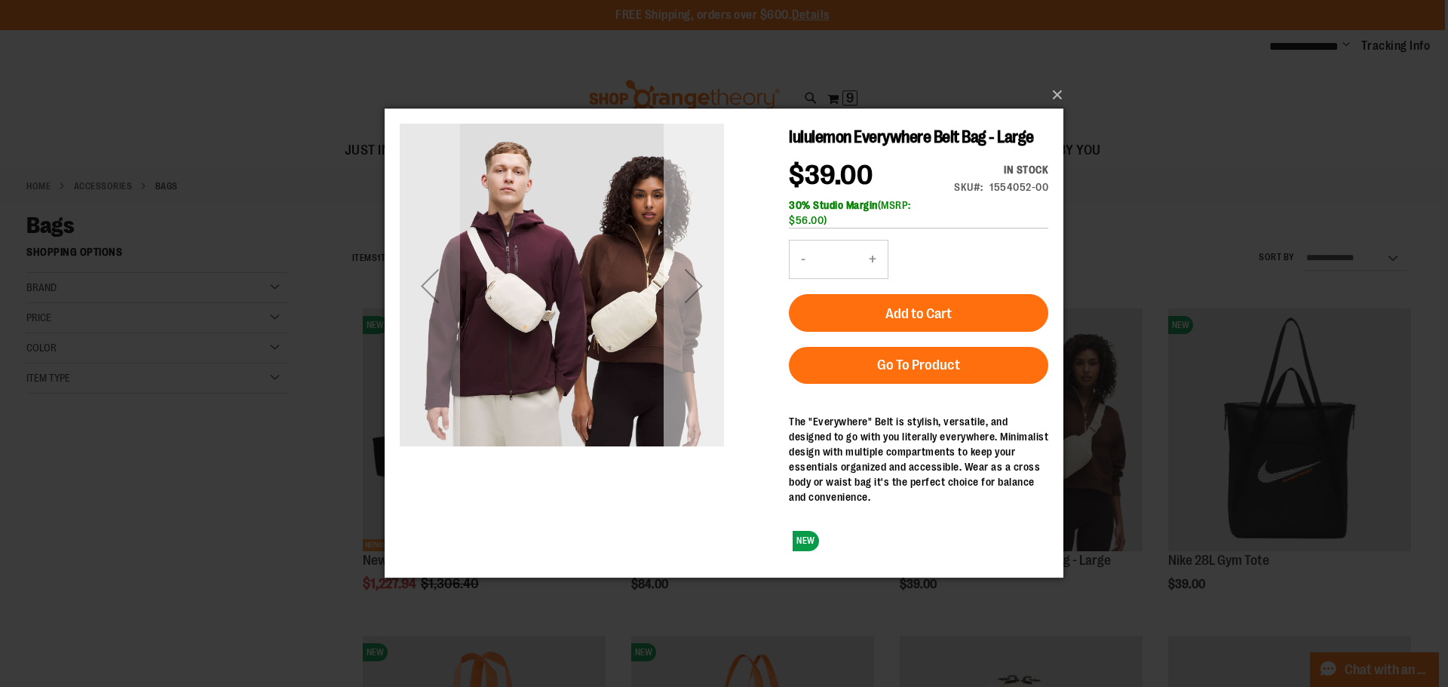
click at [697, 293] on div "Next" at bounding box center [694, 286] width 60 height 60
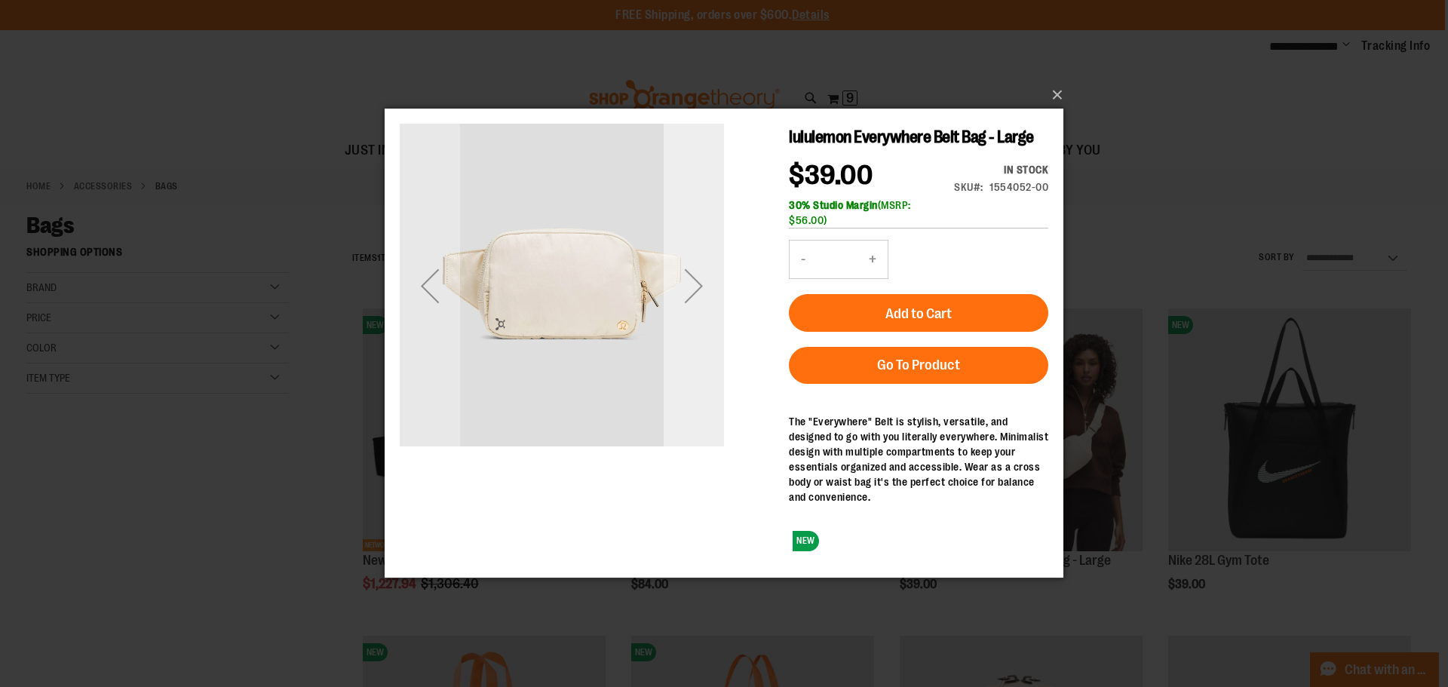
click at [697, 289] on div "Next" at bounding box center [694, 286] width 60 height 60
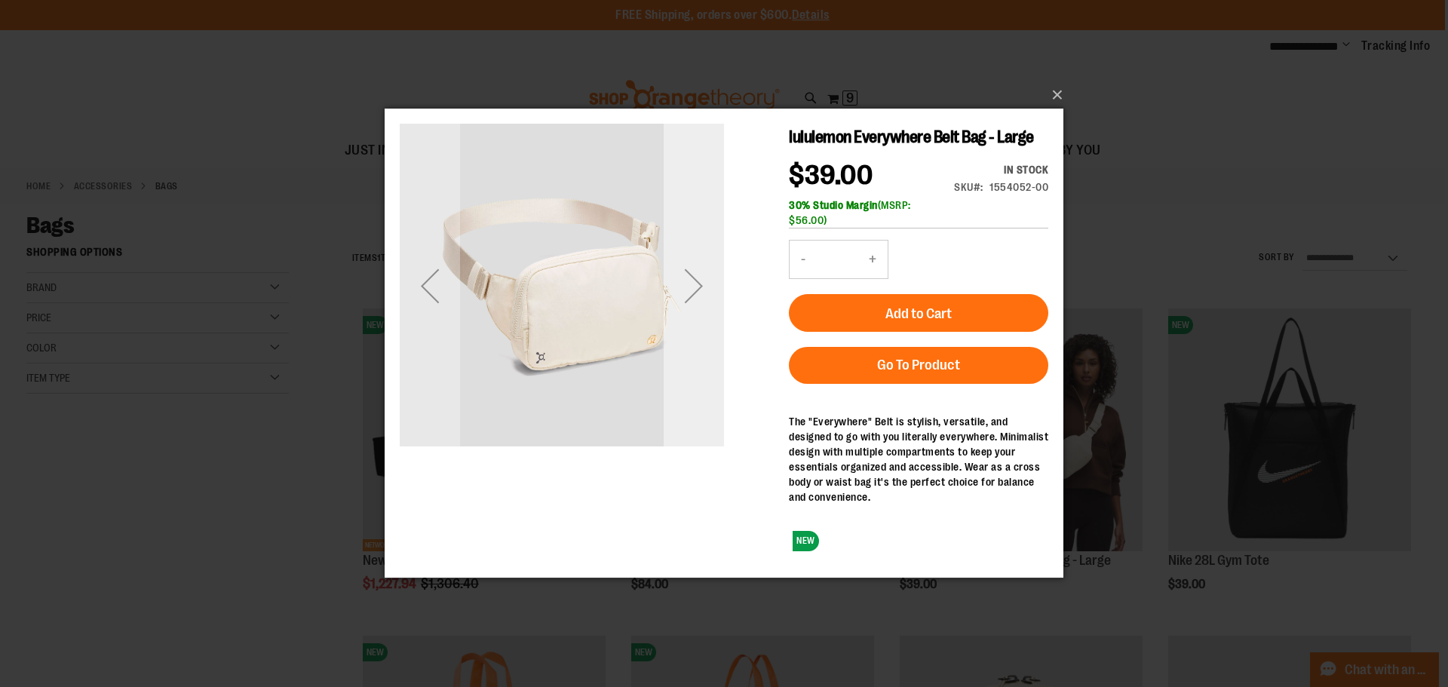
click at [697, 289] on div "Next" at bounding box center [694, 286] width 60 height 60
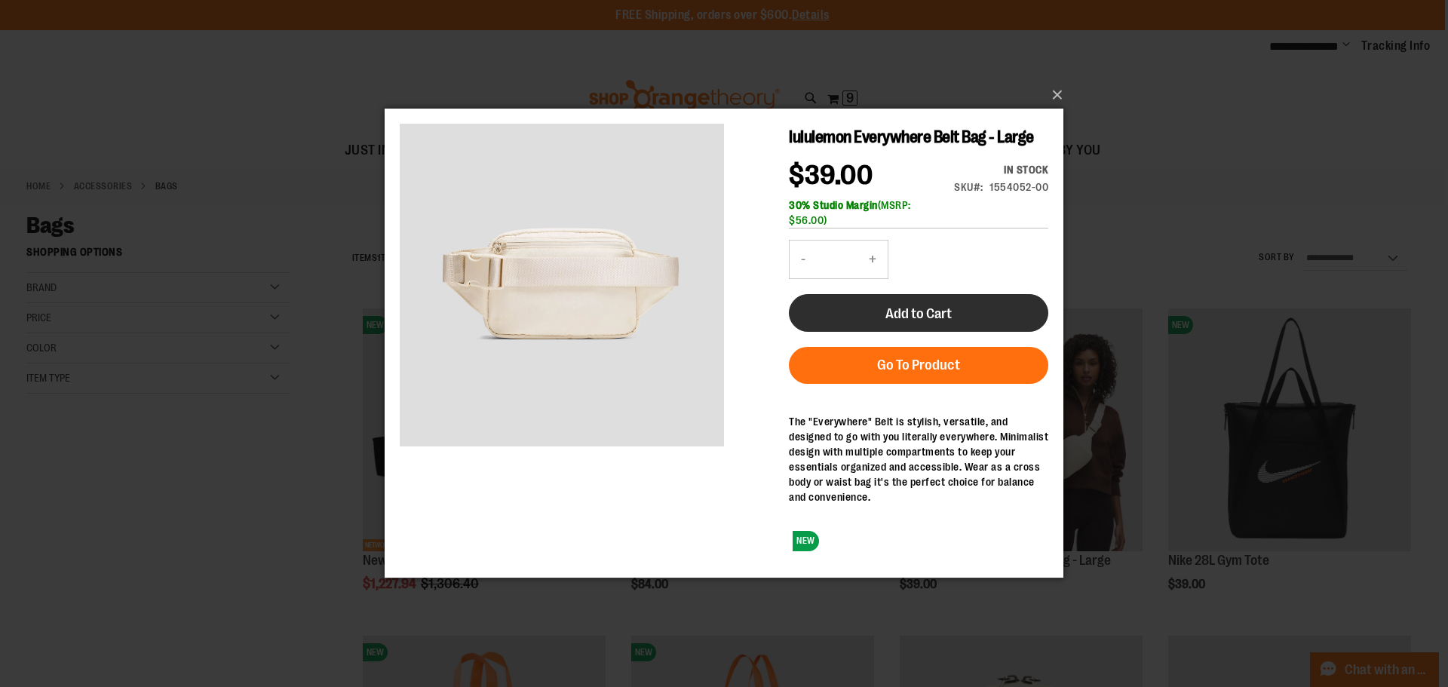
click at [911, 317] on span "Add to Cart" at bounding box center [918, 313] width 66 height 17
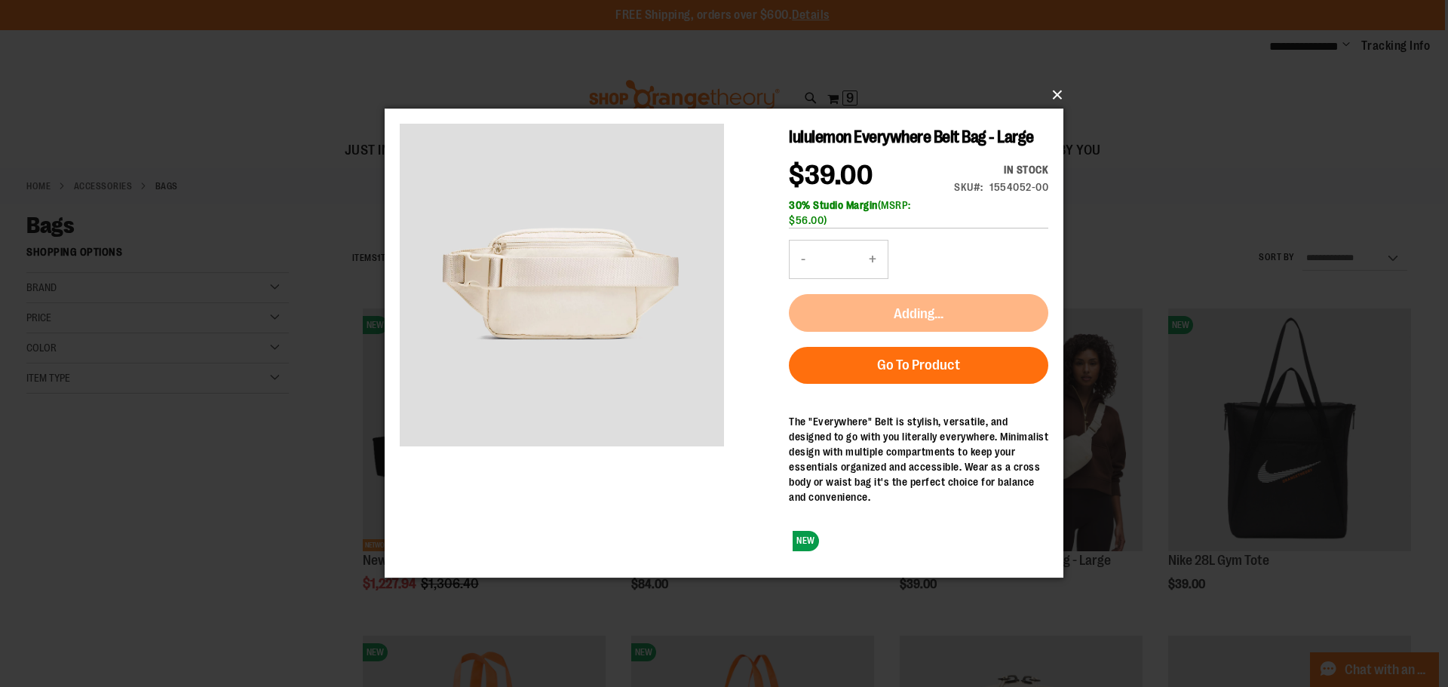
click at [1057, 93] on button "×" at bounding box center [728, 94] width 679 height 33
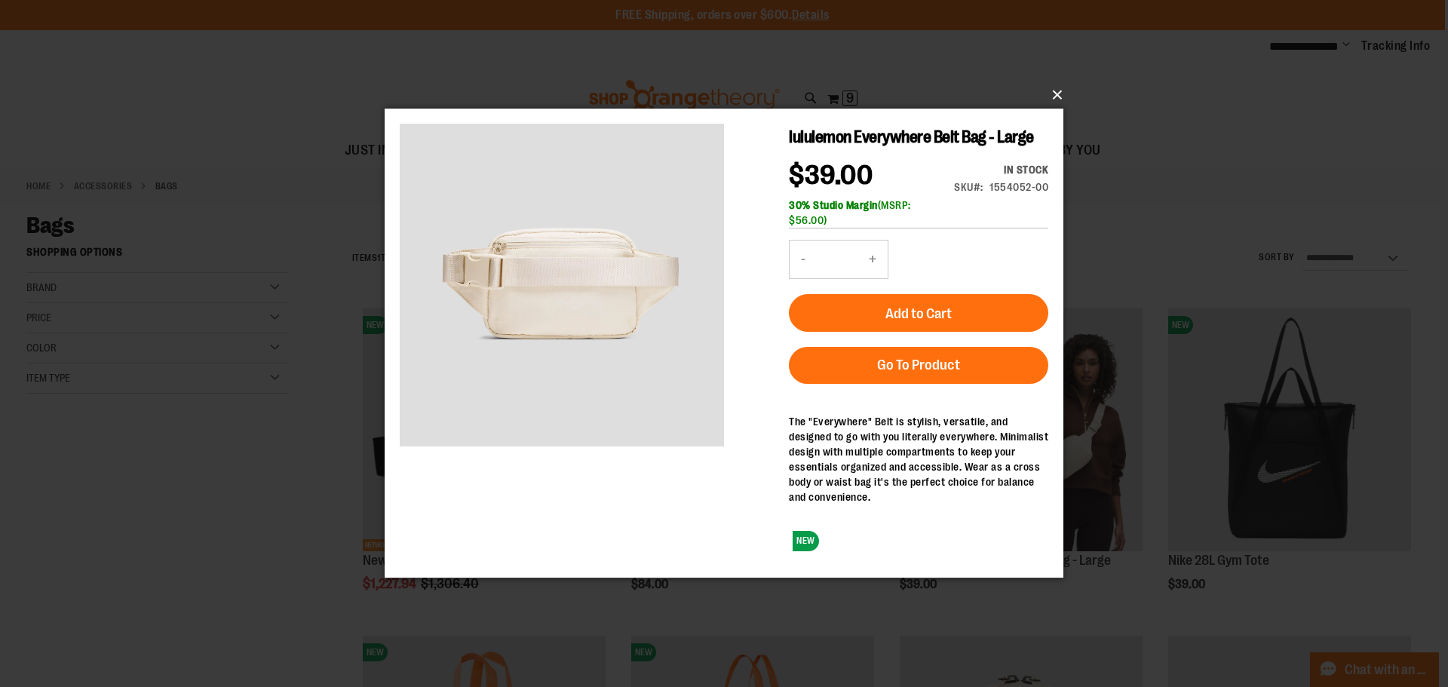
click at [1059, 92] on button "×" at bounding box center [728, 94] width 679 height 33
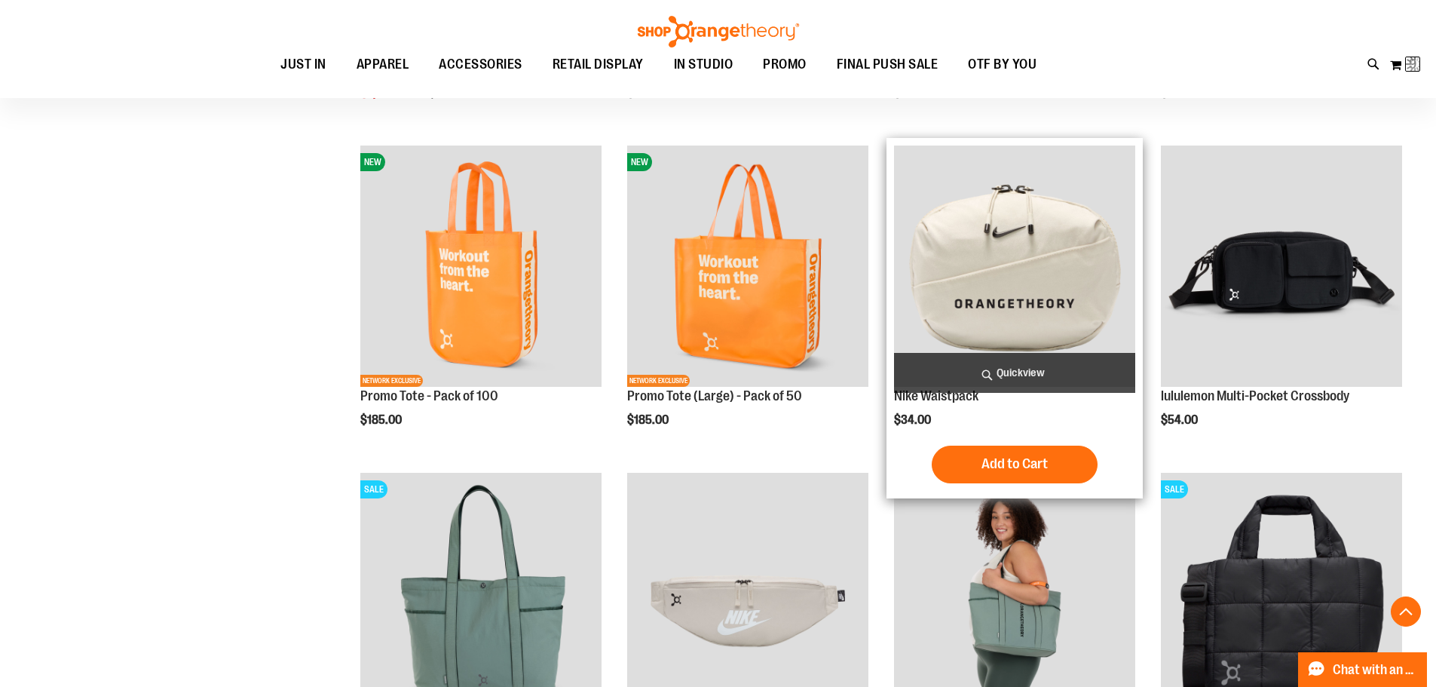
scroll to position [602, 0]
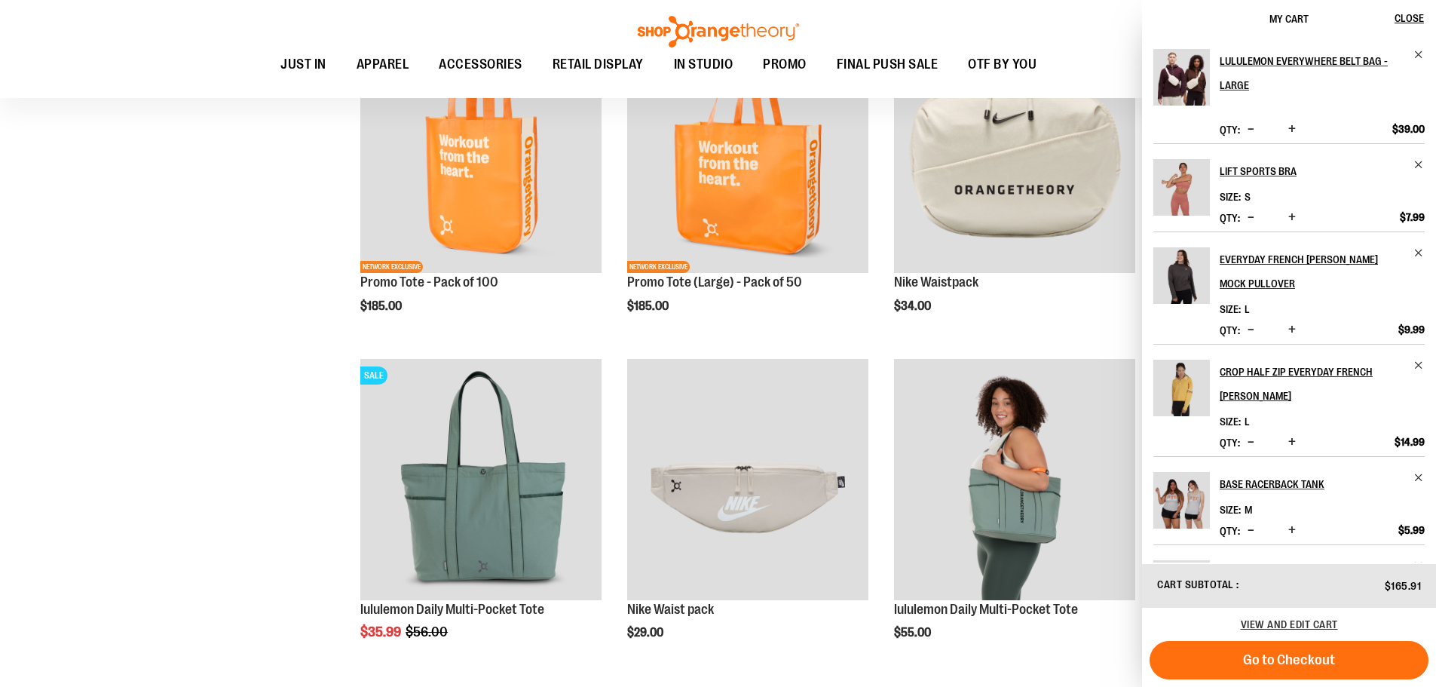
click at [71, 305] on div "**********" at bounding box center [718, 528] width 1384 height 1787
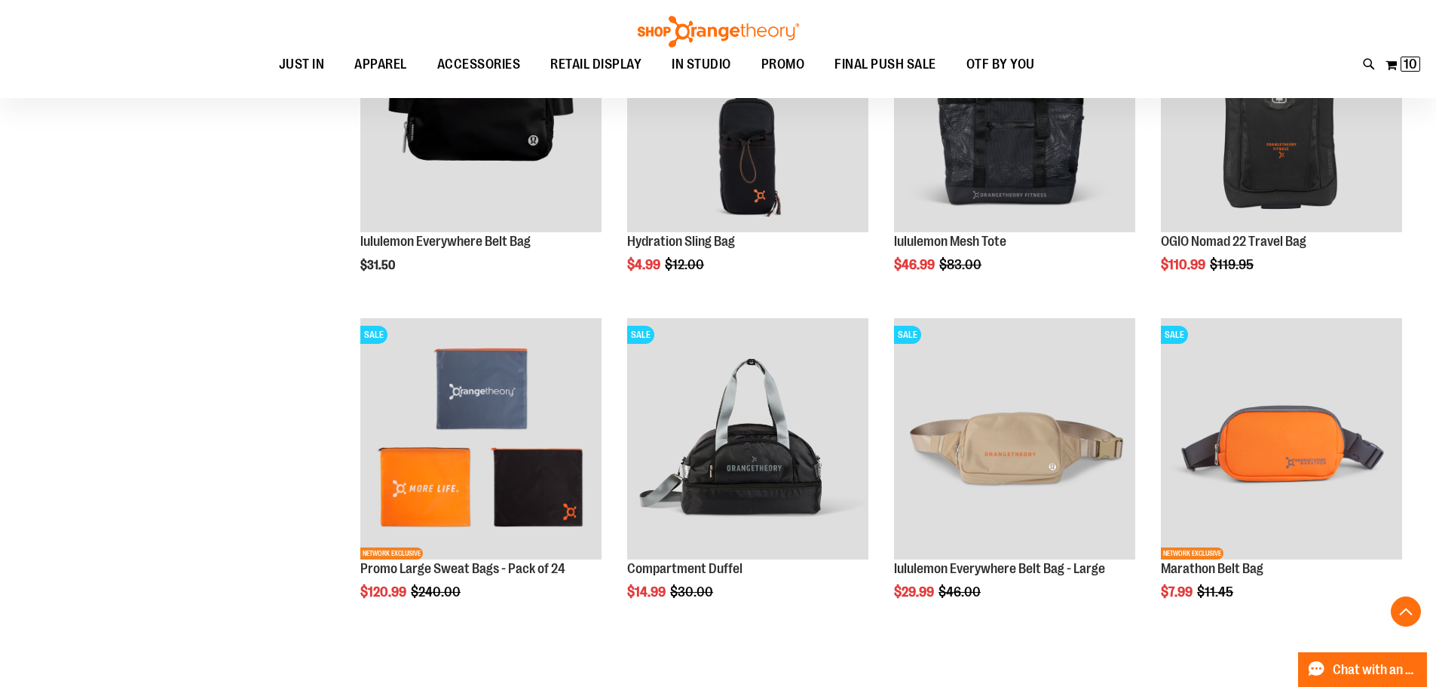
scroll to position [1627, 0]
